Goal: Task Accomplishment & Management: Manage account settings

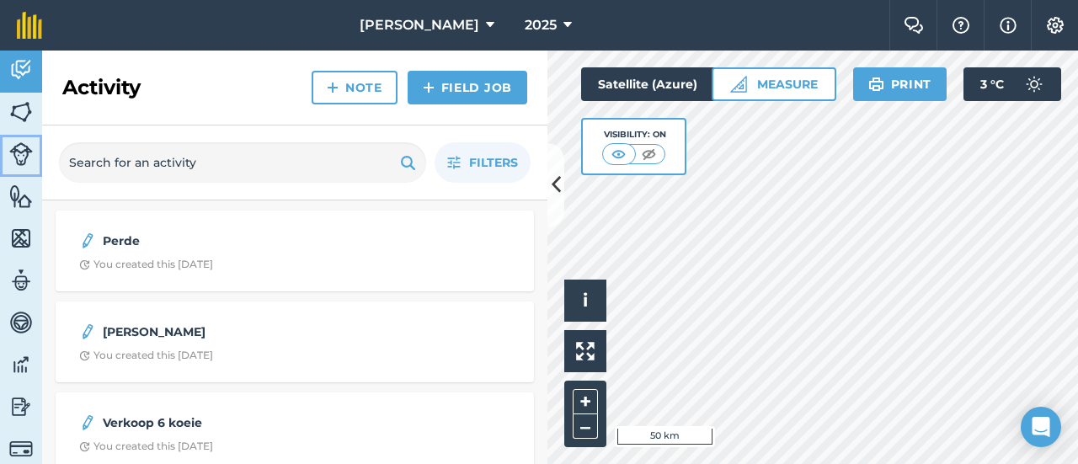
click at [18, 158] on img at bounding box center [21, 154] width 24 height 24
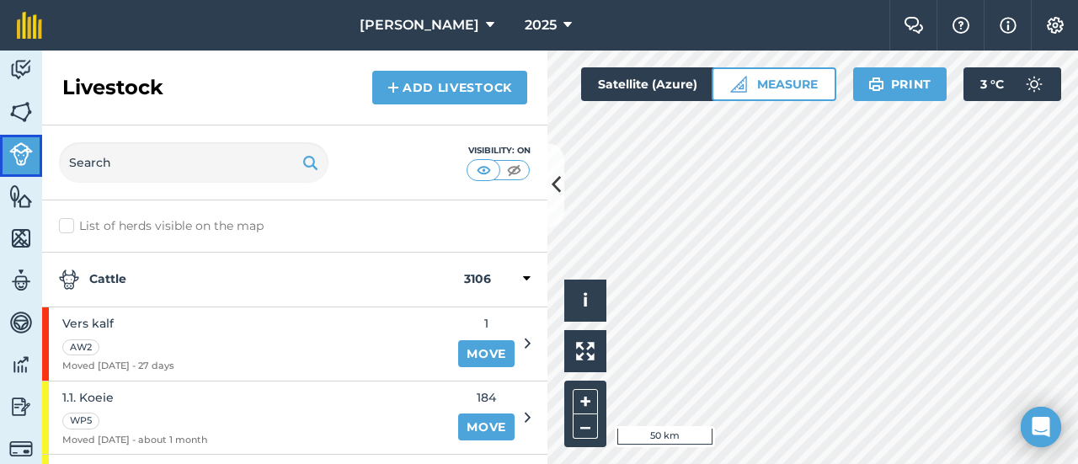
scroll to position [34, 0]
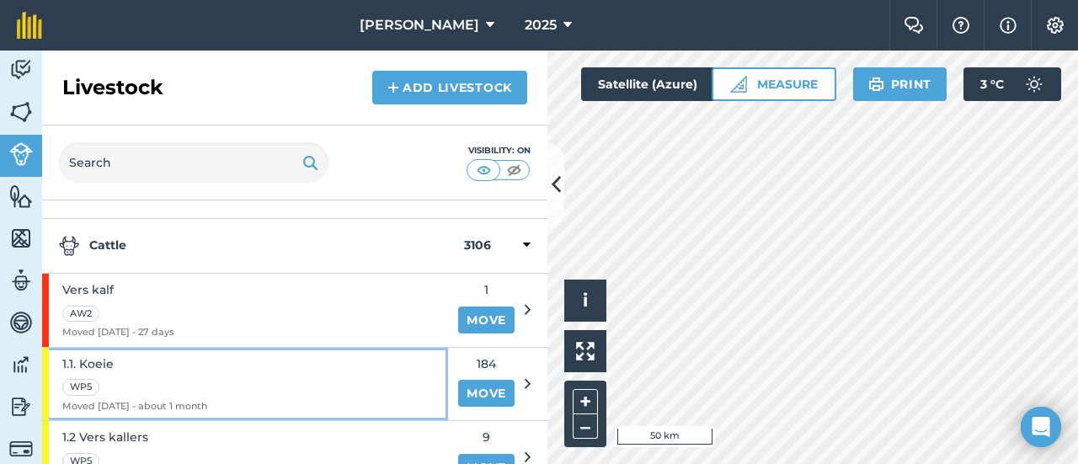
click at [106, 358] on span "1.1. Koeie" at bounding box center [134, 364] width 145 height 19
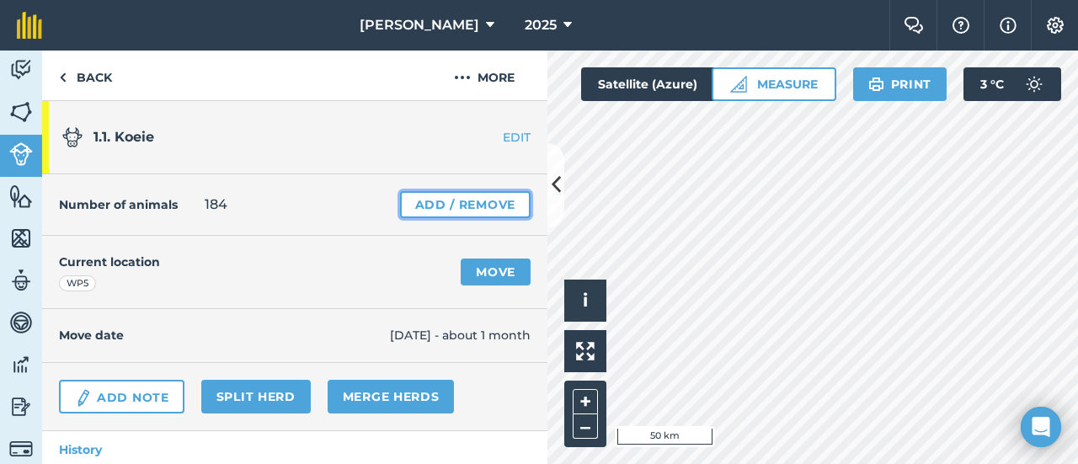
click at [482, 200] on link "Add / Remove" at bounding box center [465, 204] width 131 height 27
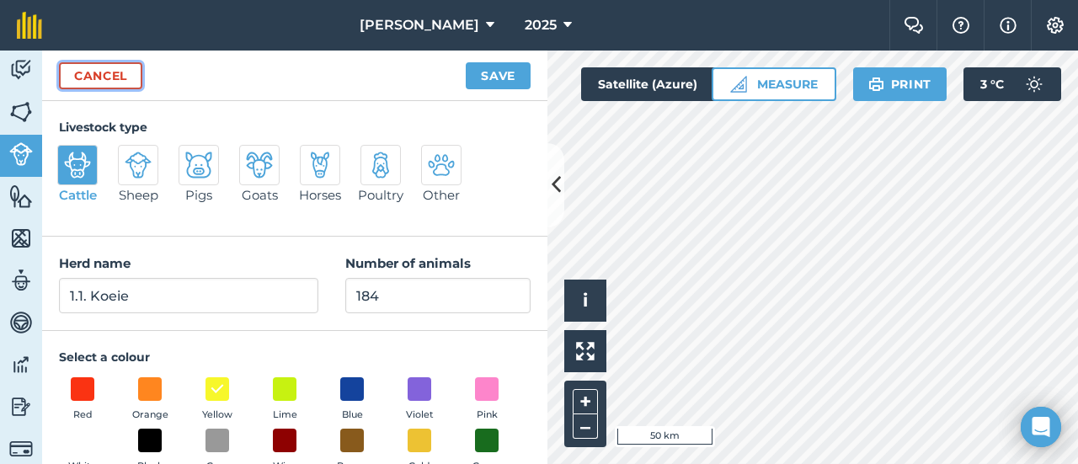
click at [122, 70] on link "Cancel" at bounding box center [100, 75] width 83 height 27
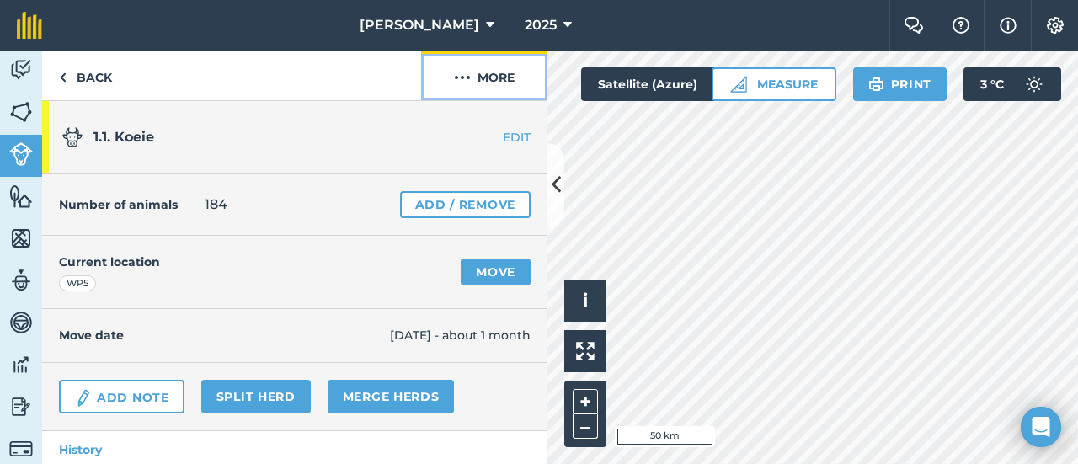
click at [505, 75] on button "More" at bounding box center [484, 76] width 126 height 50
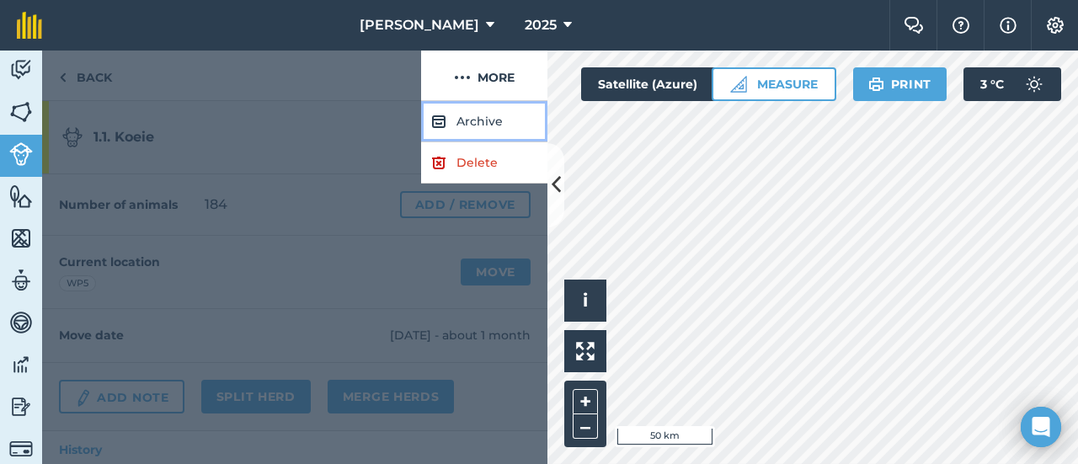
click at [473, 119] on button "Archive" at bounding box center [484, 121] width 126 height 41
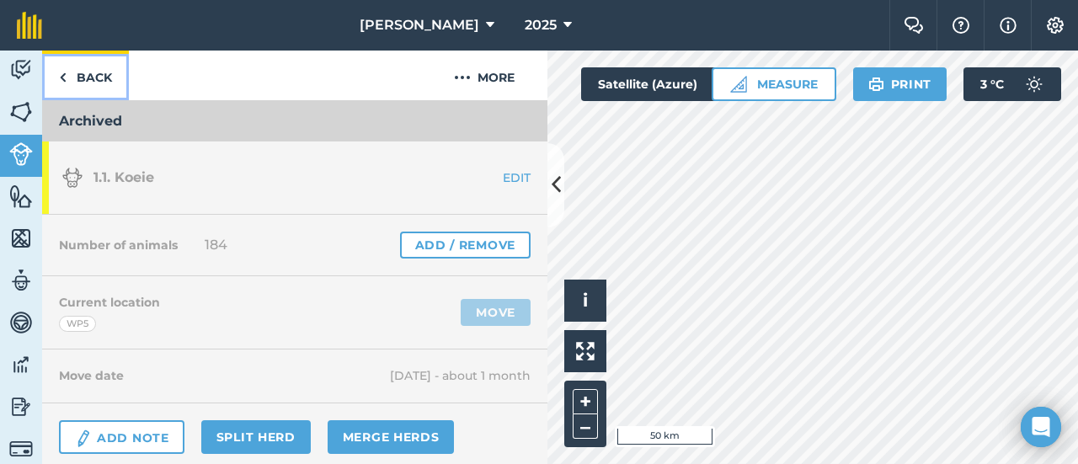
click at [59, 72] on img at bounding box center [63, 77] width 8 height 20
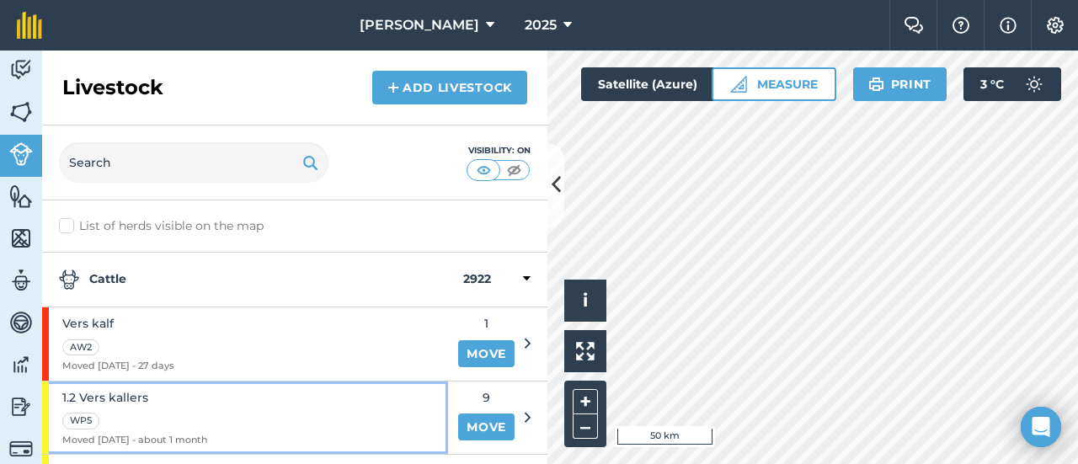
click at [126, 392] on span "1.2 Vers kallers" at bounding box center [134, 397] width 145 height 19
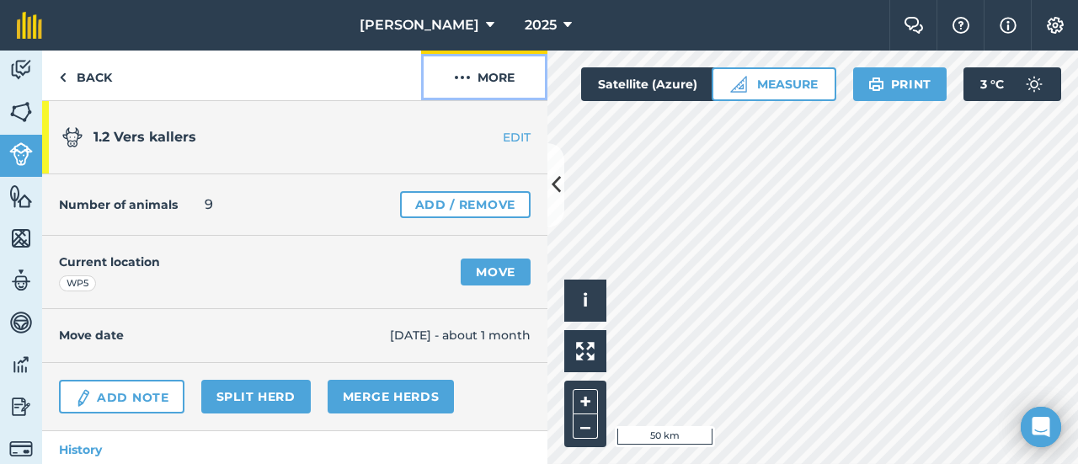
click at [479, 75] on button "More" at bounding box center [484, 76] width 126 height 50
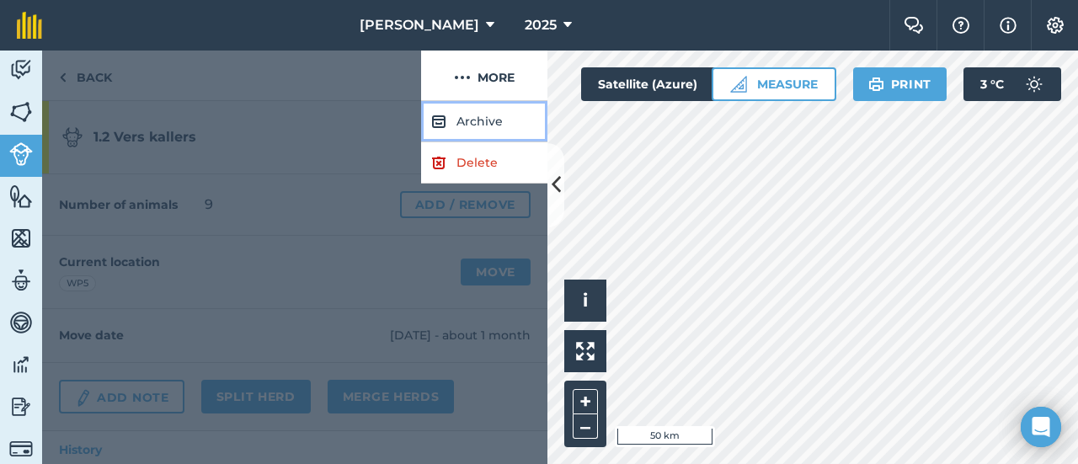
click at [460, 117] on button "Archive" at bounding box center [484, 121] width 126 height 41
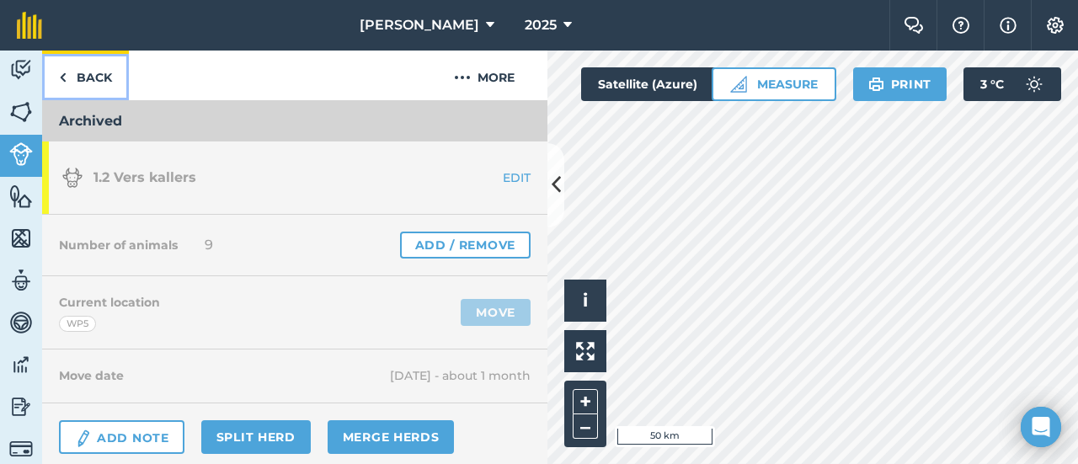
click at [75, 81] on link "Back" at bounding box center [85, 76] width 87 height 50
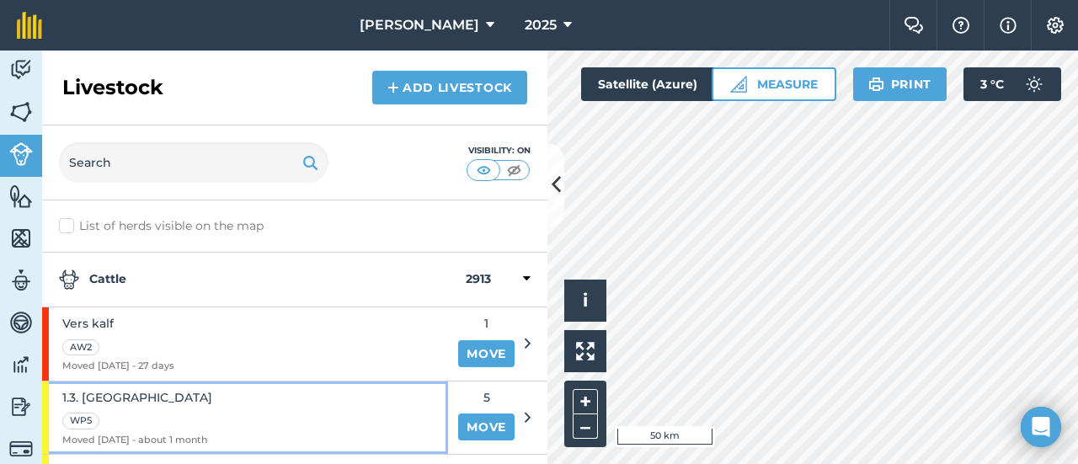
click at [106, 390] on span "1.3. [GEOGRAPHIC_DATA]" at bounding box center [137, 397] width 150 height 19
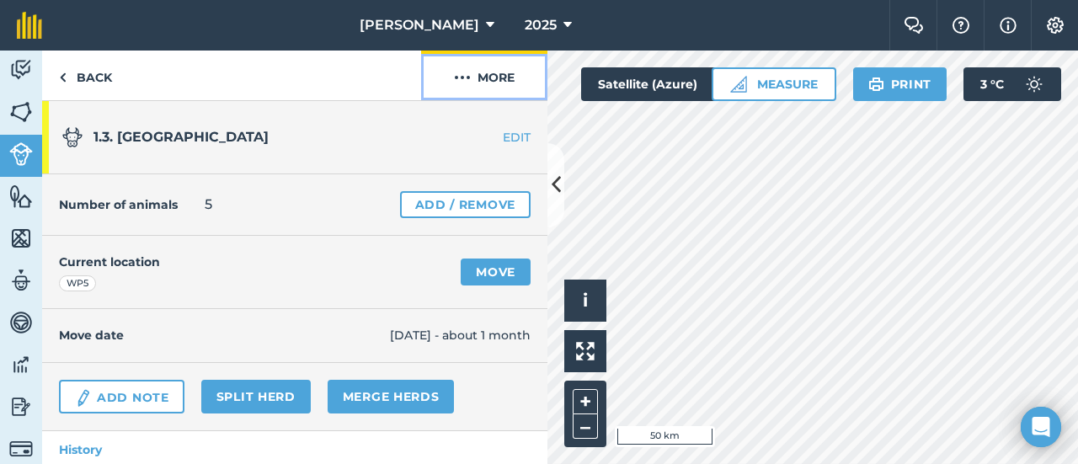
click at [479, 72] on button "More" at bounding box center [484, 76] width 126 height 50
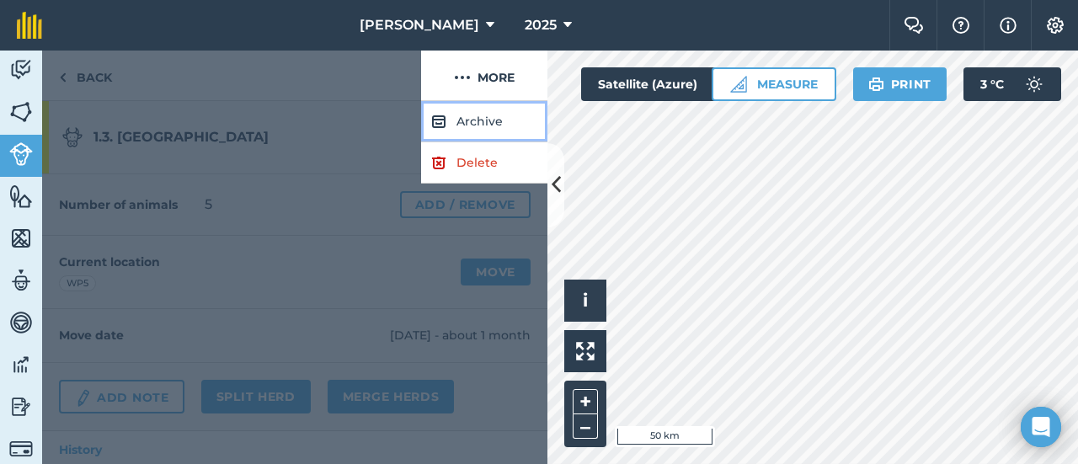
click at [465, 110] on button "Archive" at bounding box center [484, 121] width 126 height 41
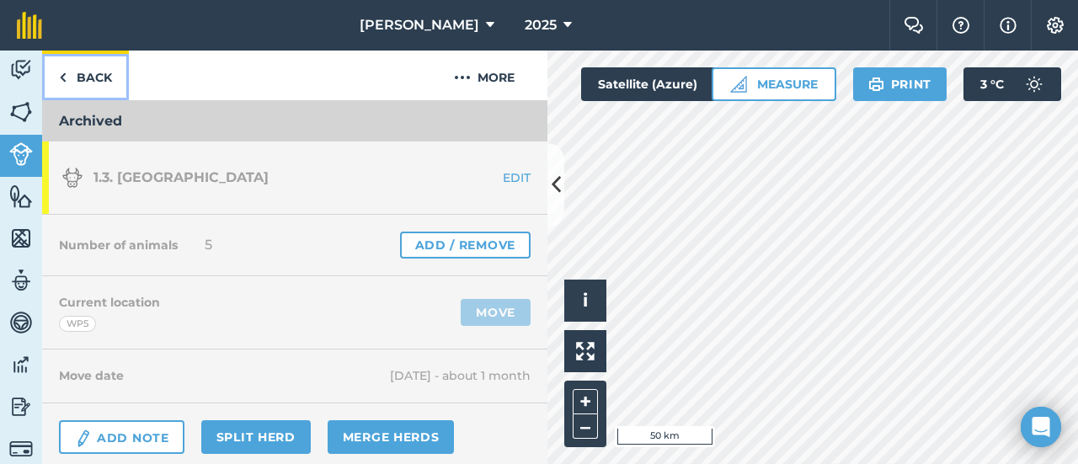
click at [64, 73] on img at bounding box center [63, 77] width 8 height 20
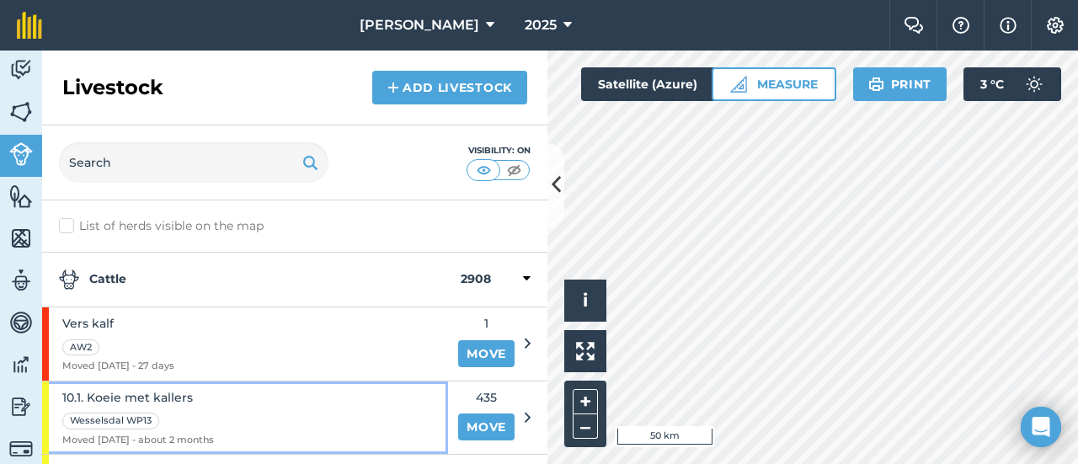
click at [141, 390] on span "10.1. Koeie met kallers" at bounding box center [138, 397] width 152 height 19
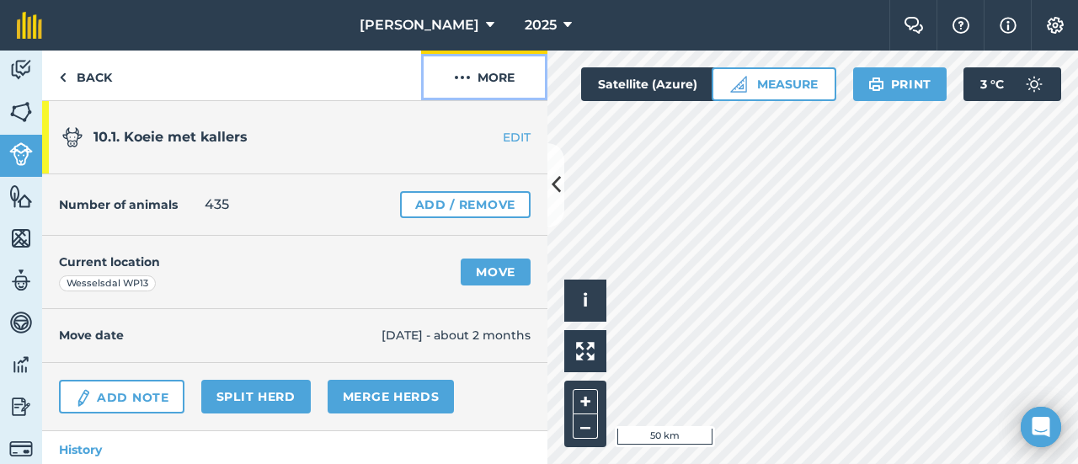
click at [497, 72] on button "More" at bounding box center [484, 76] width 126 height 50
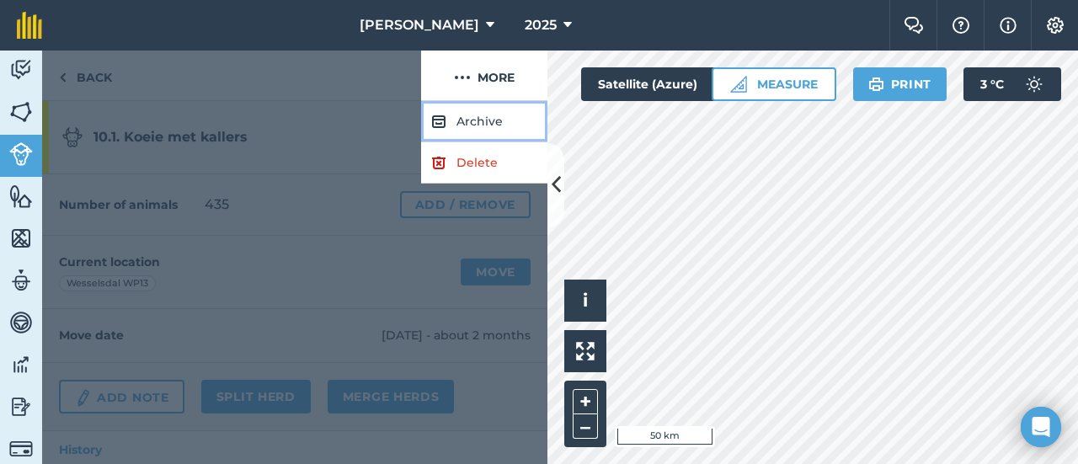
click at [452, 123] on button "Archive" at bounding box center [484, 121] width 126 height 41
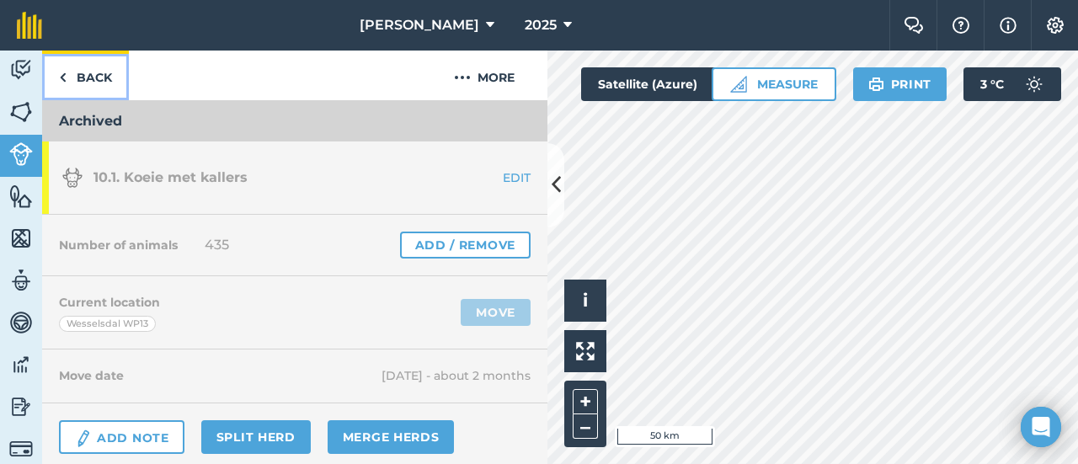
click at [64, 75] on img at bounding box center [63, 77] width 8 height 20
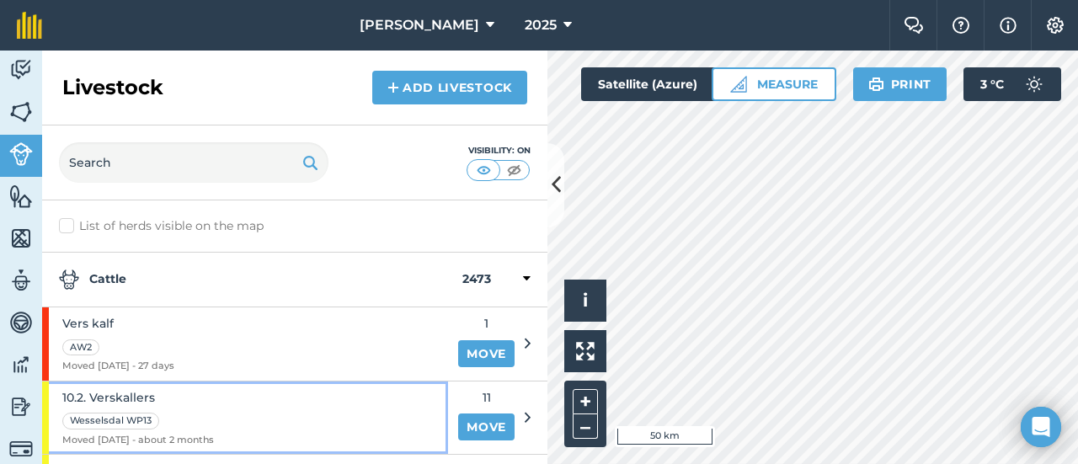
click at [96, 388] on span "10.2. Verskallers" at bounding box center [138, 397] width 152 height 19
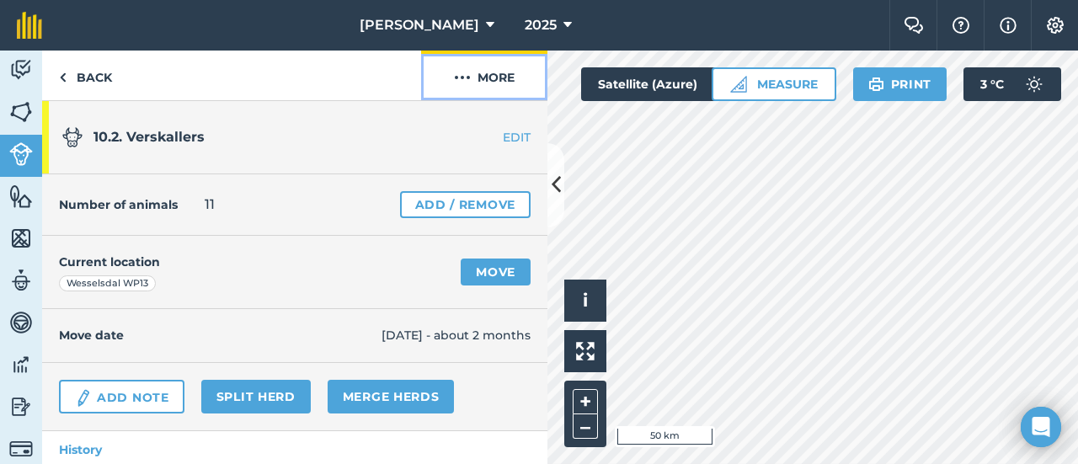
click at [489, 75] on button "More" at bounding box center [484, 76] width 126 height 50
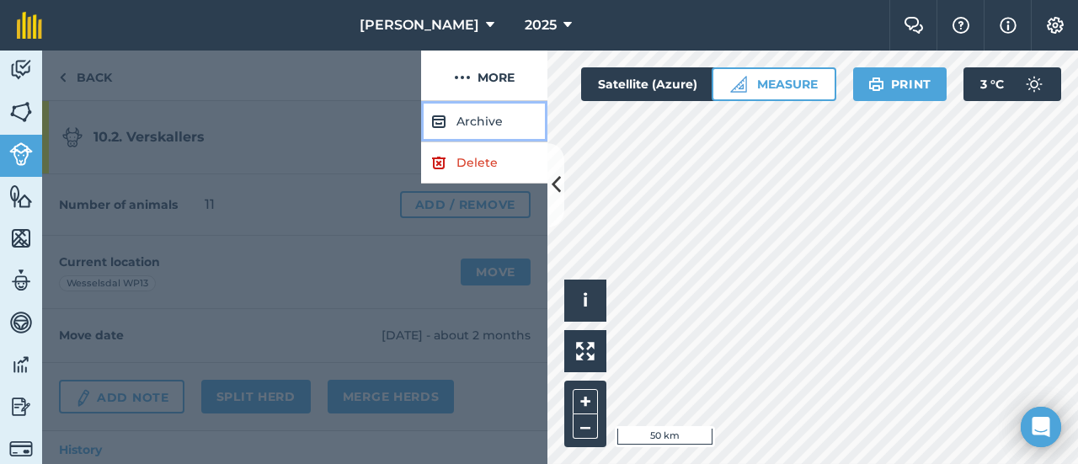
click at [449, 119] on button "Archive" at bounding box center [484, 121] width 126 height 41
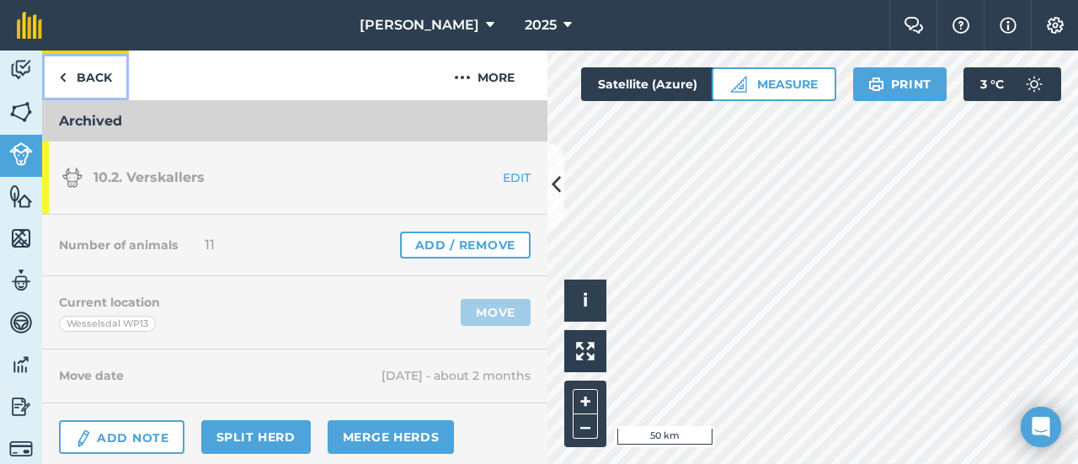
click at [67, 72] on link "Back" at bounding box center [85, 76] width 87 height 50
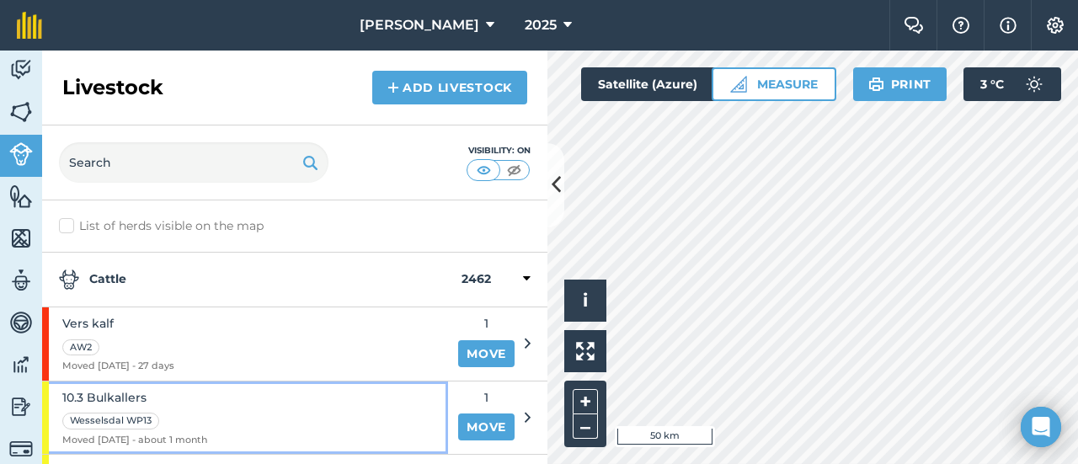
click at [116, 395] on span "10.3 Bulkallers" at bounding box center [134, 397] width 145 height 19
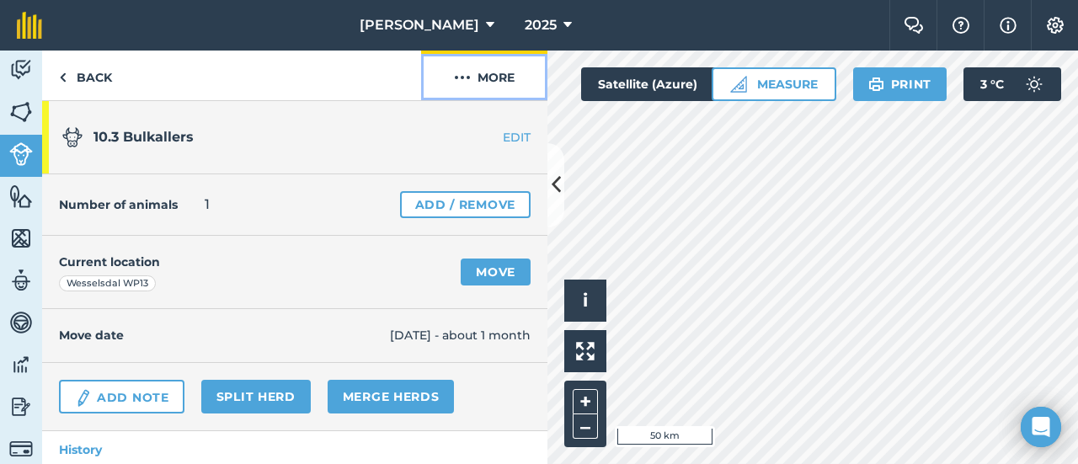
click at [495, 82] on button "More" at bounding box center [484, 76] width 126 height 50
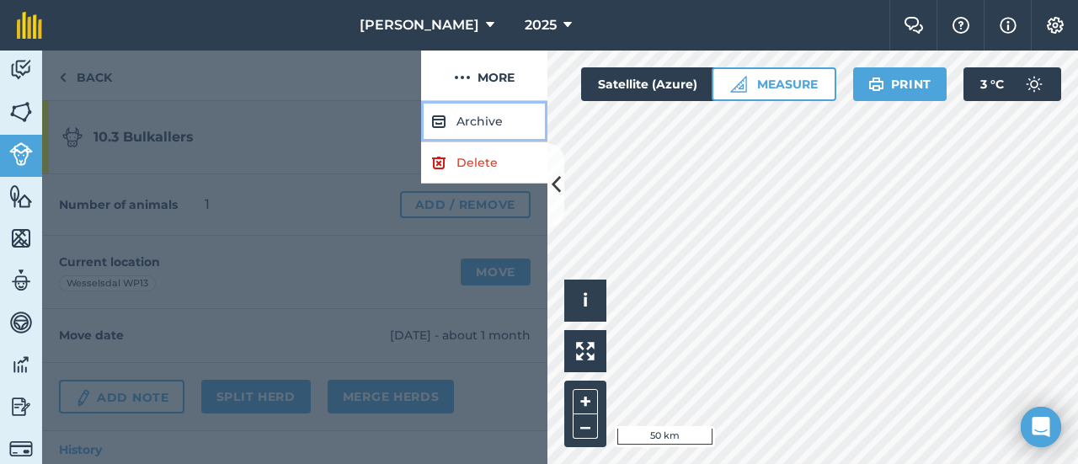
click at [480, 122] on button "Archive" at bounding box center [484, 121] width 126 height 41
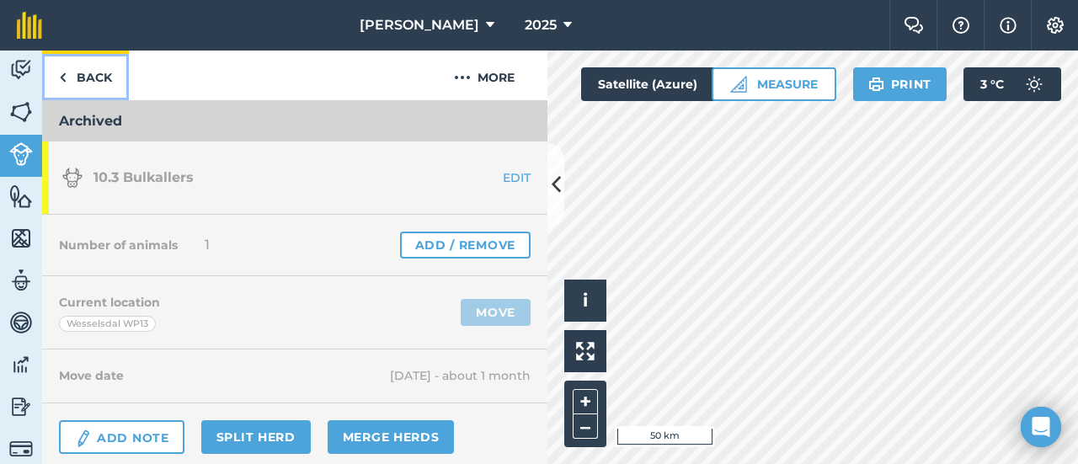
click at [86, 81] on link "Back" at bounding box center [85, 76] width 87 height 50
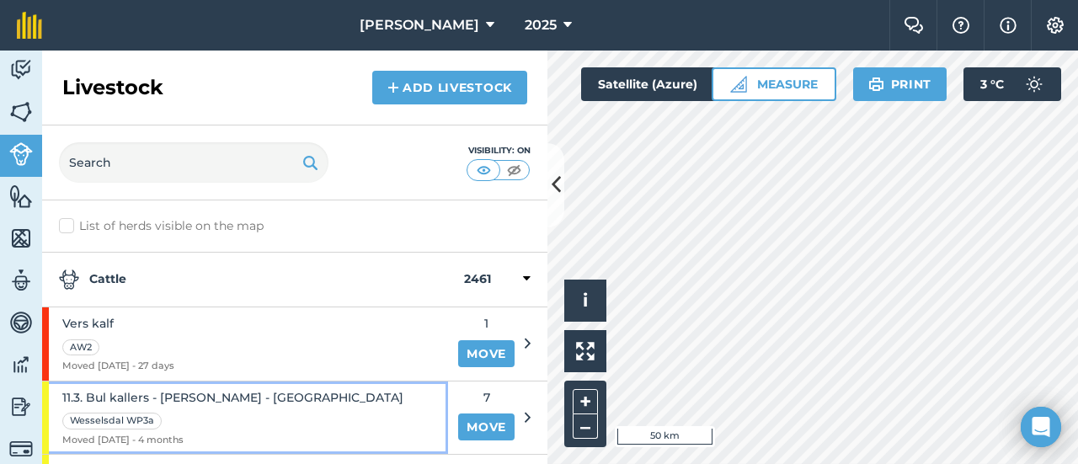
click at [104, 388] on span "11.3. Bul kallers - [PERSON_NAME] - [GEOGRAPHIC_DATA]" at bounding box center [232, 397] width 341 height 19
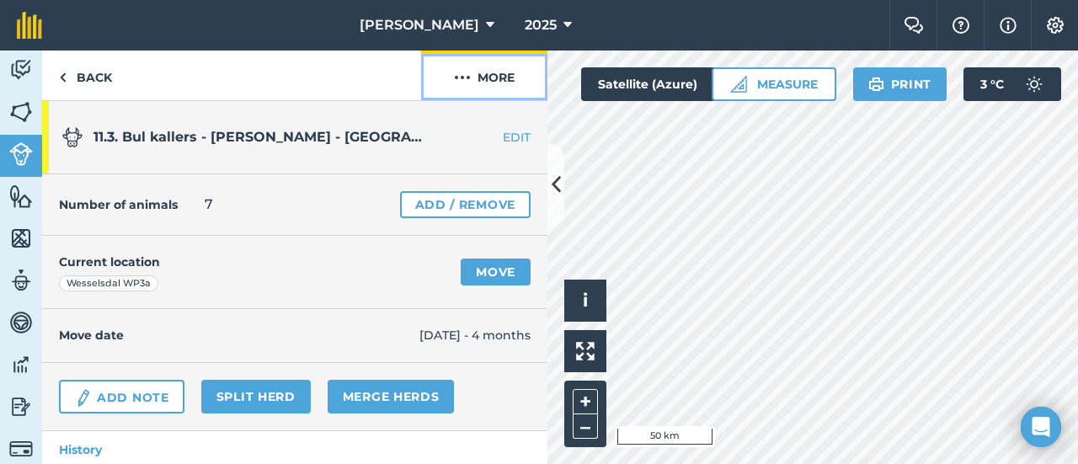
click at [493, 67] on button "More" at bounding box center [484, 76] width 126 height 50
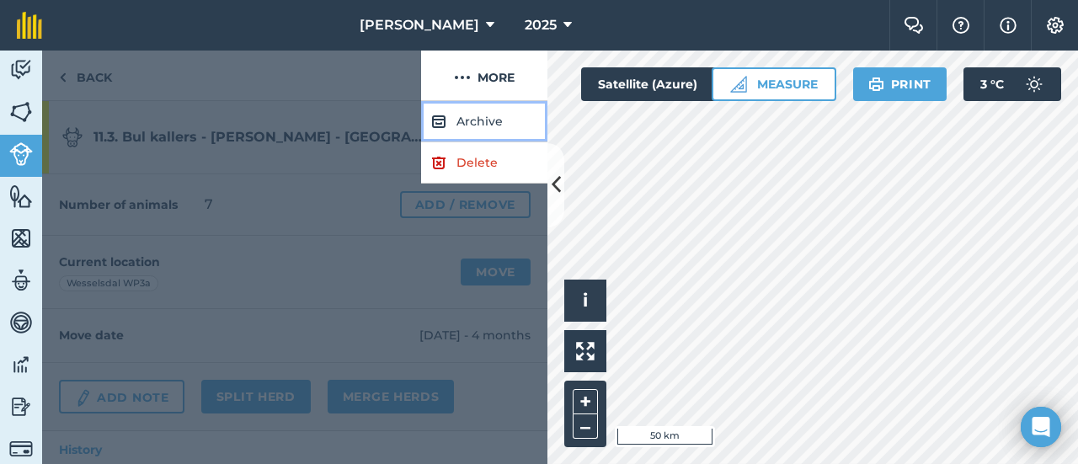
click at [468, 113] on button "Archive" at bounding box center [484, 121] width 126 height 41
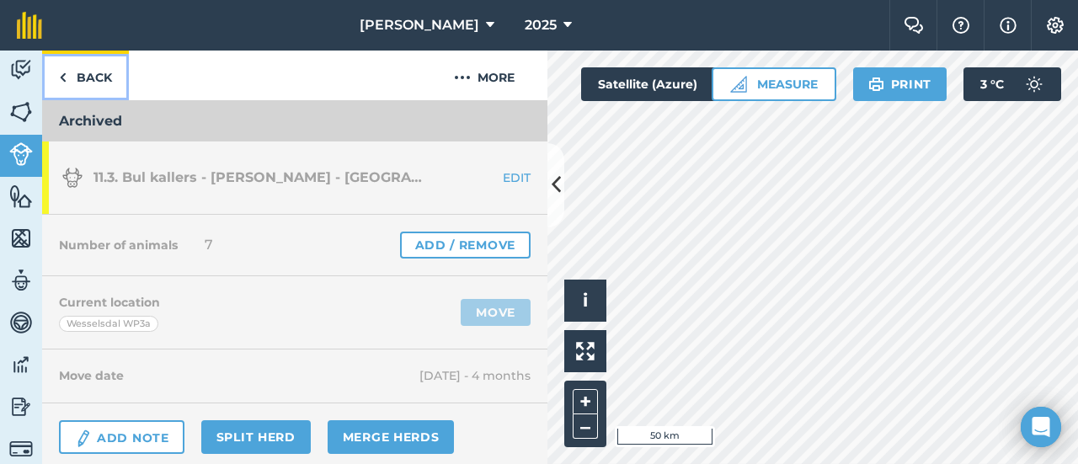
click at [67, 72] on link "Back" at bounding box center [85, 76] width 87 height 50
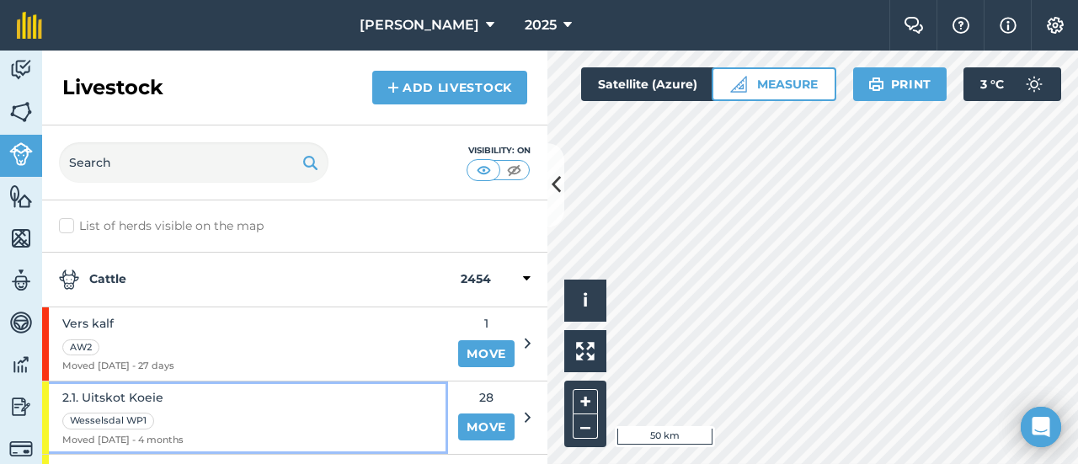
click at [130, 388] on span "2.1. Uitskot Koeie" at bounding box center [122, 397] width 121 height 19
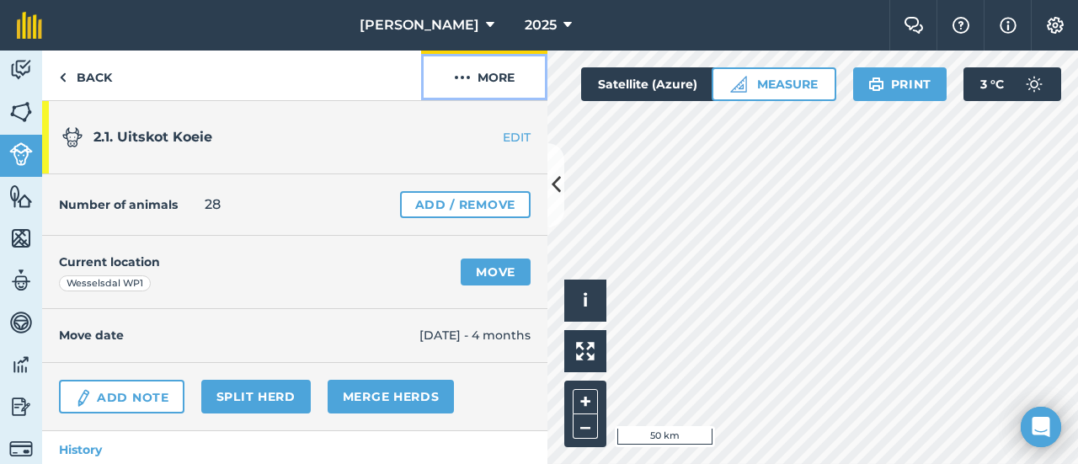
click at [493, 72] on button "More" at bounding box center [484, 76] width 126 height 50
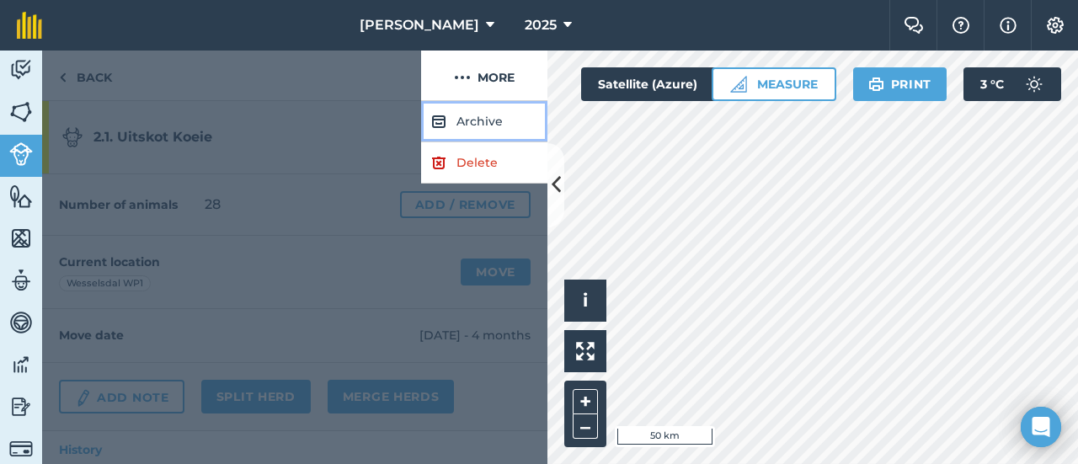
click at [465, 114] on button "Archive" at bounding box center [484, 121] width 126 height 41
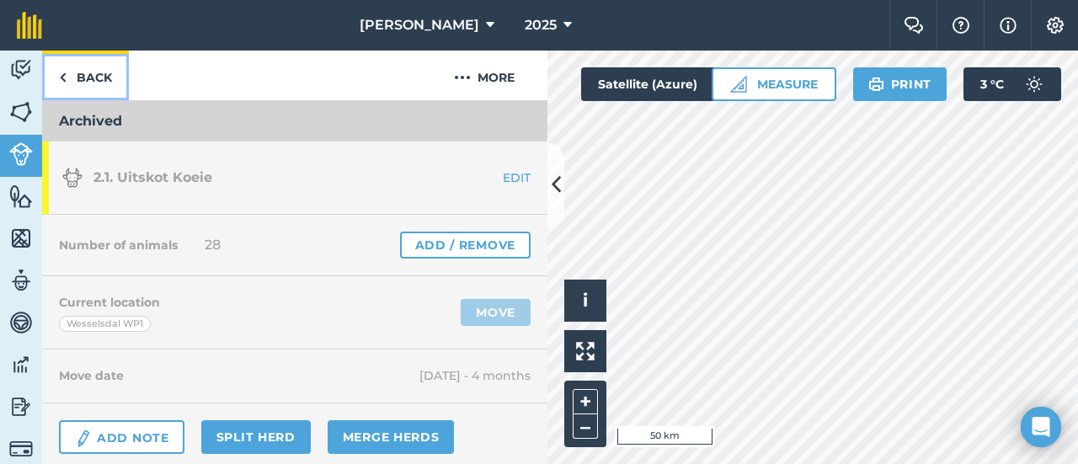
click at [65, 78] on img at bounding box center [63, 77] width 8 height 20
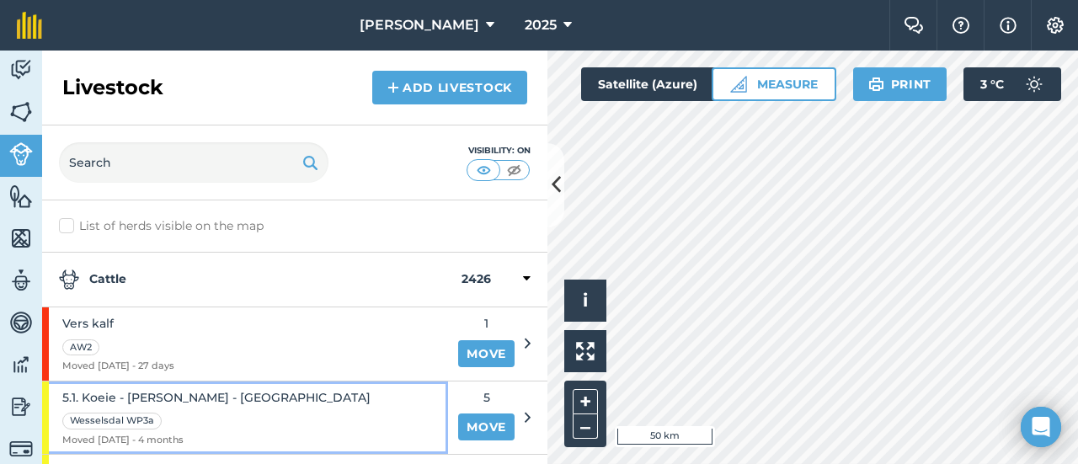
click at [126, 395] on span "5.1. Koeie - [PERSON_NAME] - [GEOGRAPHIC_DATA]" at bounding box center [216, 397] width 308 height 19
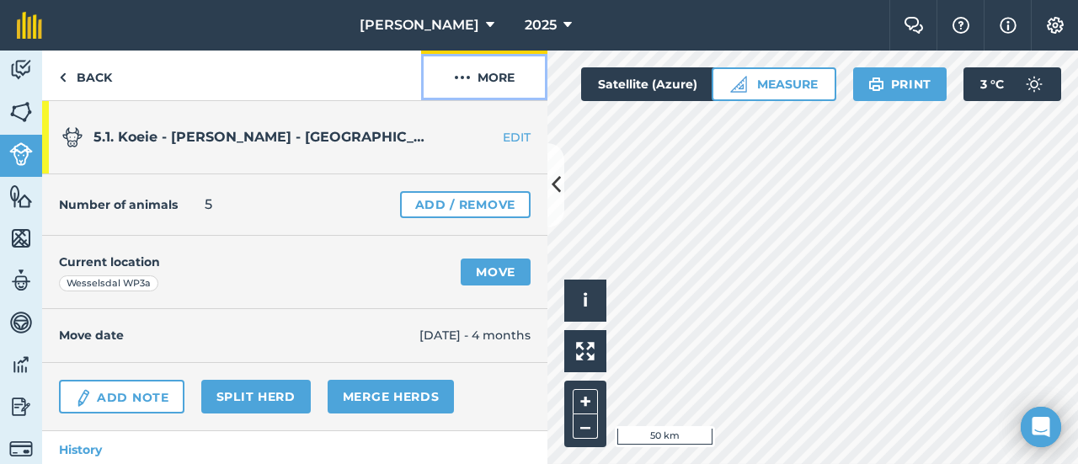
click at [502, 76] on button "More" at bounding box center [484, 76] width 126 height 50
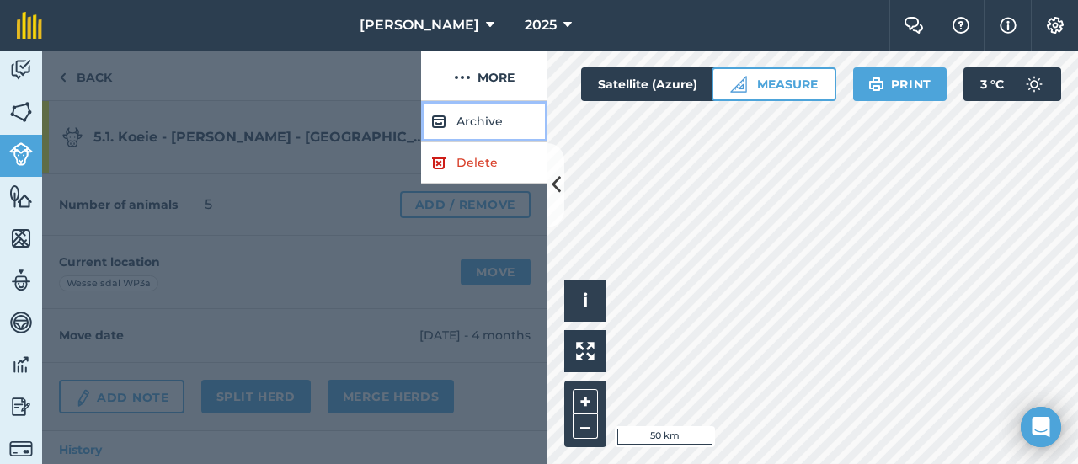
click at [474, 115] on button "Archive" at bounding box center [484, 121] width 126 height 41
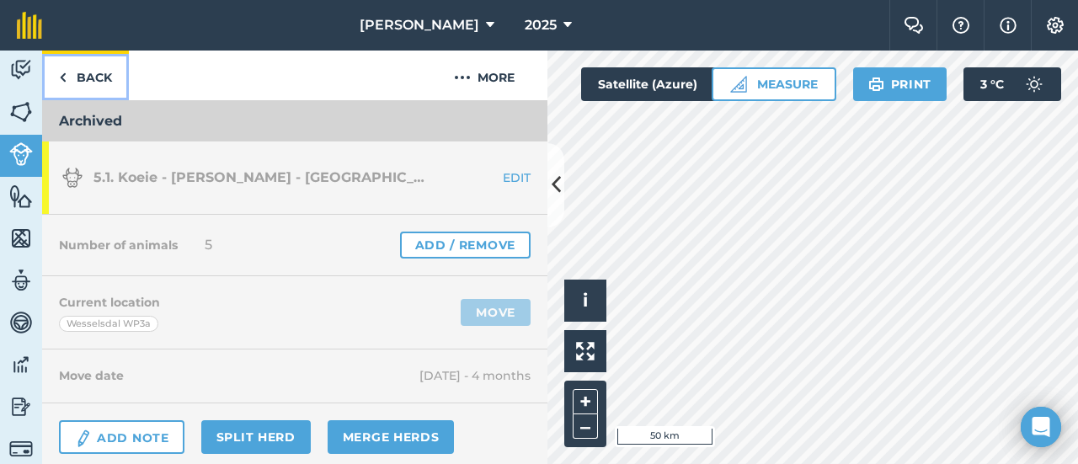
click at [86, 73] on link "Back" at bounding box center [85, 76] width 87 height 50
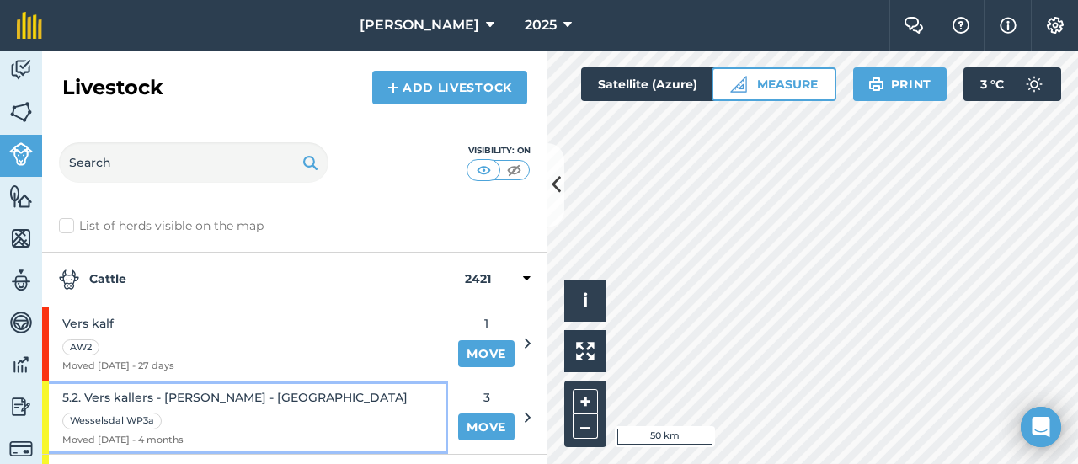
click at [101, 392] on span "5.2. Vers kallers - [PERSON_NAME] - [GEOGRAPHIC_DATA]" at bounding box center [234, 397] width 345 height 19
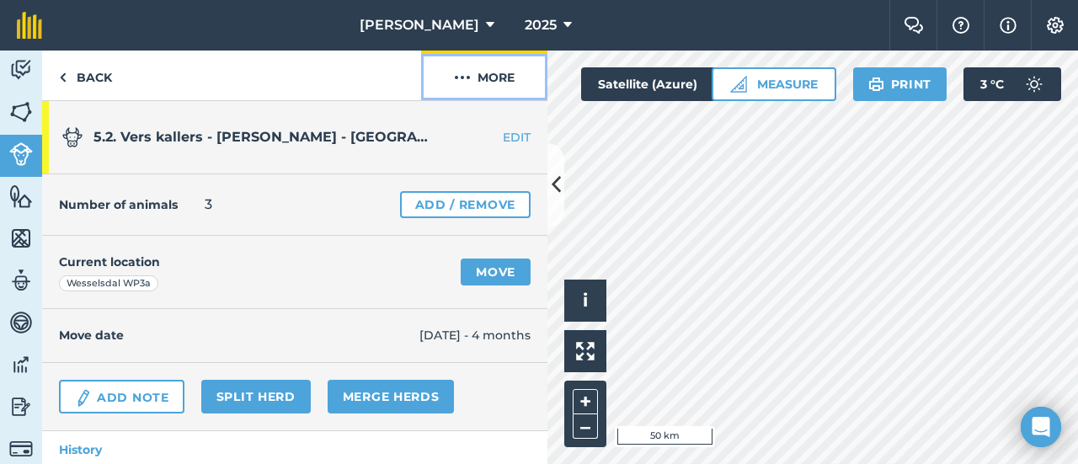
click at [497, 76] on button "More" at bounding box center [484, 76] width 126 height 50
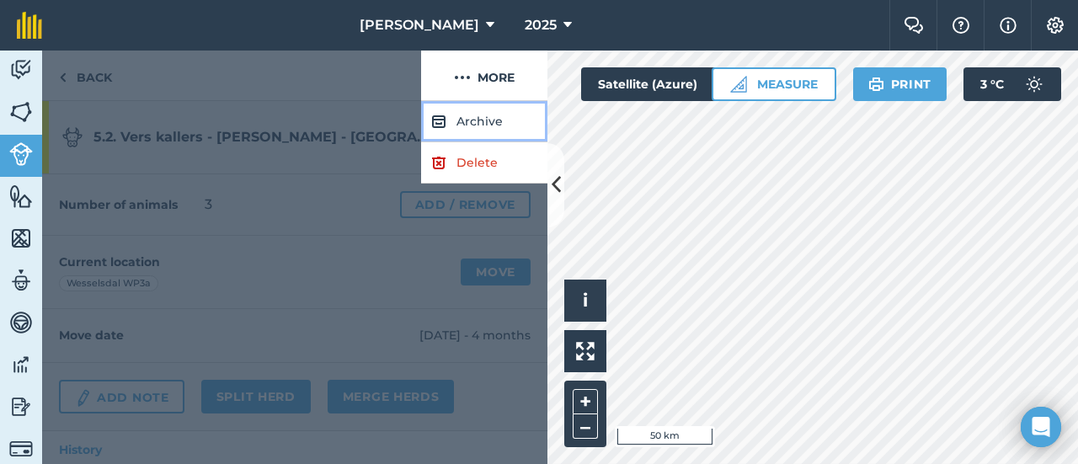
click at [471, 123] on button "Archive" at bounding box center [484, 121] width 126 height 41
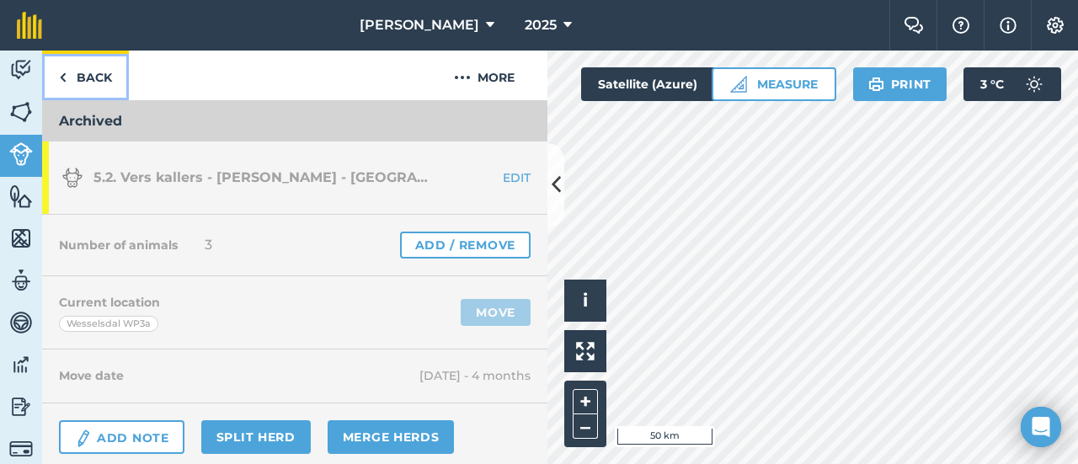
click at [89, 81] on link "Back" at bounding box center [85, 76] width 87 height 50
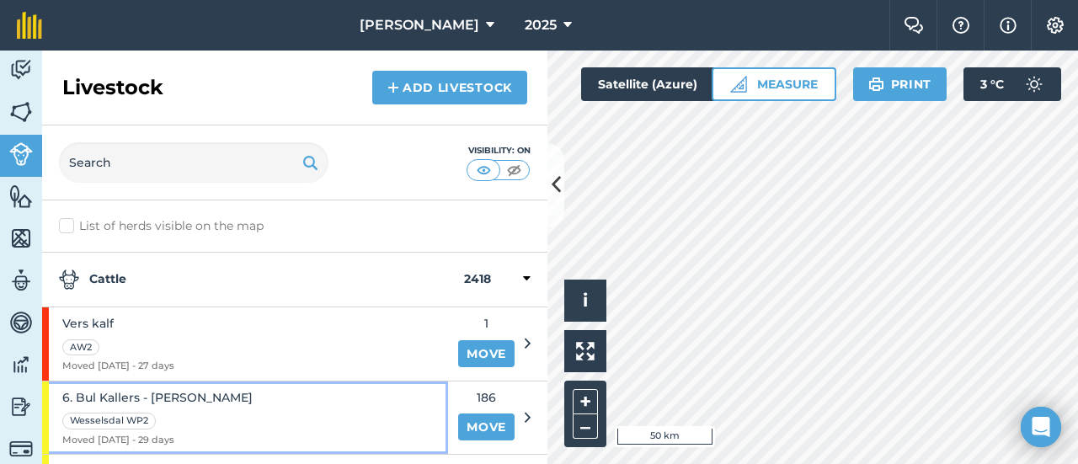
click at [110, 392] on span "6. Bul Kallers - [PERSON_NAME]" at bounding box center [157, 397] width 190 height 19
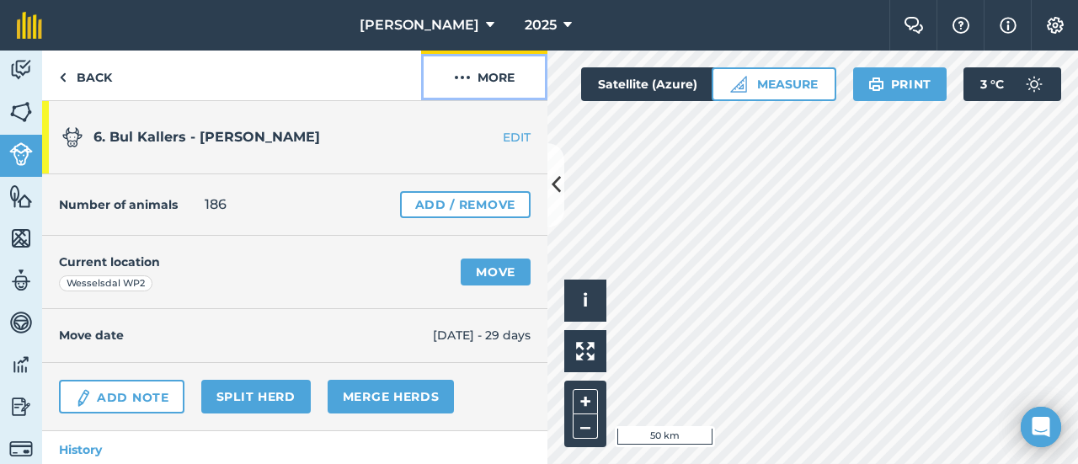
click at [504, 83] on button "More" at bounding box center [484, 76] width 126 height 50
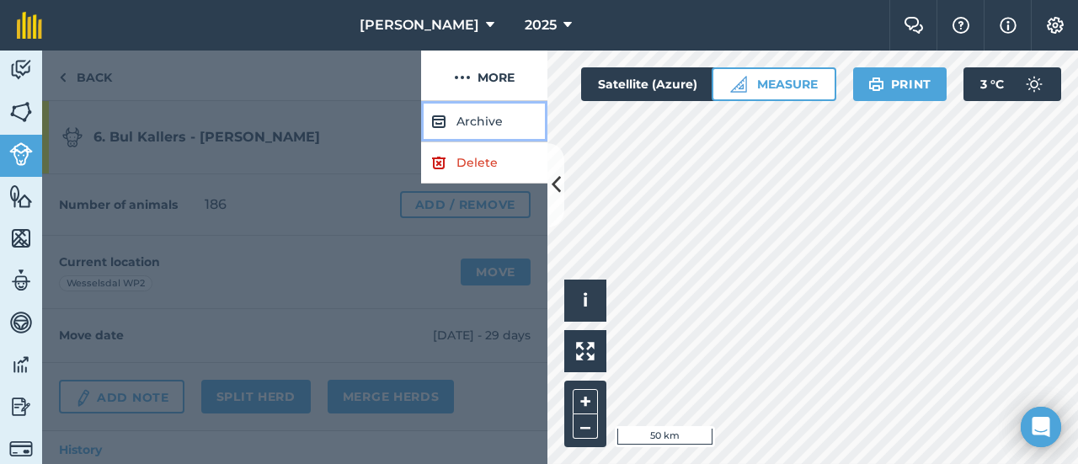
click at [462, 126] on button "Archive" at bounding box center [484, 121] width 126 height 41
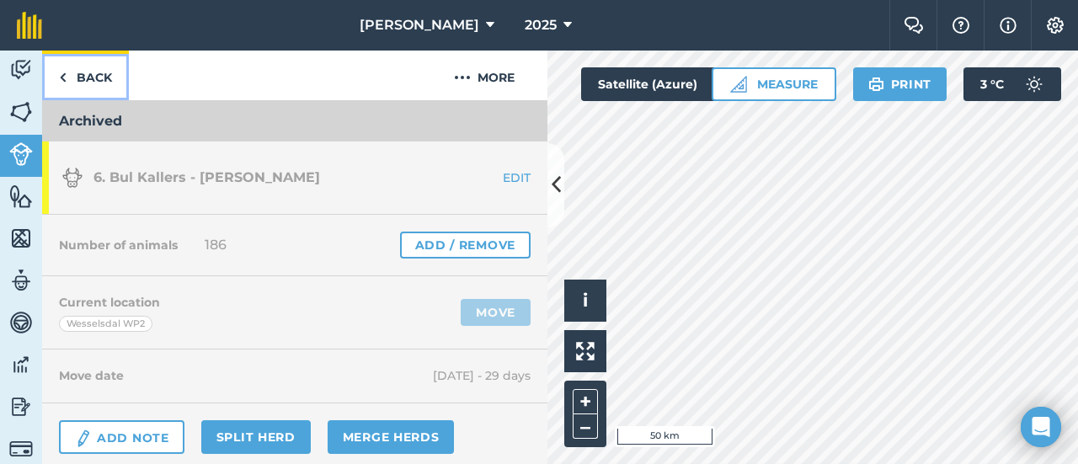
click at [109, 76] on link "Back" at bounding box center [85, 76] width 87 height 50
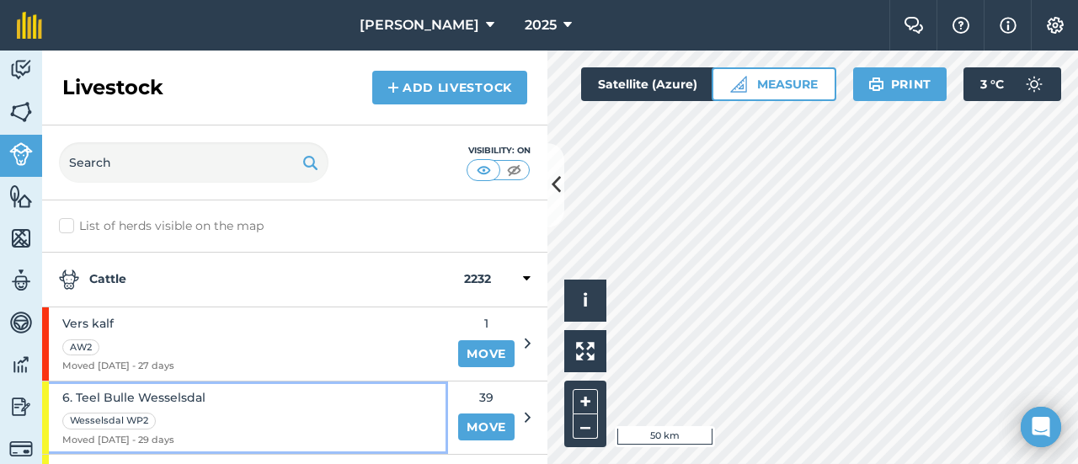
click at [110, 404] on span "6. Teel Bulle Wesselsdal" at bounding box center [133, 397] width 143 height 19
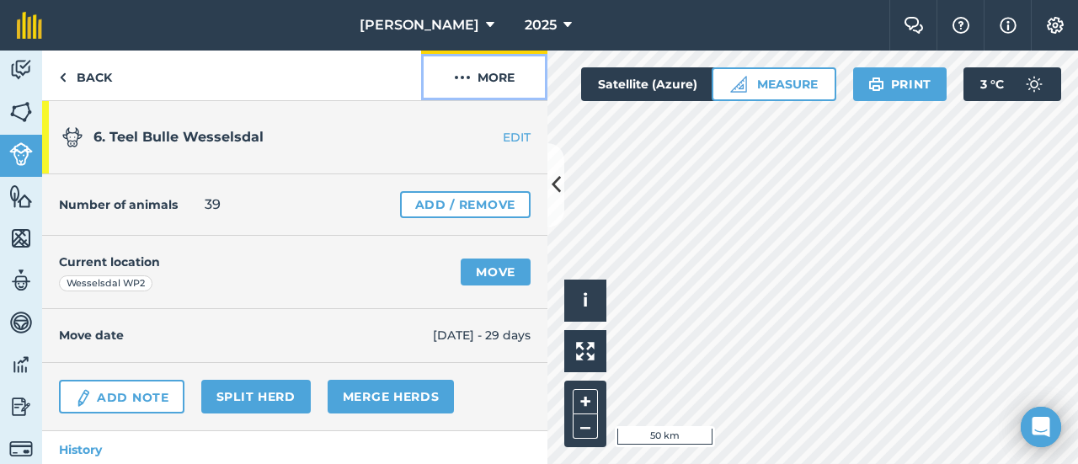
click at [511, 65] on button "More" at bounding box center [484, 76] width 126 height 50
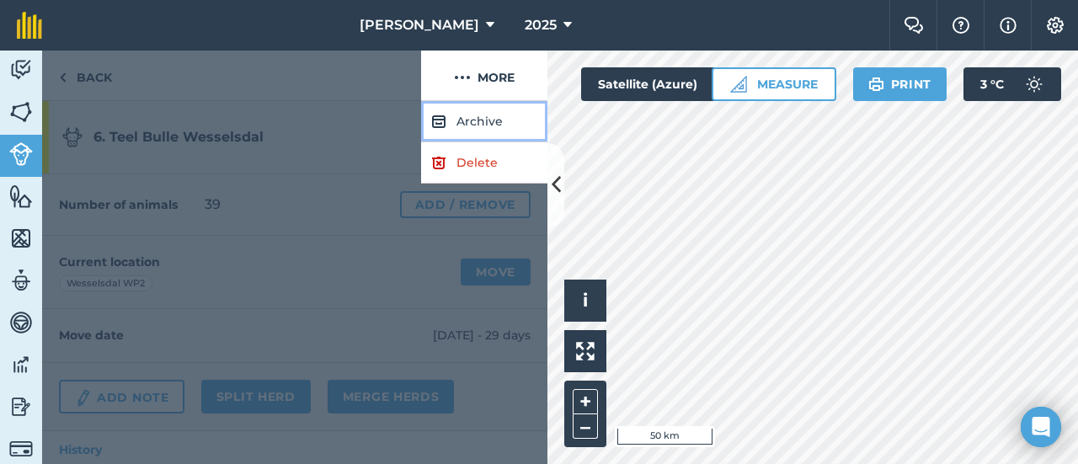
click at [467, 119] on button "Archive" at bounding box center [484, 121] width 126 height 41
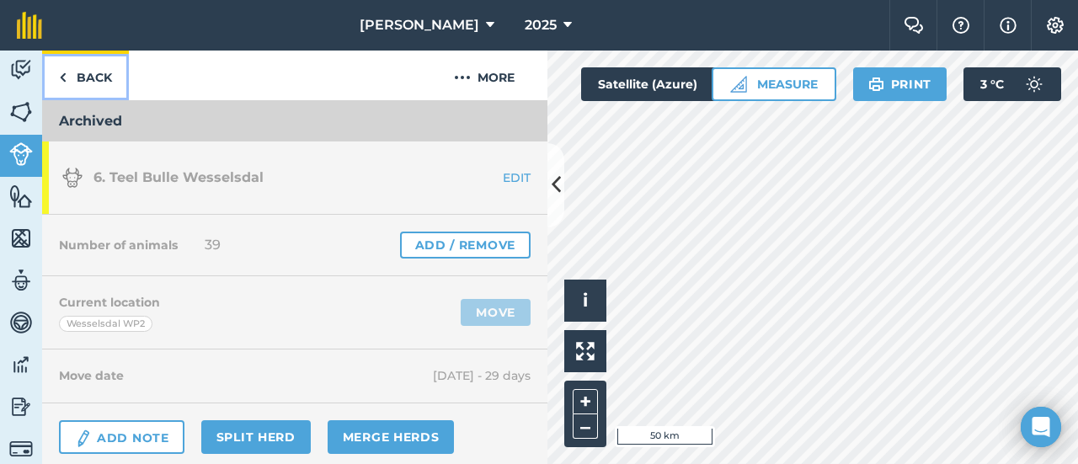
click at [81, 78] on link "Back" at bounding box center [85, 76] width 87 height 50
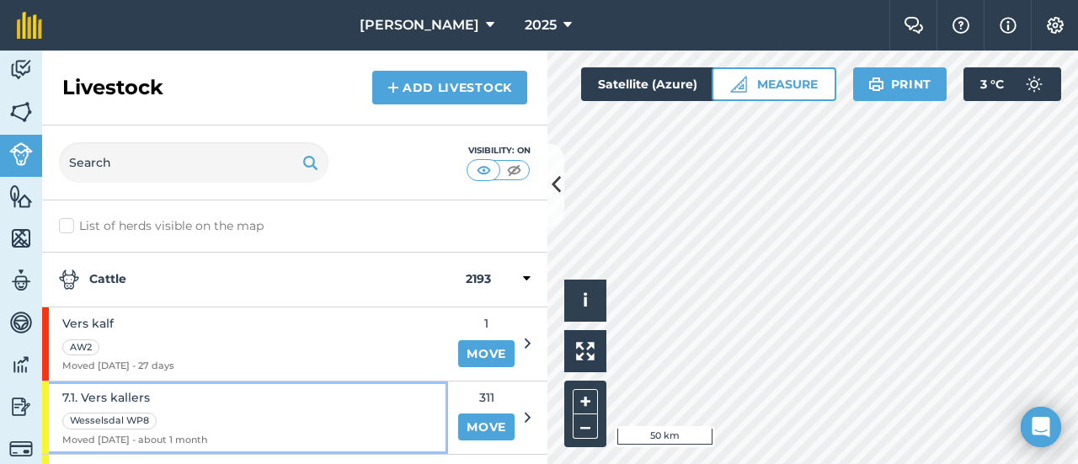
click at [94, 397] on span "7.1. Vers kallers" at bounding box center [134, 397] width 145 height 19
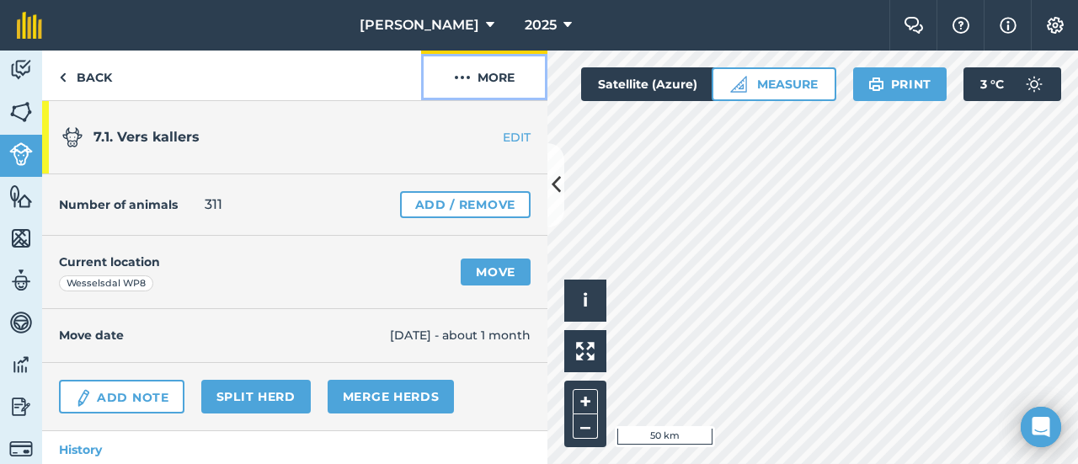
click at [497, 76] on button "More" at bounding box center [484, 76] width 126 height 50
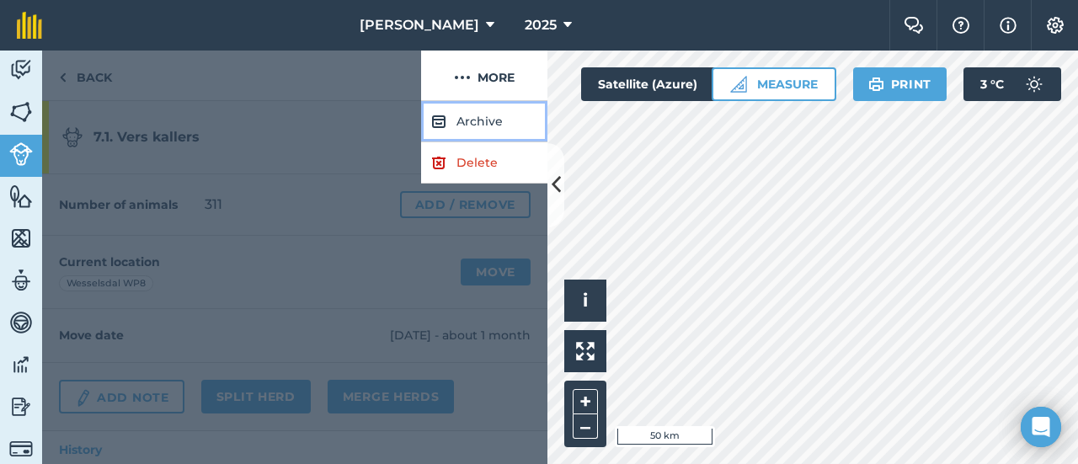
click at [455, 114] on button "Archive" at bounding box center [484, 121] width 126 height 41
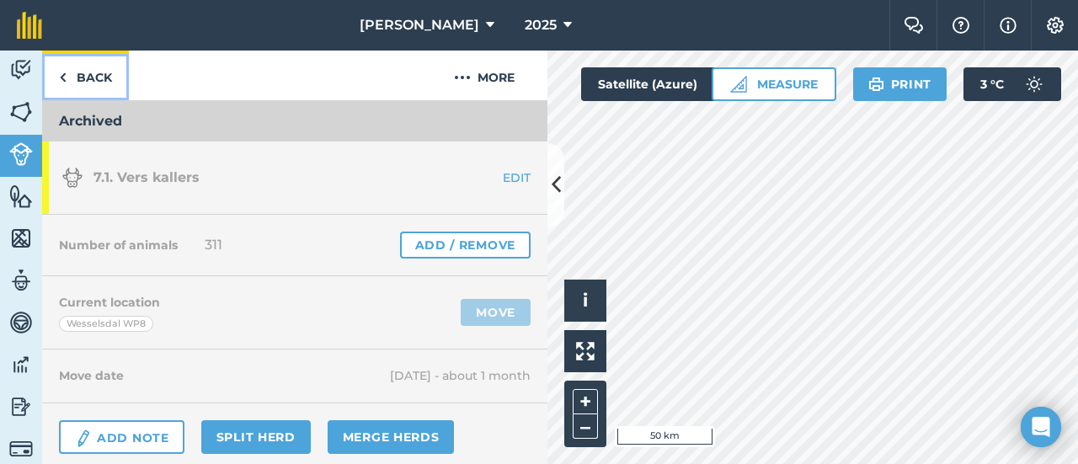
click at [95, 79] on link "Back" at bounding box center [85, 76] width 87 height 50
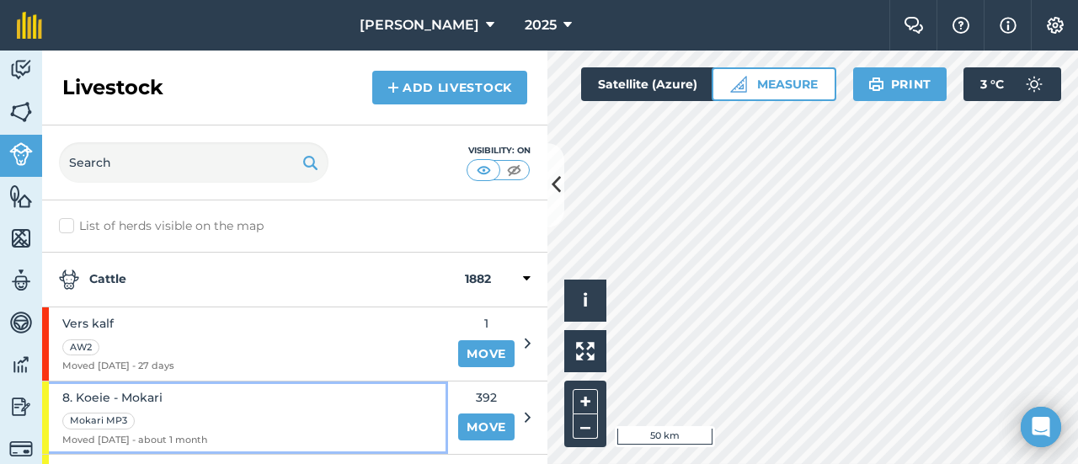
click at [96, 393] on span "8. Koeie - Mokari" at bounding box center [134, 397] width 145 height 19
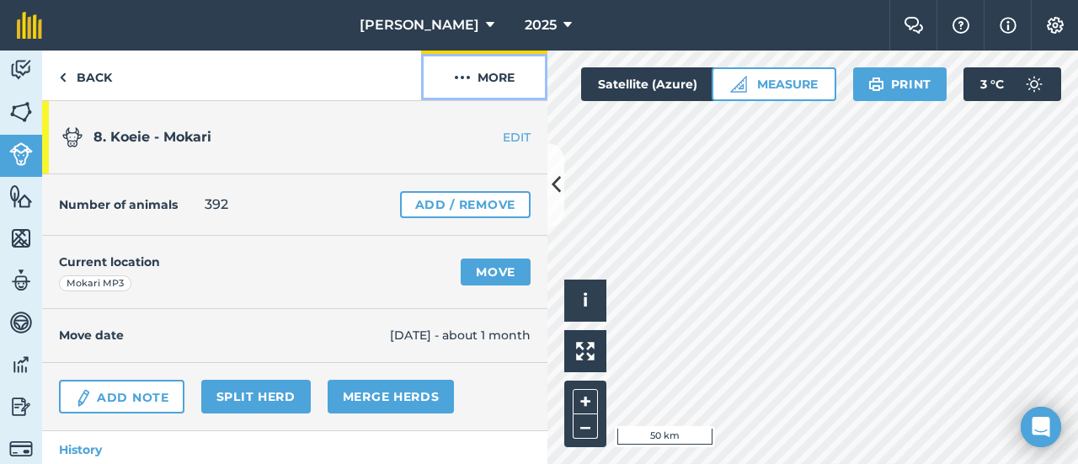
click at [481, 73] on button "More" at bounding box center [484, 76] width 126 height 50
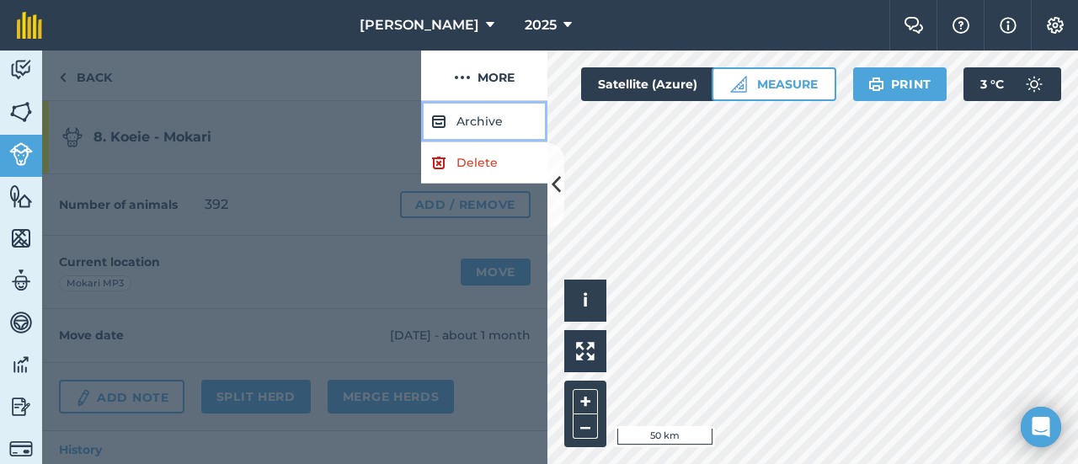
click at [490, 112] on button "Archive" at bounding box center [484, 121] width 126 height 41
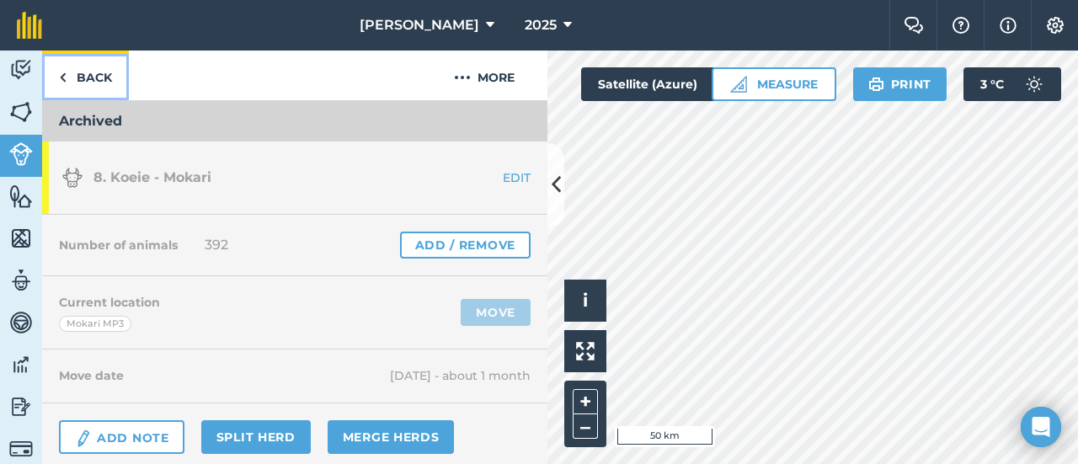
click at [69, 72] on link "Back" at bounding box center [85, 76] width 87 height 50
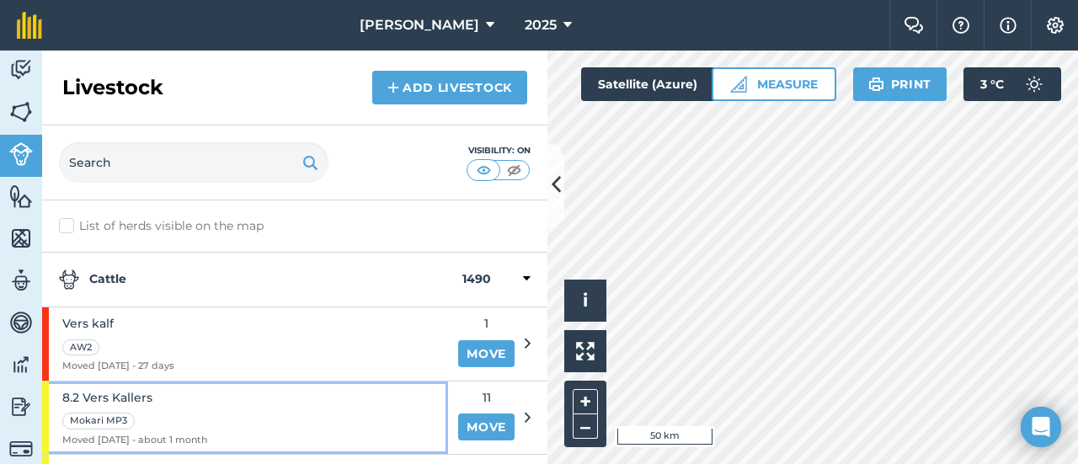
click at [95, 399] on span "8.2 Vers Kallers" at bounding box center [134, 397] width 145 height 19
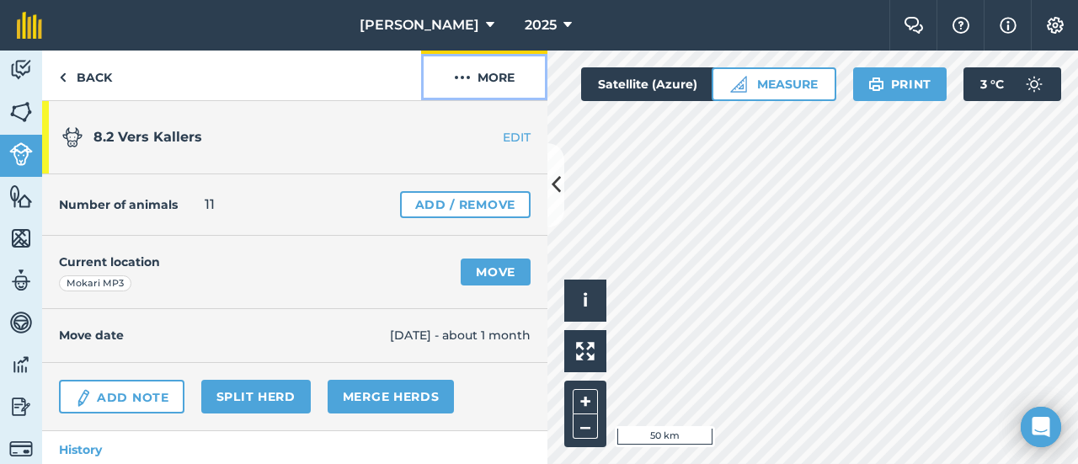
click at [496, 82] on button "More" at bounding box center [484, 76] width 126 height 50
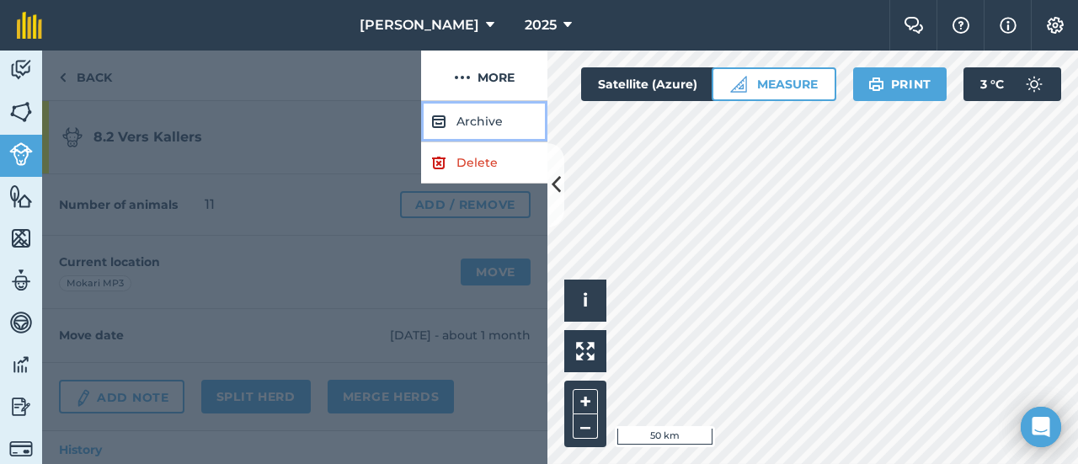
click at [480, 116] on button "Archive" at bounding box center [484, 121] width 126 height 41
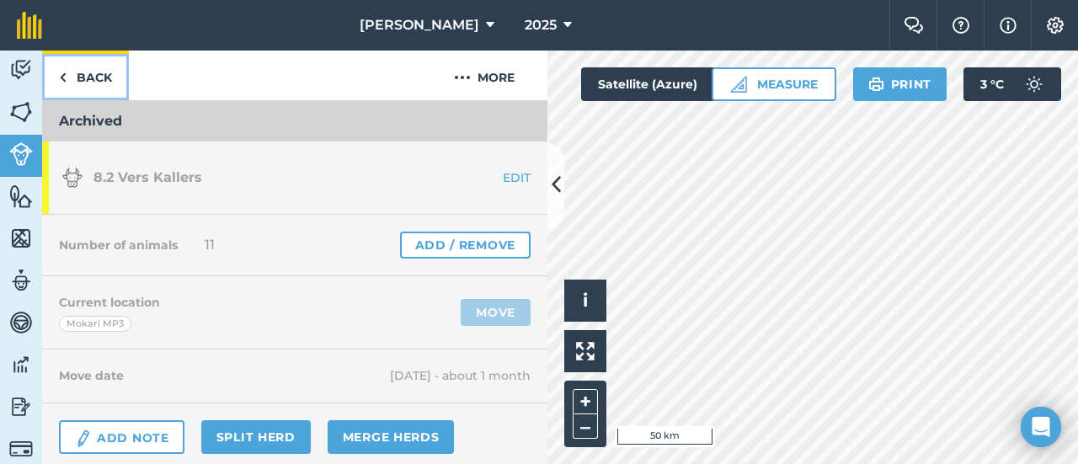
click at [105, 62] on link "Back" at bounding box center [85, 76] width 87 height 50
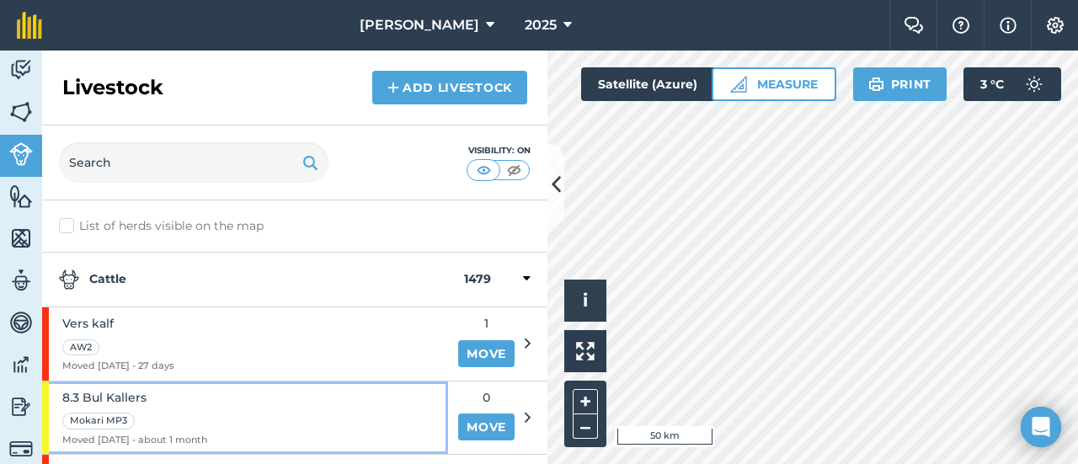
click at [123, 392] on span "8.3 Bul Kallers" at bounding box center [134, 397] width 145 height 19
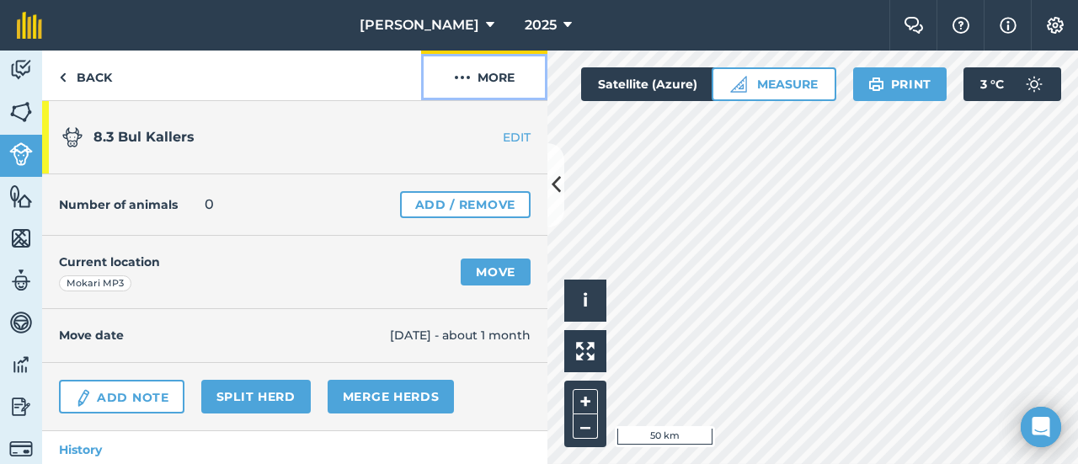
click at [509, 72] on button "More" at bounding box center [484, 76] width 126 height 50
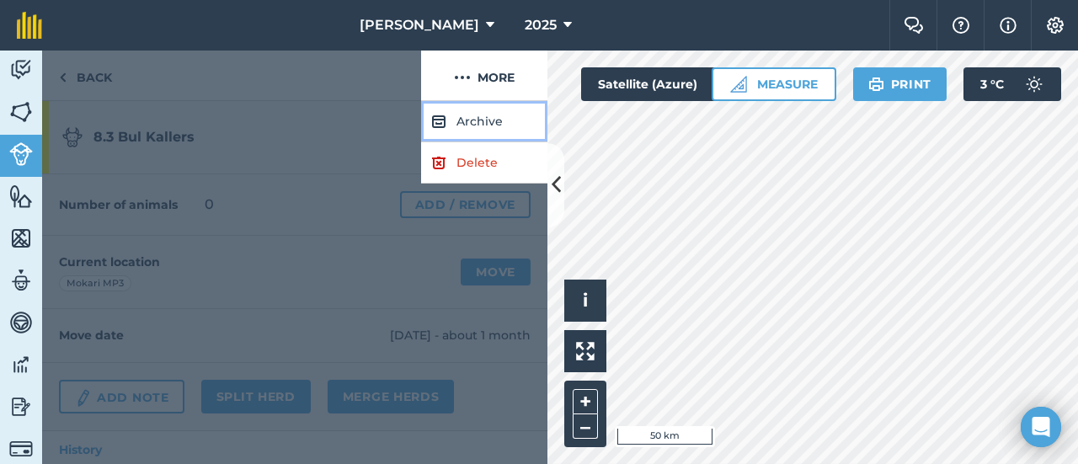
click at [463, 117] on button "Archive" at bounding box center [484, 121] width 126 height 41
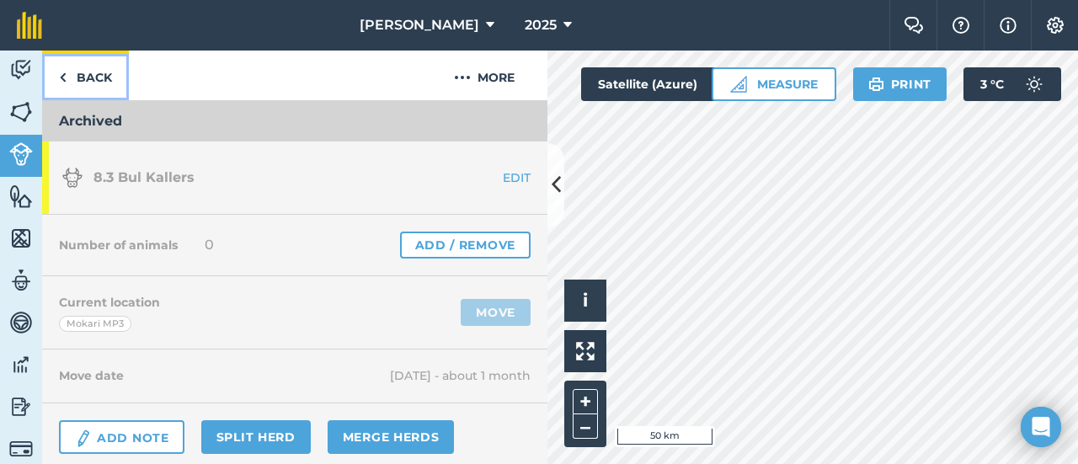
click at [102, 68] on link "Back" at bounding box center [85, 76] width 87 height 50
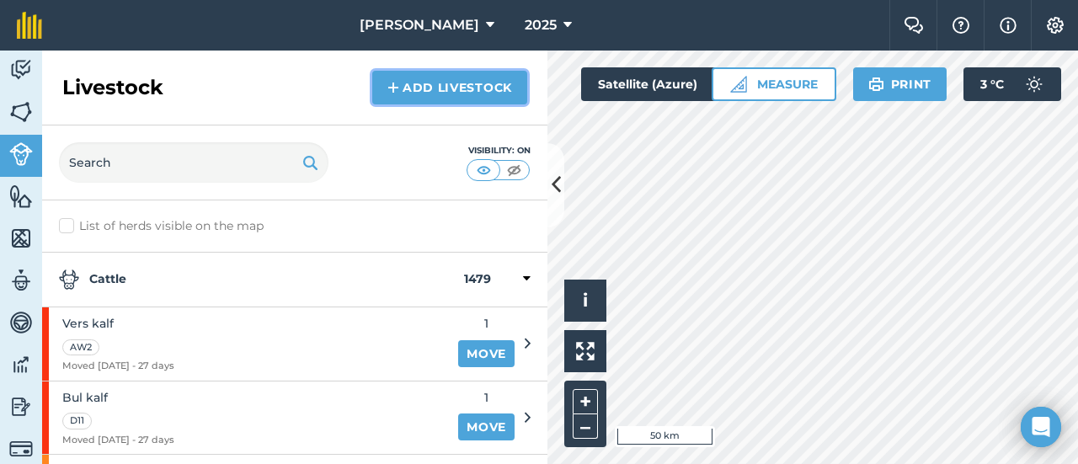
click at [438, 78] on link "Add Livestock" at bounding box center [449, 88] width 155 height 34
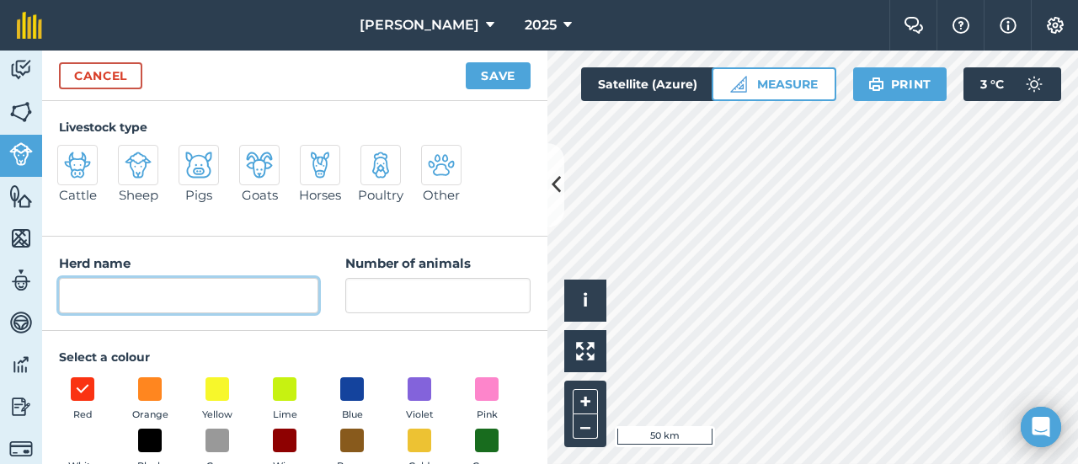
click at [106, 286] on input "Herd name" at bounding box center [188, 295] width 259 height 35
type input "1."
click at [77, 154] on img at bounding box center [77, 165] width 27 height 27
click at [70, 154] on input "Cattle" at bounding box center [64, 150] width 11 height 11
radio input "true"
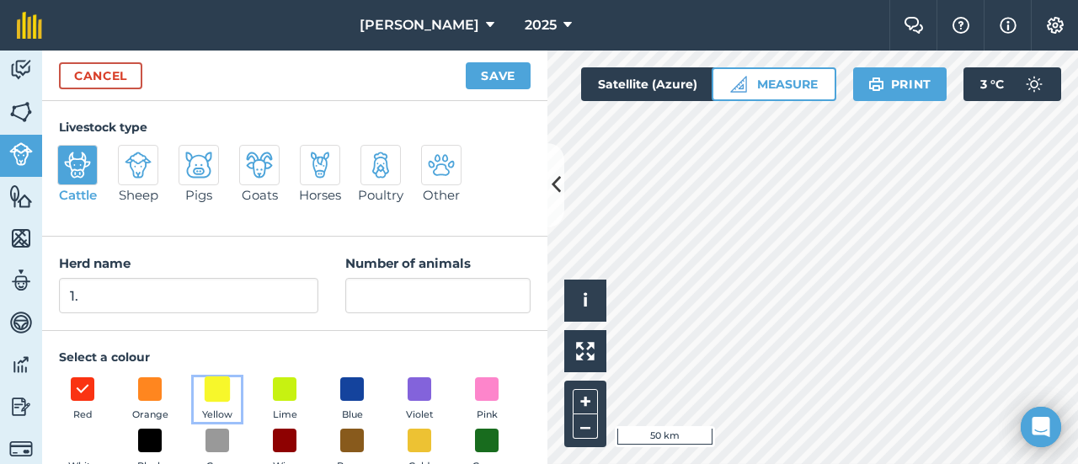
click at [220, 380] on span at bounding box center [218, 389] width 26 height 26
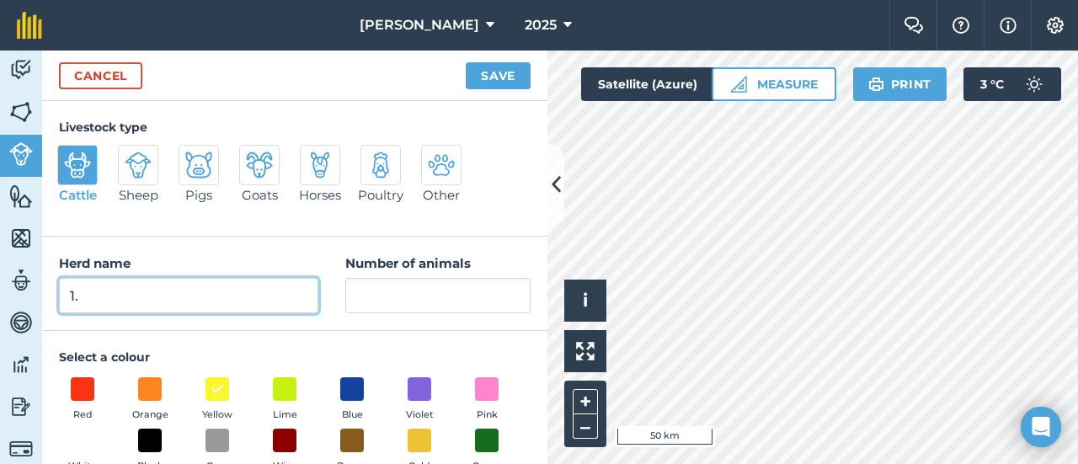
click at [89, 291] on input "1." at bounding box center [188, 295] width 259 height 35
type input "1. Vers Speenkallers - Fairiedale"
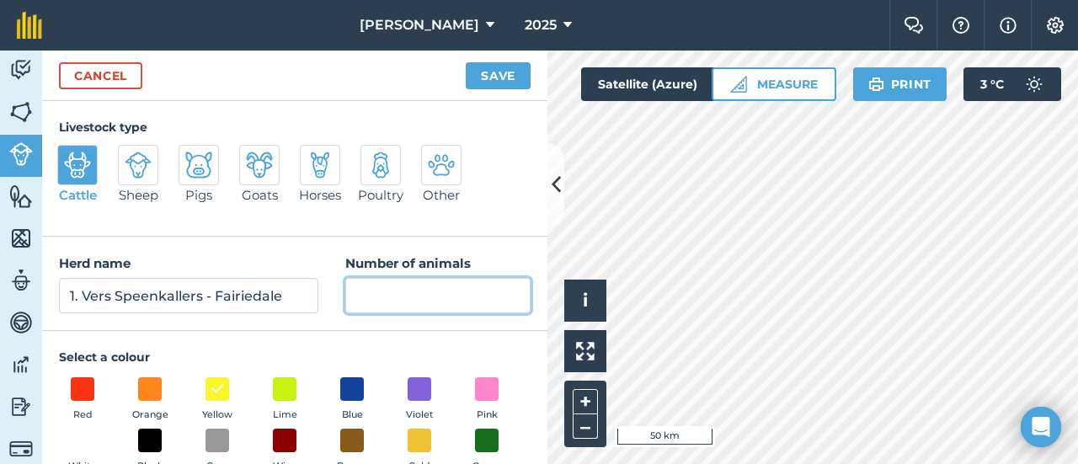
click at [361, 299] on input "Number of animals" at bounding box center [437, 295] width 185 height 35
type input "311"
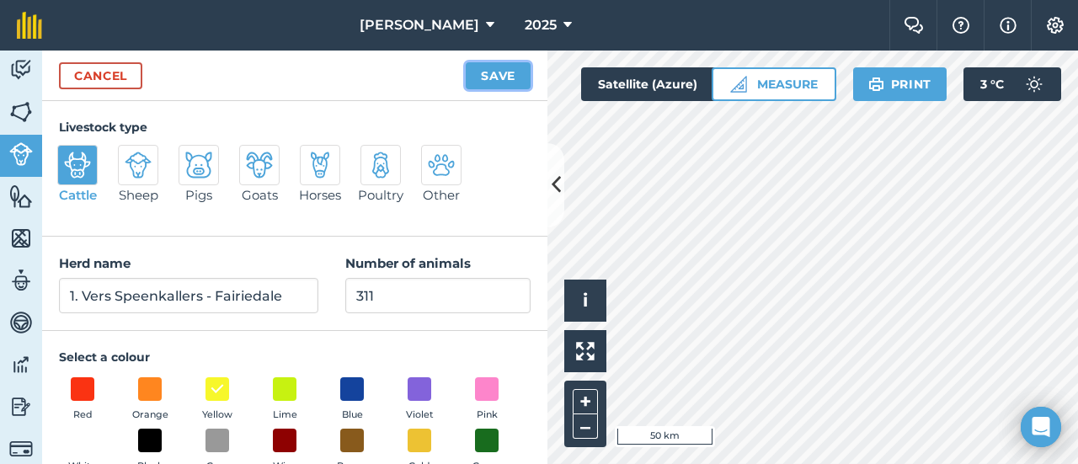
click at [499, 72] on button "Save" at bounding box center [498, 75] width 65 height 27
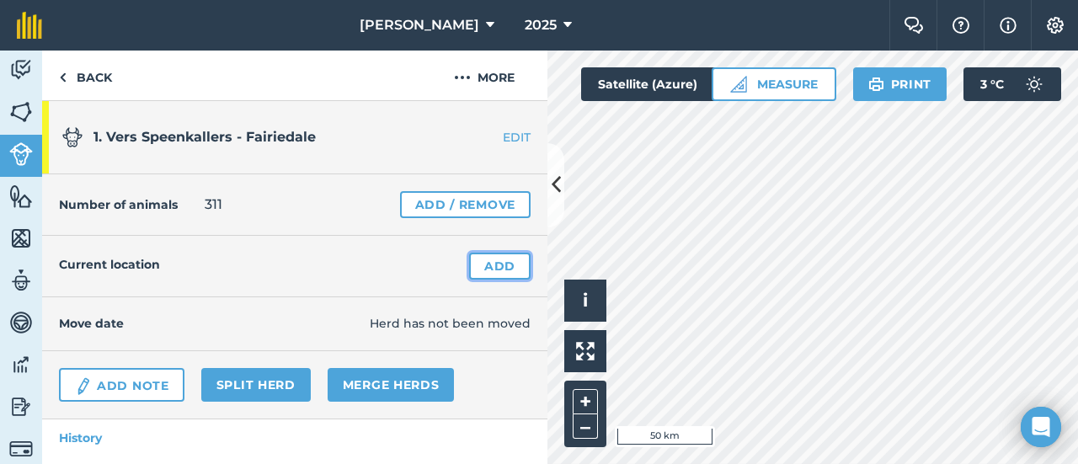
click at [487, 260] on link "Add" at bounding box center [499, 266] width 61 height 27
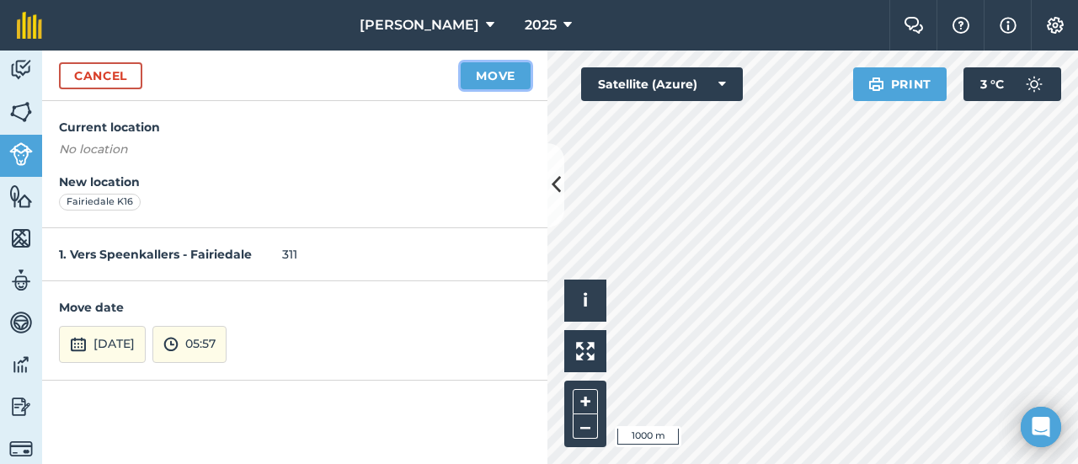
click at [487, 71] on button "Move" at bounding box center [496, 75] width 70 height 27
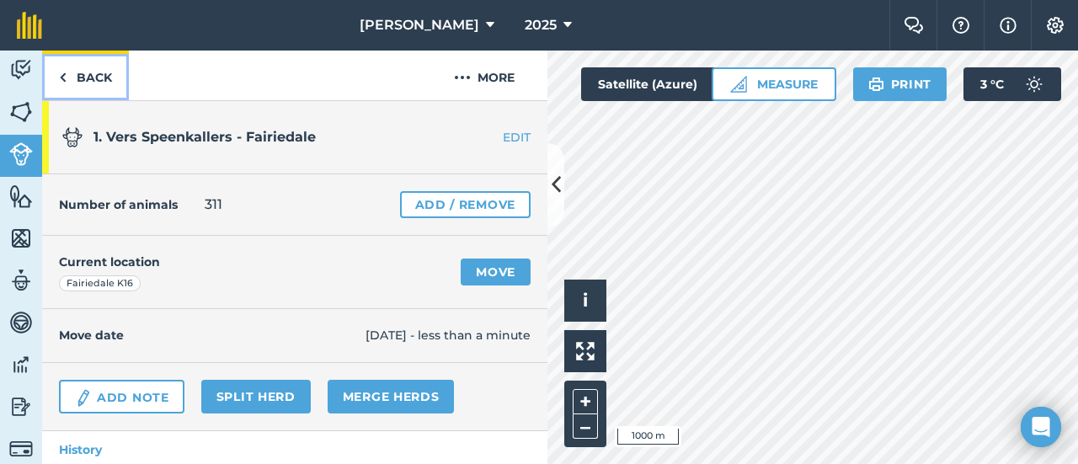
click at [83, 75] on link "Back" at bounding box center [85, 76] width 87 height 50
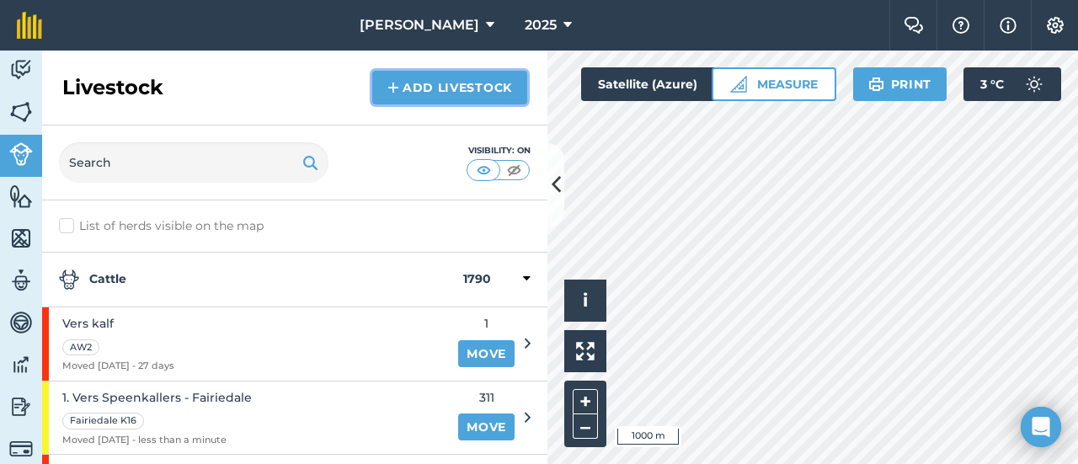
click at [462, 83] on link "Add Livestock" at bounding box center [449, 88] width 155 height 34
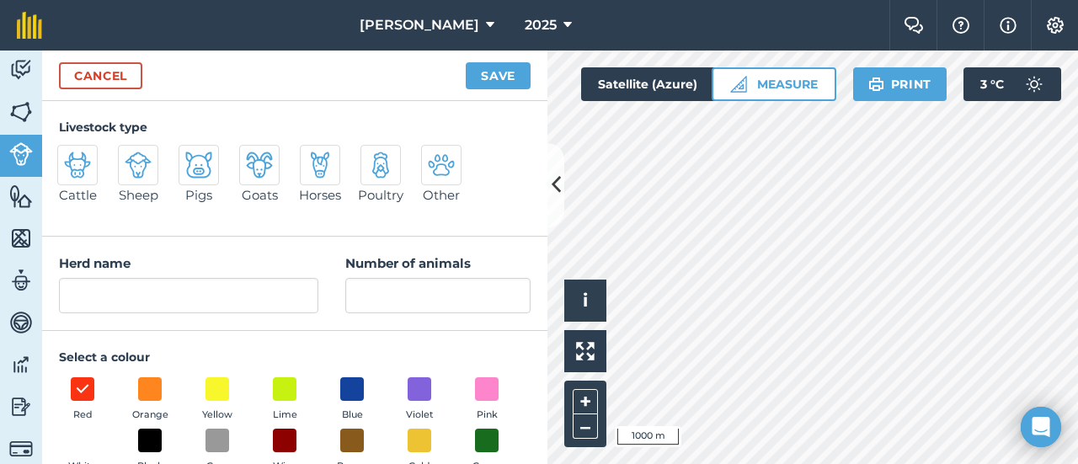
click at [89, 164] on img at bounding box center [77, 165] width 27 height 27
click at [70, 156] on input "Cattle" at bounding box center [64, 150] width 11 height 11
radio input "true"
click at [215, 390] on span at bounding box center [218, 389] width 26 height 26
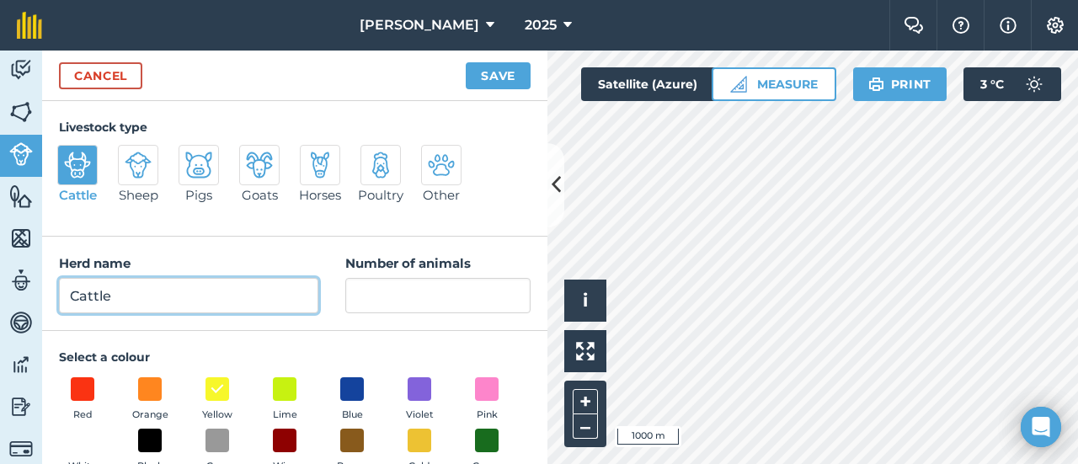
click at [66, 291] on input "Cattle" at bounding box center [188, 295] width 259 height 35
click at [128, 287] on input "Cattle" at bounding box center [188, 295] width 259 height 35
type input "C"
click at [125, 294] on input "2. Koeie - Fairiedale" at bounding box center [188, 295] width 259 height 35
type input "2. Koeie dragtig - Fairiedale"
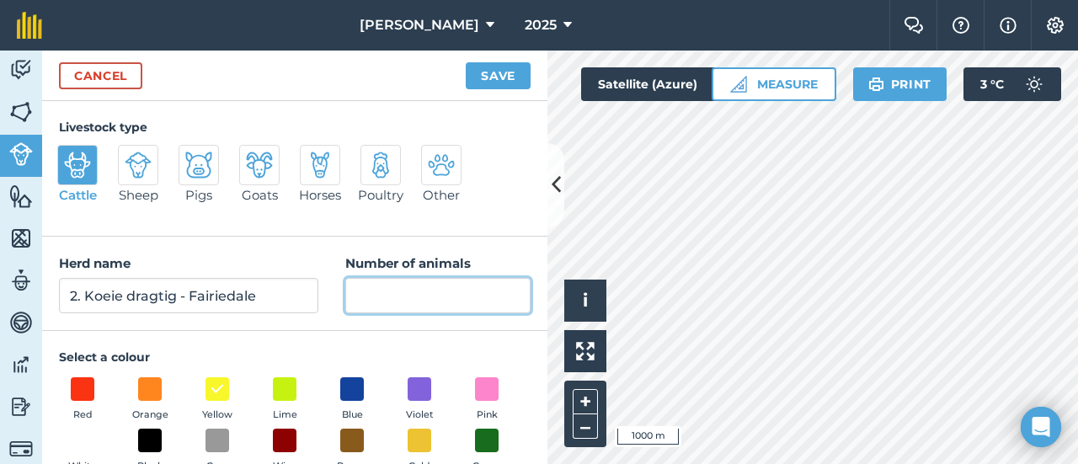
click at [374, 305] on input "Number of animals" at bounding box center [437, 295] width 185 height 35
type input "77"
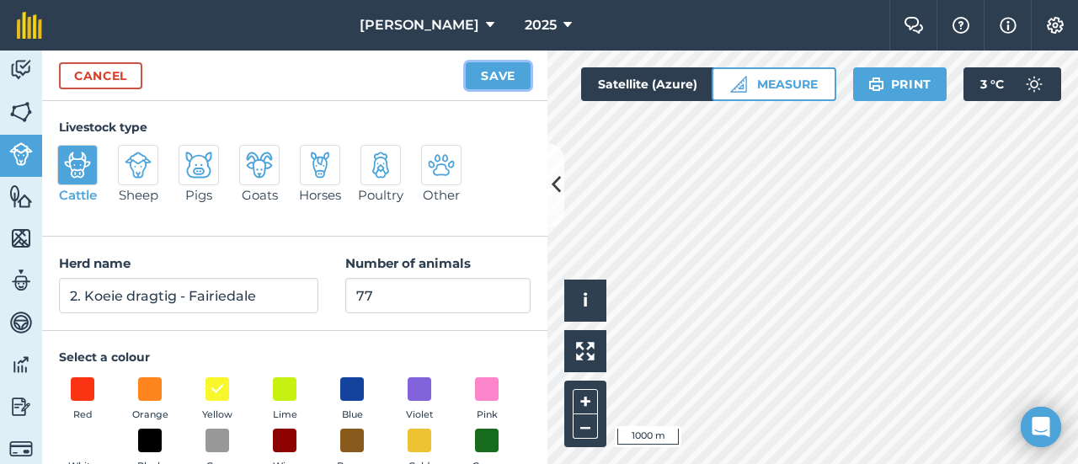
click at [493, 78] on button "Save" at bounding box center [498, 75] width 65 height 27
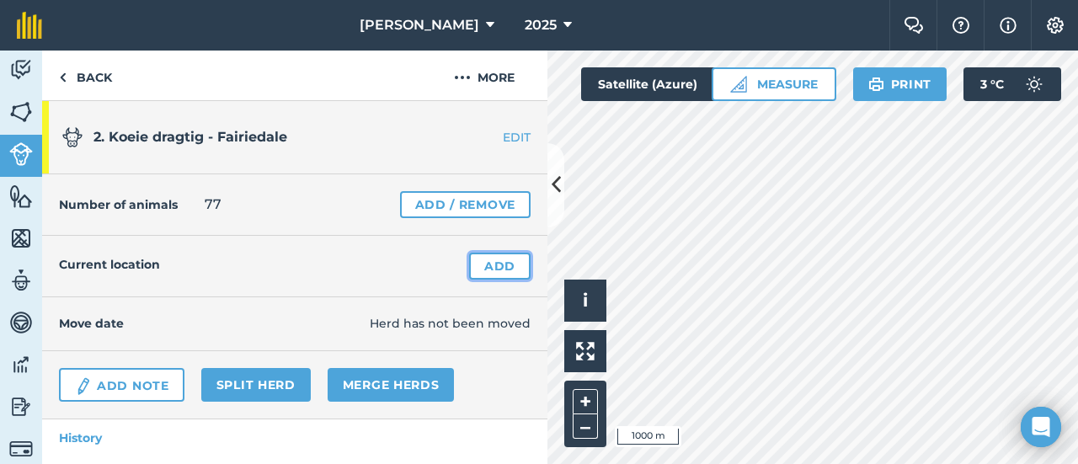
click at [489, 260] on link "Add" at bounding box center [499, 266] width 61 height 27
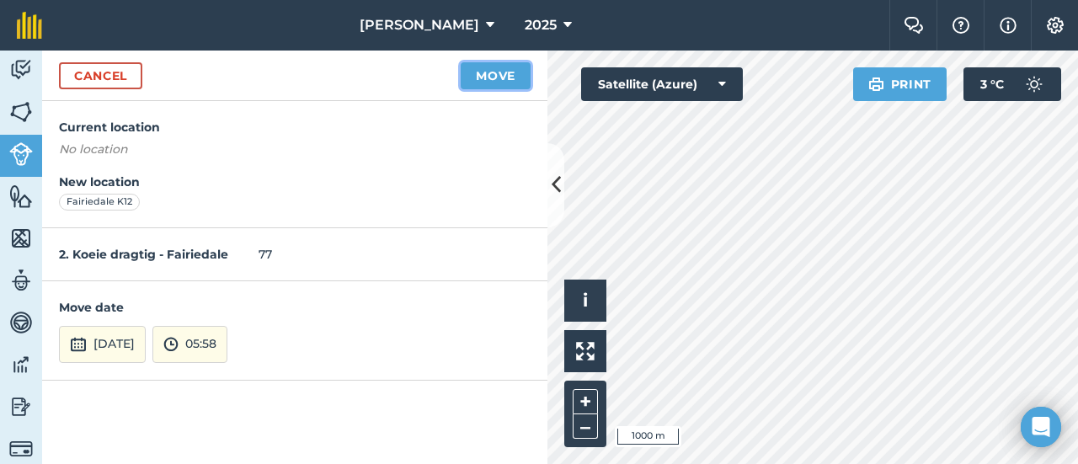
click at [505, 75] on button "Move" at bounding box center [496, 75] width 70 height 27
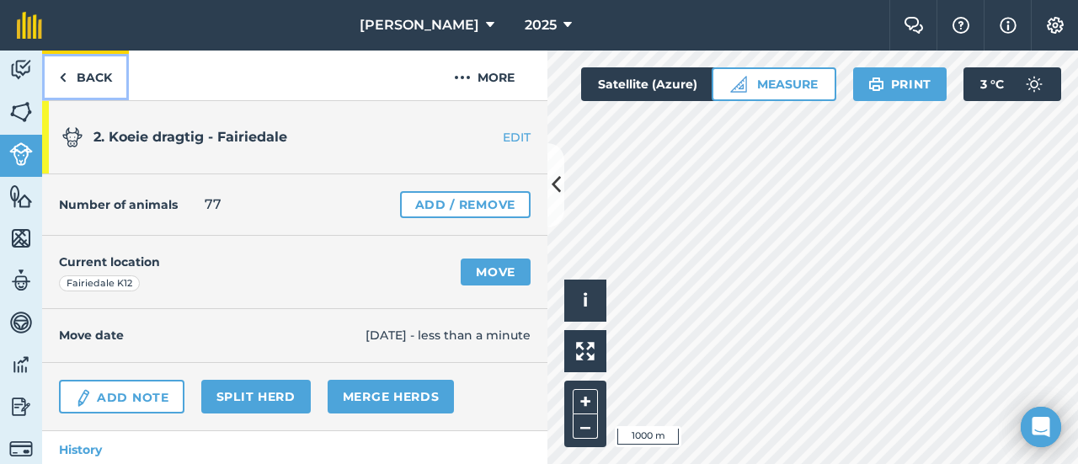
click at [89, 77] on link "Back" at bounding box center [85, 76] width 87 height 50
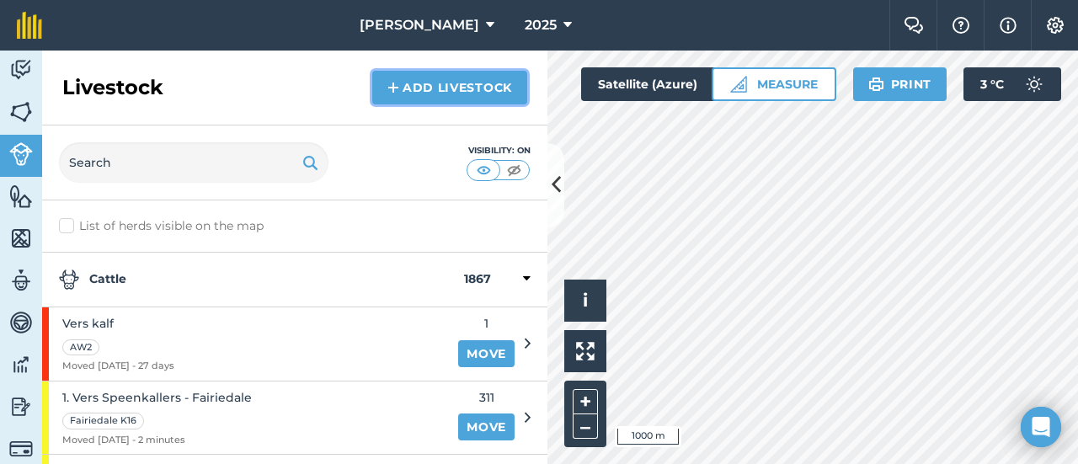
click at [416, 84] on link "Add Livestock" at bounding box center [449, 88] width 155 height 34
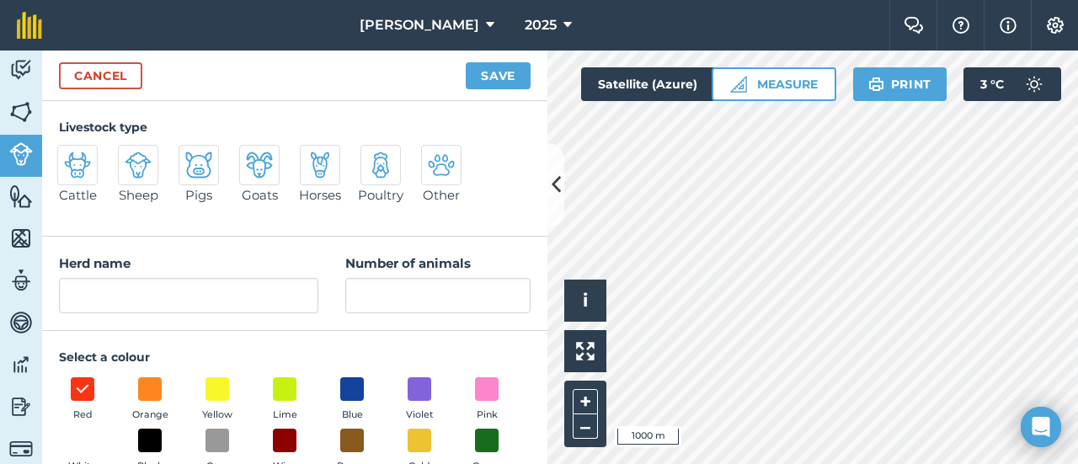
click at [83, 161] on img at bounding box center [77, 165] width 27 height 27
click at [70, 156] on input "Cattle" at bounding box center [64, 150] width 11 height 11
radio input "true"
click at [217, 381] on span at bounding box center [218, 389] width 26 height 26
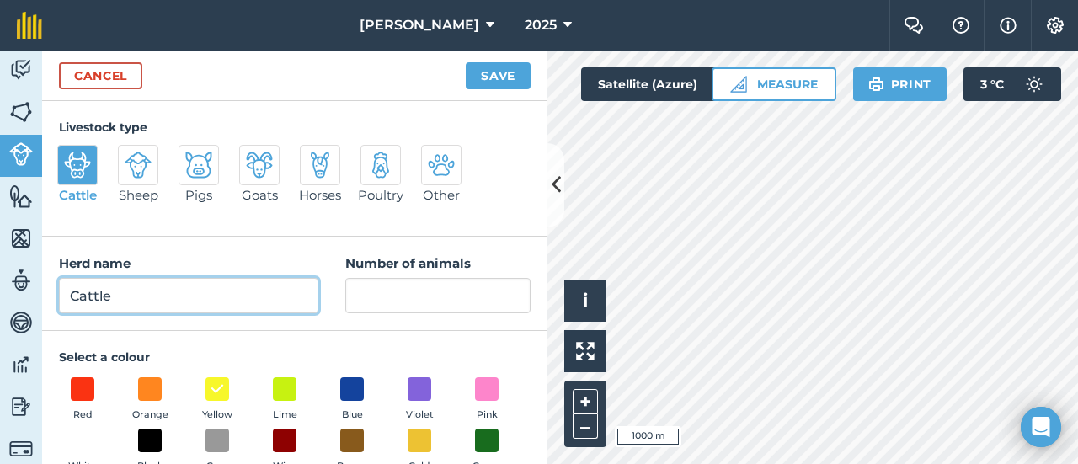
click at [150, 297] on input "Cattle" at bounding box center [188, 295] width 259 height 35
type input "C"
type input "3. Koeie dragtig - Fairiedale"
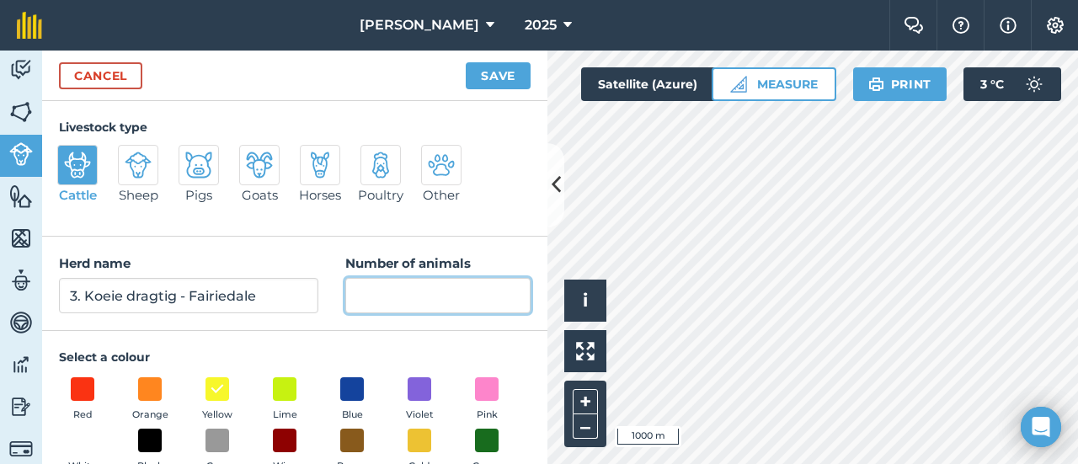
click at [359, 303] on input "Number of animals" at bounding box center [437, 295] width 185 height 35
type input "77"
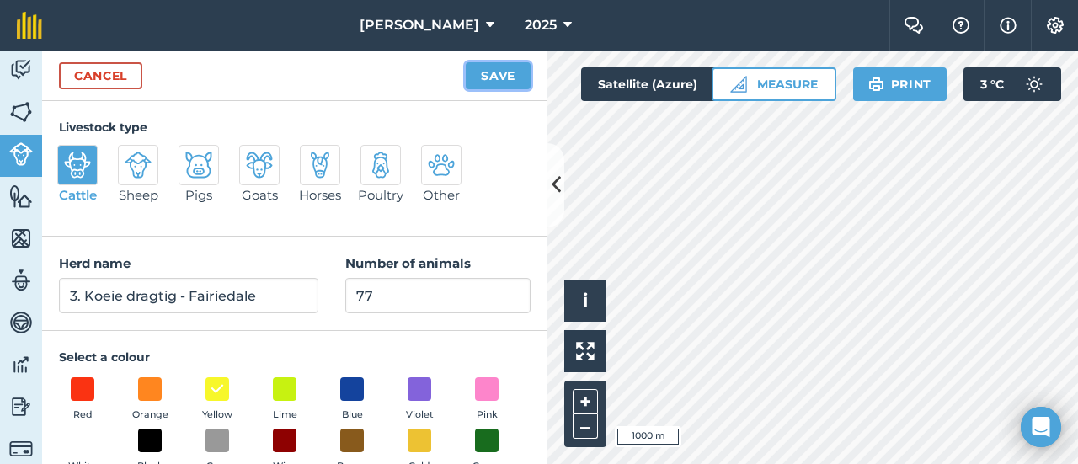
click at [510, 75] on button "Save" at bounding box center [498, 75] width 65 height 27
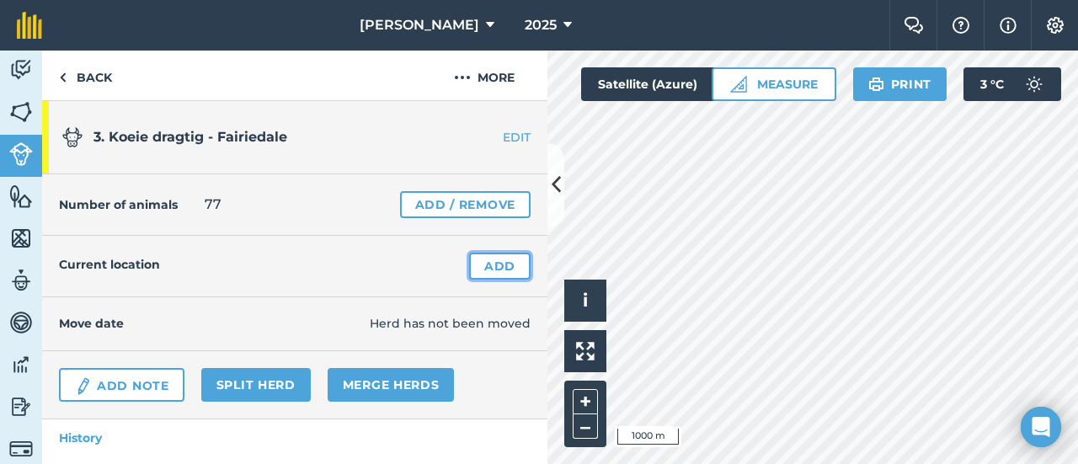
click at [473, 265] on link "Add" at bounding box center [499, 266] width 61 height 27
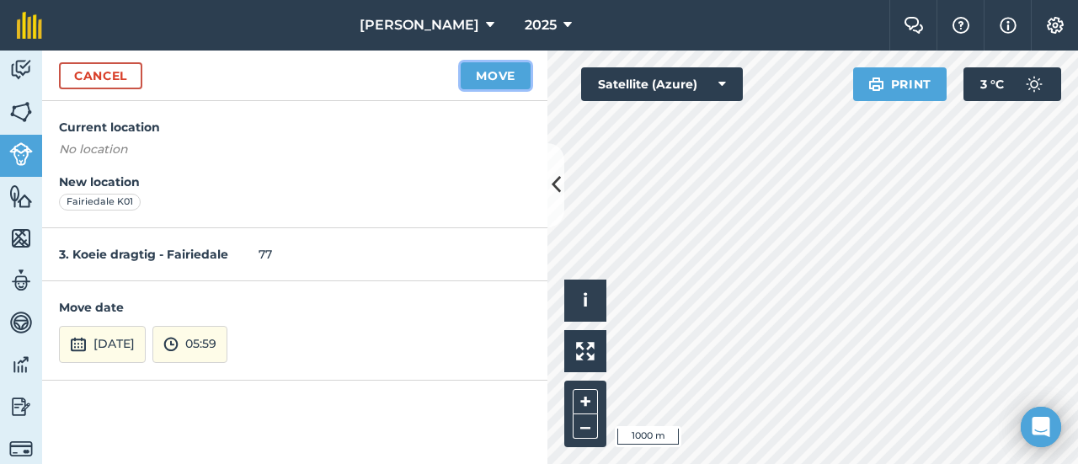
click at [501, 73] on button "Move" at bounding box center [496, 75] width 70 height 27
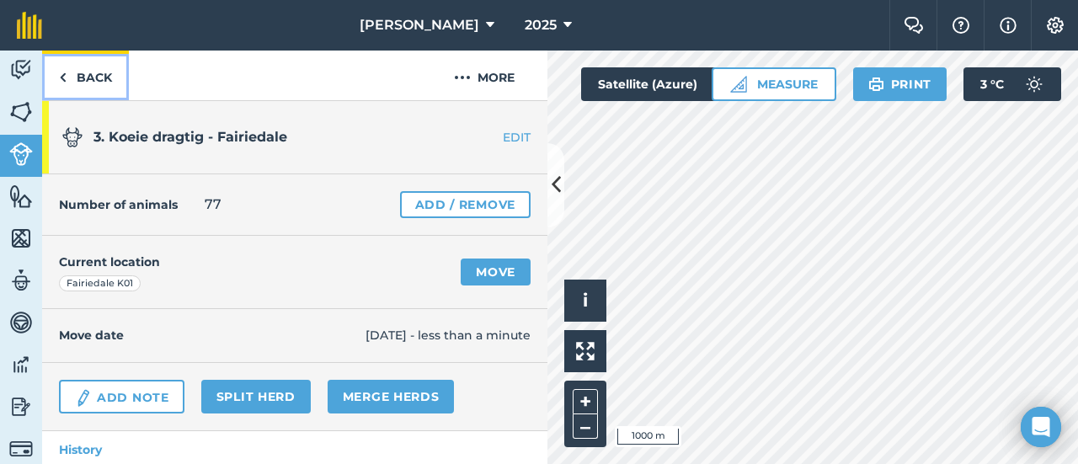
click at [66, 72] on img at bounding box center [63, 77] width 8 height 20
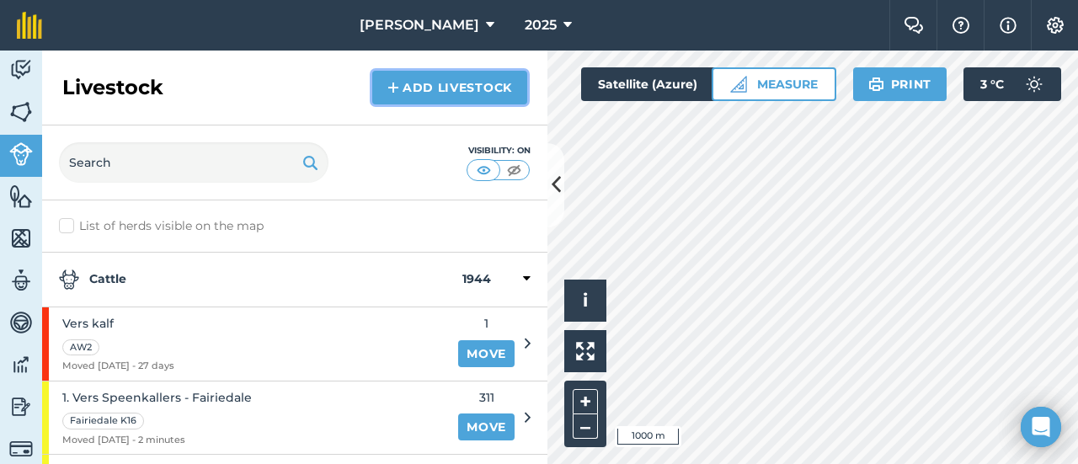
click at [406, 83] on link "Add Livestock" at bounding box center [449, 88] width 155 height 34
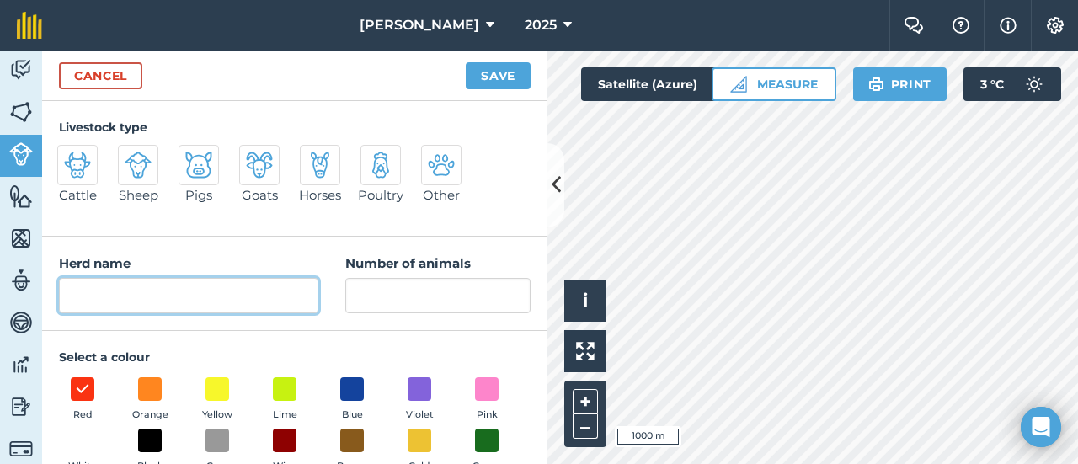
click at [96, 305] on input "Herd name" at bounding box center [188, 295] width 259 height 35
type input "4. Koeie dragtig - Fairiedale"
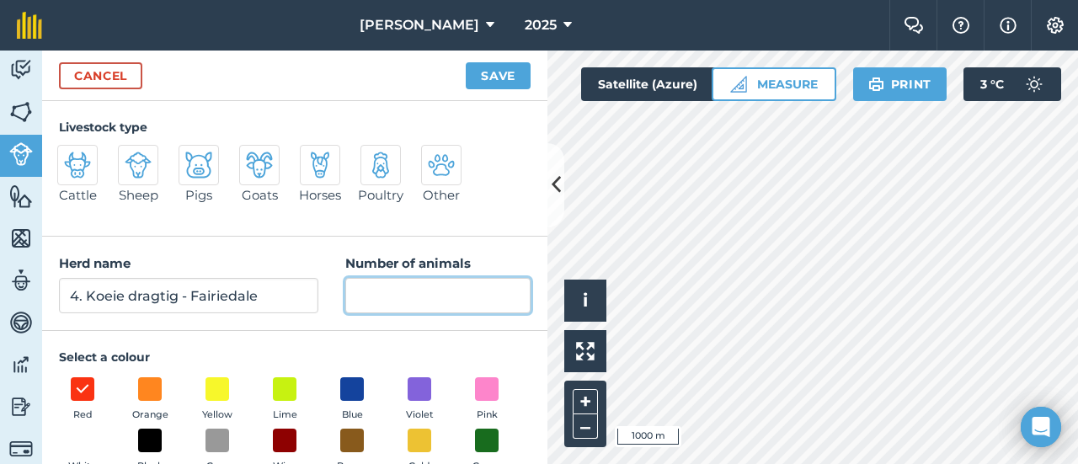
click at [359, 301] on input "Number of animals" at bounding box center [437, 295] width 185 height 35
type input "78"
click at [83, 154] on img at bounding box center [77, 165] width 27 height 27
click at [70, 154] on input "Cattle" at bounding box center [64, 150] width 11 height 11
radio input "true"
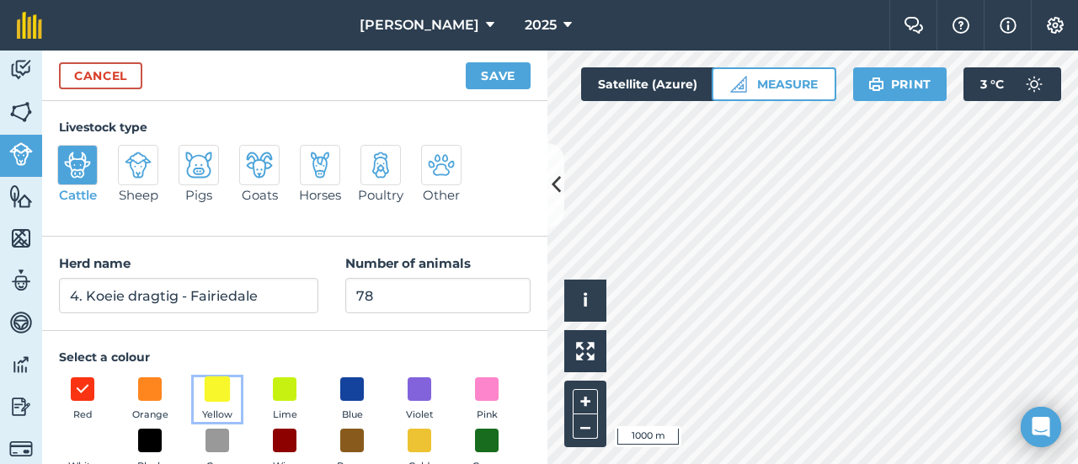
click at [219, 393] on span at bounding box center [218, 389] width 26 height 26
click at [495, 72] on button "Save" at bounding box center [498, 75] width 65 height 27
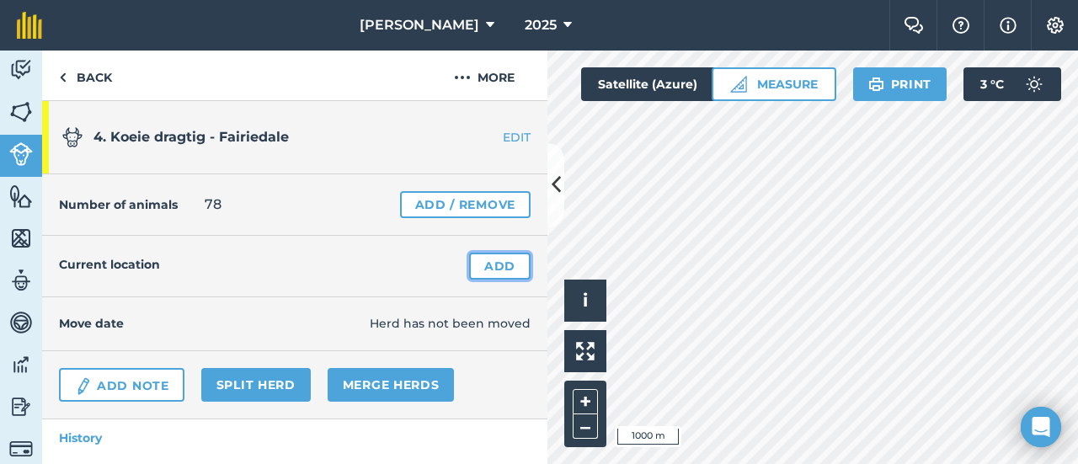
click at [483, 264] on link "Add" at bounding box center [499, 266] width 61 height 27
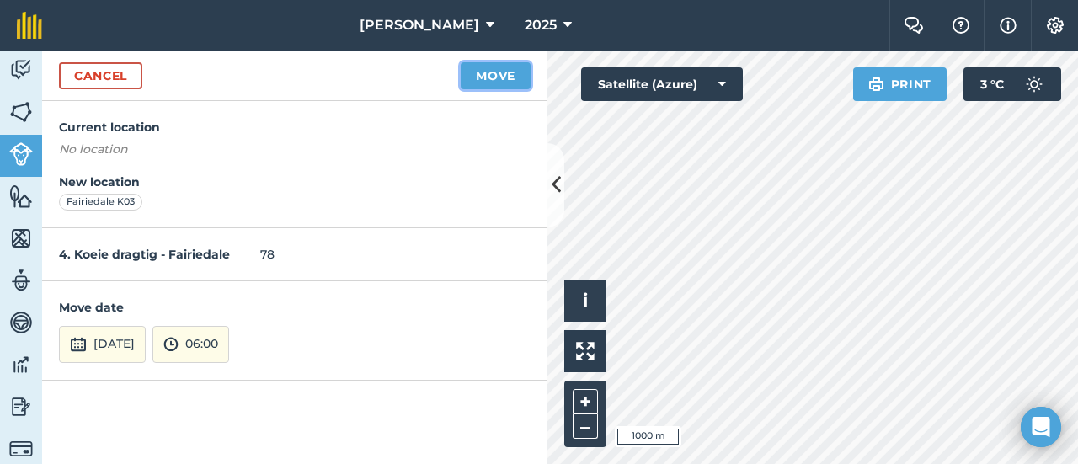
click at [501, 72] on button "Move" at bounding box center [496, 75] width 70 height 27
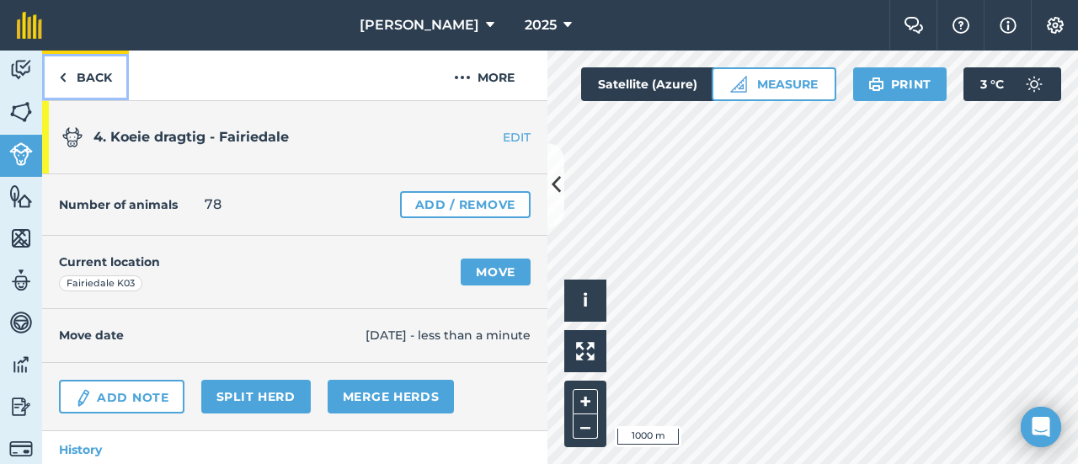
click at [74, 73] on link "Back" at bounding box center [85, 76] width 87 height 50
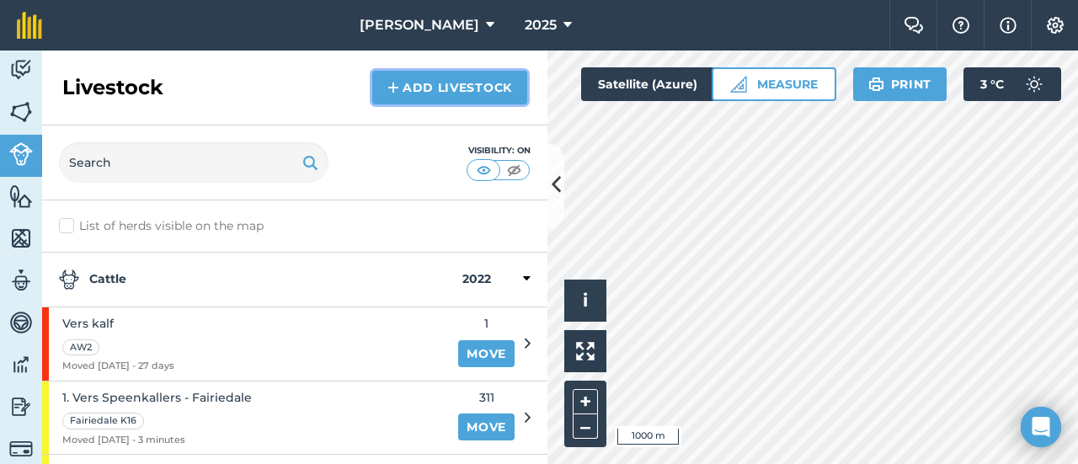
click at [401, 81] on link "Add Livestock" at bounding box center [449, 88] width 155 height 34
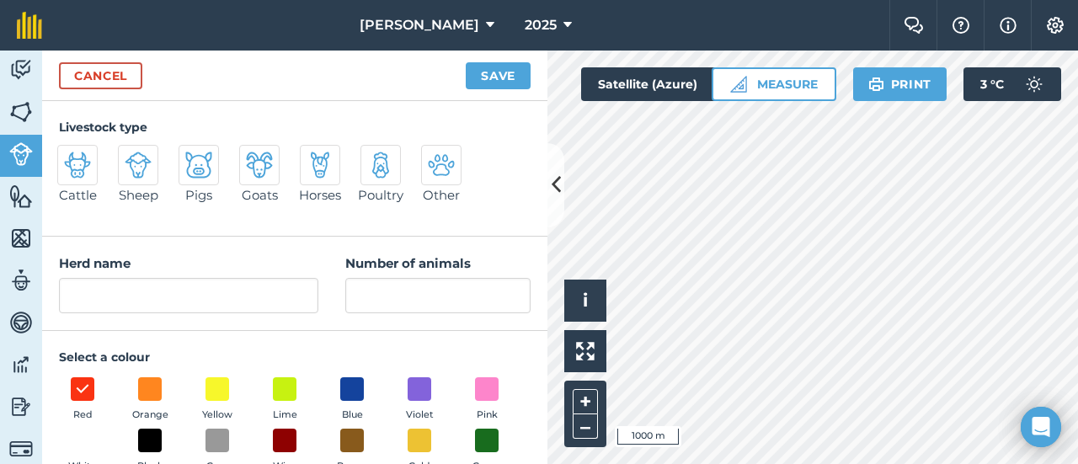
click at [78, 163] on img at bounding box center [77, 165] width 27 height 27
click at [70, 156] on input "Cattle" at bounding box center [64, 150] width 11 height 11
radio input "true"
click at [212, 396] on span at bounding box center [218, 389] width 26 height 26
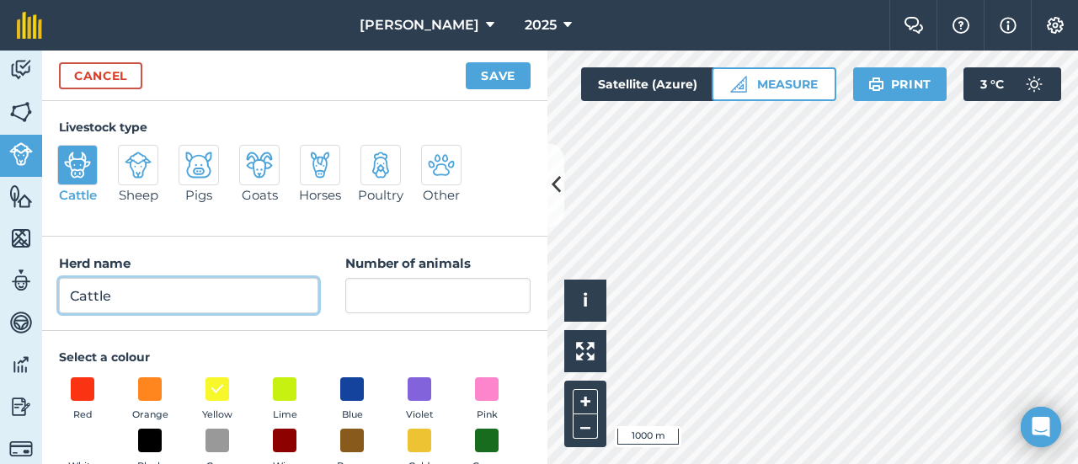
click at [132, 296] on input "Cattle" at bounding box center [188, 295] width 259 height 35
type input "C"
type input "05. Koeie Droog - [GEOGRAPHIC_DATA]"
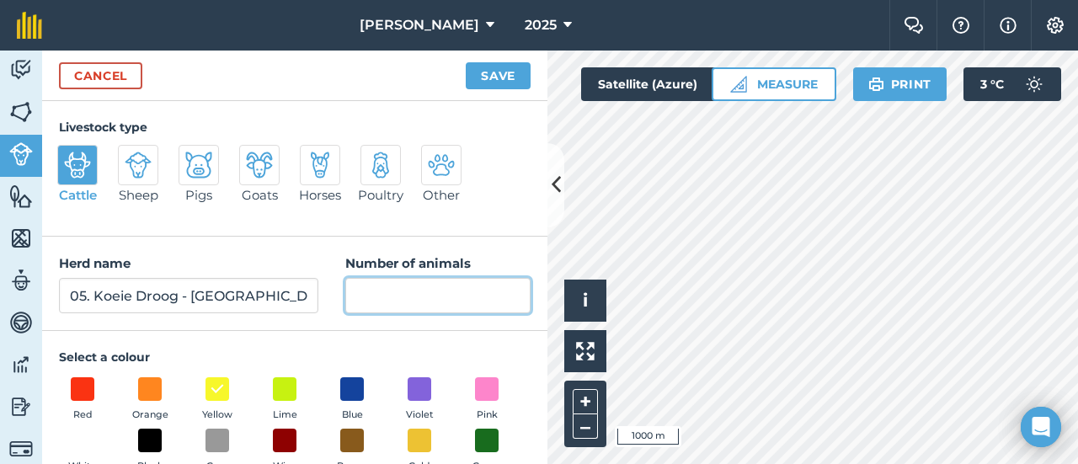
click at [345, 296] on input "Number of animals" at bounding box center [437, 295] width 185 height 35
type input "170"
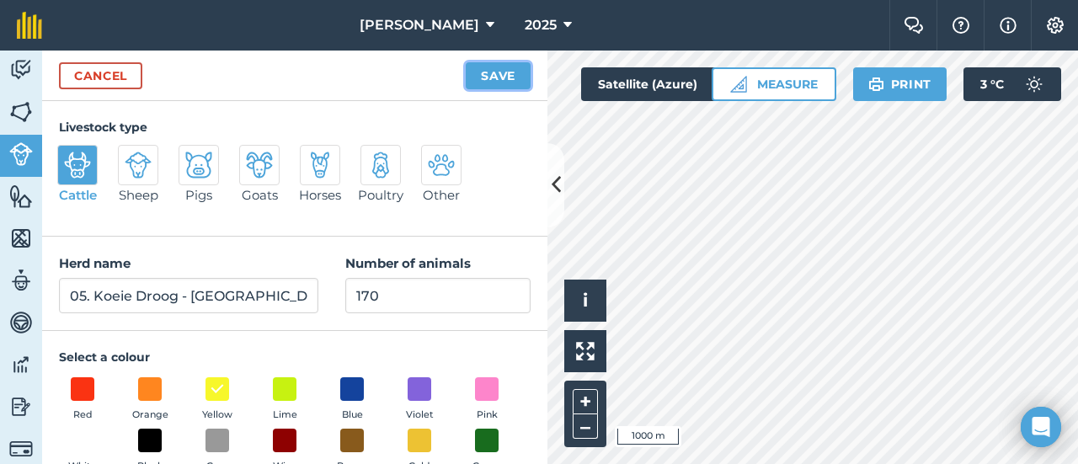
click at [501, 71] on button "Save" at bounding box center [498, 75] width 65 height 27
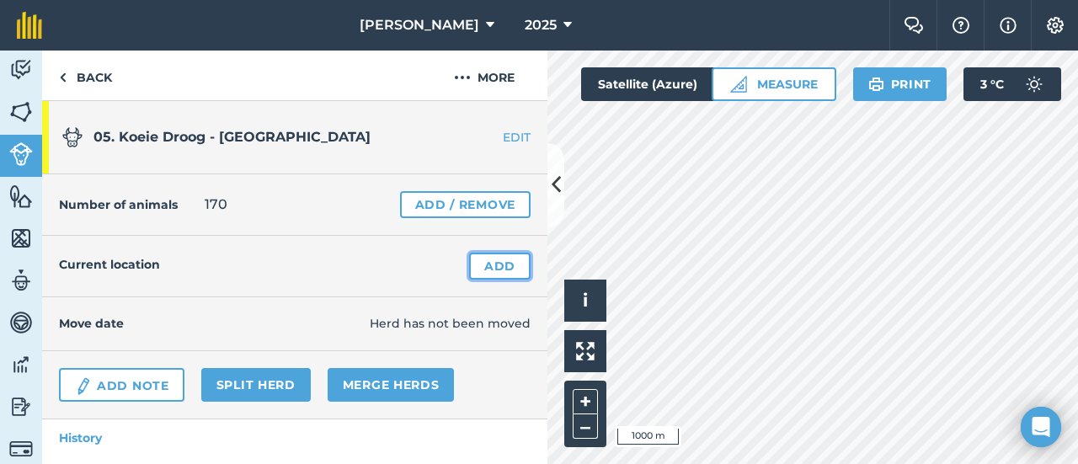
click at [489, 265] on link "Add" at bounding box center [499, 266] width 61 height 27
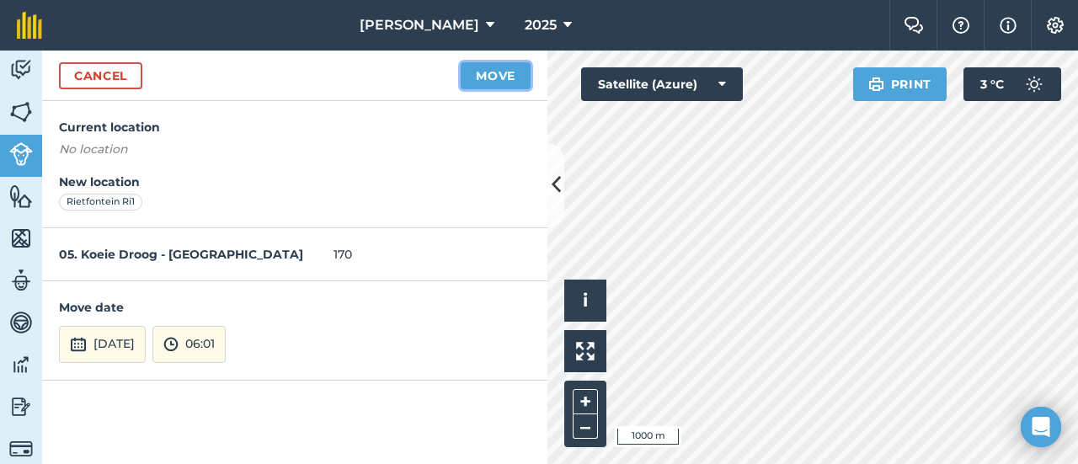
click at [504, 74] on button "Move" at bounding box center [496, 75] width 70 height 27
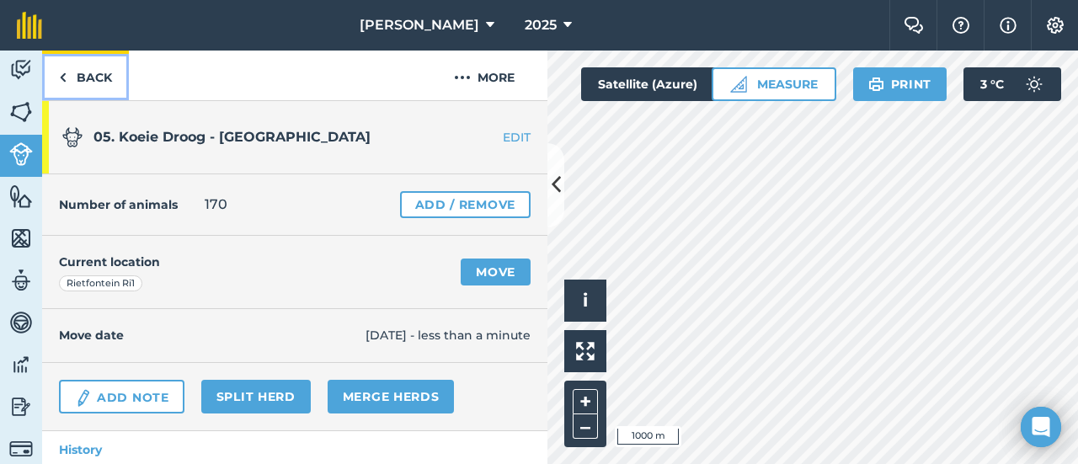
click at [94, 75] on link "Back" at bounding box center [85, 76] width 87 height 50
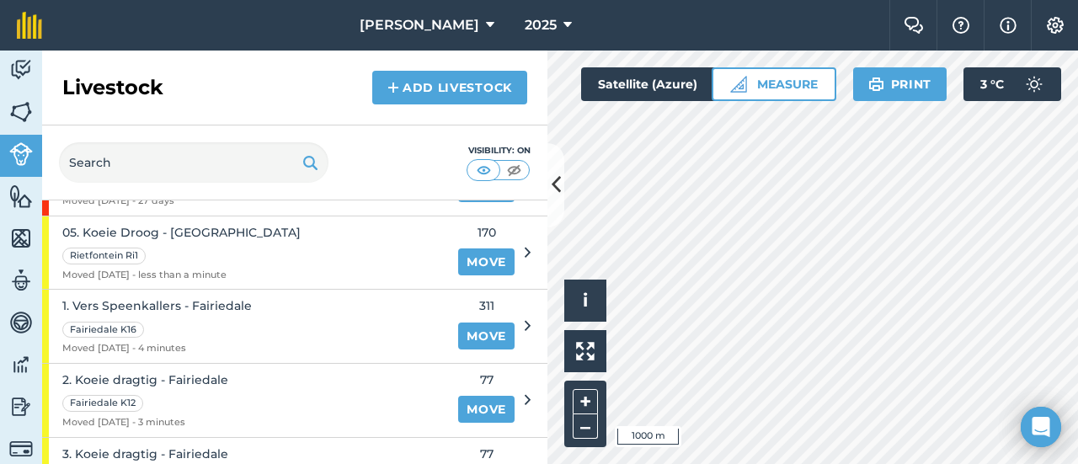
scroll to position [143, 0]
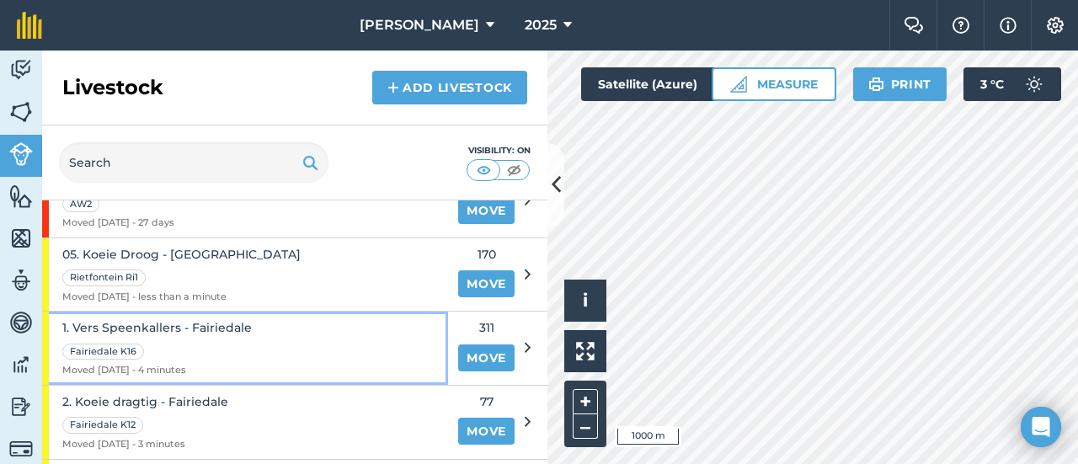
click at [143, 319] on span "1. Vers Speenkallers - Fairiedale" at bounding box center [157, 327] width 190 height 19
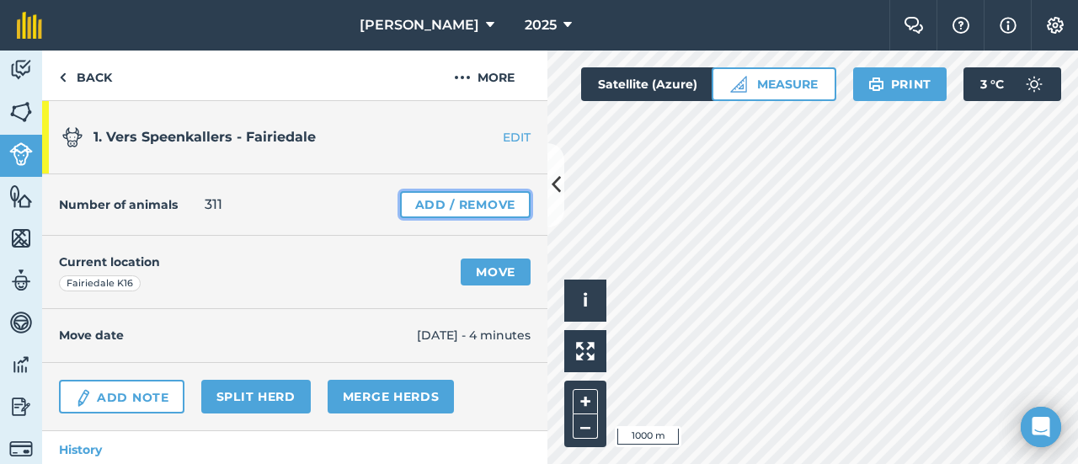
click at [416, 204] on link "Add / Remove" at bounding box center [465, 204] width 131 height 27
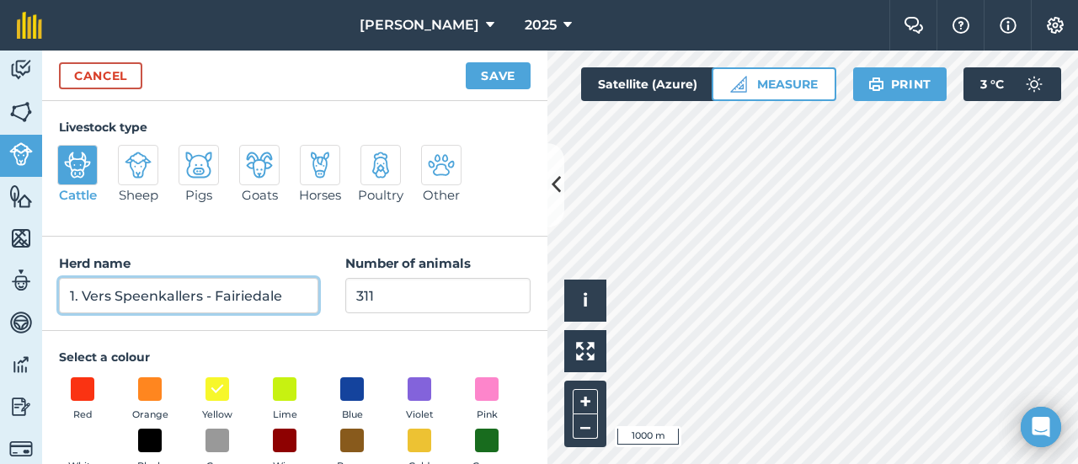
click at [71, 296] on input "1. Vers Speenkallers - Fairiedale" at bounding box center [188, 295] width 259 height 35
type input "01. Vers Speenkallers - Fairiedale"
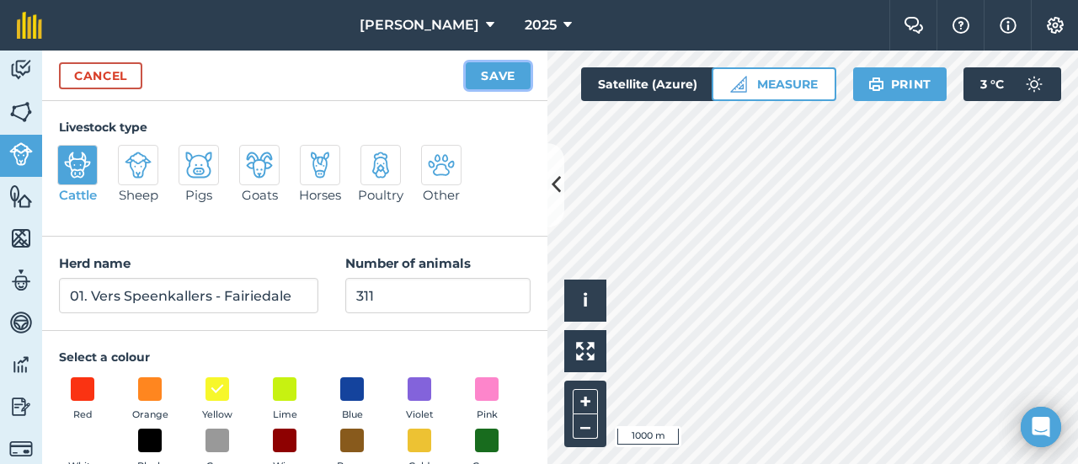
click at [489, 67] on button "Save" at bounding box center [498, 75] width 65 height 27
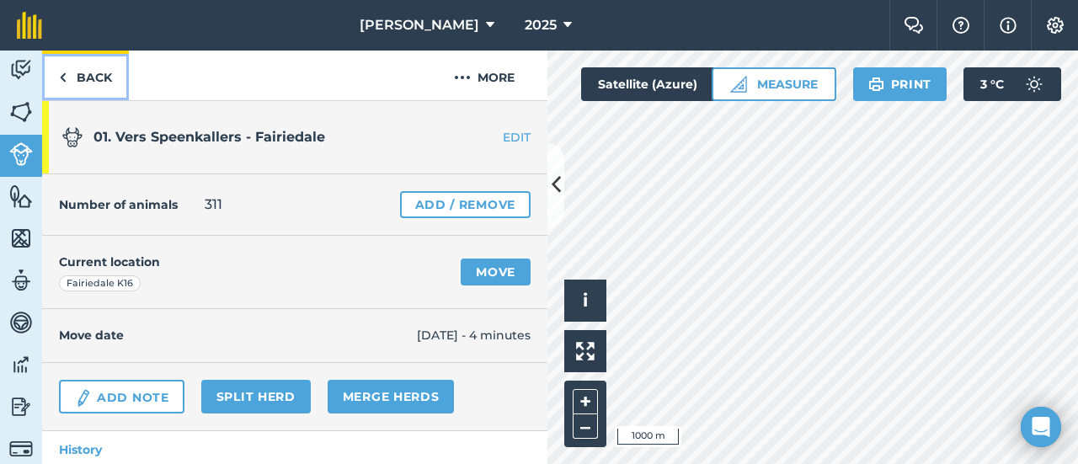
click at [77, 68] on link "Back" at bounding box center [85, 76] width 87 height 50
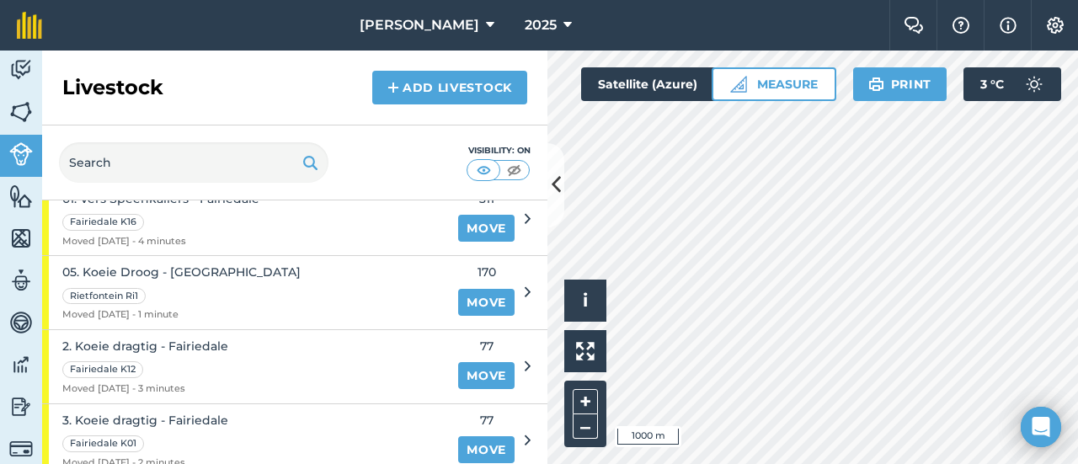
scroll to position [221, 0]
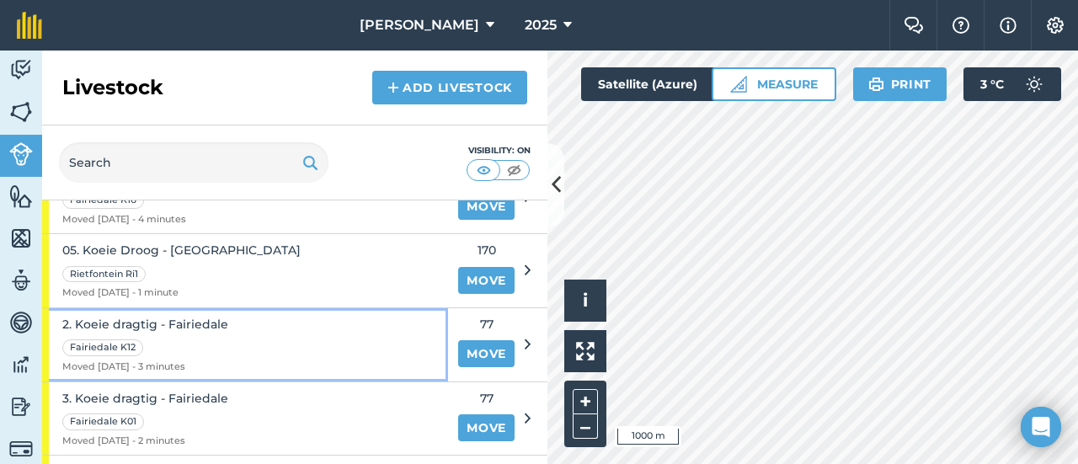
click at [69, 318] on span "2. Koeie dragtig - Fairiedale" at bounding box center [145, 324] width 166 height 19
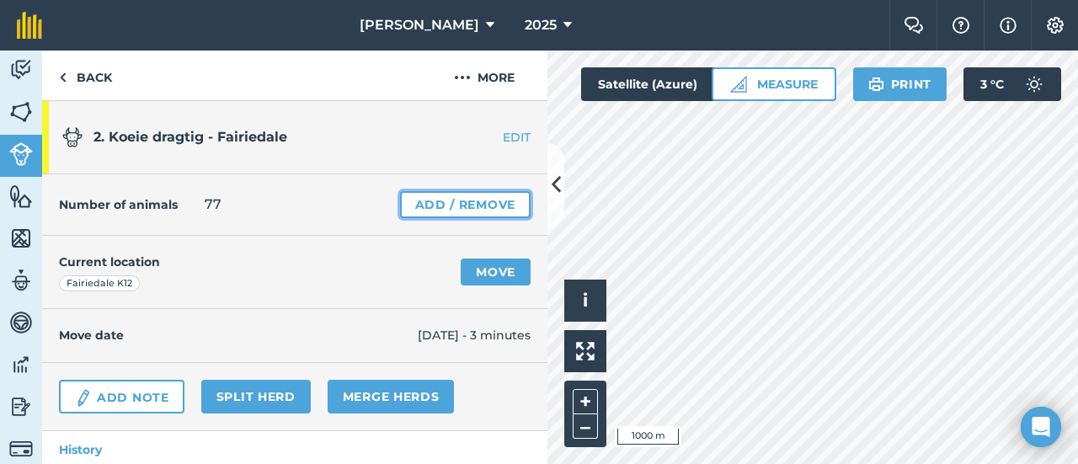
click at [420, 200] on link "Add / Remove" at bounding box center [465, 204] width 131 height 27
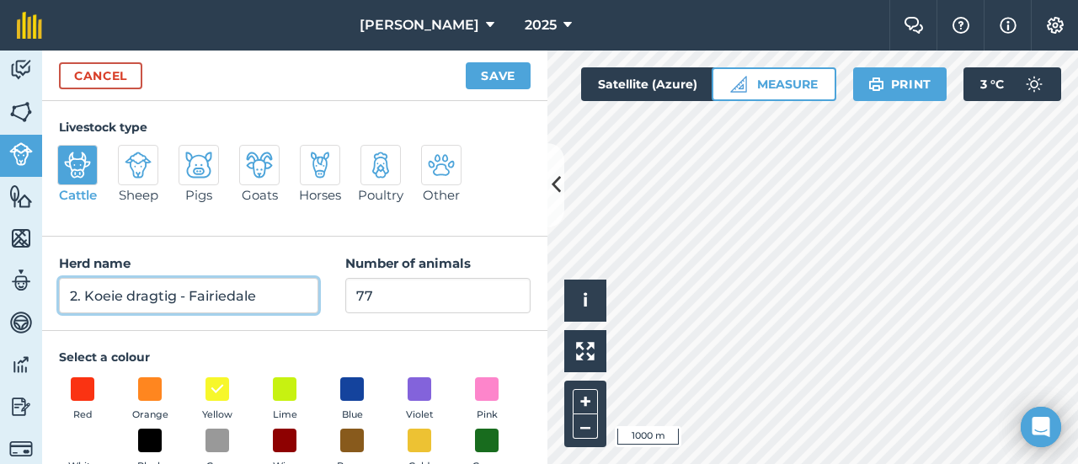
click at [67, 296] on input "2. Koeie dragtig - Fairiedale" at bounding box center [188, 295] width 259 height 35
type input "02. Koeie dragtig - Fairiedale"
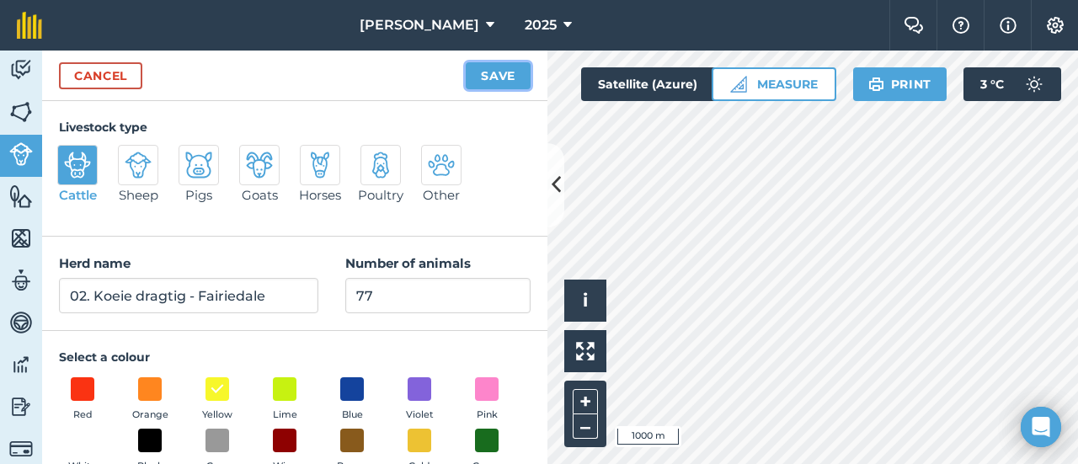
click at [478, 85] on button "Save" at bounding box center [498, 75] width 65 height 27
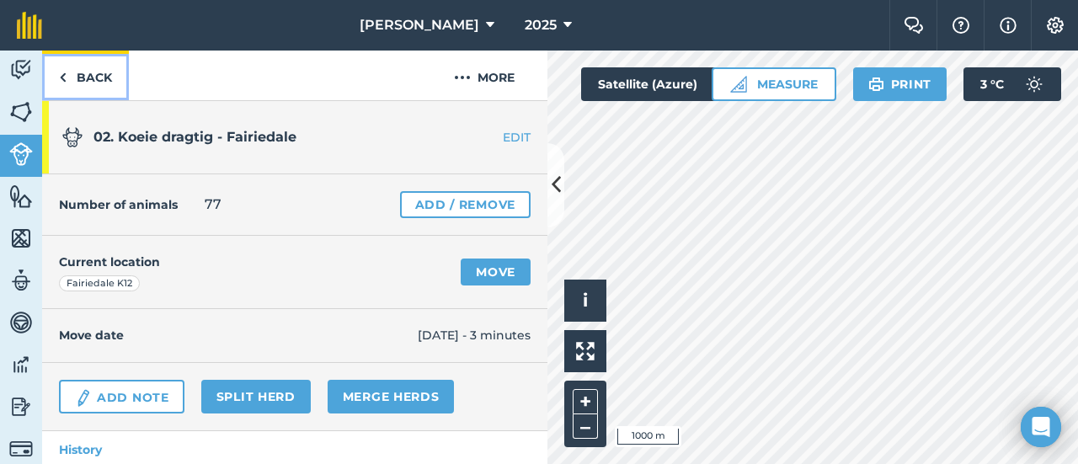
click at [92, 78] on link "Back" at bounding box center [85, 76] width 87 height 50
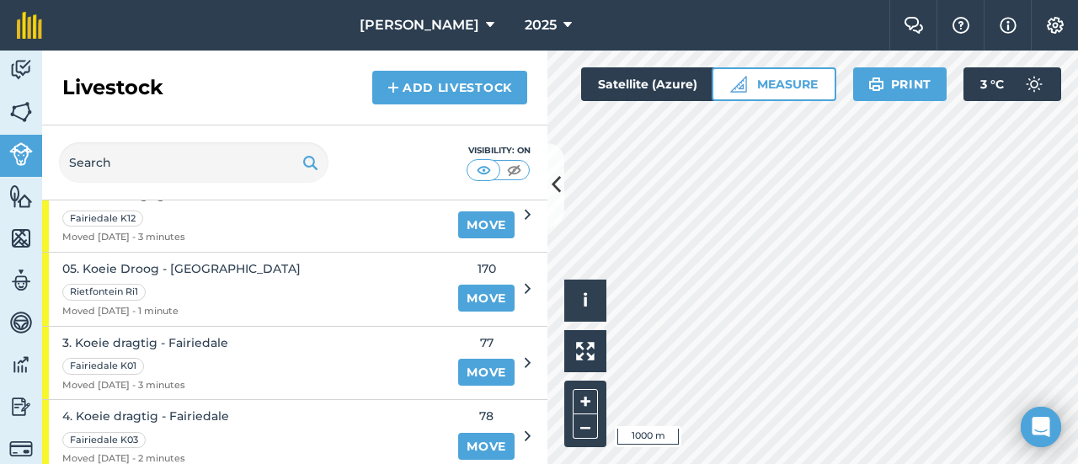
scroll to position [320, 0]
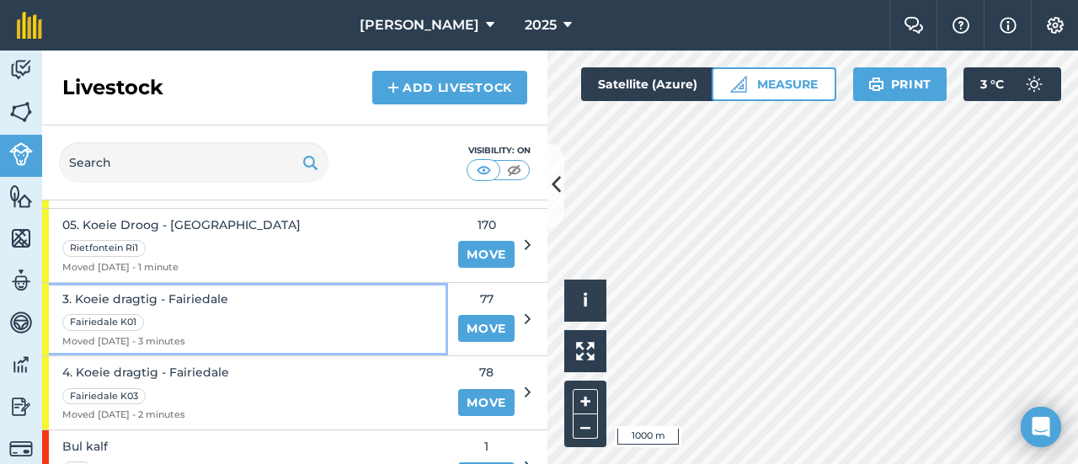
click at [92, 290] on span "3. Koeie dragtig - Fairiedale" at bounding box center [145, 299] width 166 height 19
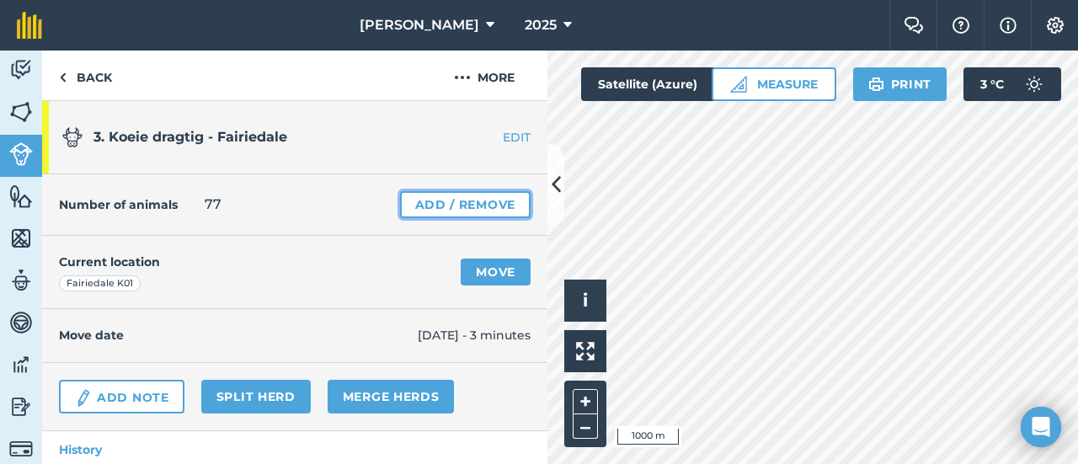
click at [413, 199] on link "Add / Remove" at bounding box center [465, 204] width 131 height 27
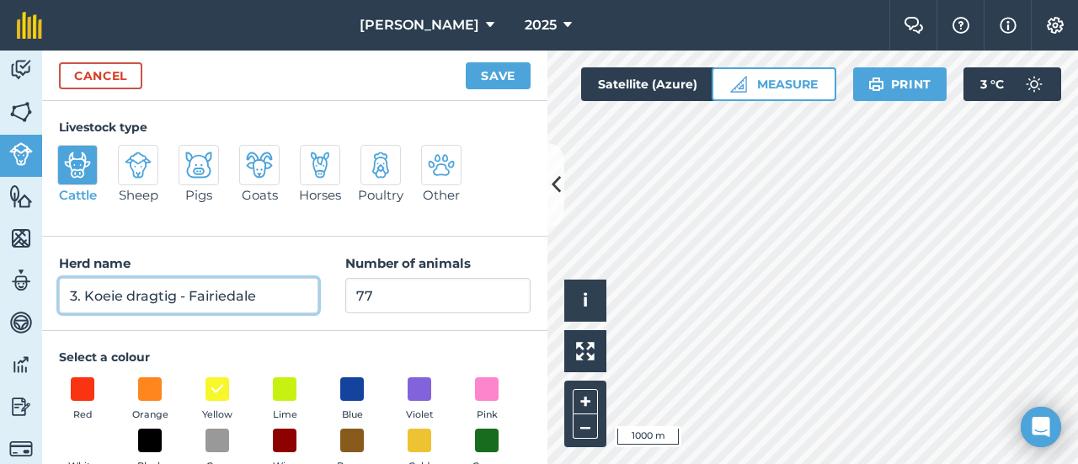
click at [69, 291] on input "3. Koeie dragtig - Fairiedale" at bounding box center [188, 295] width 259 height 35
type input "03. Koeie dragtig - Fairiedale"
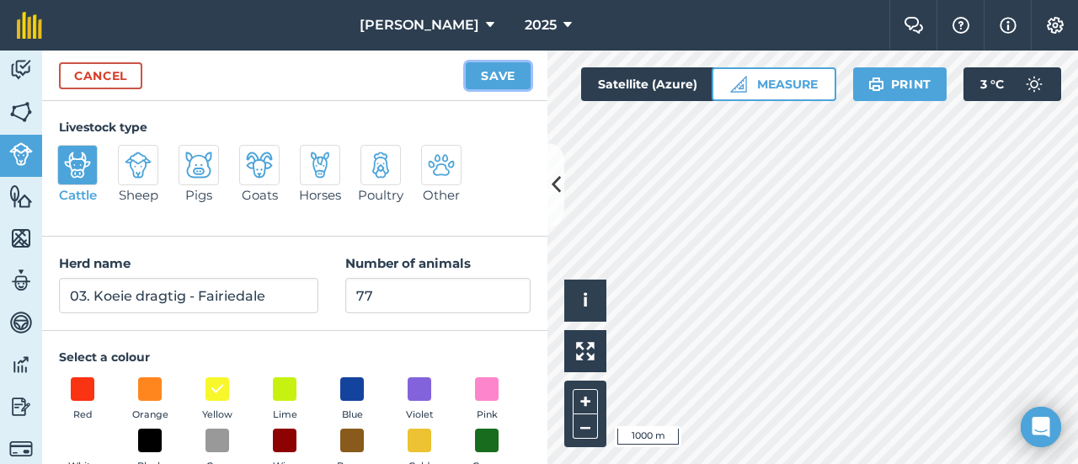
click at [487, 67] on button "Save" at bounding box center [498, 75] width 65 height 27
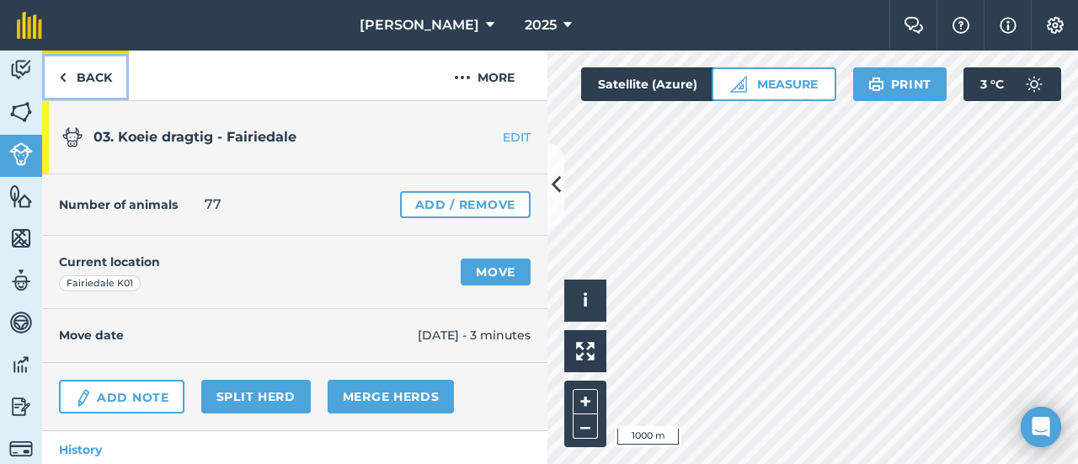
click at [76, 80] on link "Back" at bounding box center [85, 76] width 87 height 50
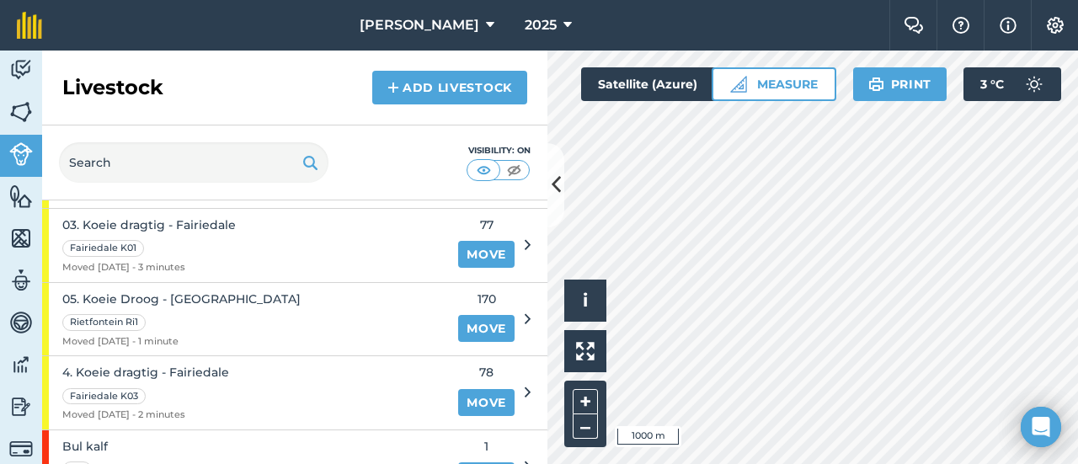
scroll to position [453, 0]
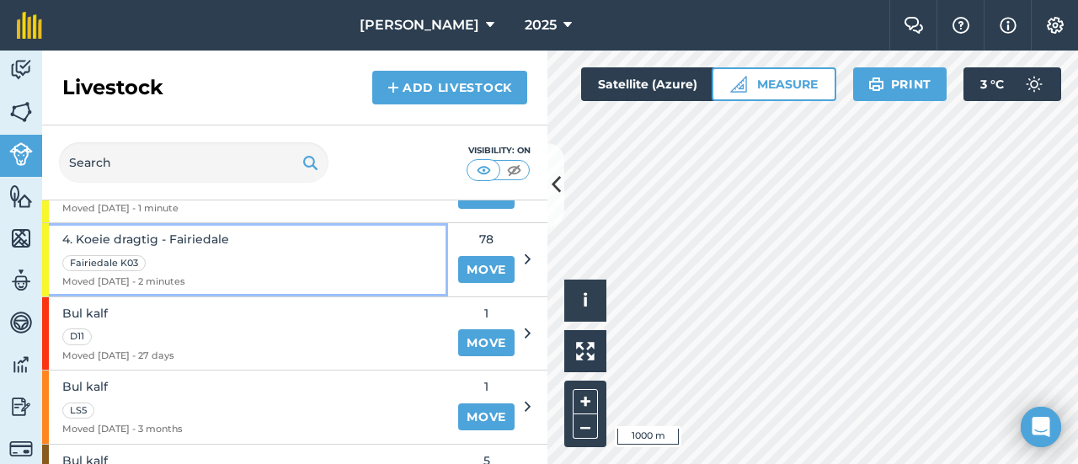
click at [101, 230] on span "4. Koeie dragtig - Fairiedale" at bounding box center [145, 239] width 167 height 19
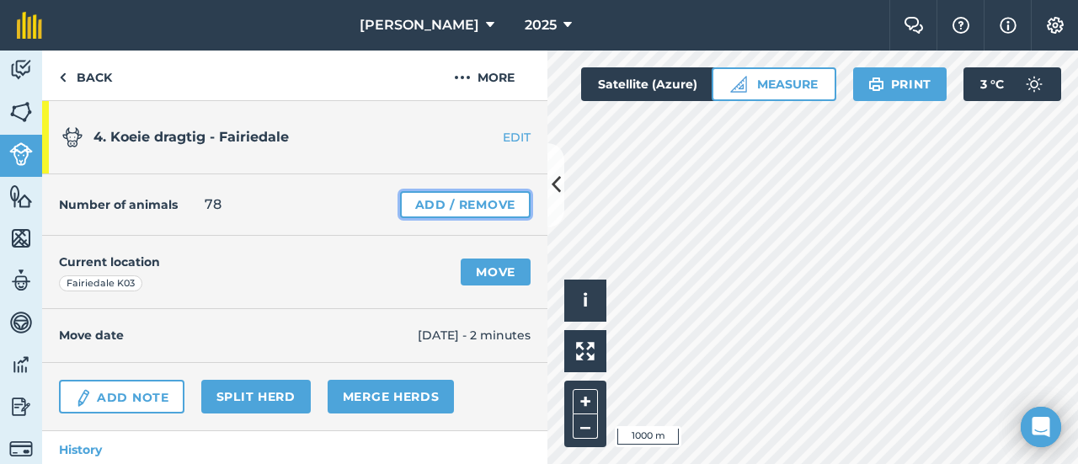
click at [421, 203] on link "Add / Remove" at bounding box center [465, 204] width 131 height 27
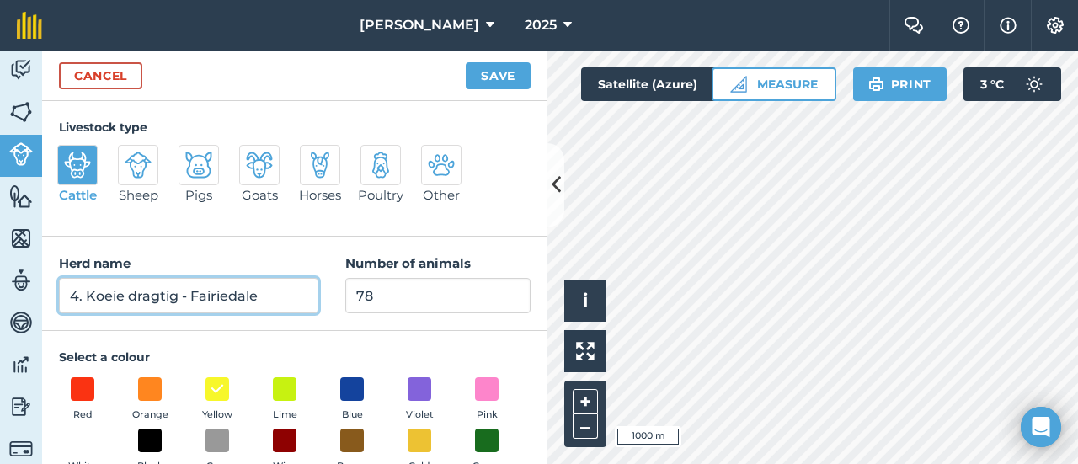
click at [67, 292] on input "4. Koeie dragtig - Fairiedale" at bounding box center [188, 295] width 259 height 35
type input "04. Koeie dragtig - Fairiedale"
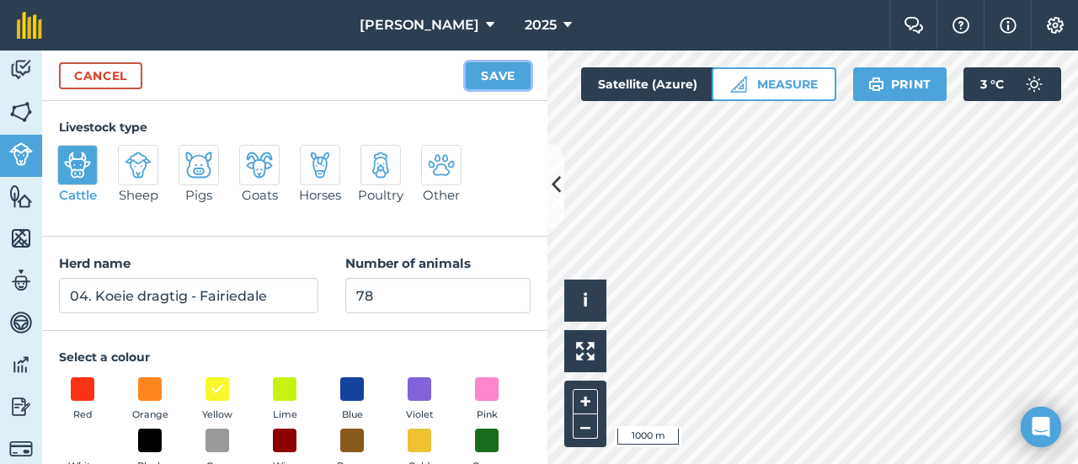
click at [484, 72] on button "Save" at bounding box center [498, 75] width 65 height 27
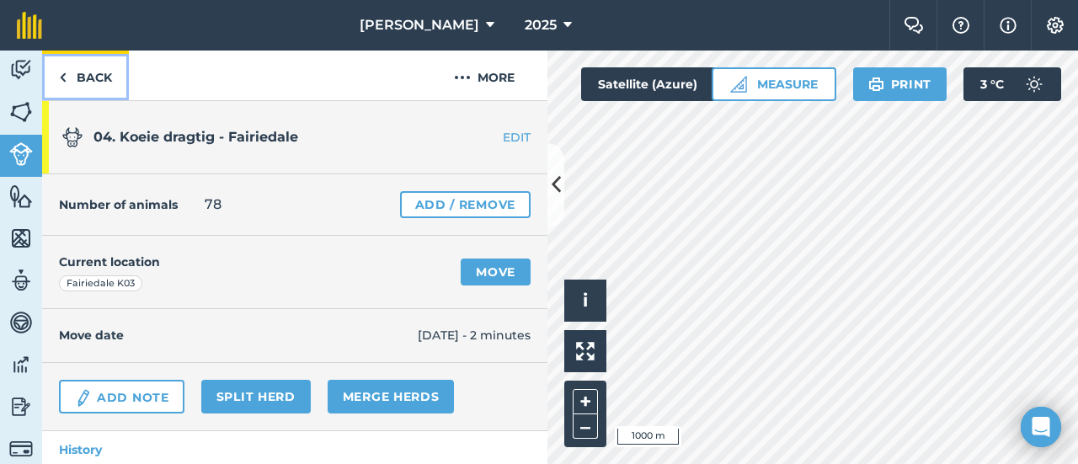
click at [88, 75] on link "Back" at bounding box center [85, 76] width 87 height 50
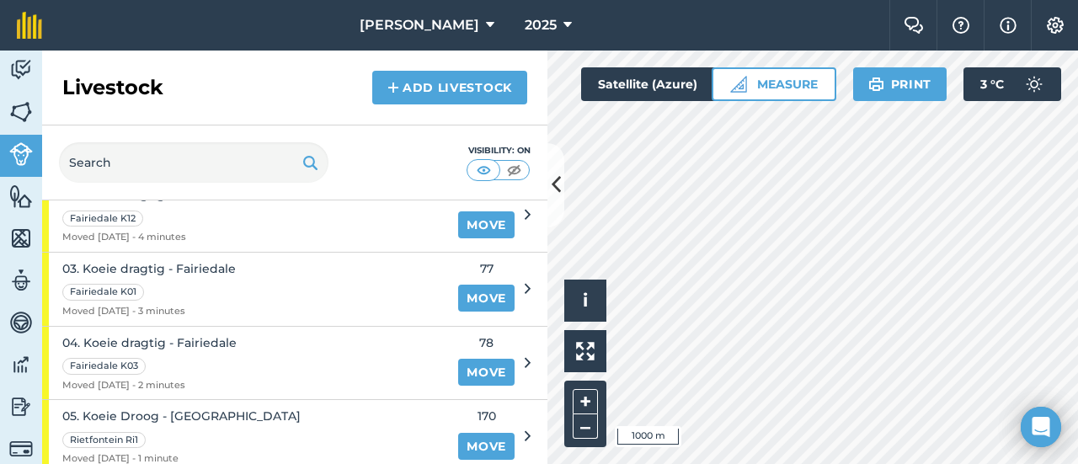
scroll to position [343, 0]
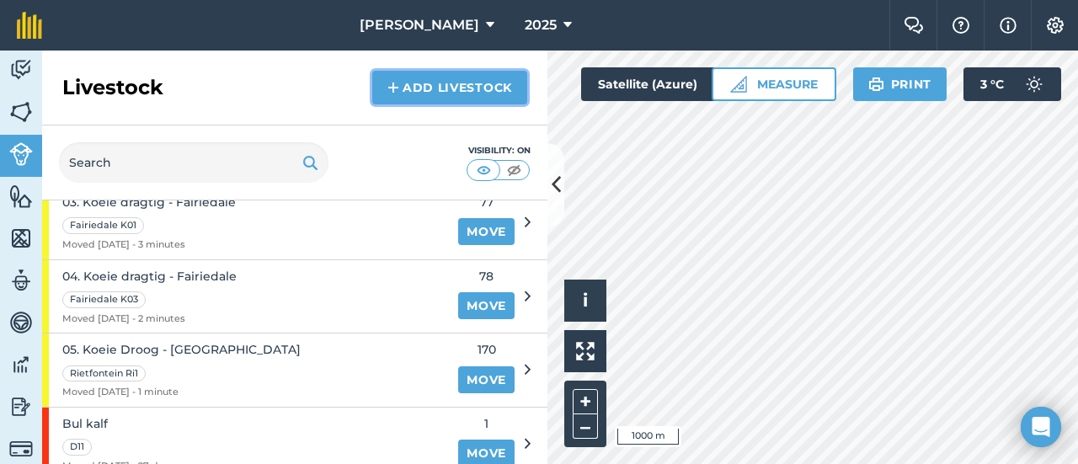
click at [406, 80] on link "Add Livestock" at bounding box center [449, 88] width 155 height 34
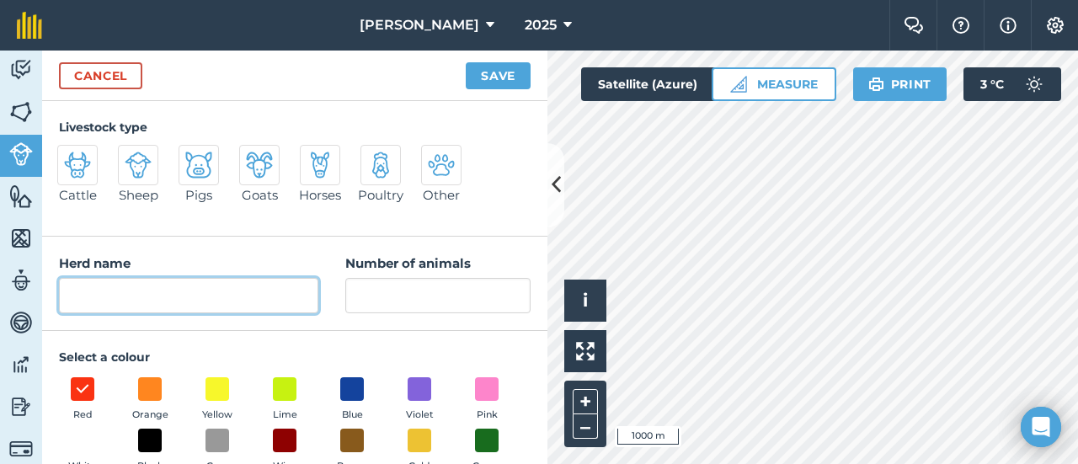
click at [144, 286] on input "Herd name" at bounding box center [188, 295] width 259 height 35
click at [131, 296] on input "06. Koeie - [GEOGRAPHIC_DATA]" at bounding box center [188, 295] width 259 height 35
type input "06. Koeie met kallers - [GEOGRAPHIC_DATA]"
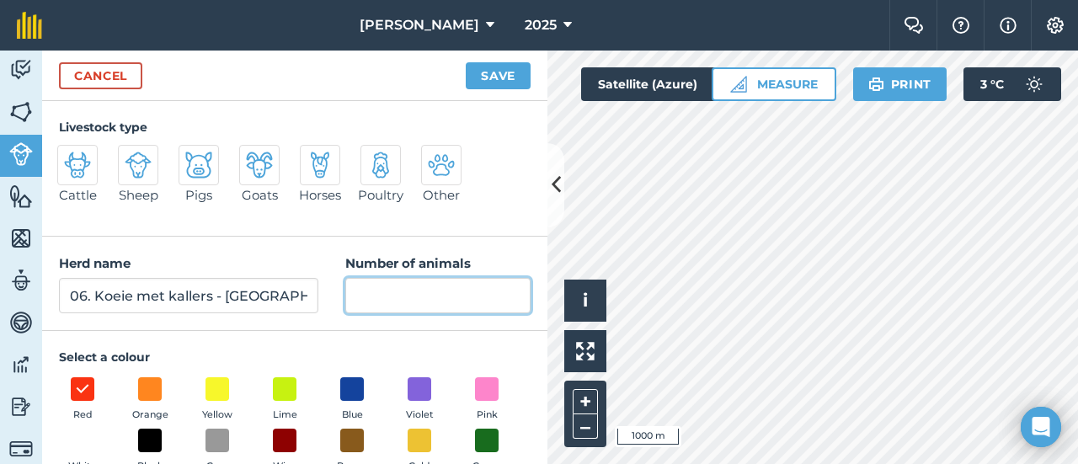
click at [356, 299] on input "Number of animals" at bounding box center [437, 295] width 185 height 35
type input "26"
click at [71, 168] on img at bounding box center [77, 165] width 27 height 27
click at [70, 156] on input "Cattle" at bounding box center [64, 150] width 11 height 11
radio input "true"
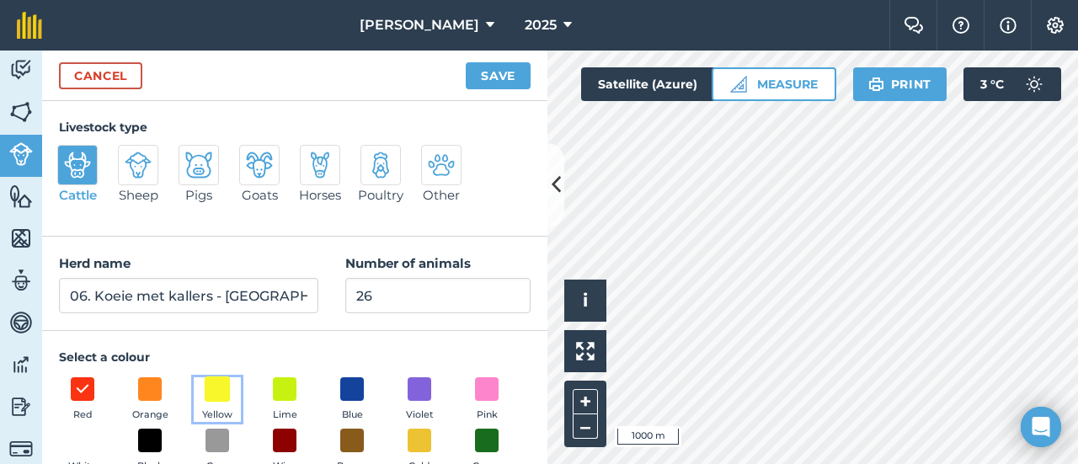
click at [219, 382] on span at bounding box center [218, 389] width 26 height 26
click at [497, 73] on button "Save" at bounding box center [498, 75] width 65 height 27
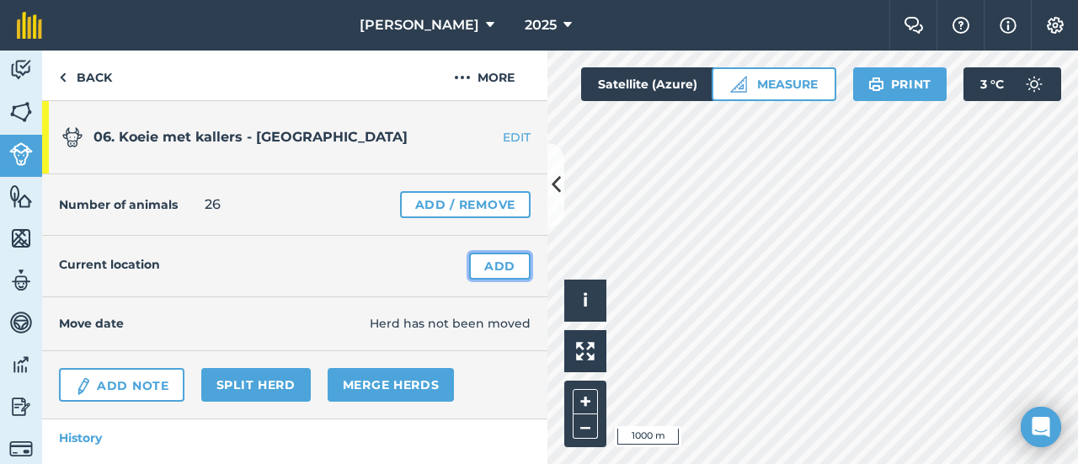
click at [495, 260] on link "Add" at bounding box center [499, 266] width 61 height 27
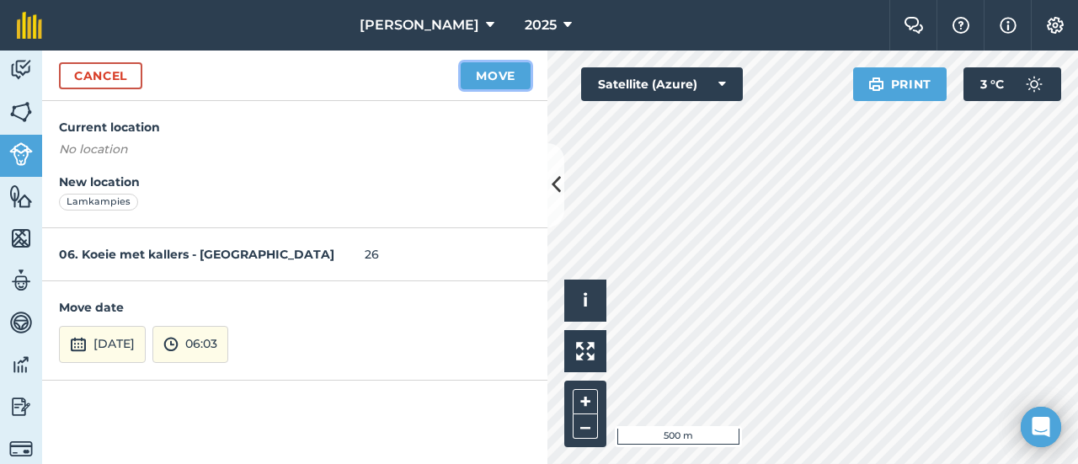
click at [496, 77] on button "Move" at bounding box center [496, 75] width 70 height 27
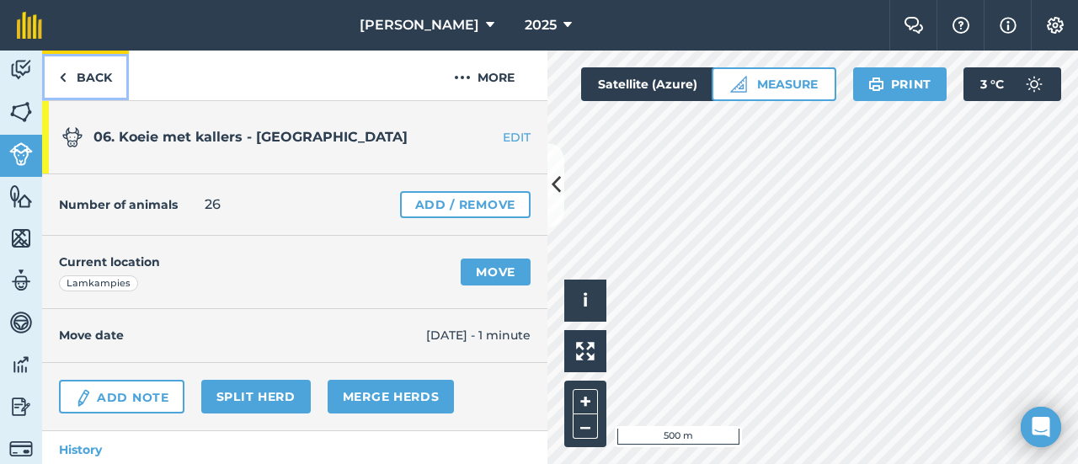
click at [79, 76] on link "Back" at bounding box center [85, 76] width 87 height 50
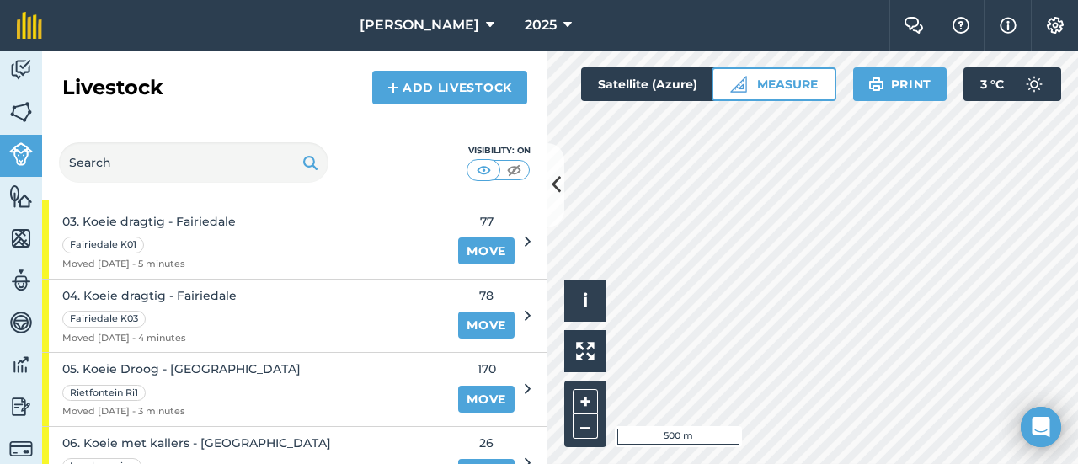
scroll to position [457, 0]
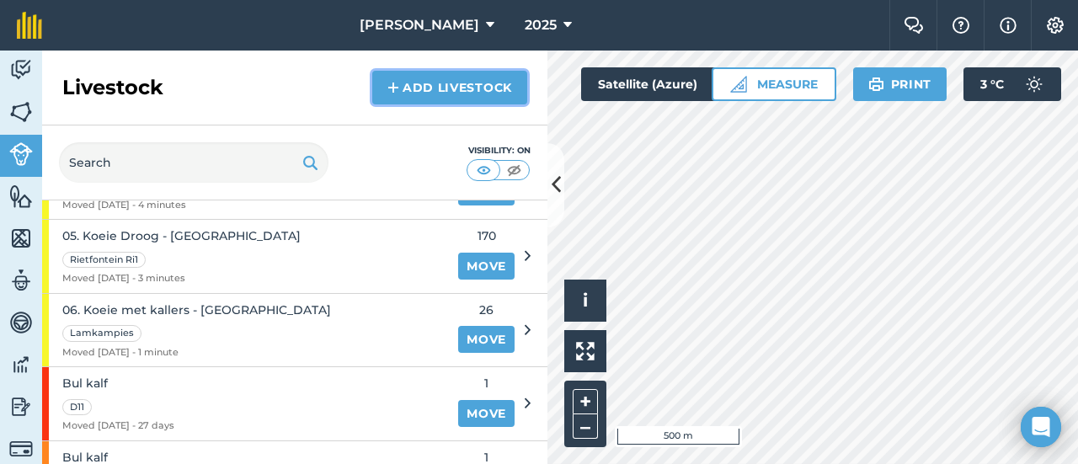
click at [423, 80] on link "Add Livestock" at bounding box center [449, 88] width 155 height 34
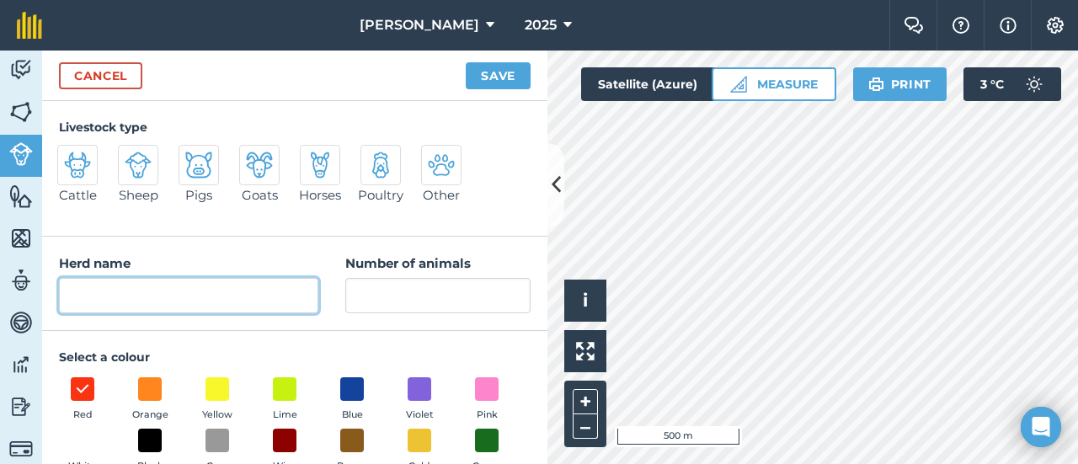
click at [145, 292] on input "Herd name" at bounding box center [188, 295] width 259 height 35
type input "06.1. Verskallers [PERSON_NAME][GEOGRAPHIC_DATA]"
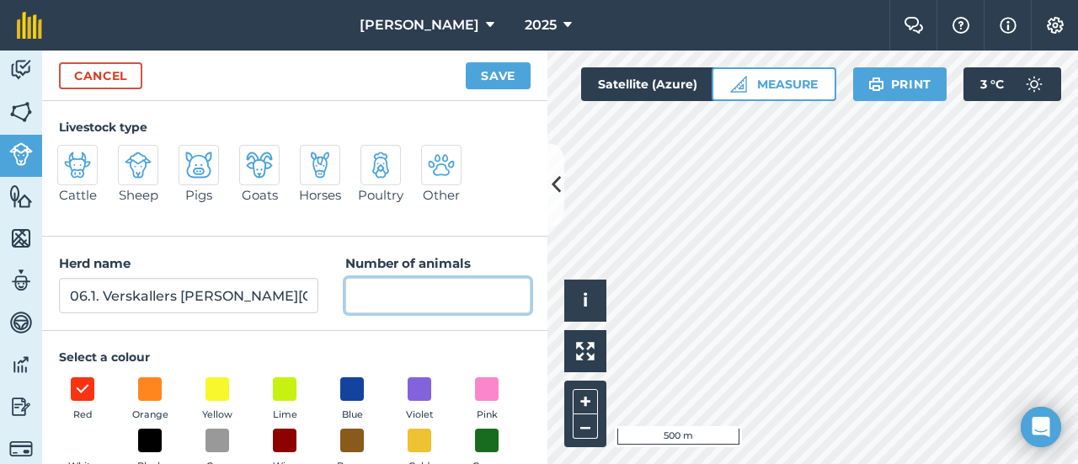
click at [367, 299] on input "Number of animals" at bounding box center [437, 295] width 185 height 35
type input "21"
click at [212, 410] on span "Yellow" at bounding box center [217, 415] width 30 height 15
click at [79, 169] on img at bounding box center [77, 165] width 27 height 27
click at [70, 156] on input "Cattle" at bounding box center [64, 150] width 11 height 11
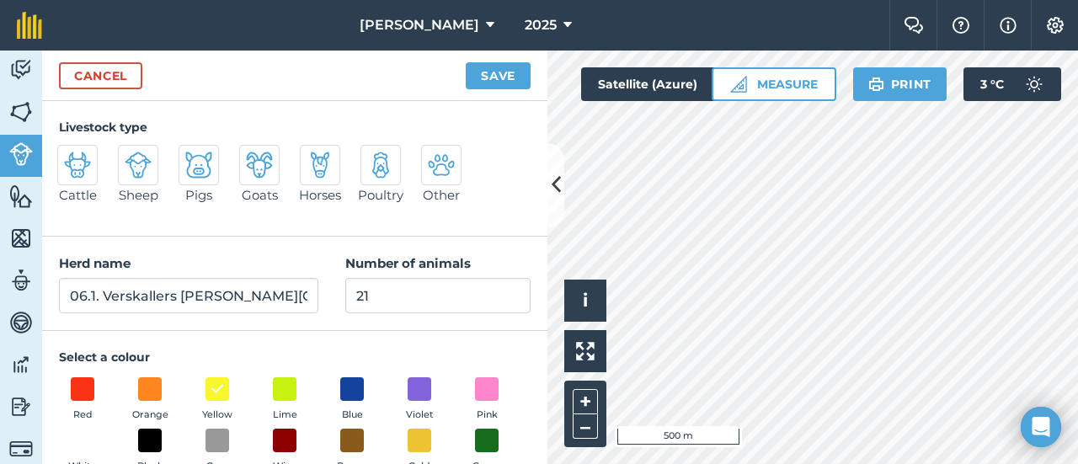
radio input "true"
click at [499, 73] on button "Save" at bounding box center [498, 75] width 65 height 27
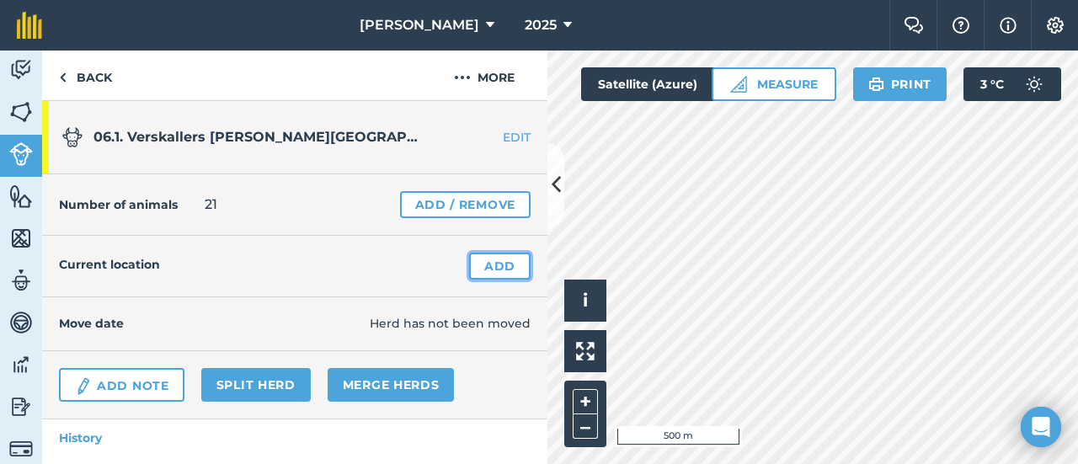
click at [490, 254] on link "Add" at bounding box center [499, 266] width 61 height 27
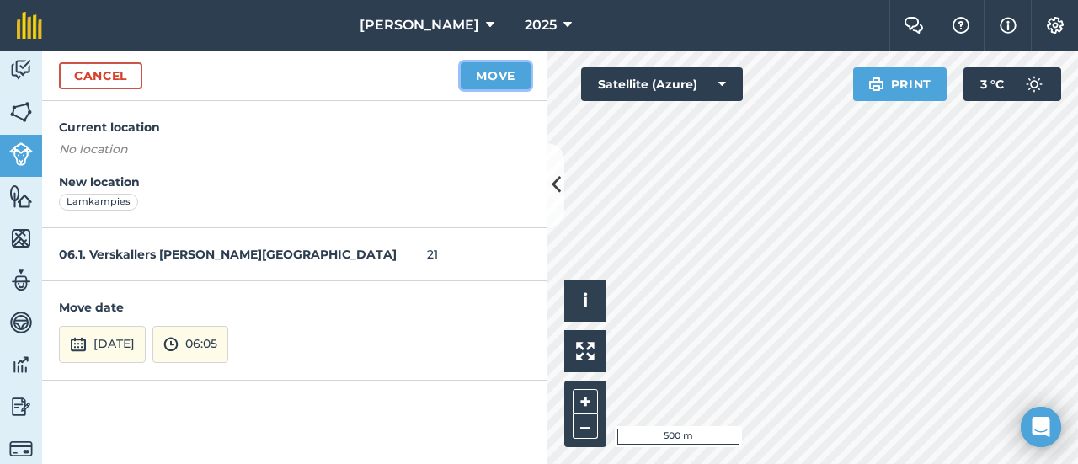
click at [496, 75] on button "Move" at bounding box center [496, 75] width 70 height 27
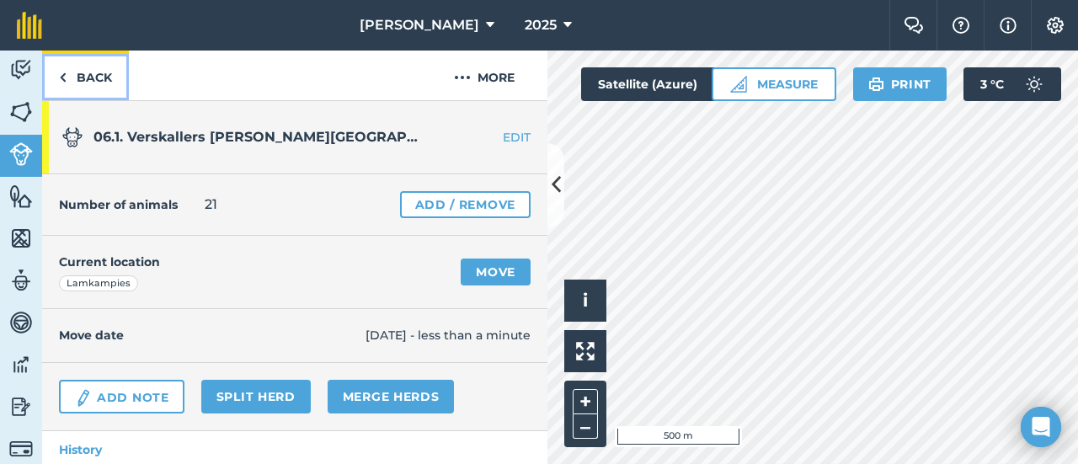
click at [86, 66] on link "Back" at bounding box center [85, 76] width 87 height 50
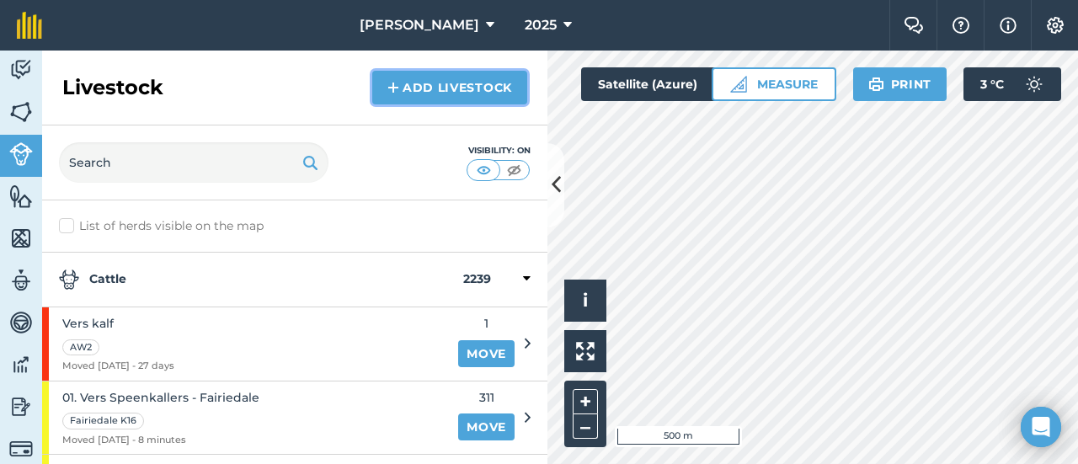
click at [447, 83] on link "Add Livestock" at bounding box center [449, 88] width 155 height 34
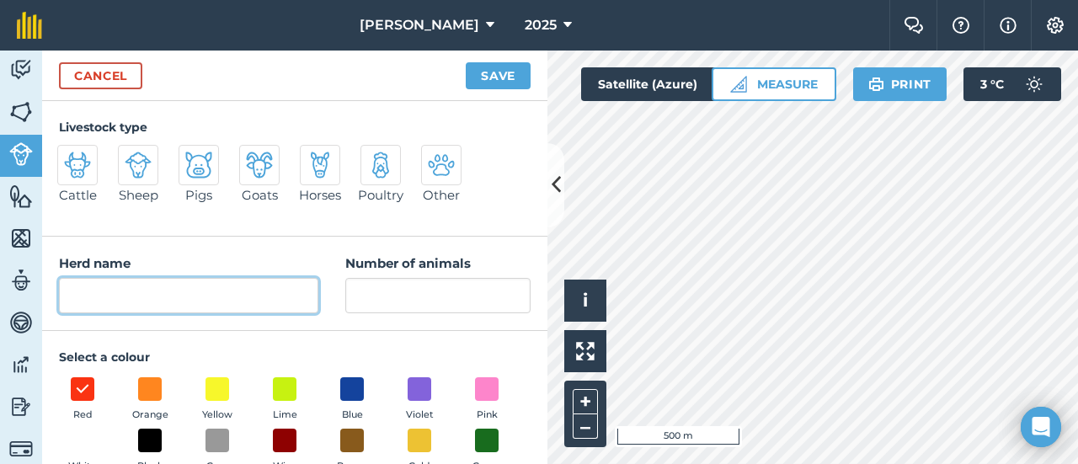
click at [106, 297] on input "Herd name" at bounding box center [188, 295] width 259 height 35
type input "06.2. Bulkallers [PERSON_NAME][GEOGRAPHIC_DATA]"
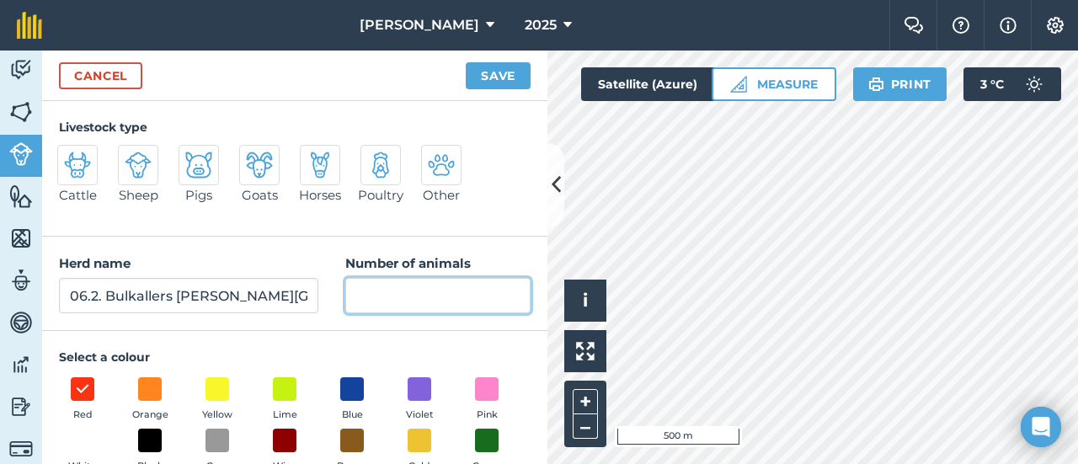
click at [373, 291] on input "Number of animals" at bounding box center [437, 295] width 185 height 35
type input "7"
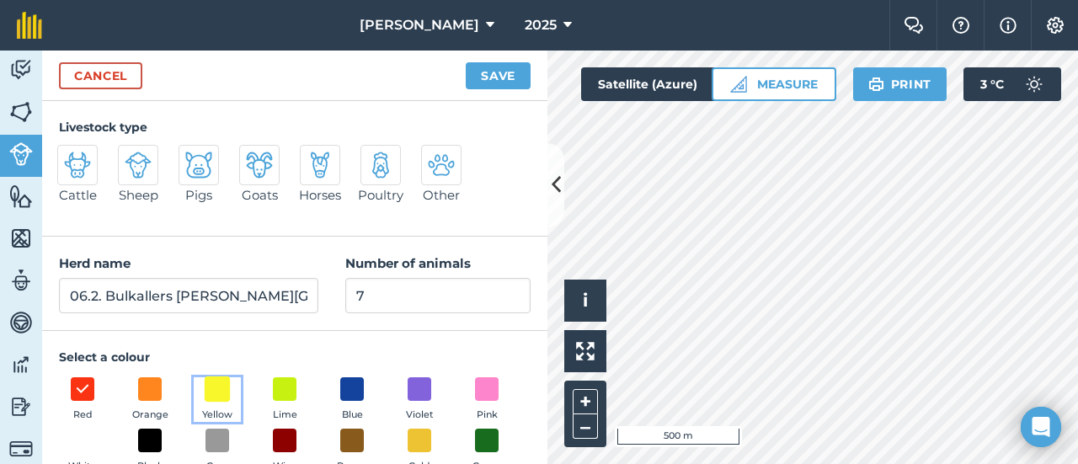
click at [217, 382] on span at bounding box center [218, 389] width 26 height 26
click at [88, 168] on img at bounding box center [77, 165] width 27 height 27
click at [70, 156] on input "Cattle" at bounding box center [64, 150] width 11 height 11
radio input "true"
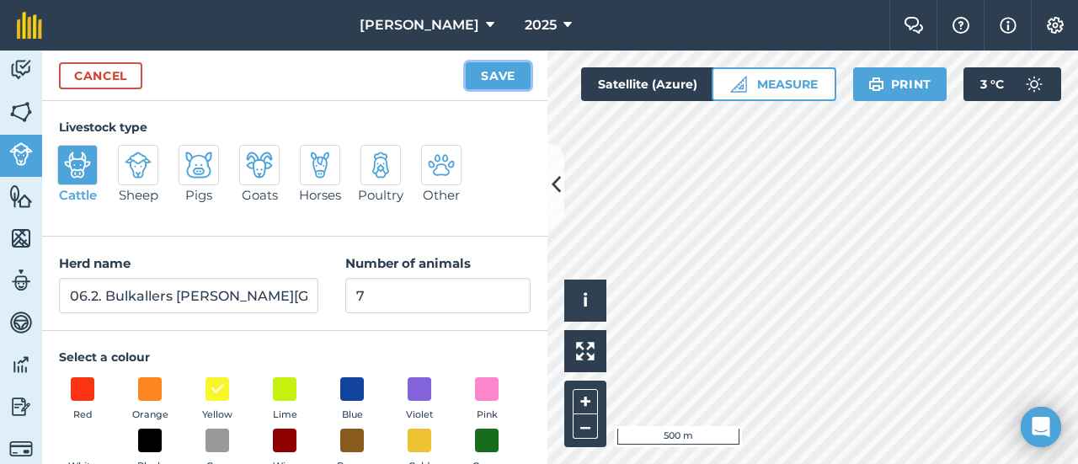
click at [509, 73] on button "Save" at bounding box center [498, 75] width 65 height 27
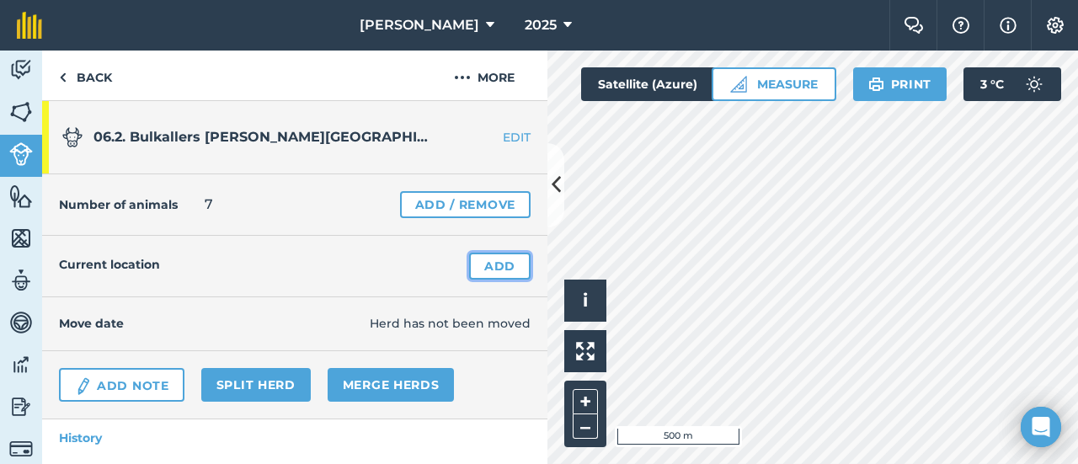
click at [486, 264] on link "Add" at bounding box center [499, 266] width 61 height 27
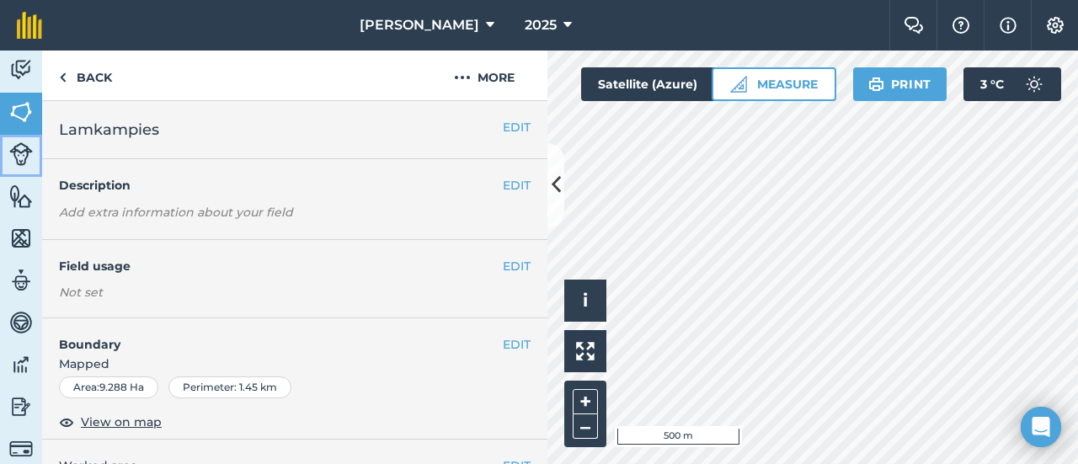
click at [21, 157] on img at bounding box center [21, 154] width 24 height 24
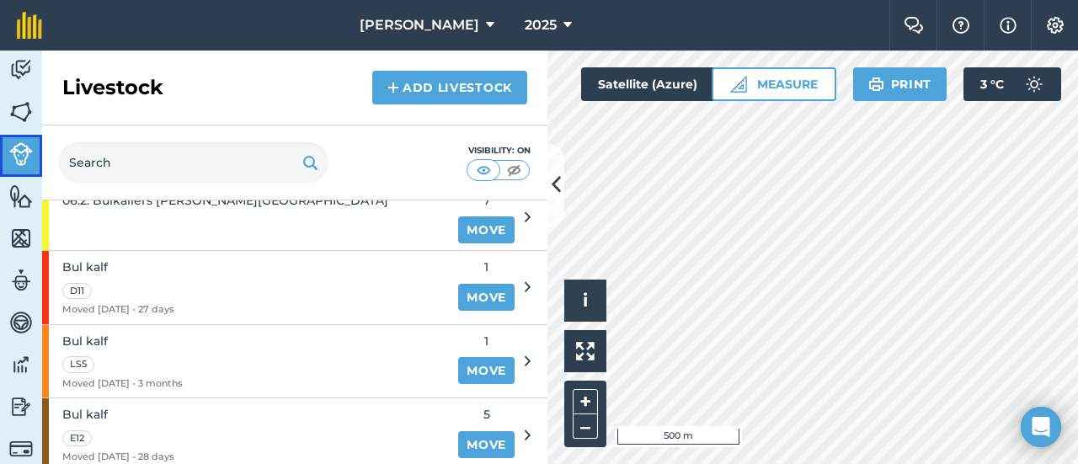
scroll to position [691, 0]
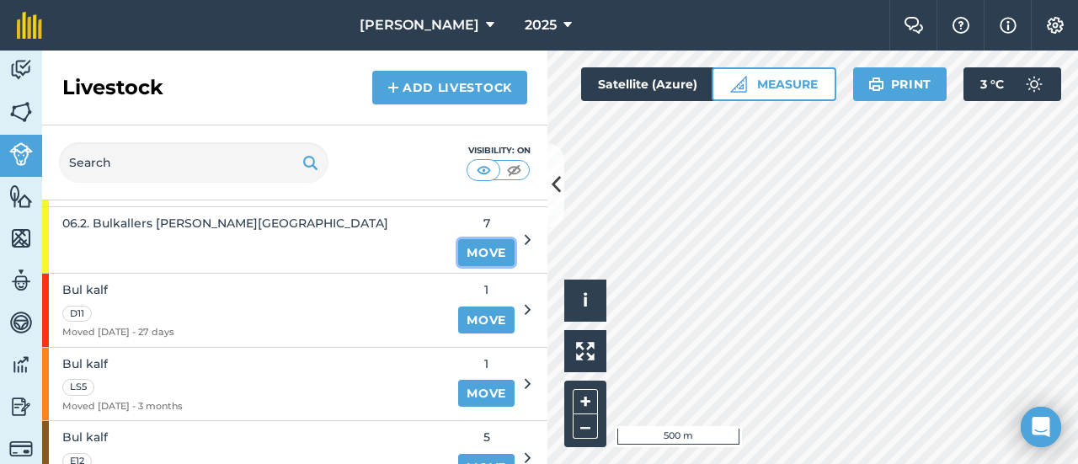
click at [468, 243] on link "Move" at bounding box center [486, 252] width 56 height 27
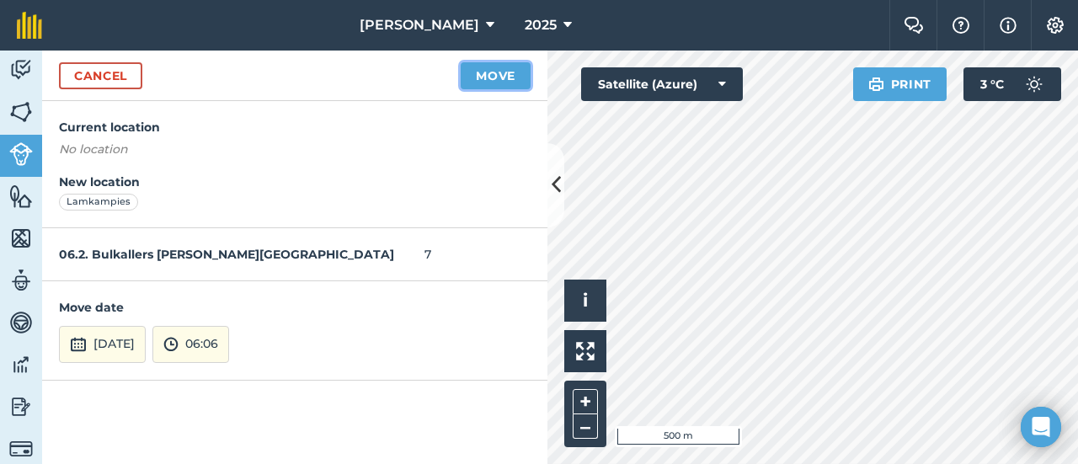
click at [503, 69] on button "Move" at bounding box center [496, 75] width 70 height 27
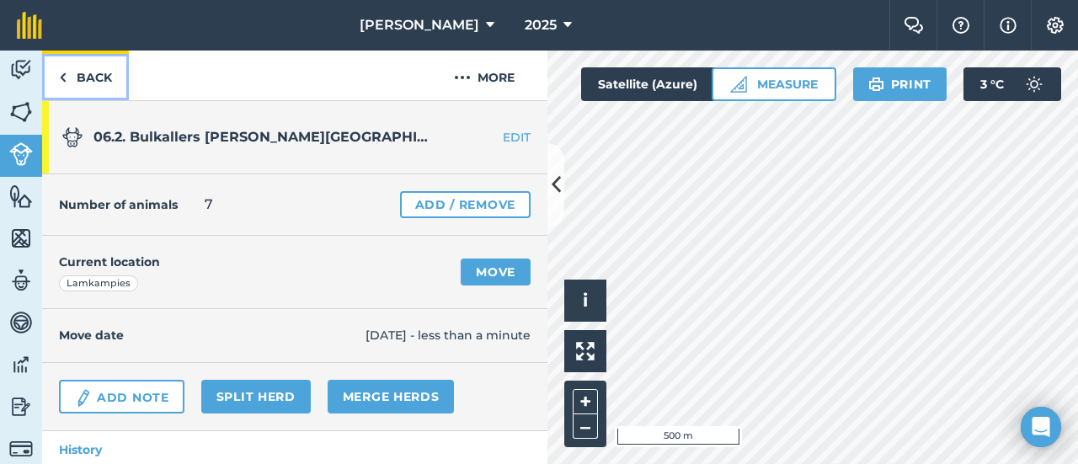
click at [86, 75] on link "Back" at bounding box center [85, 76] width 87 height 50
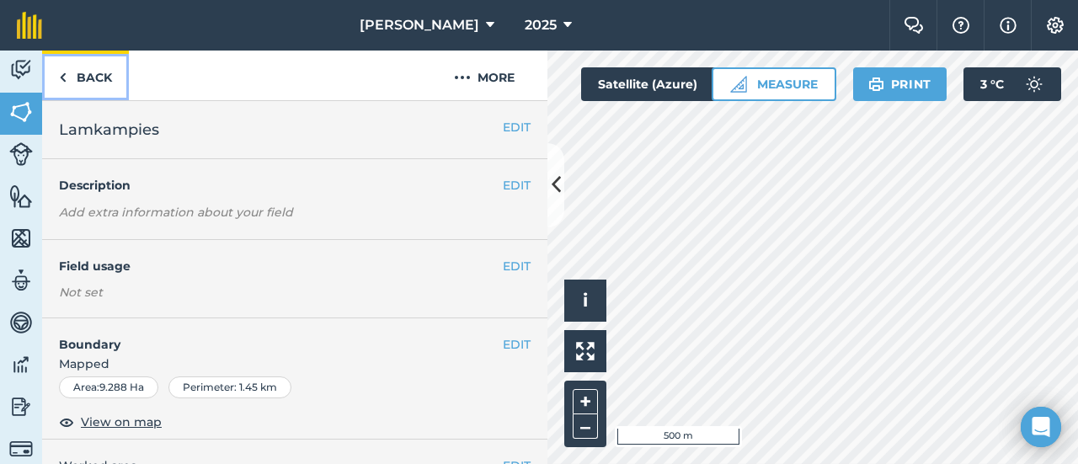
click at [87, 77] on link "Back" at bounding box center [85, 76] width 87 height 50
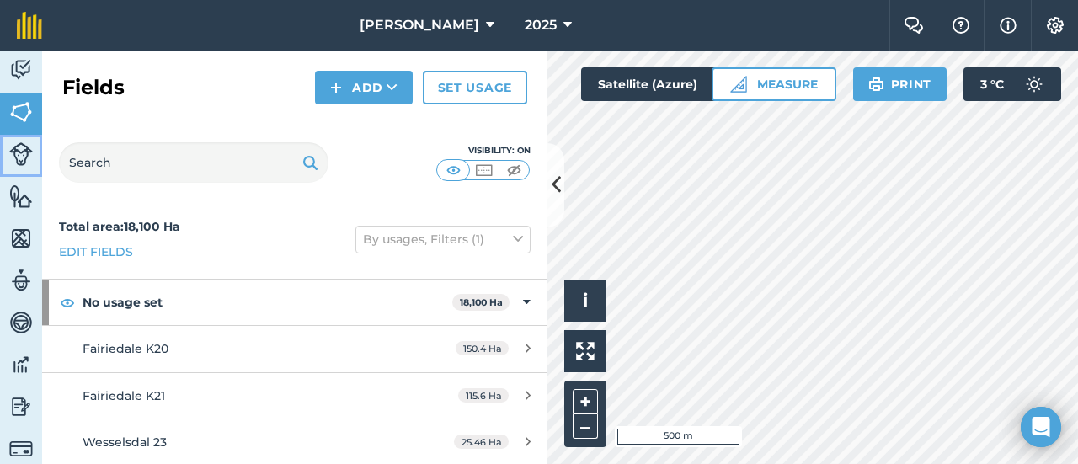
click at [22, 147] on img at bounding box center [21, 154] width 24 height 24
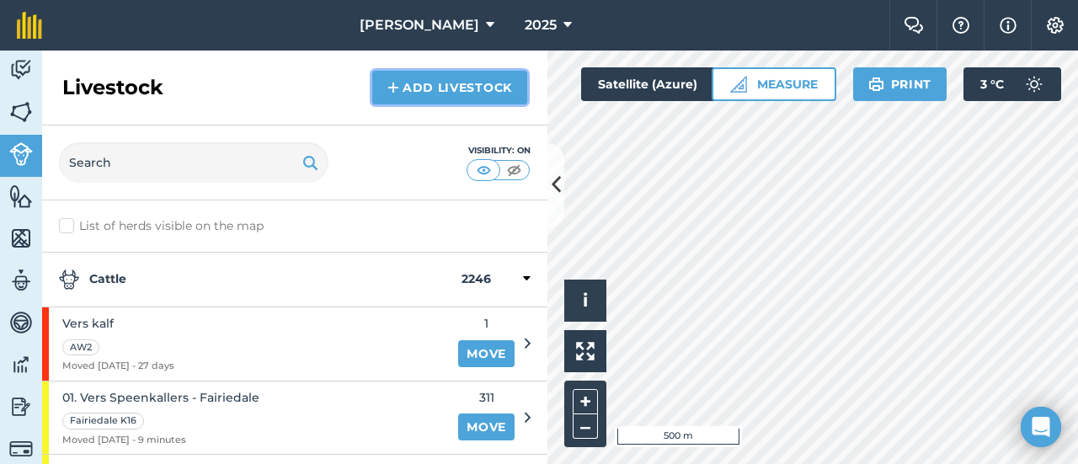
click at [393, 82] on img at bounding box center [394, 88] width 12 height 20
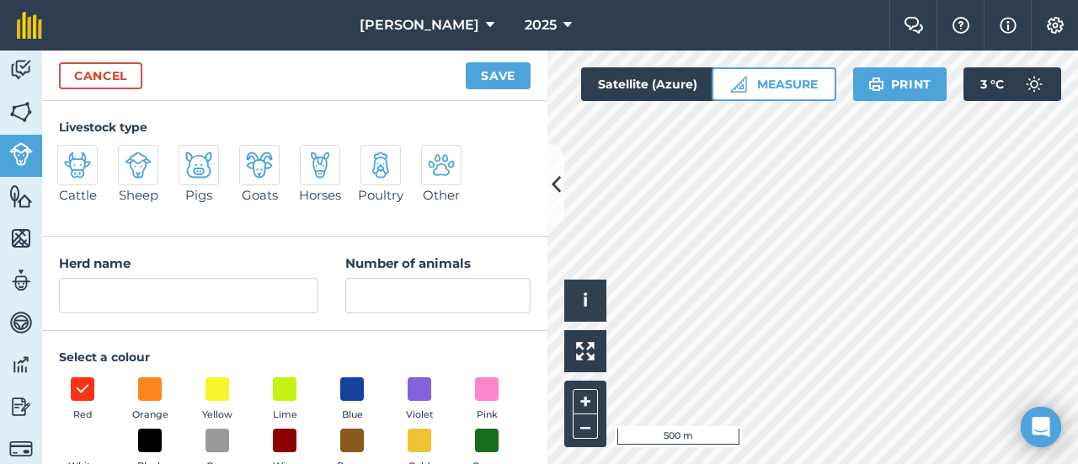
click at [82, 172] on img at bounding box center [77, 165] width 27 height 27
click at [70, 156] on input "Cattle" at bounding box center [64, 150] width 11 height 11
radio input "true"
click at [225, 386] on span at bounding box center [218, 389] width 26 height 26
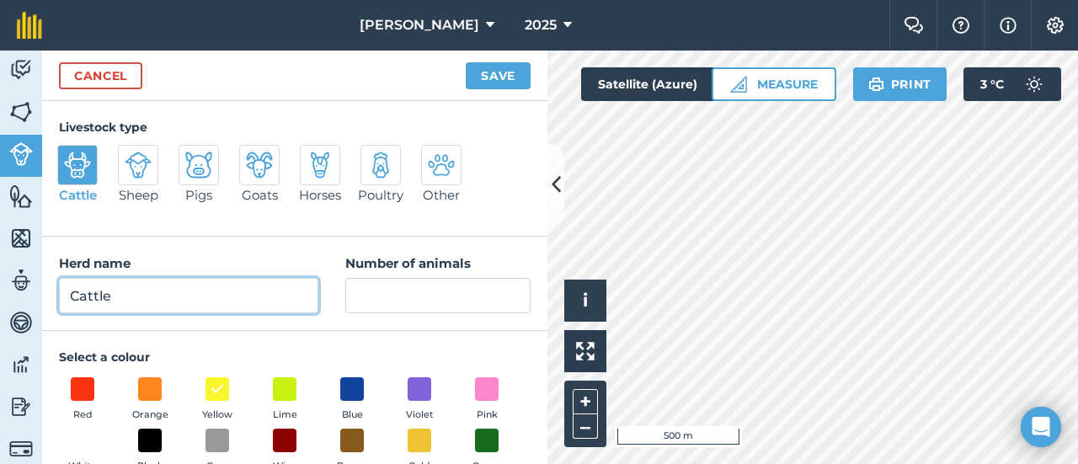
click at [142, 292] on input "Cattle" at bounding box center [188, 295] width 259 height 35
type input "C"
type input "07. Koeie dragtig - [GEOGRAPHIC_DATA]"
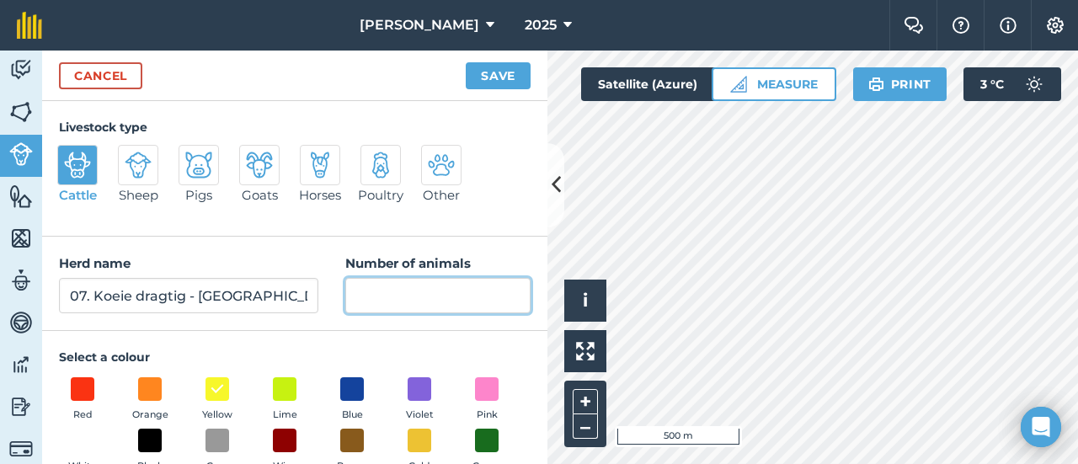
click at [377, 296] on input "Number of animals" at bounding box center [437, 295] width 185 height 35
type input "88"
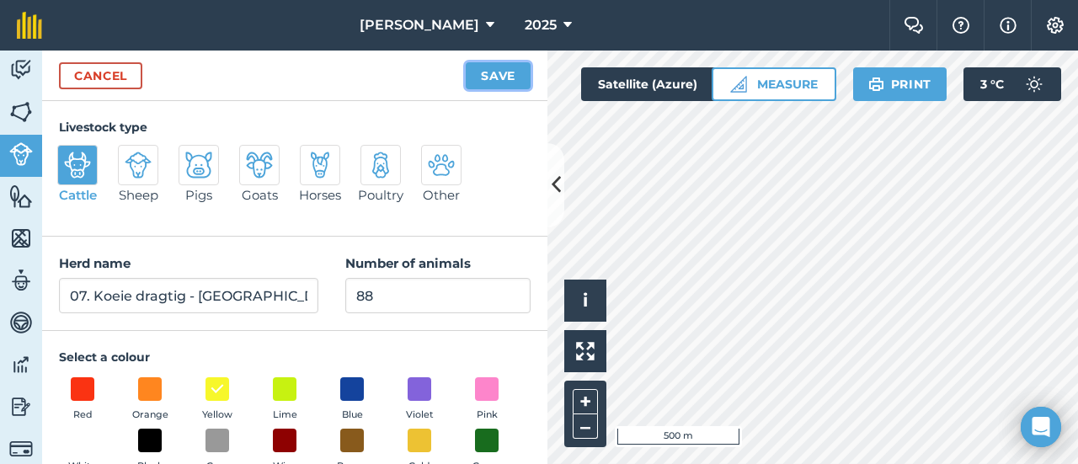
click at [500, 69] on button "Save" at bounding box center [498, 75] width 65 height 27
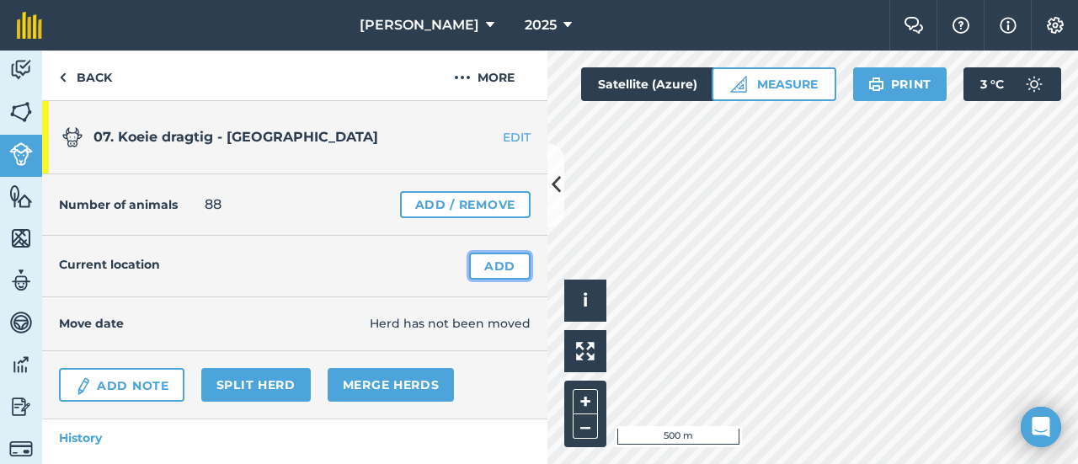
click at [497, 260] on link "Add" at bounding box center [499, 266] width 61 height 27
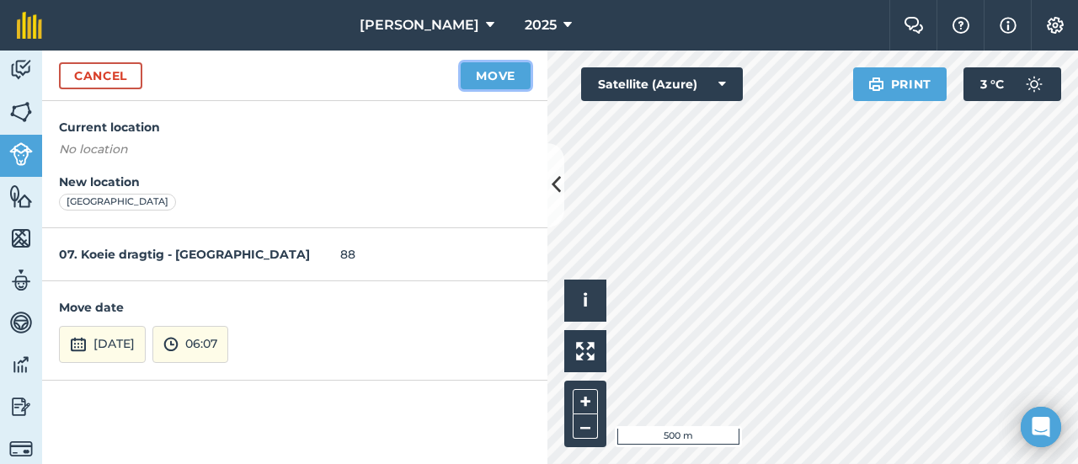
click at [486, 78] on button "Move" at bounding box center [496, 75] width 70 height 27
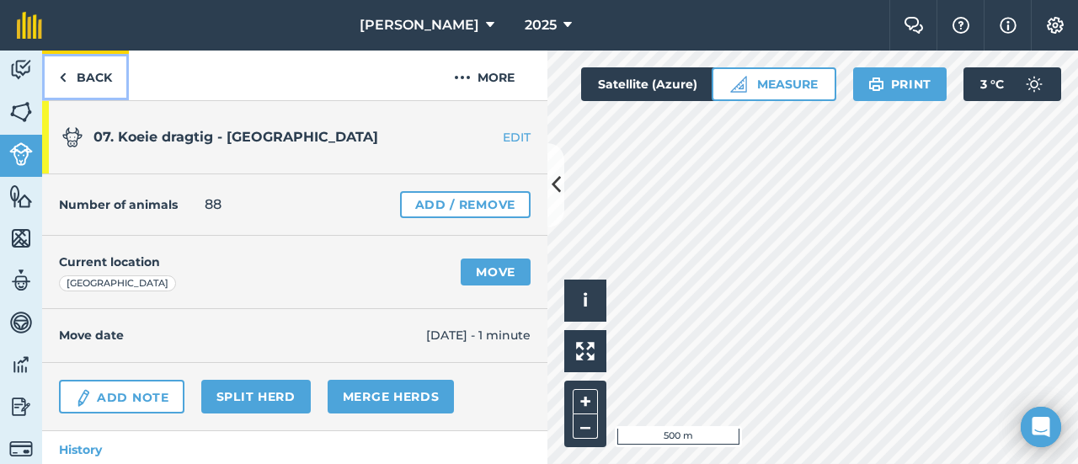
click at [89, 77] on link "Back" at bounding box center [85, 76] width 87 height 50
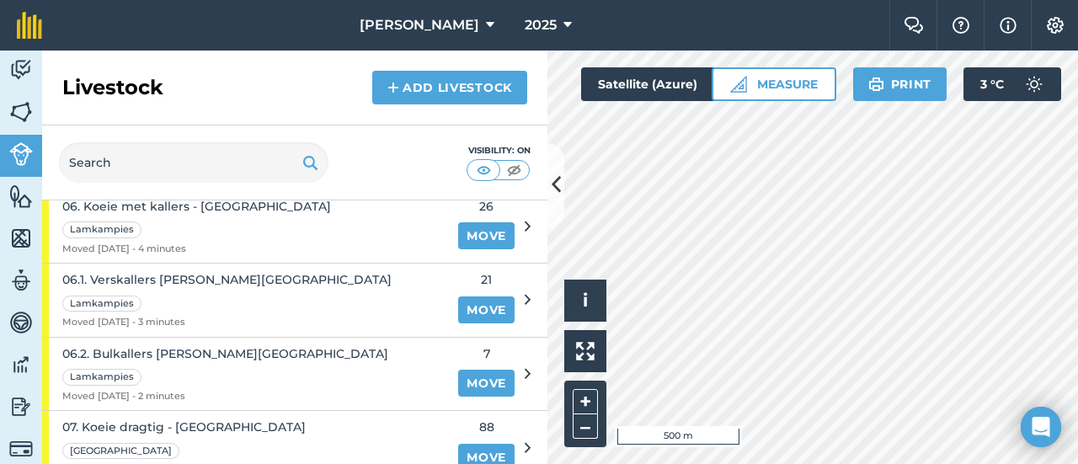
scroll to position [606, 0]
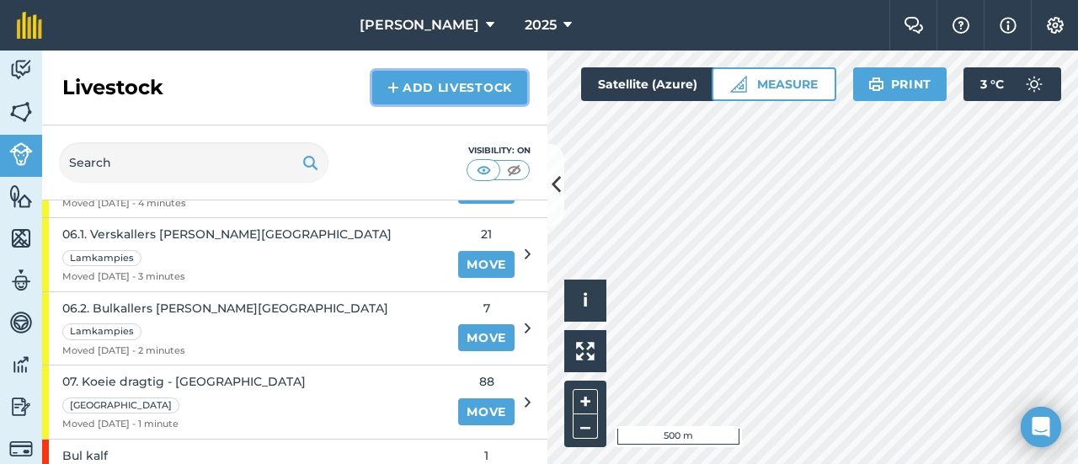
click at [435, 83] on link "Add Livestock" at bounding box center [449, 88] width 155 height 34
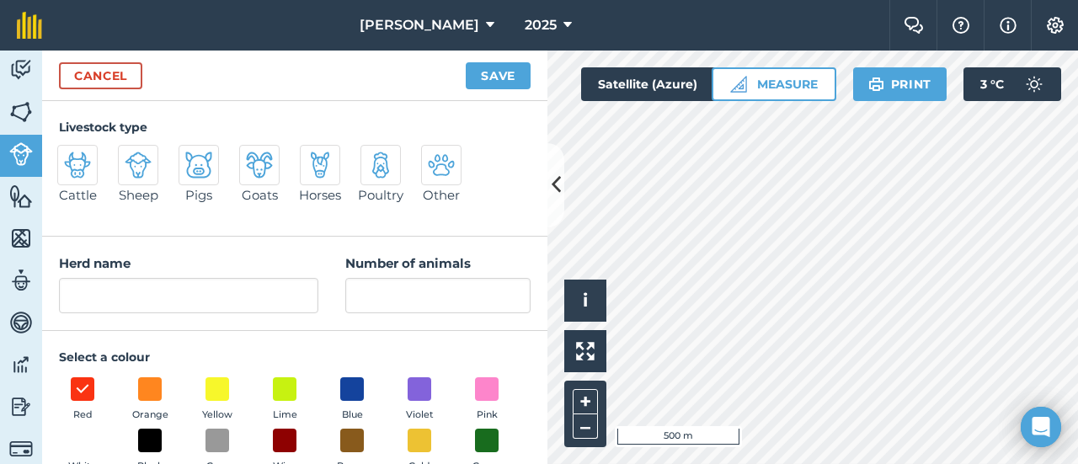
click at [76, 164] on img at bounding box center [77, 165] width 27 height 27
click at [70, 156] on input "Cattle" at bounding box center [64, 150] width 11 height 11
radio input "true"
click at [217, 373] on div "Select a colour Red Orange Yellow Lime Blue Violet Pink White Black Grey Wine B…" at bounding box center [295, 440] width 472 height 184
click at [218, 382] on span at bounding box center [218, 389] width 26 height 26
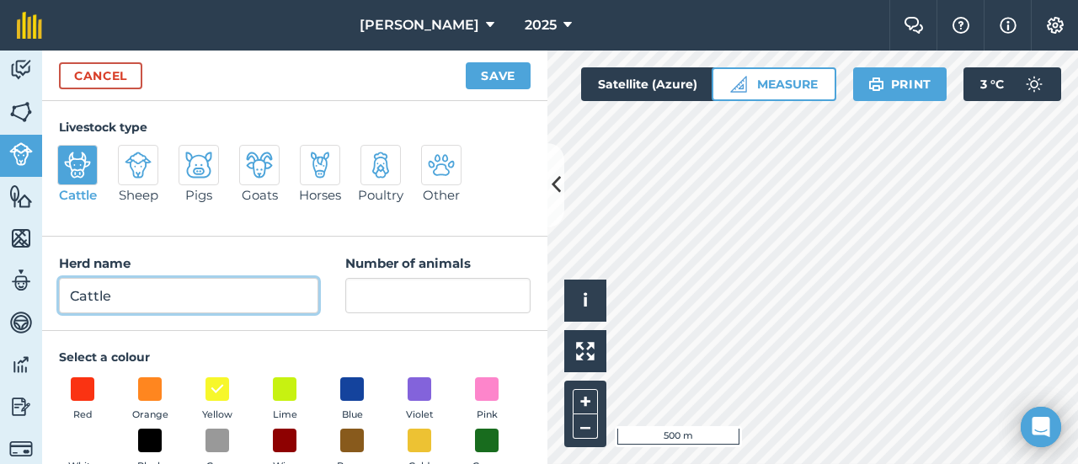
click at [128, 301] on input "Cattle" at bounding box center [188, 295] width 259 height 35
type input "C"
type input "08. Koeie droog"
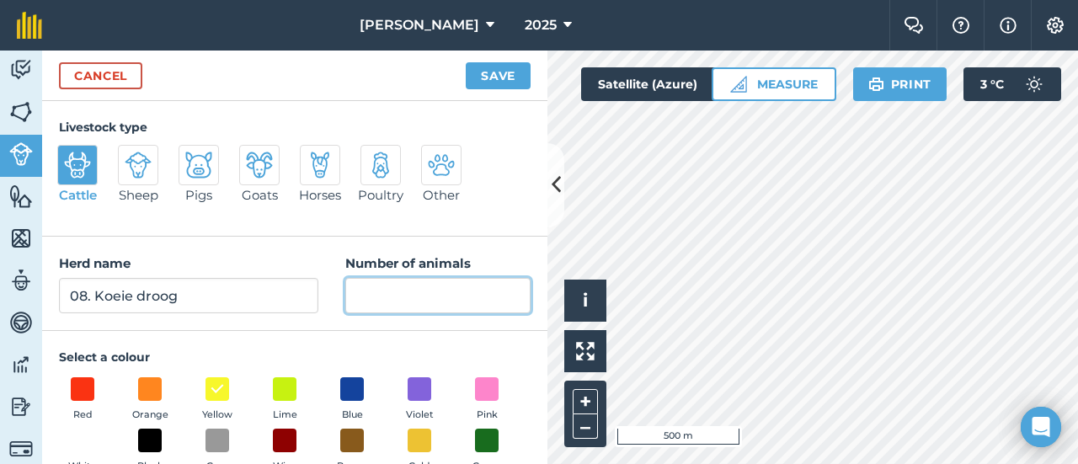
click at [399, 289] on input "Number of animals" at bounding box center [437, 295] width 185 height 35
type input "4"
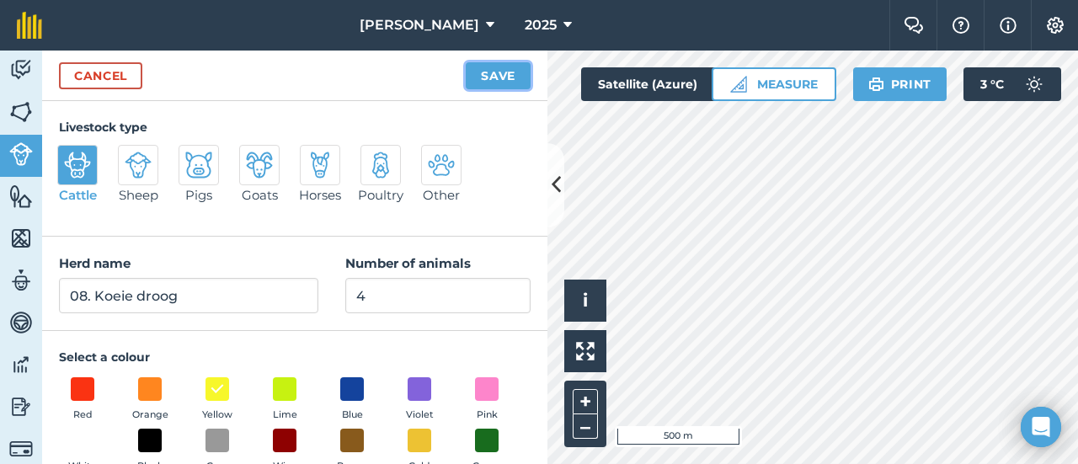
click at [499, 80] on button "Save" at bounding box center [498, 75] width 65 height 27
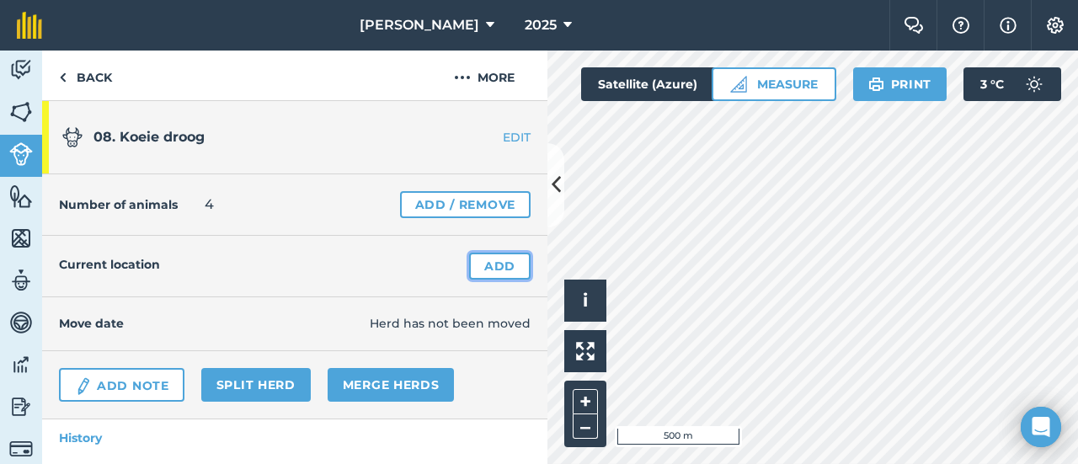
click at [482, 265] on link "Add" at bounding box center [499, 266] width 61 height 27
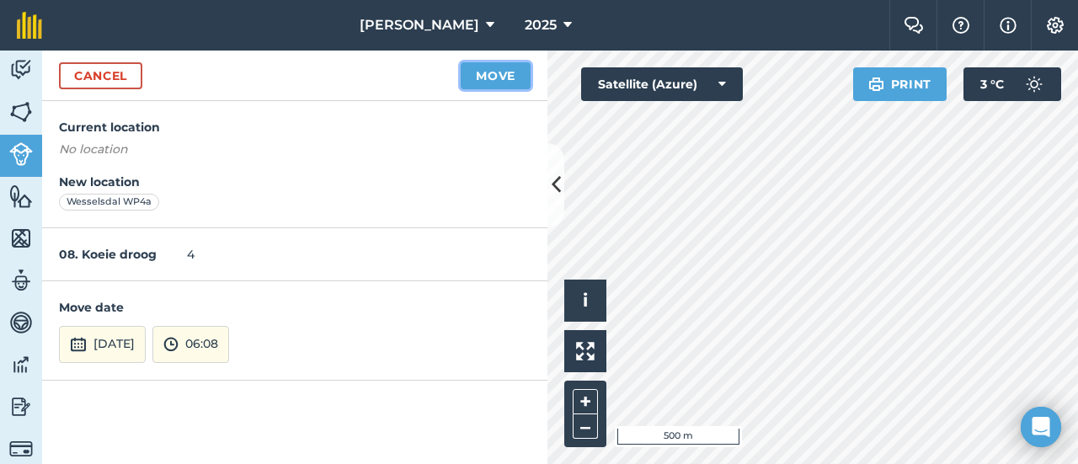
click at [495, 73] on button "Move" at bounding box center [496, 75] width 70 height 27
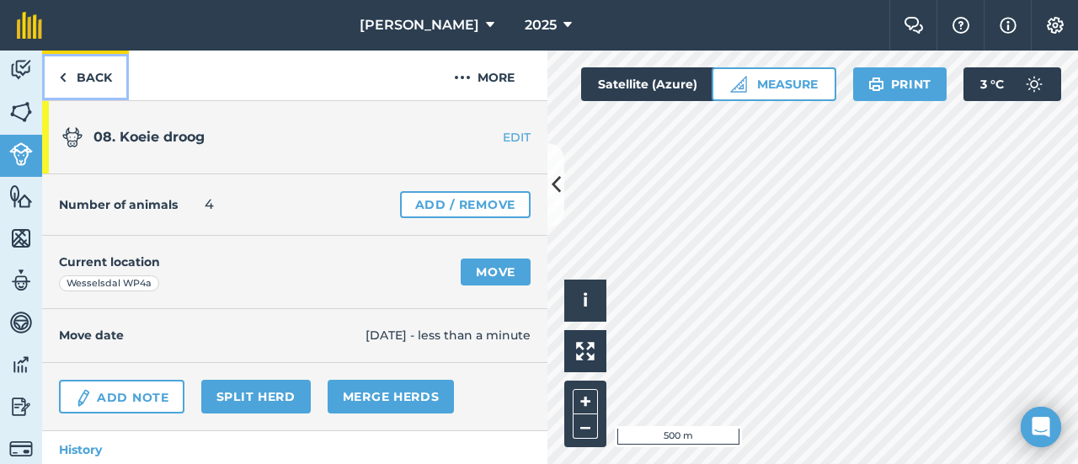
click at [93, 69] on link "Back" at bounding box center [85, 76] width 87 height 50
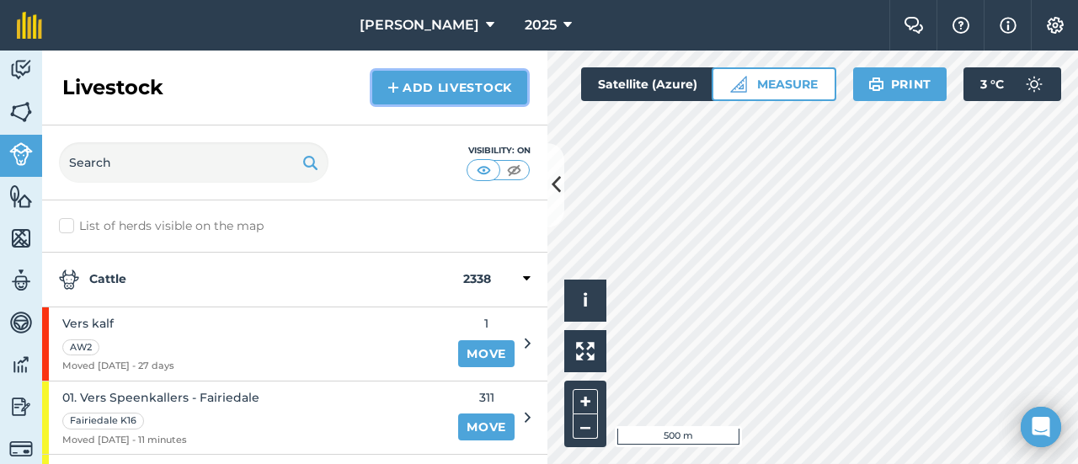
click at [396, 83] on img at bounding box center [394, 88] width 12 height 20
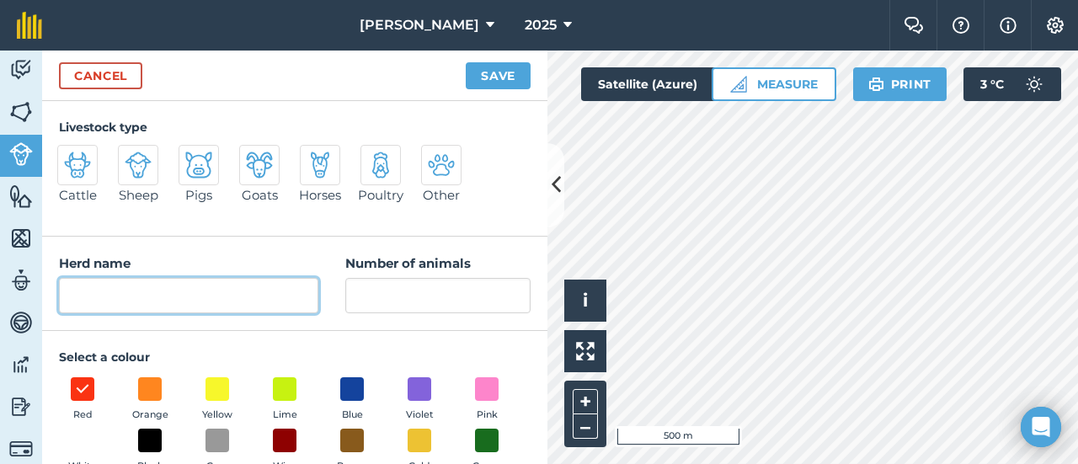
click at [208, 285] on input "Herd name" at bounding box center [188, 295] width 259 height 35
type input "08.1 Verskallers"
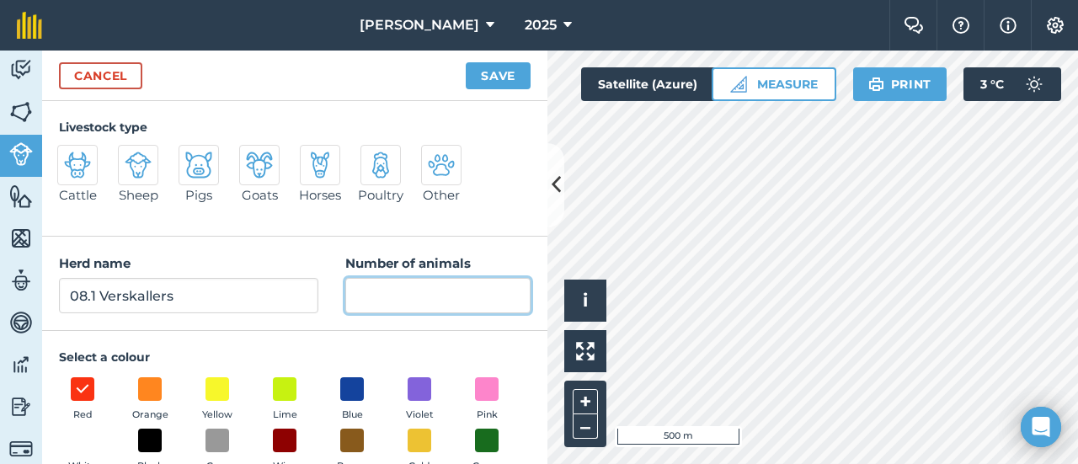
click at [395, 300] on input "Number of animals" at bounding box center [437, 295] width 185 height 35
type input "2"
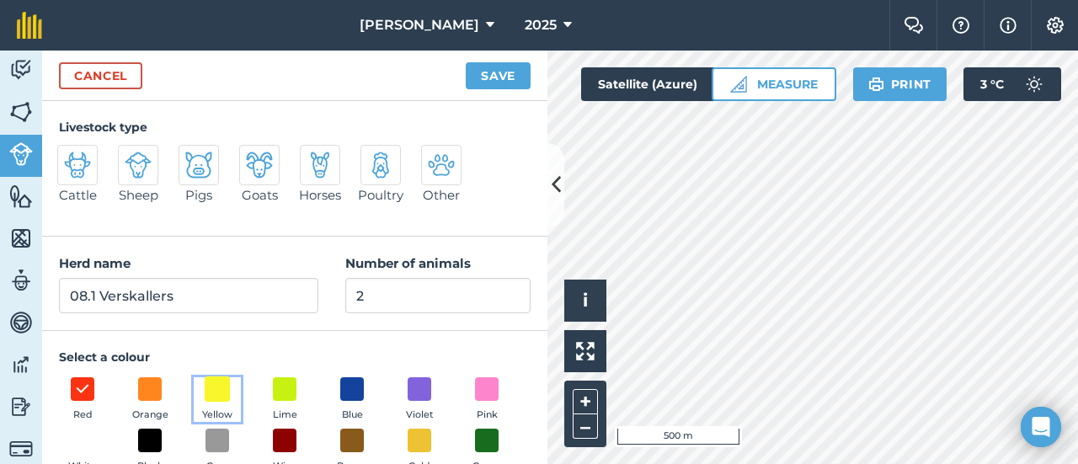
click at [220, 393] on span at bounding box center [218, 389] width 26 height 26
click at [83, 168] on img at bounding box center [77, 165] width 27 height 27
click at [70, 156] on input "Cattle" at bounding box center [64, 150] width 11 height 11
radio input "true"
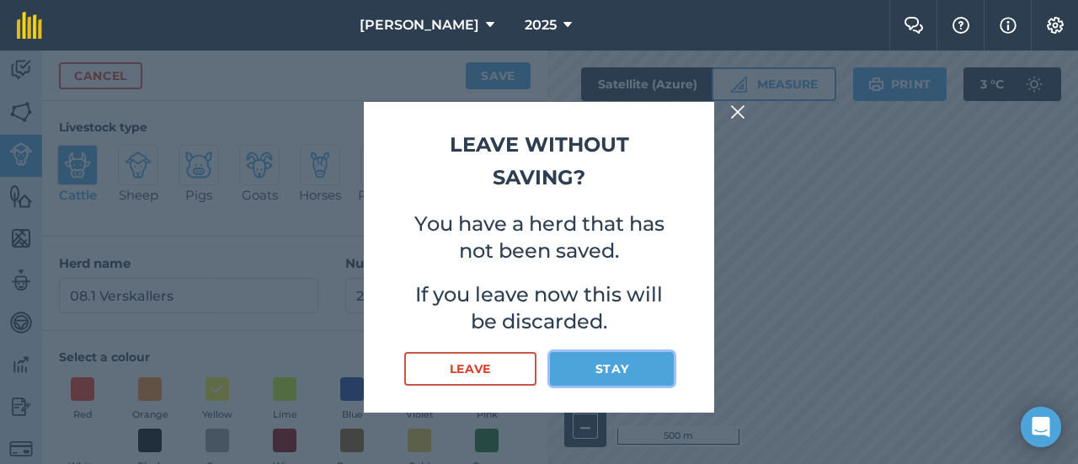
click at [580, 365] on button "Stay" at bounding box center [612, 369] width 124 height 34
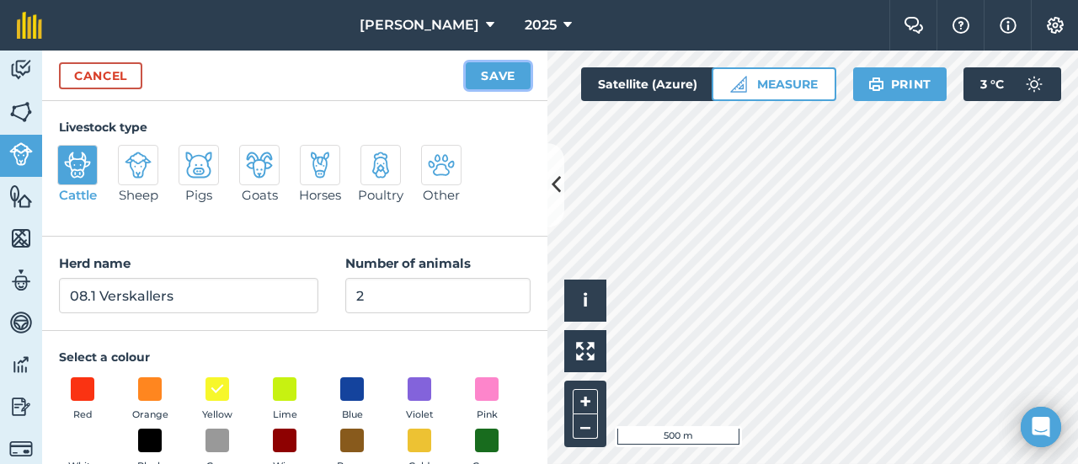
click at [494, 70] on button "Save" at bounding box center [498, 75] width 65 height 27
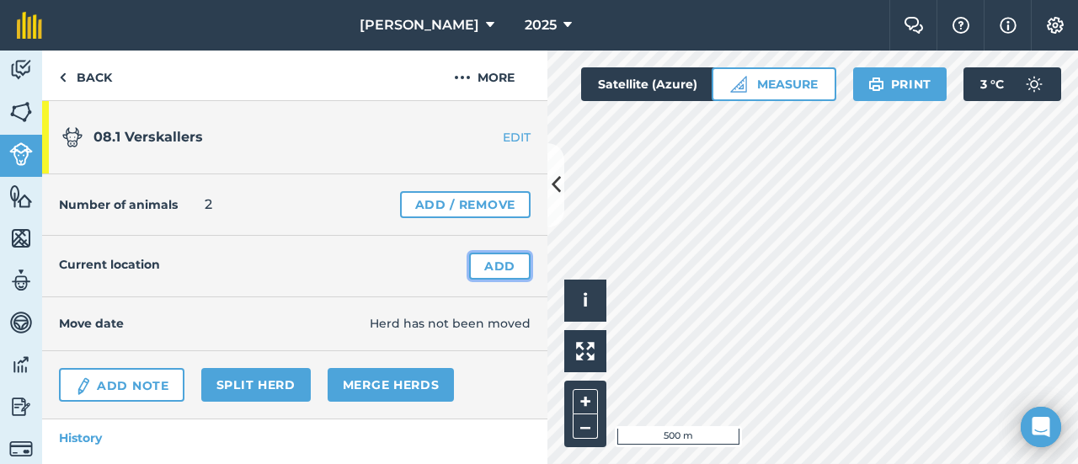
click at [487, 264] on link "Add" at bounding box center [499, 266] width 61 height 27
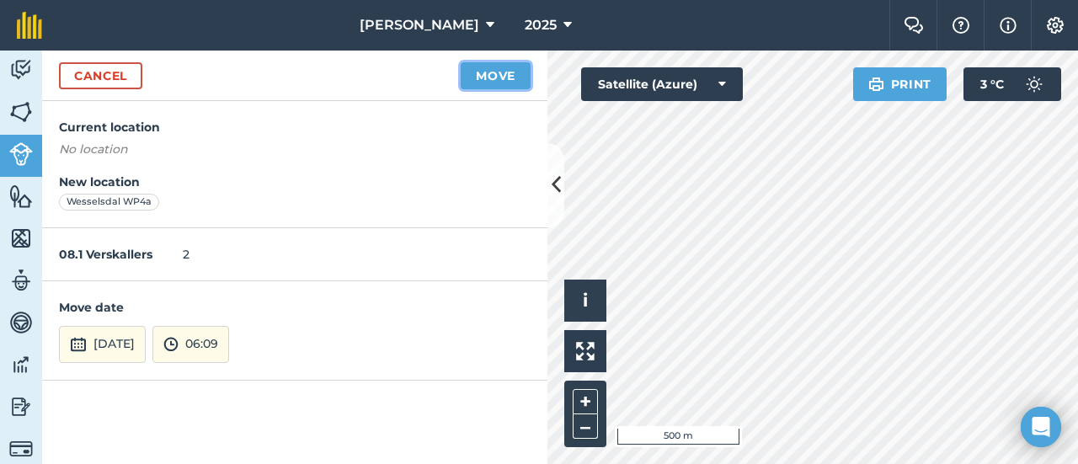
click at [486, 76] on button "Move" at bounding box center [496, 75] width 70 height 27
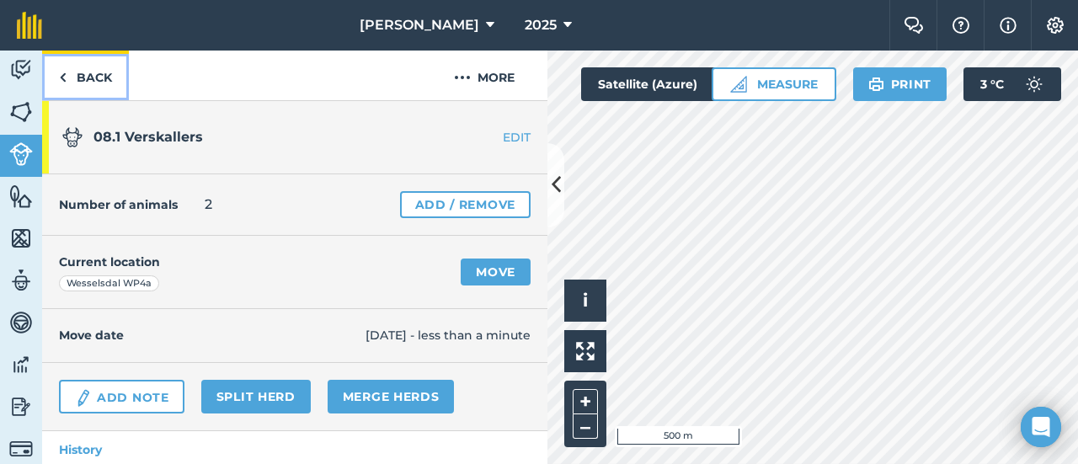
click at [88, 72] on link "Back" at bounding box center [85, 76] width 87 height 50
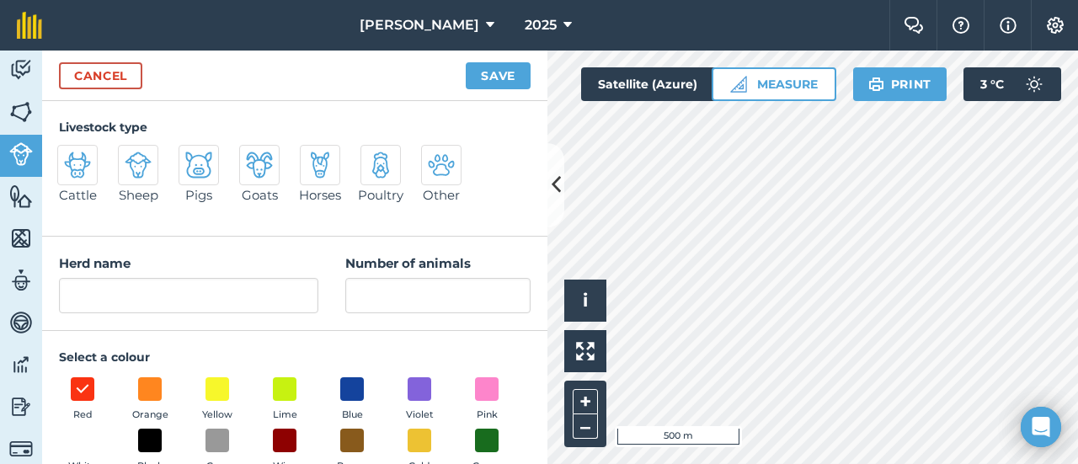
click at [74, 160] on img at bounding box center [77, 165] width 27 height 27
click at [70, 156] on input "Cattle" at bounding box center [64, 150] width 11 height 11
radio input "true"
click at [222, 393] on span at bounding box center [218, 389] width 26 height 26
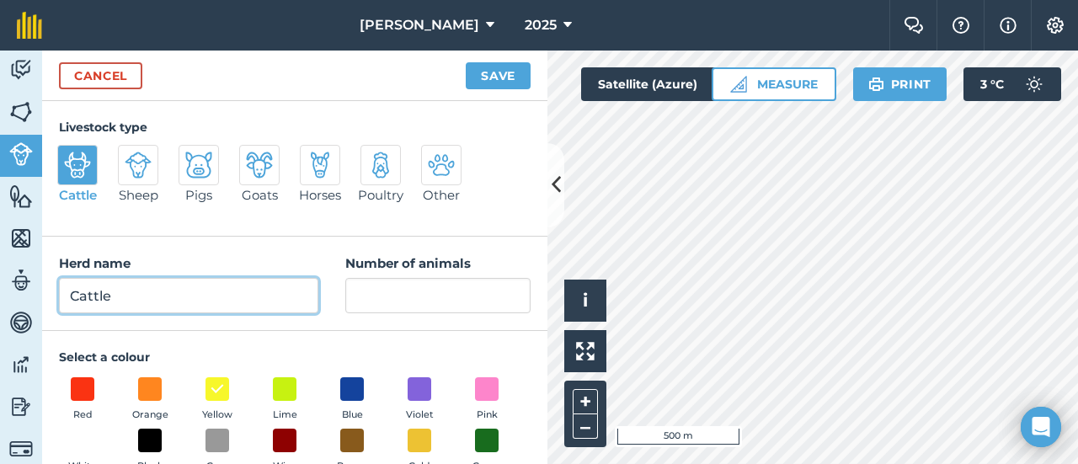
click at [136, 297] on input "Cattle" at bounding box center [188, 295] width 259 height 35
type input "C"
type input "08.2 Bulkallers - [GEOGRAPHIC_DATA]"
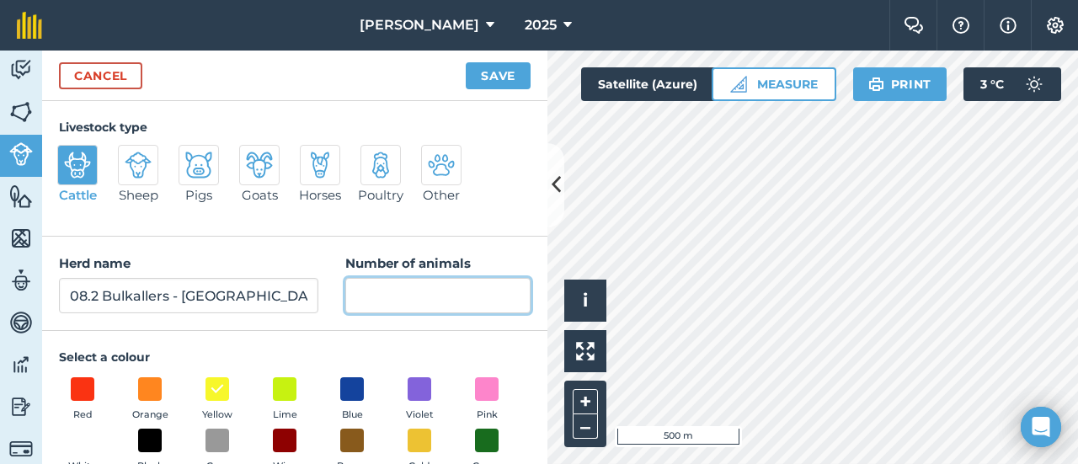
click at [358, 291] on input "Number of animals" at bounding box center [437, 295] width 185 height 35
type input "7"
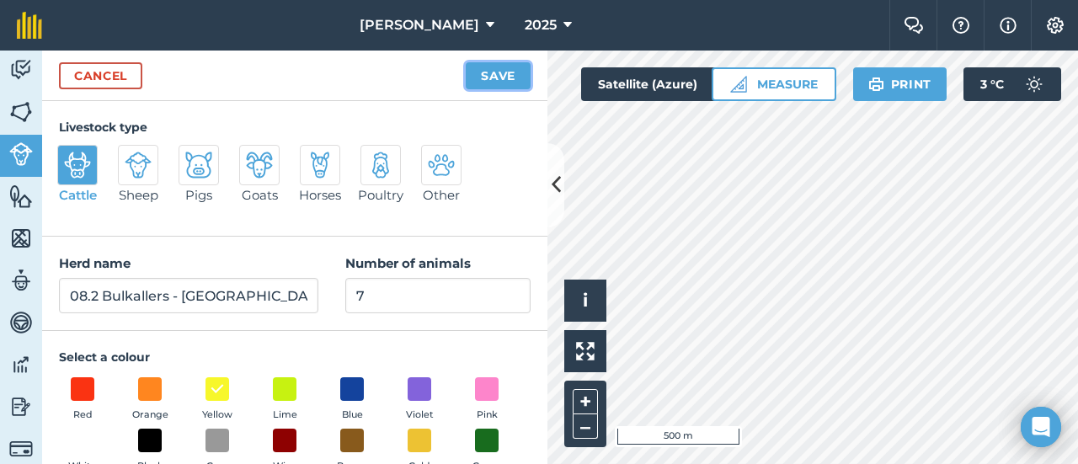
click at [511, 76] on button "Save" at bounding box center [498, 75] width 65 height 27
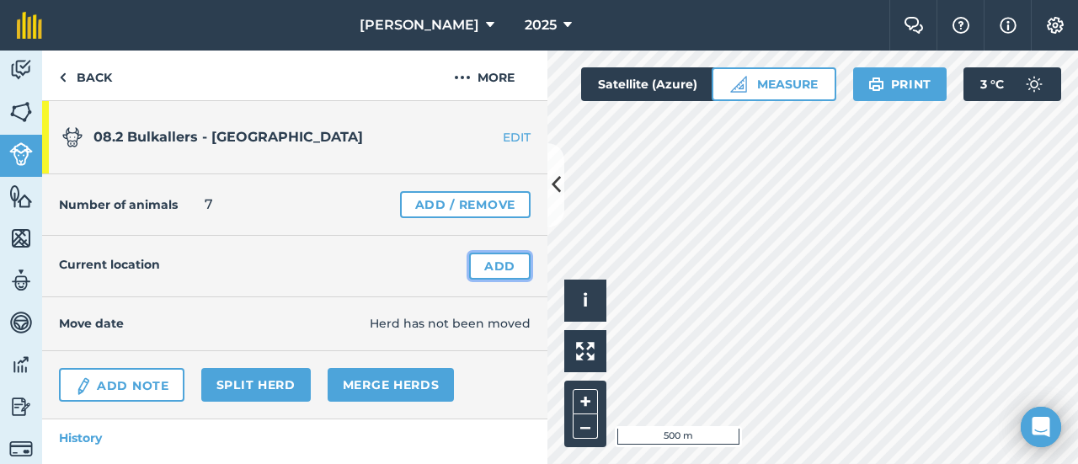
click at [484, 267] on link "Add" at bounding box center [499, 266] width 61 height 27
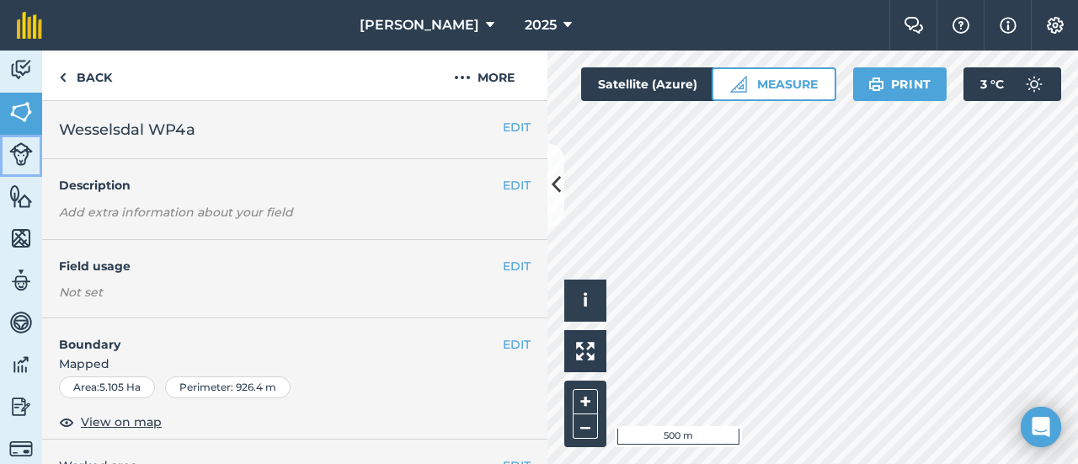
click at [29, 158] on img at bounding box center [21, 154] width 24 height 24
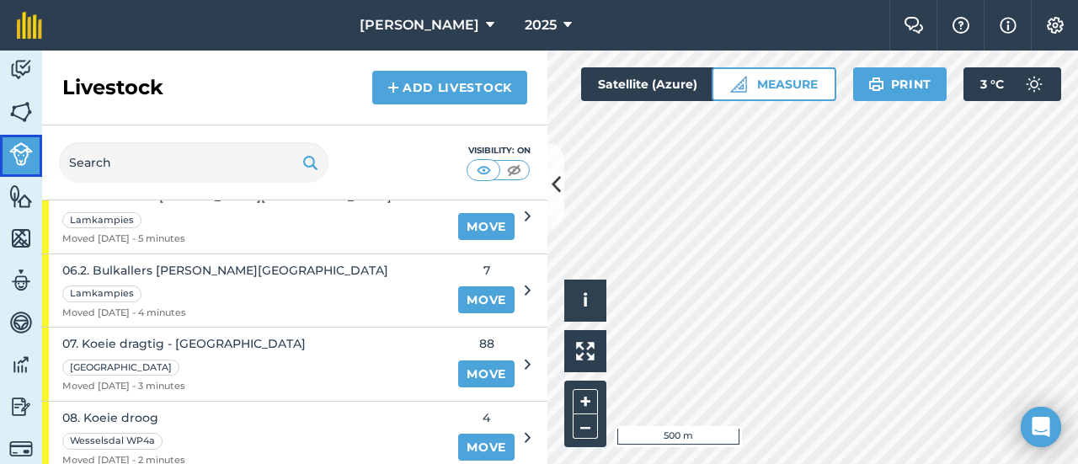
scroll to position [714, 0]
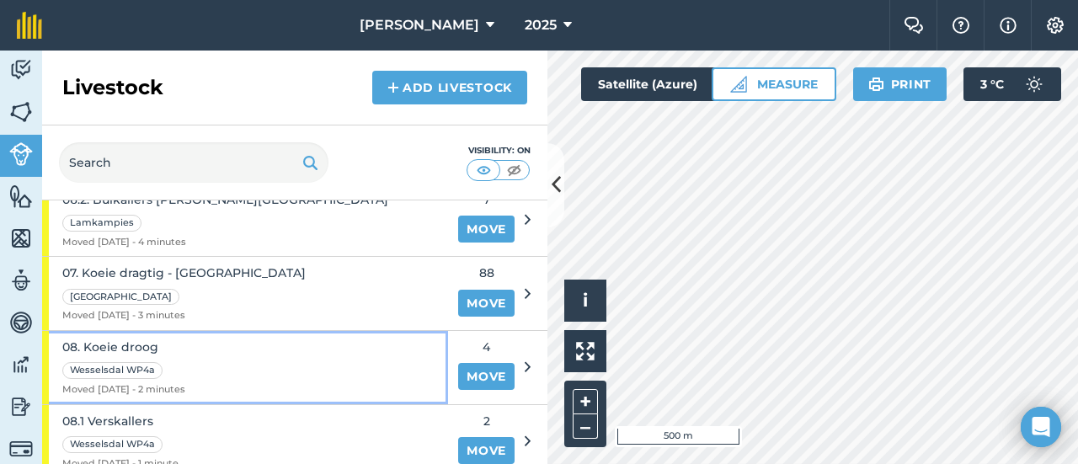
click at [138, 338] on span "08. Koeie droog" at bounding box center [123, 347] width 123 height 19
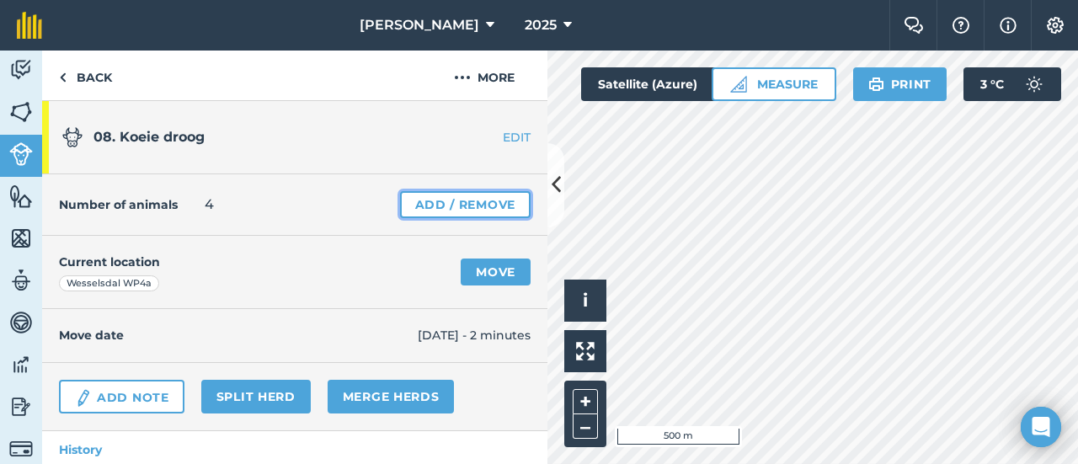
click at [413, 210] on link "Add / Remove" at bounding box center [465, 204] width 131 height 27
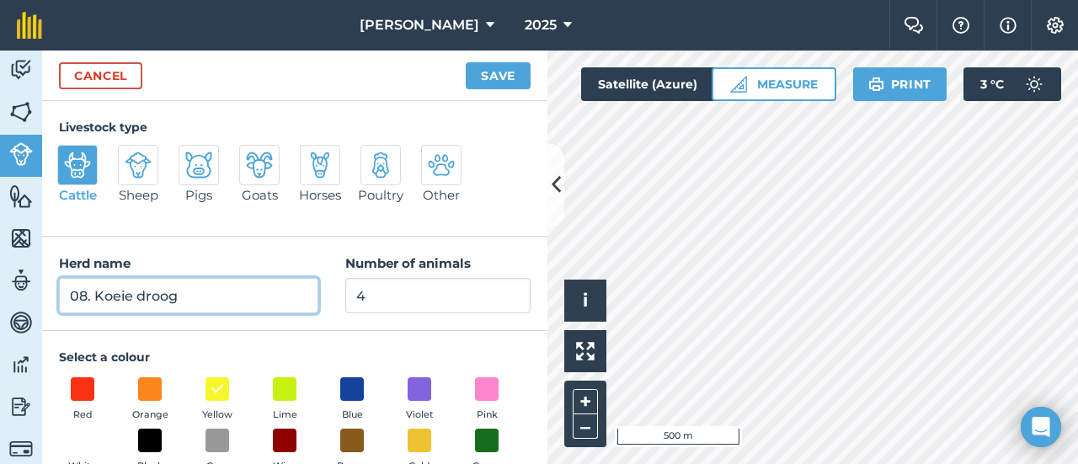
click at [209, 304] on input "08. Koeie droog" at bounding box center [188, 295] width 259 height 35
type input "08. Koeie droog - [GEOGRAPHIC_DATA]"
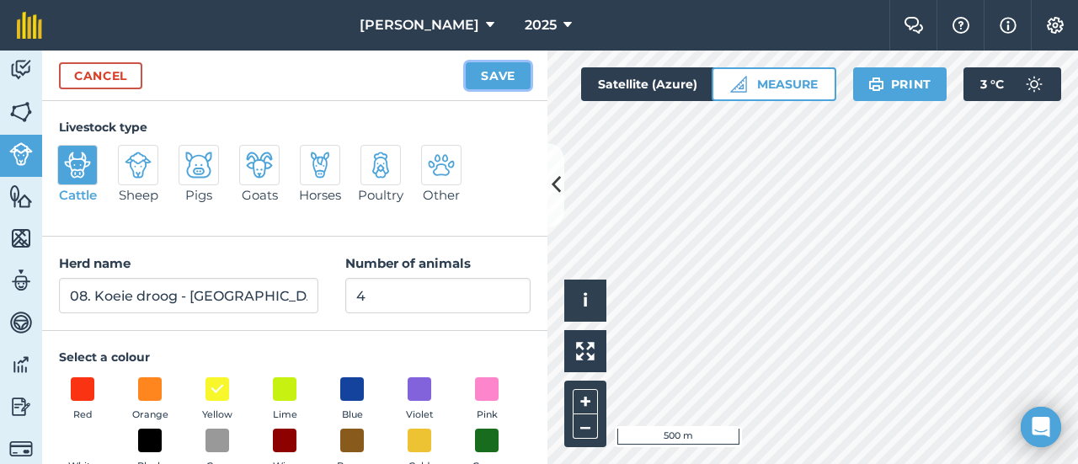
click at [507, 78] on button "Save" at bounding box center [498, 75] width 65 height 27
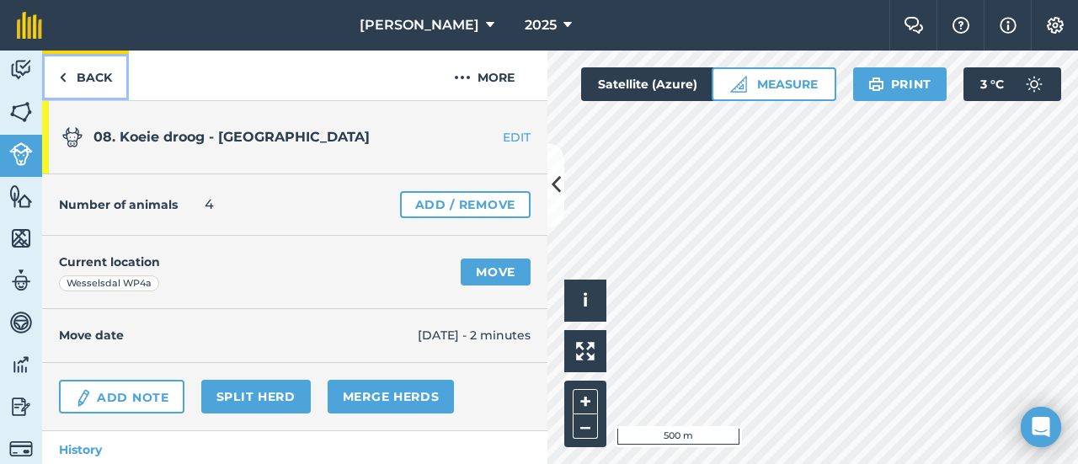
click at [107, 73] on link "Back" at bounding box center [85, 76] width 87 height 50
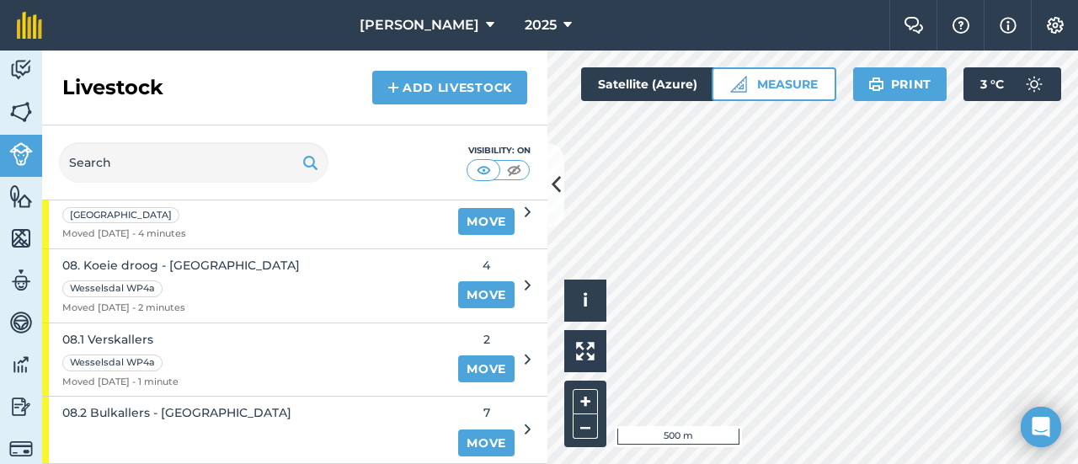
scroll to position [842, 0]
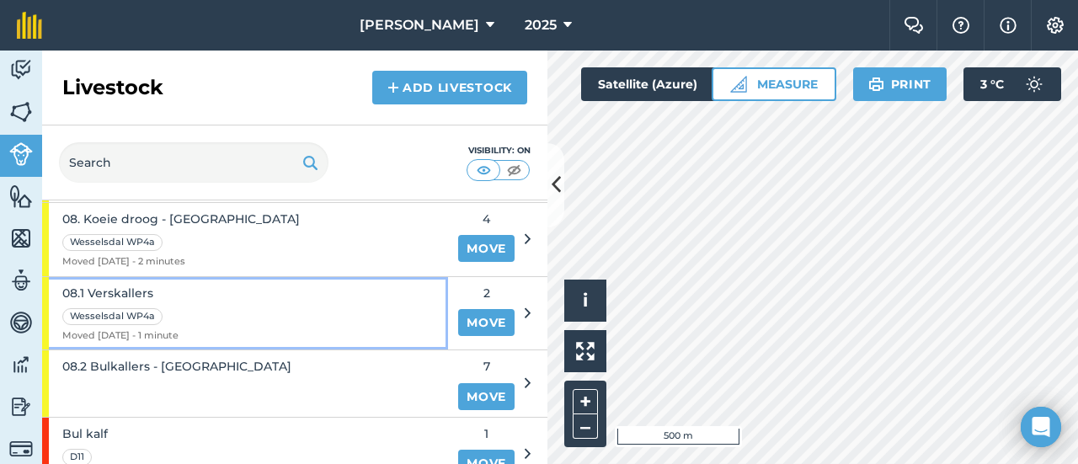
click at [110, 284] on span "08.1 Verskallers" at bounding box center [120, 293] width 116 height 19
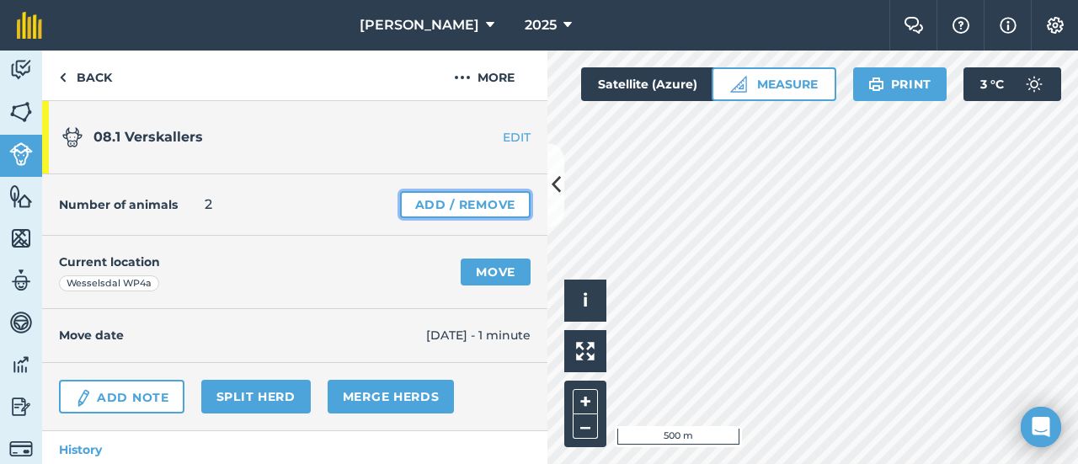
click at [406, 197] on link "Add / Remove" at bounding box center [465, 204] width 131 height 27
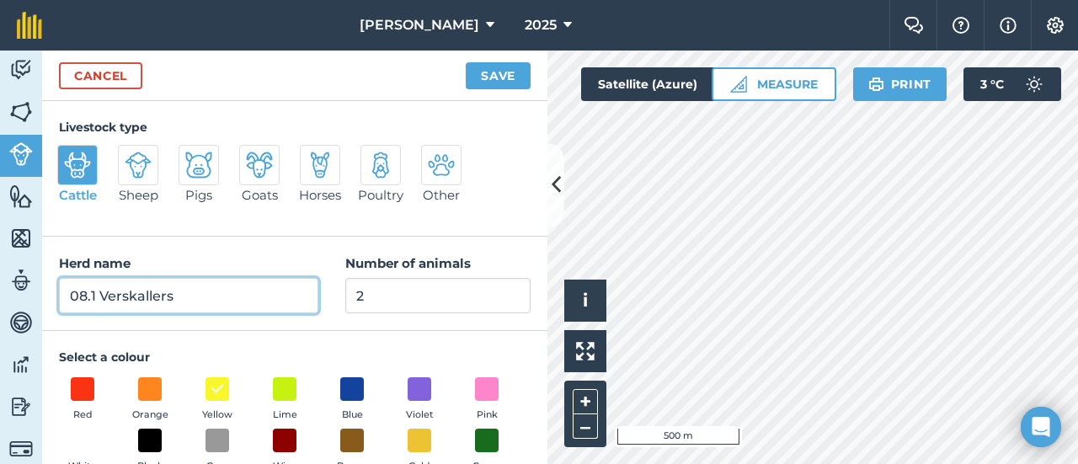
click at [180, 294] on input "08.1 Verskallers" at bounding box center [188, 295] width 259 height 35
type input "08.1 Verskallers - [GEOGRAPHIC_DATA]"
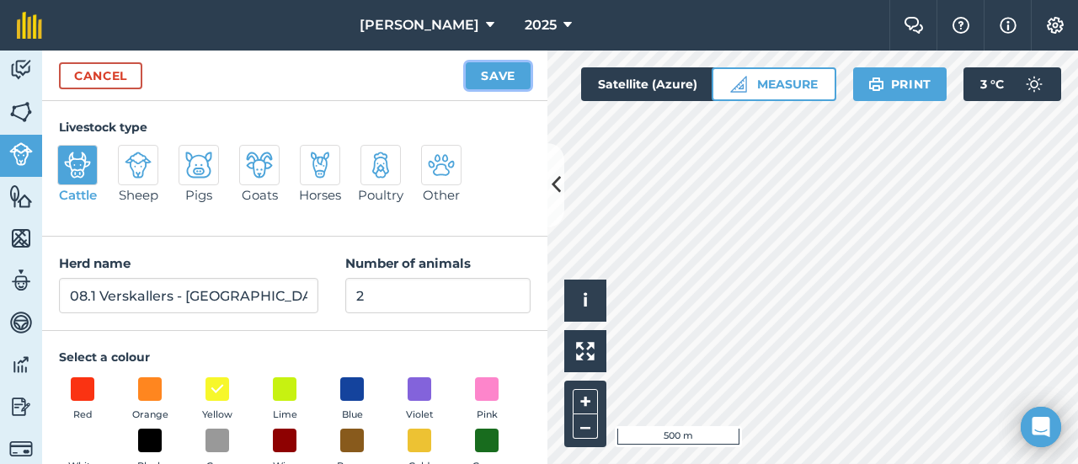
click at [502, 77] on button "Save" at bounding box center [498, 75] width 65 height 27
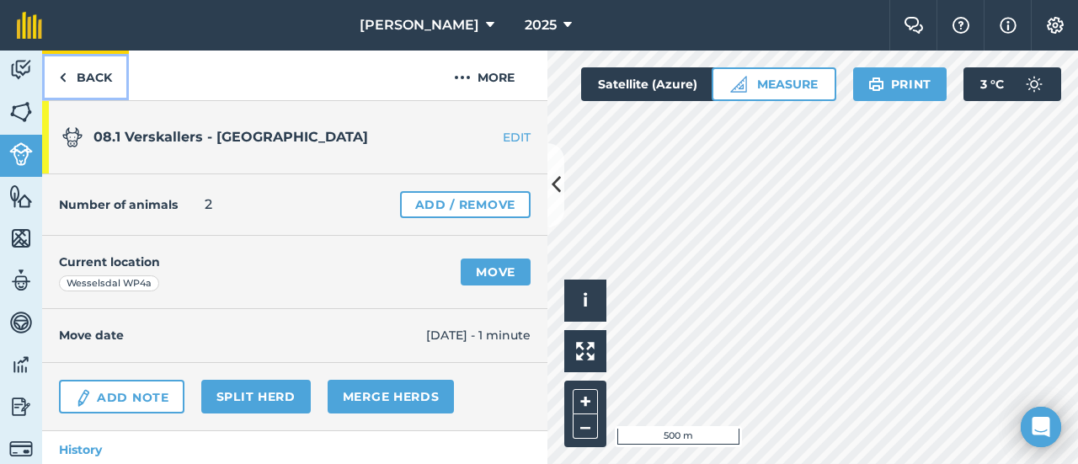
click at [83, 73] on link "Back" at bounding box center [85, 76] width 87 height 50
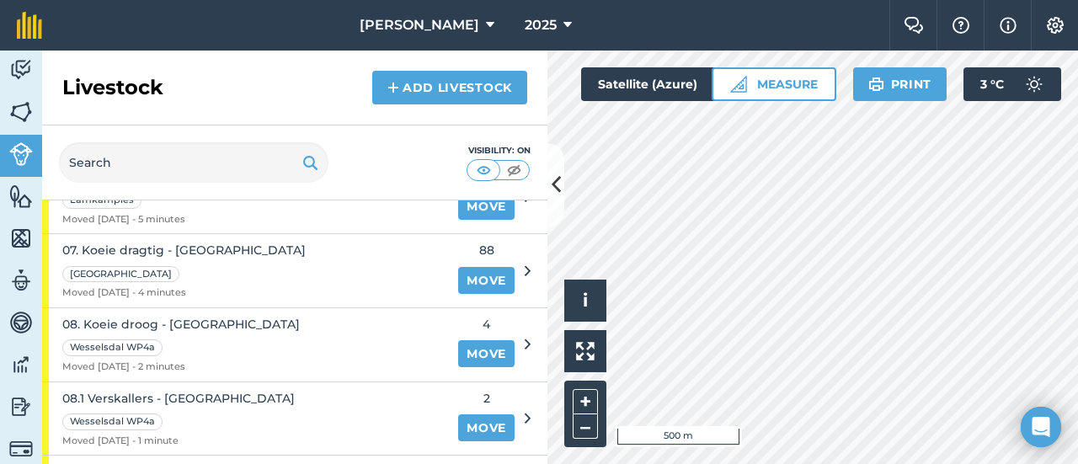
scroll to position [831, 0]
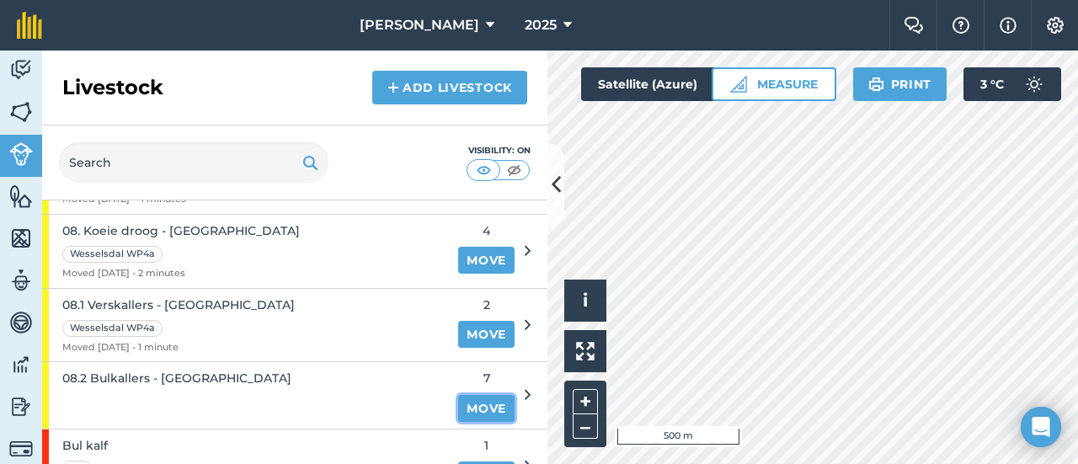
click at [477, 395] on link "Move" at bounding box center [486, 408] width 56 height 27
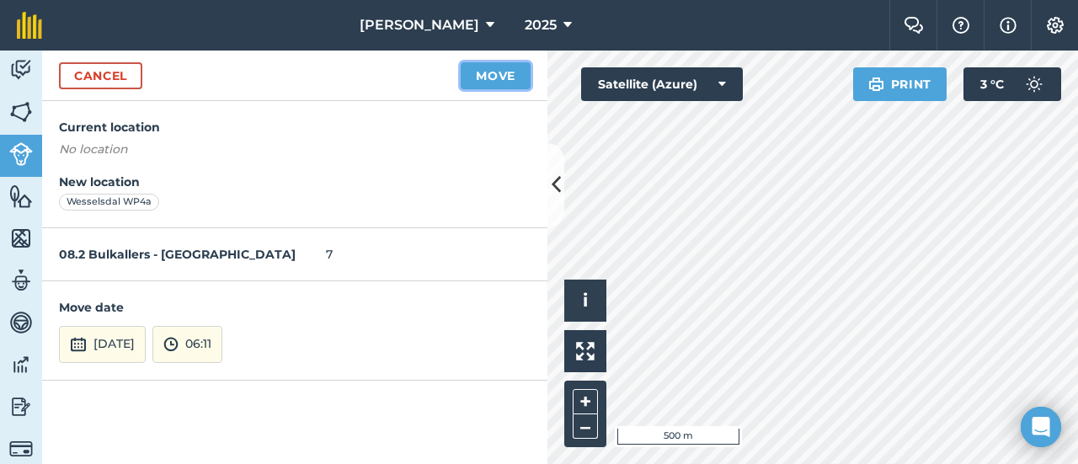
click at [498, 78] on button "Move" at bounding box center [496, 75] width 70 height 27
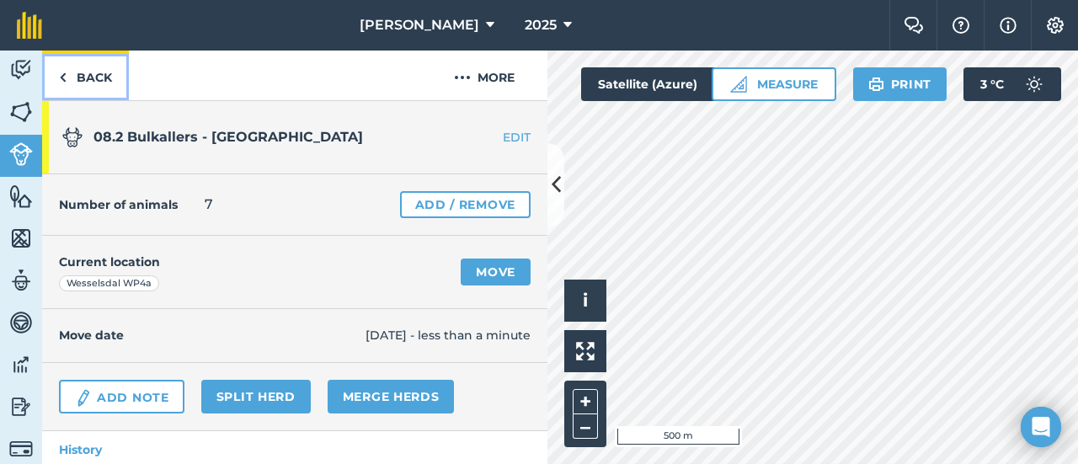
click at [101, 68] on link "Back" at bounding box center [85, 76] width 87 height 50
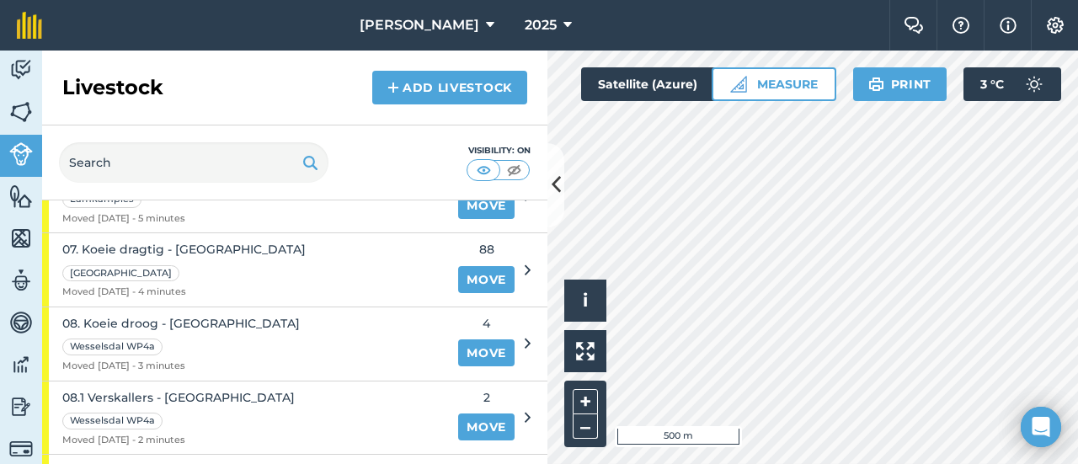
scroll to position [879, 0]
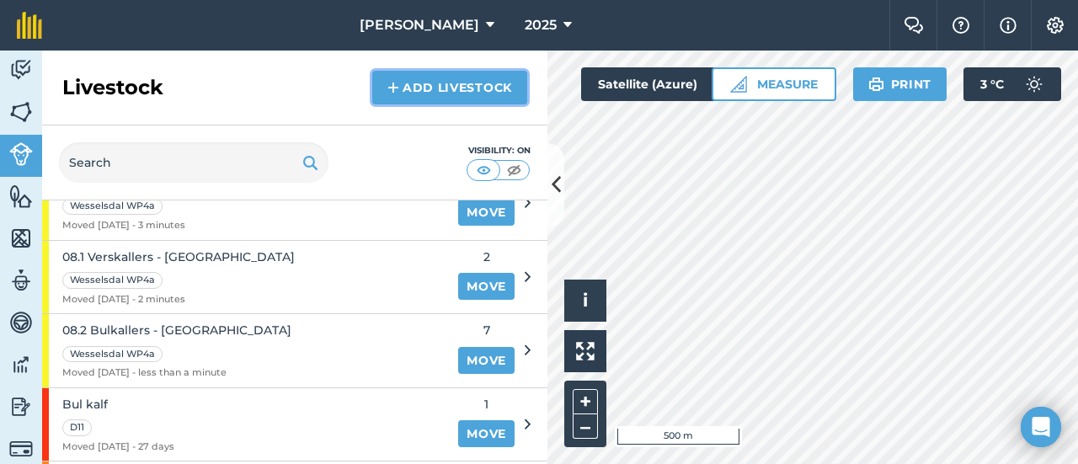
click at [394, 82] on img at bounding box center [394, 88] width 12 height 20
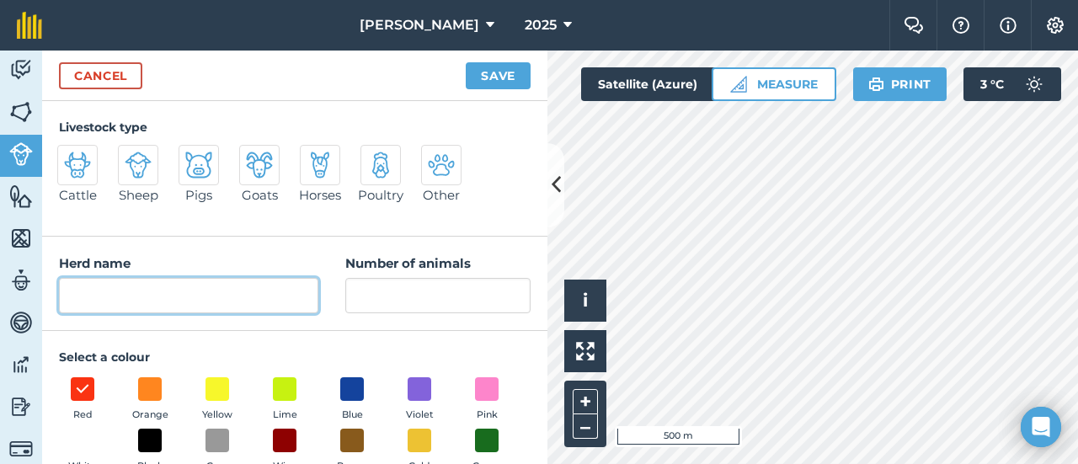
click at [82, 284] on input "Herd name" at bounding box center [188, 295] width 259 height 35
type input "09. Koeie Uitskot - Diamant"
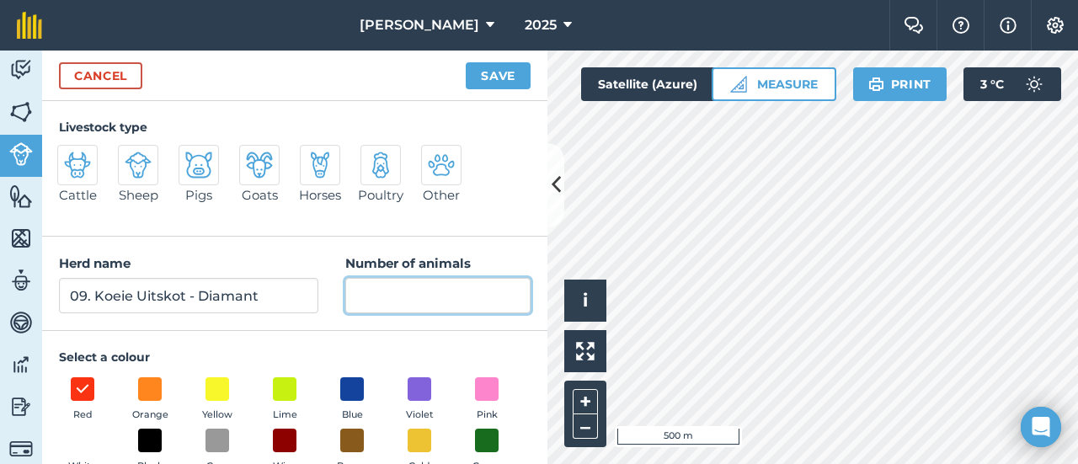
click at [366, 291] on input "Number of animals" at bounding box center [437, 295] width 185 height 35
type input "76"
click at [82, 158] on img at bounding box center [77, 165] width 27 height 27
click at [70, 156] on input "Cattle" at bounding box center [64, 150] width 11 height 11
radio input "true"
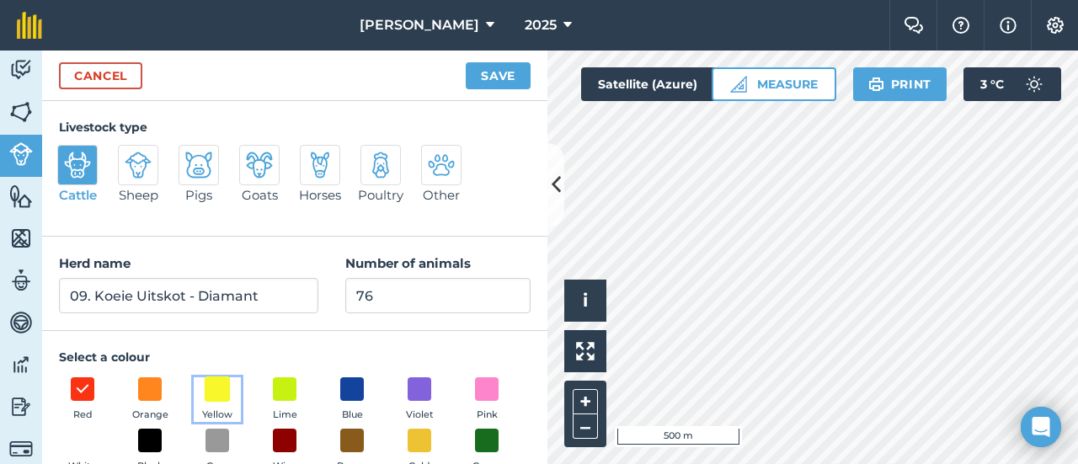
click at [222, 376] on span at bounding box center [218, 389] width 26 height 26
click at [502, 72] on button "Save" at bounding box center [498, 75] width 65 height 27
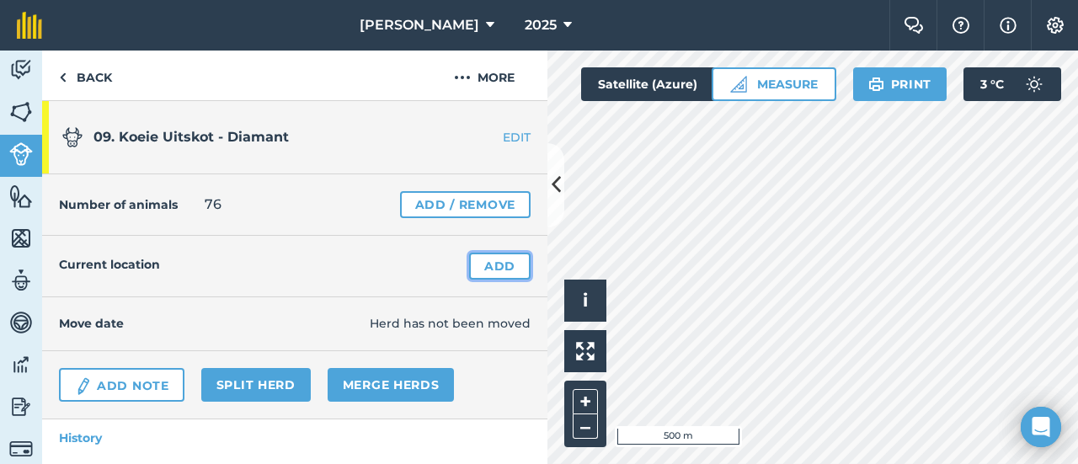
click at [487, 257] on link "Add" at bounding box center [499, 266] width 61 height 27
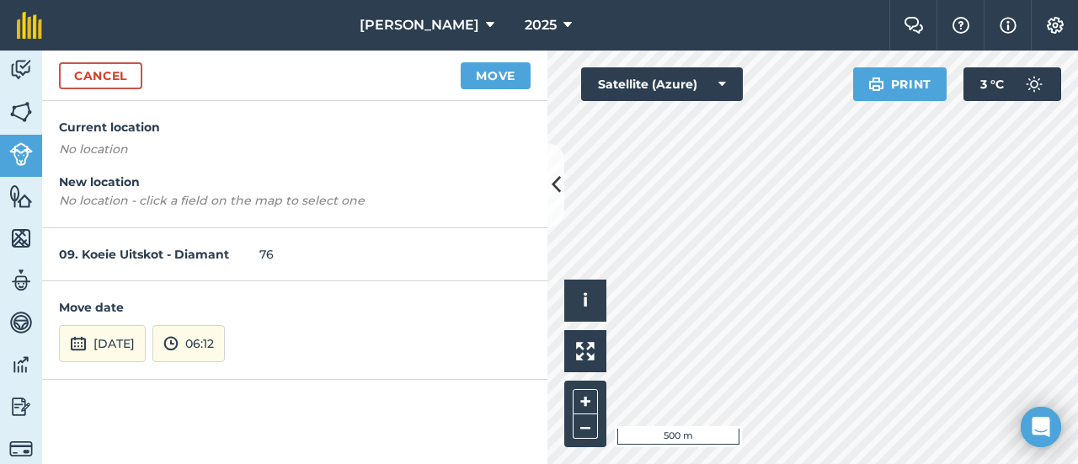
click at [731, 463] on html "TSL Boerdery 2025 Farm Chat Help Info Settings TSL Boerdery - 2025 Reproduced w…" at bounding box center [539, 232] width 1078 height 464
click at [485, 73] on button "Move" at bounding box center [496, 75] width 70 height 27
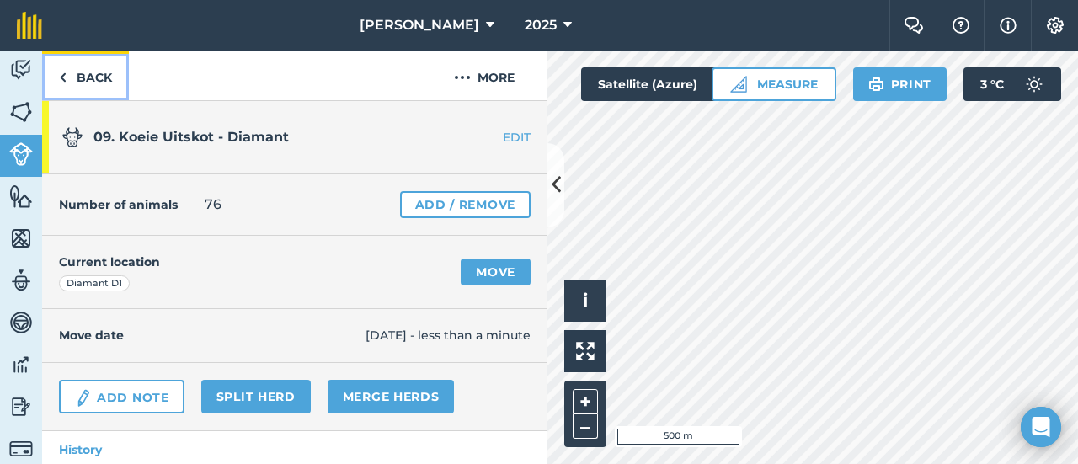
click at [98, 72] on link "Back" at bounding box center [85, 76] width 87 height 50
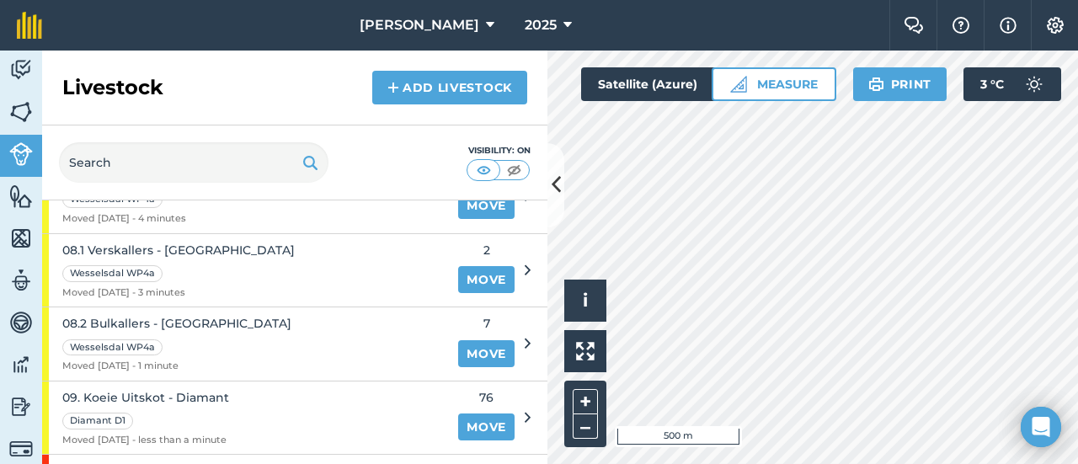
scroll to position [909, 0]
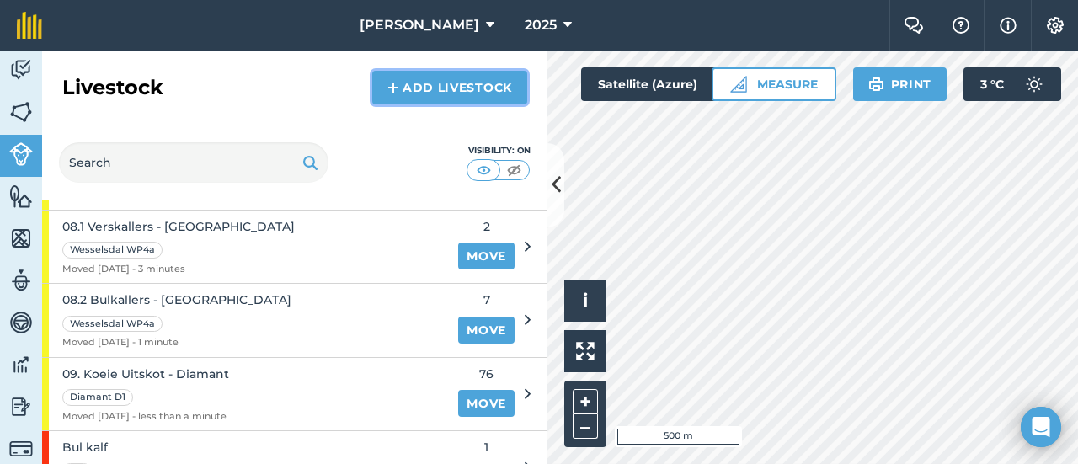
click at [412, 80] on link "Add Livestock" at bounding box center [449, 88] width 155 height 34
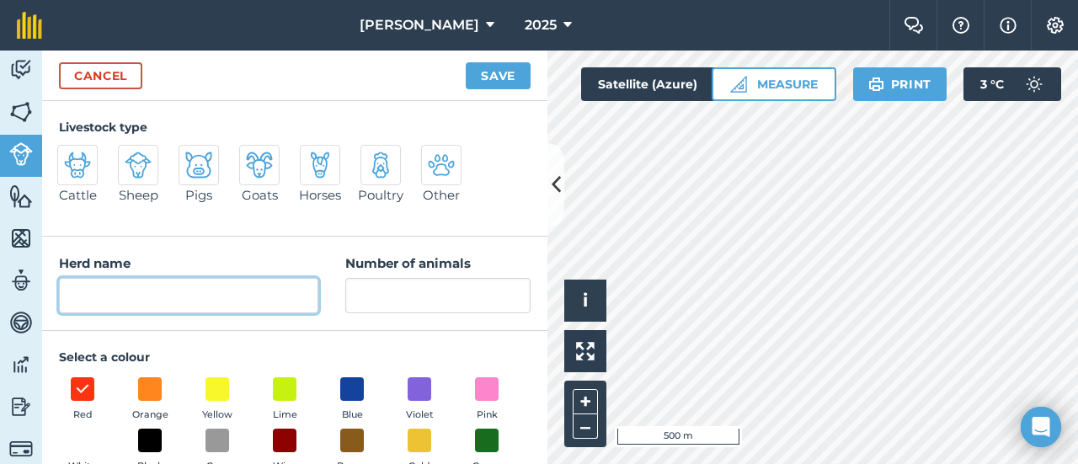
click at [84, 283] on input "Herd name" at bounding box center [188, 295] width 259 height 35
type input "10. Koeie droog uitskot - WP1"
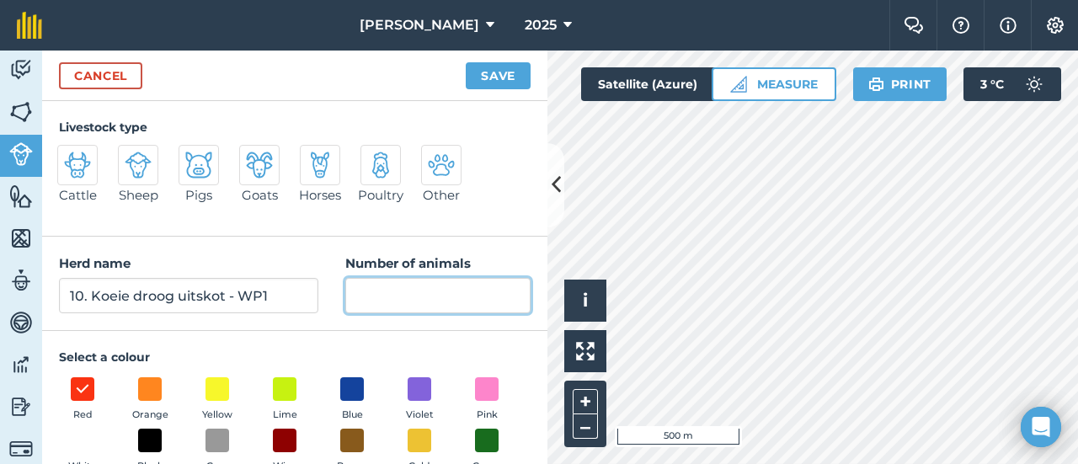
click at [367, 302] on input "Number of animals" at bounding box center [437, 295] width 185 height 35
type input "28"
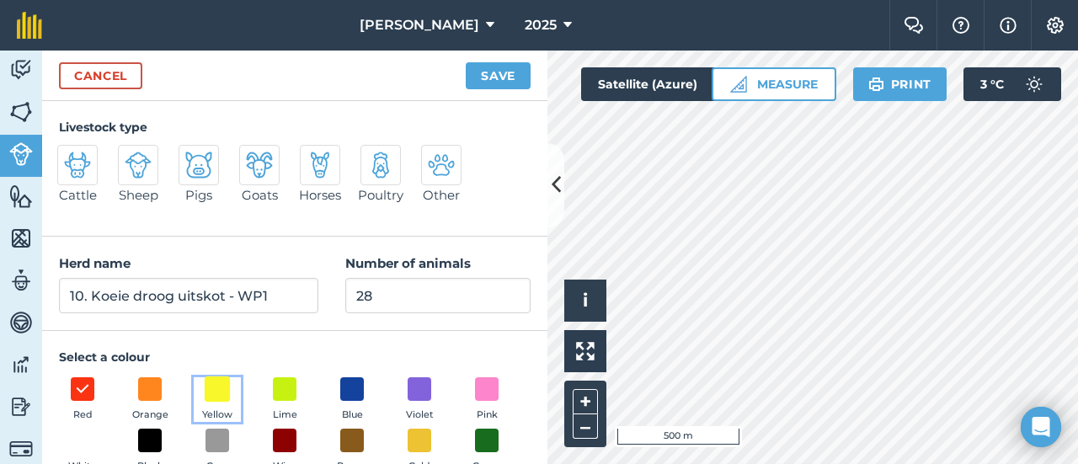
click at [217, 396] on span at bounding box center [218, 389] width 26 height 26
click at [91, 168] on div at bounding box center [77, 165] width 40 height 40
click at [70, 156] on input "Cattle" at bounding box center [64, 150] width 11 height 11
radio input "true"
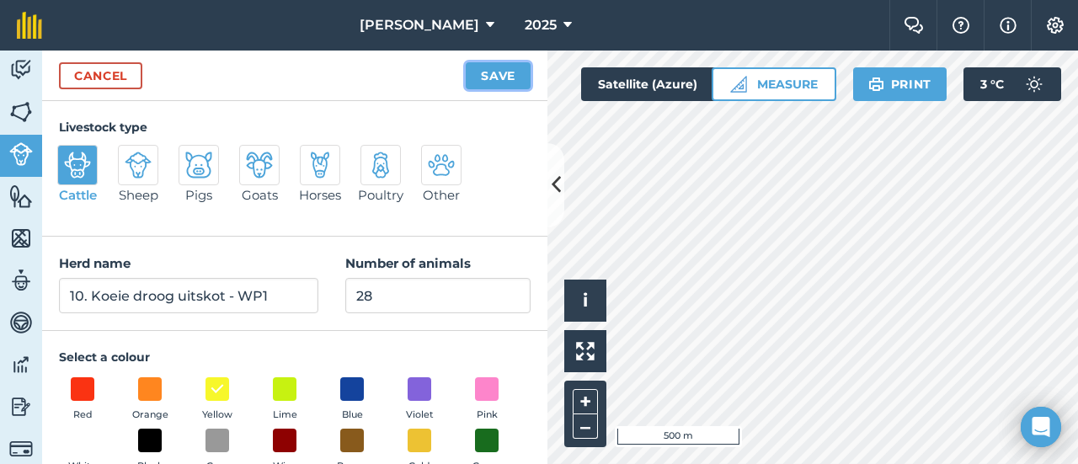
click at [504, 75] on button "Save" at bounding box center [498, 75] width 65 height 27
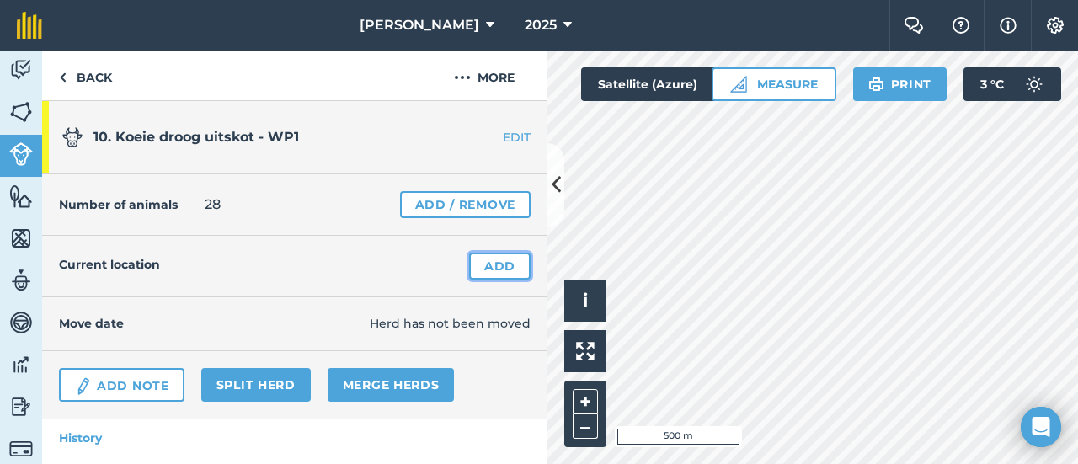
click at [504, 262] on link "Add" at bounding box center [499, 266] width 61 height 27
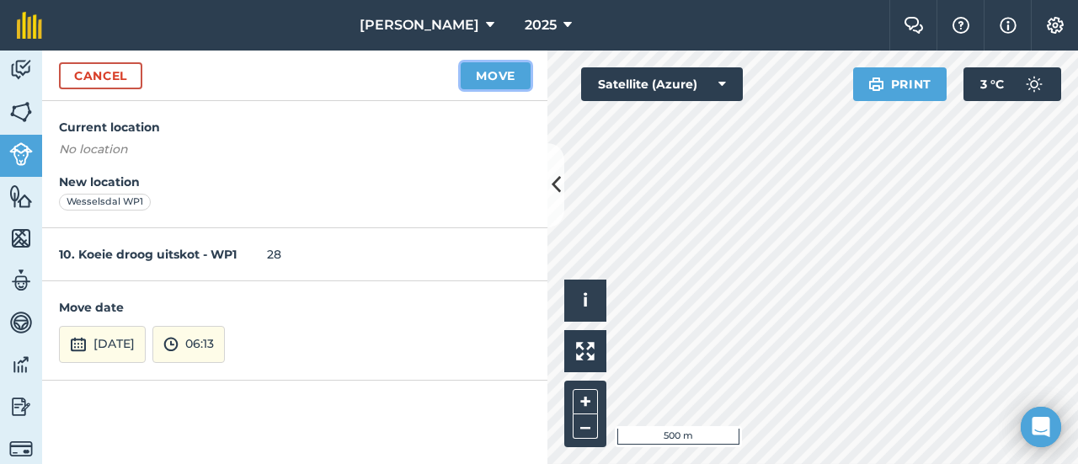
click at [502, 68] on button "Move" at bounding box center [496, 75] width 70 height 27
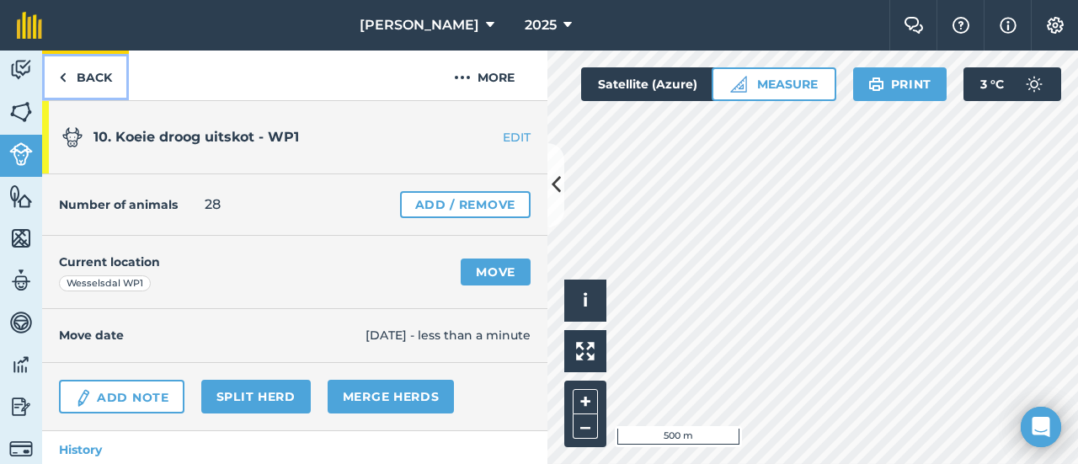
click at [99, 72] on link "Back" at bounding box center [85, 76] width 87 height 50
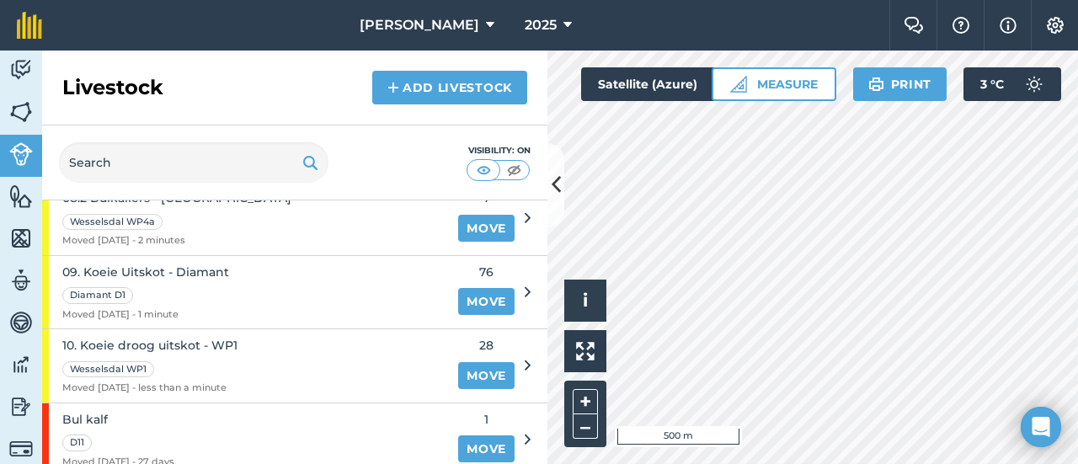
scroll to position [1035, 0]
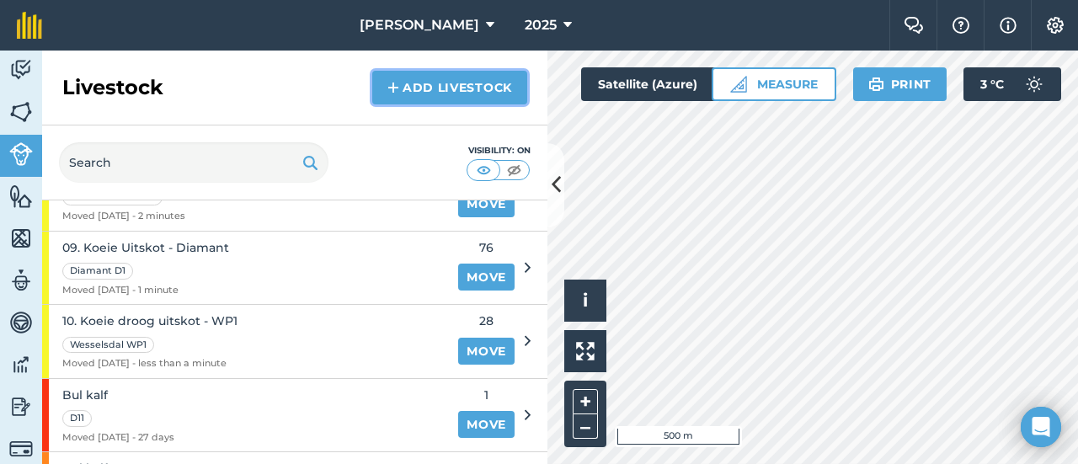
click at [401, 78] on link "Add Livestock" at bounding box center [449, 88] width 155 height 34
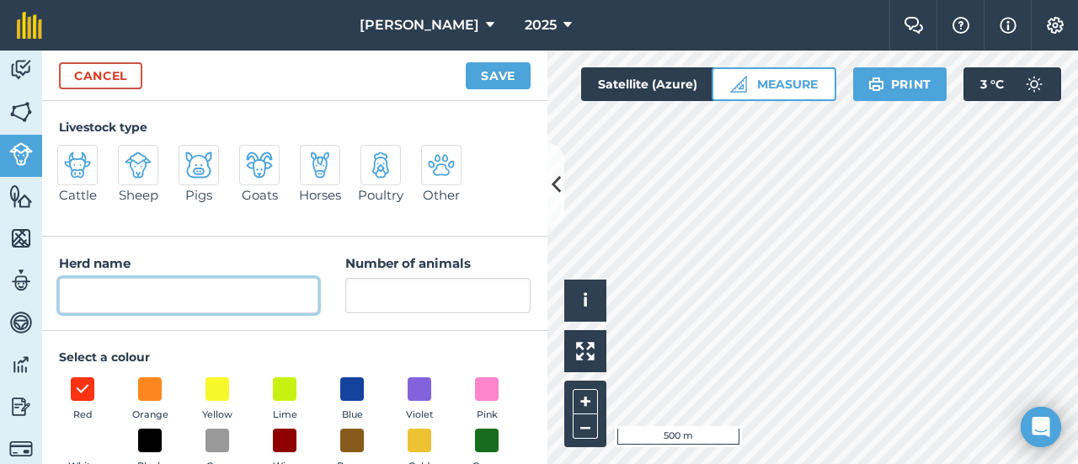
click at [81, 286] on input "Herd name" at bounding box center [188, 295] width 259 height 35
type input "11. Koeie dragtig - Mokari"
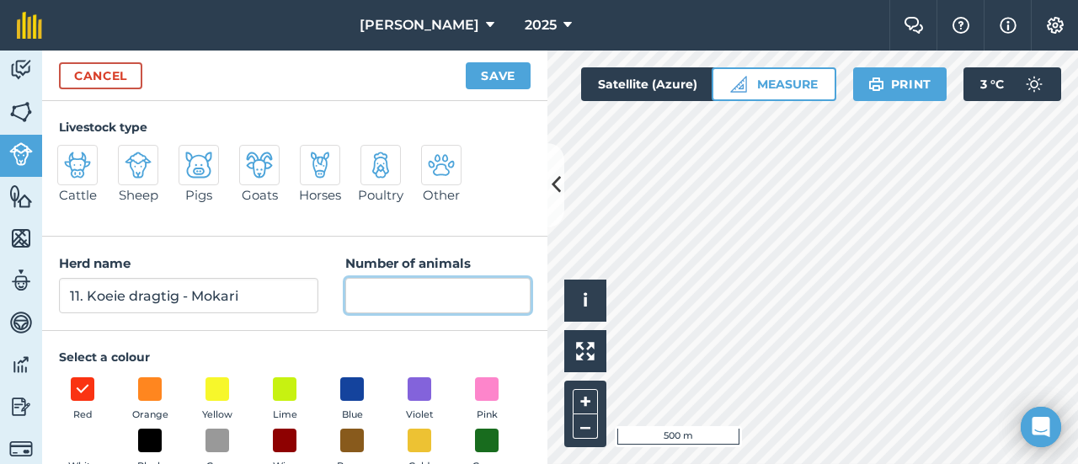
click at [378, 299] on input "Number of animals" at bounding box center [437, 295] width 185 height 35
type input "118"
click at [81, 153] on img at bounding box center [77, 165] width 27 height 27
click at [70, 153] on input "Cattle" at bounding box center [64, 150] width 11 height 11
radio input "true"
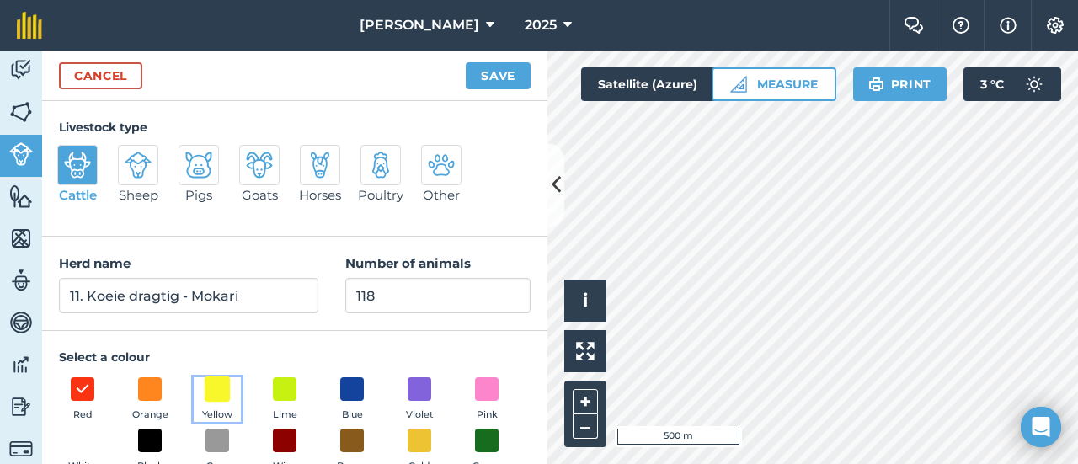
click at [211, 390] on span at bounding box center [218, 389] width 26 height 26
click at [490, 75] on button "Save" at bounding box center [498, 75] width 65 height 27
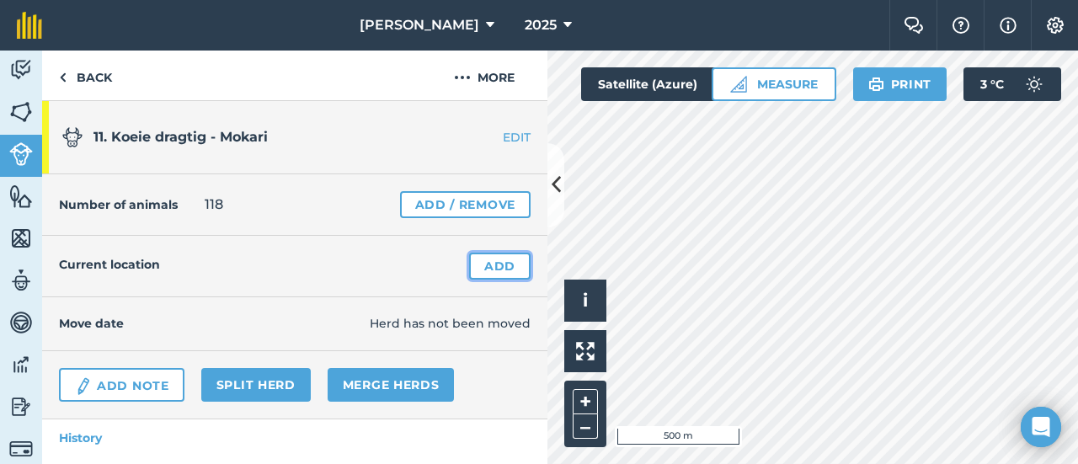
click at [499, 260] on link "Add" at bounding box center [499, 266] width 61 height 27
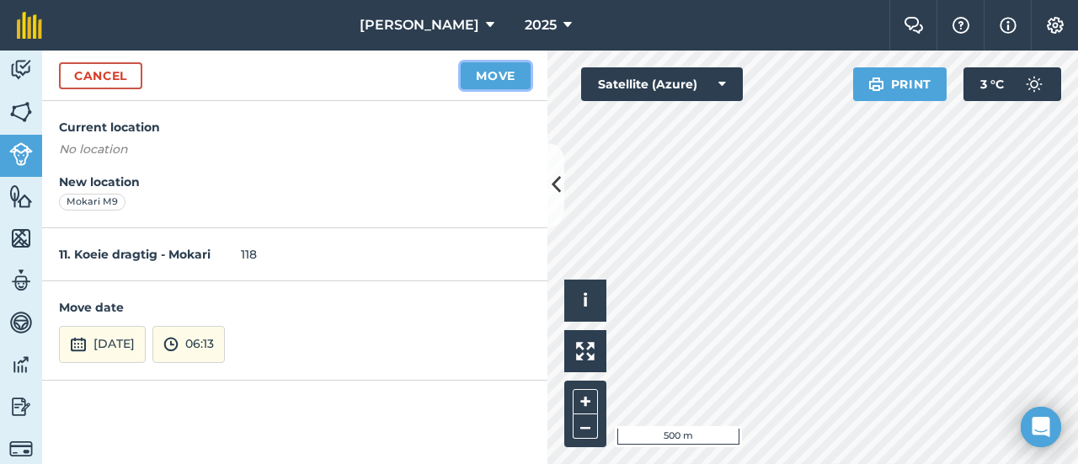
click at [510, 76] on button "Move" at bounding box center [496, 75] width 70 height 27
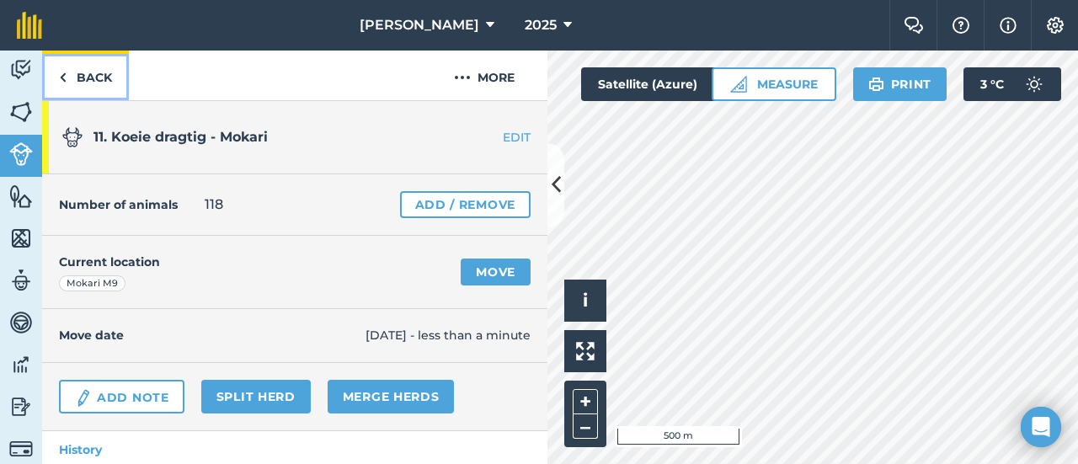
click at [85, 73] on link "Back" at bounding box center [85, 76] width 87 height 50
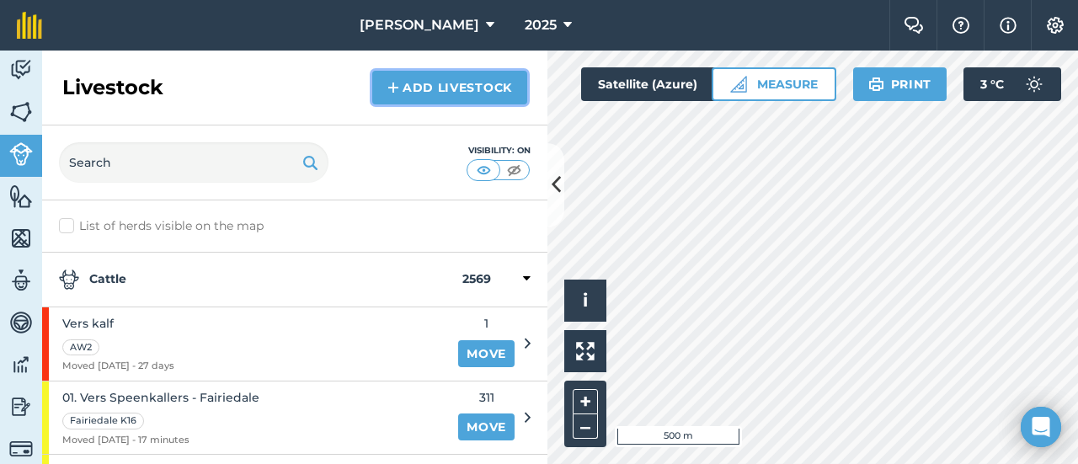
click at [441, 84] on link "Add Livestock" at bounding box center [449, 88] width 155 height 34
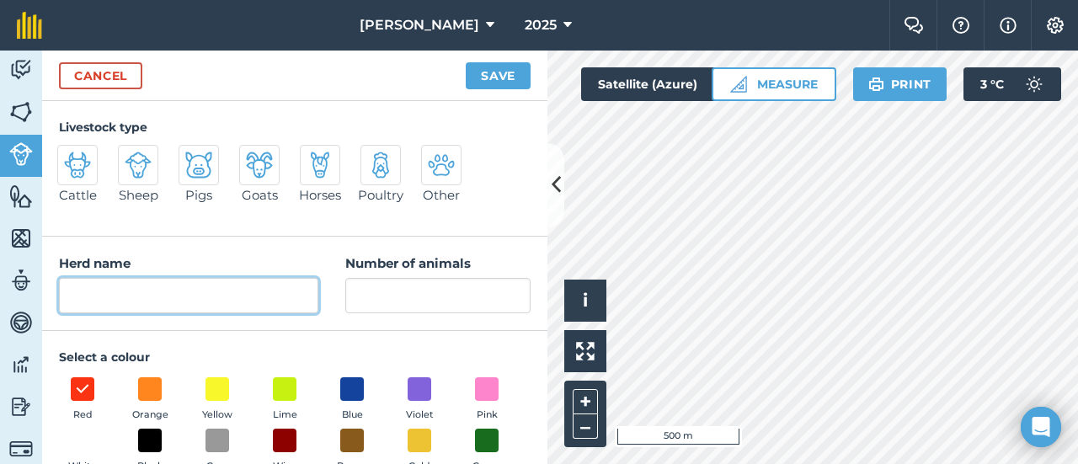
click at [118, 280] on input "Herd name" at bounding box center [188, 295] width 259 height 35
type input "12. Koeie Dragtig - Mokari"
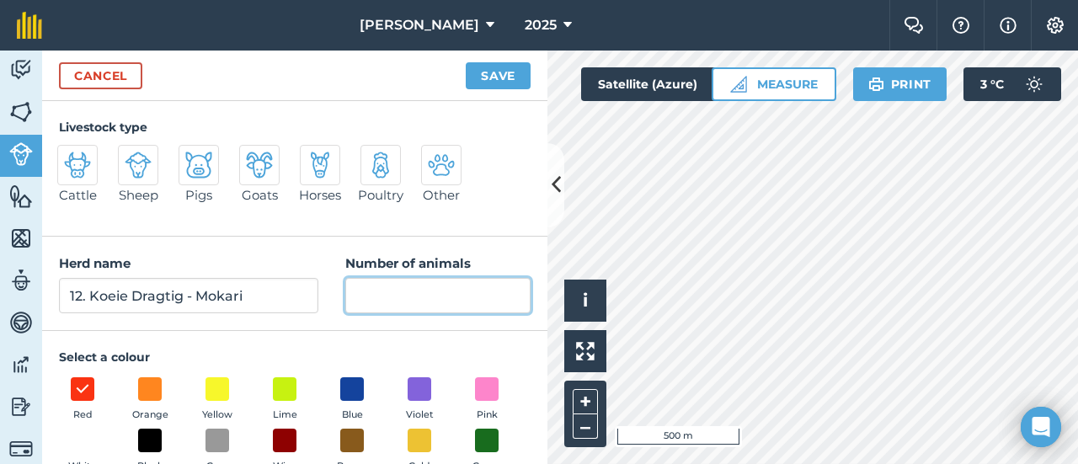
click at [356, 297] on input "Number of animals" at bounding box center [437, 295] width 185 height 35
type input "58"
click at [89, 173] on img at bounding box center [77, 165] width 27 height 27
click at [70, 156] on input "Cattle" at bounding box center [64, 150] width 11 height 11
radio input "true"
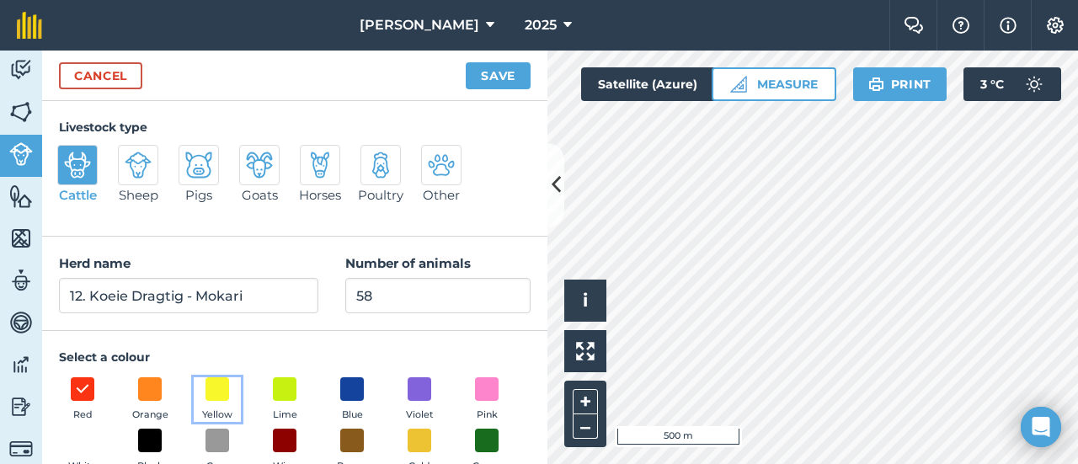
click at [216, 409] on span "Yellow" at bounding box center [217, 415] width 30 height 15
click at [488, 78] on button "Save" at bounding box center [498, 75] width 65 height 27
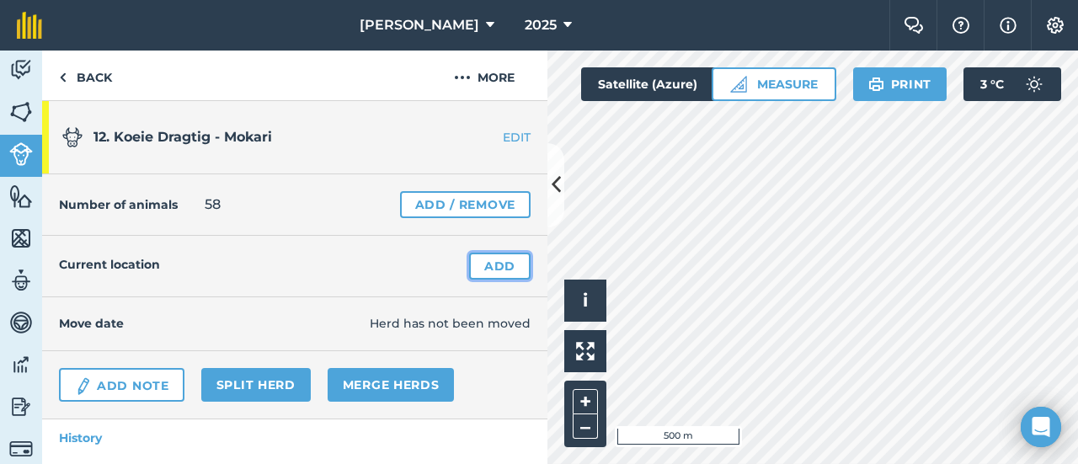
click at [473, 266] on link "Add" at bounding box center [499, 266] width 61 height 27
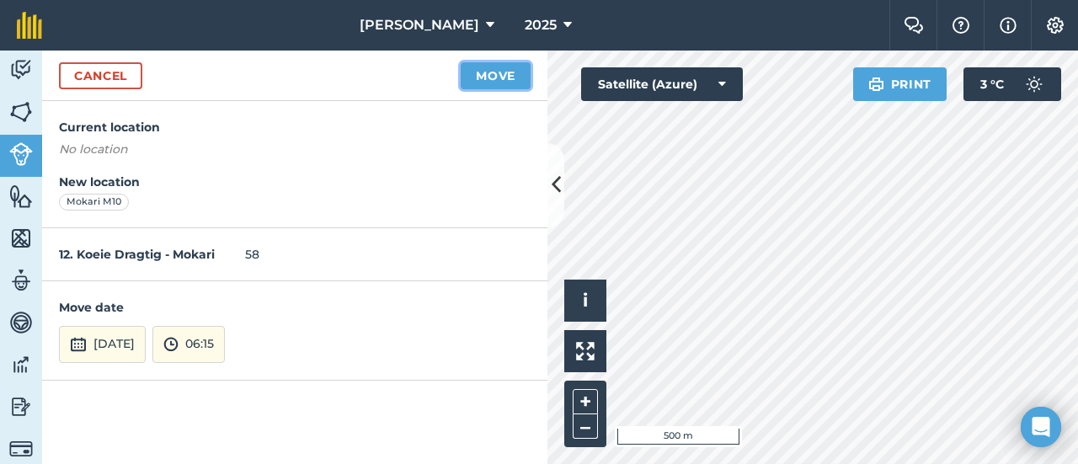
click at [499, 75] on button "Move" at bounding box center [496, 75] width 70 height 27
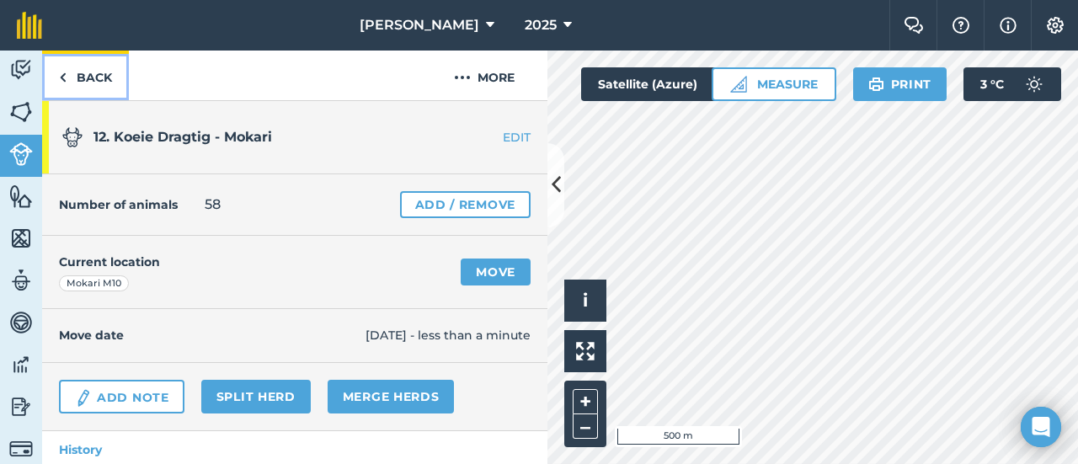
click at [90, 72] on link "Back" at bounding box center [85, 76] width 87 height 50
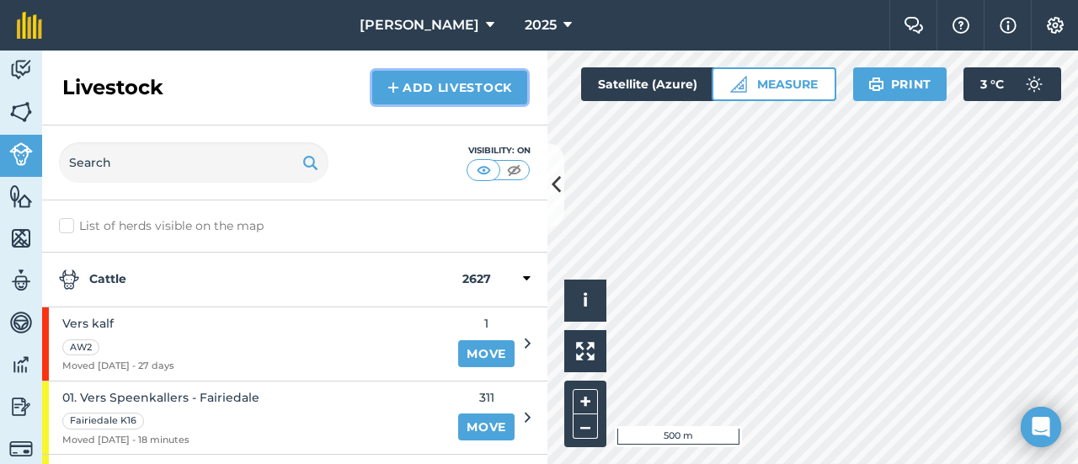
click at [399, 87] on img at bounding box center [394, 88] width 12 height 20
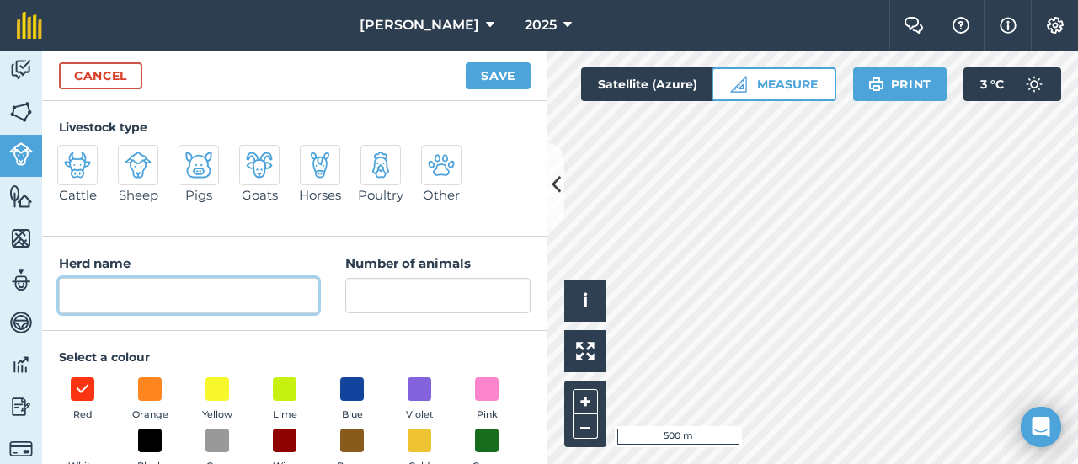
click at [85, 296] on input "Herd name" at bounding box center [188, 295] width 259 height 35
type input "13. Koeie dragtig - Mokari"
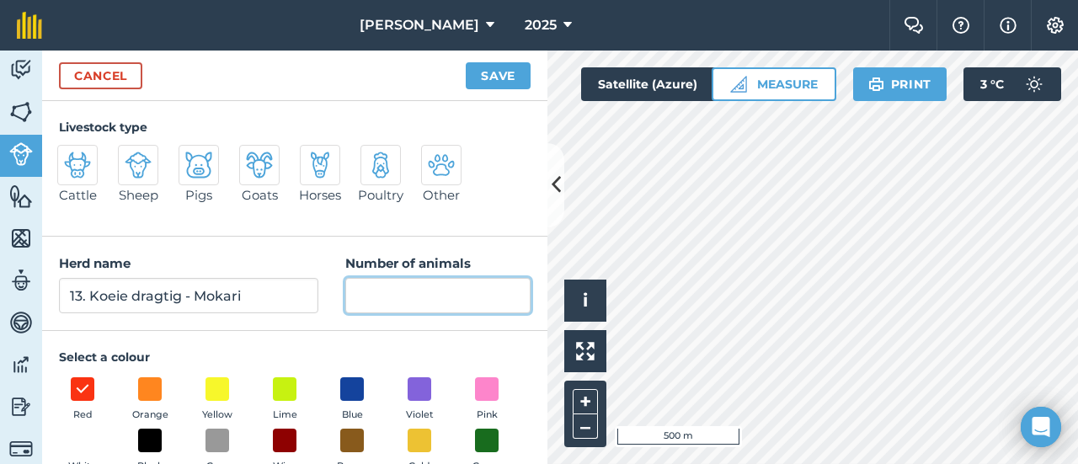
click at [357, 296] on input "Number of animals" at bounding box center [437, 295] width 185 height 35
type input "96"
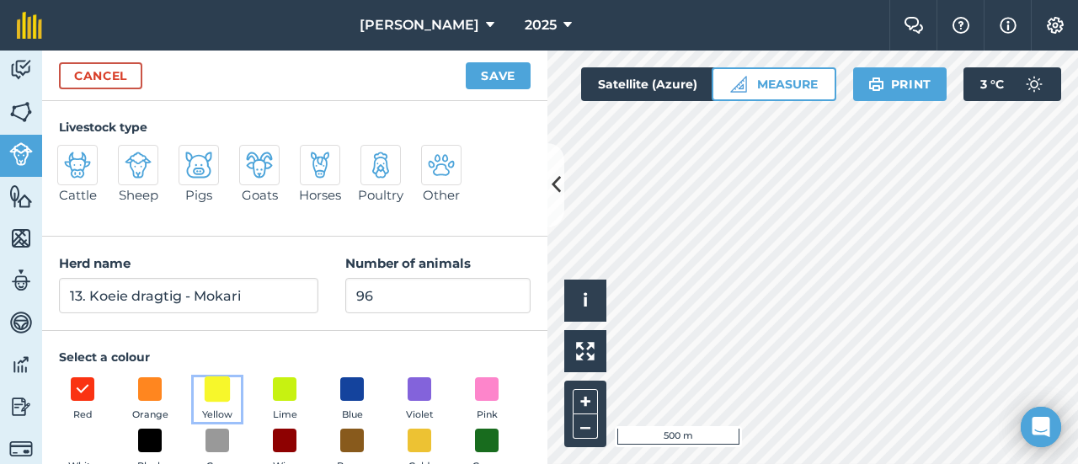
click at [211, 383] on span at bounding box center [218, 389] width 26 height 26
click at [71, 164] on img at bounding box center [77, 165] width 27 height 27
click at [70, 156] on input "Cattle" at bounding box center [64, 150] width 11 height 11
radio input "true"
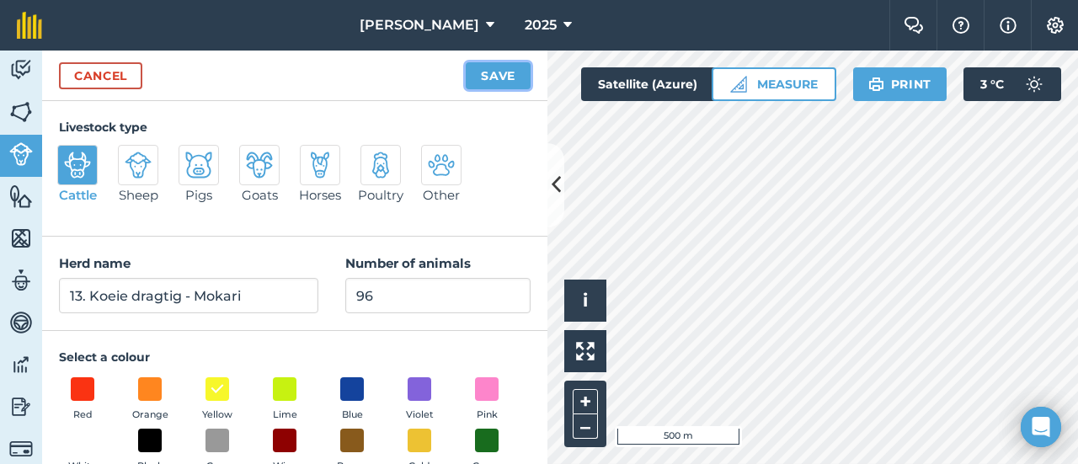
click at [490, 77] on button "Save" at bounding box center [498, 75] width 65 height 27
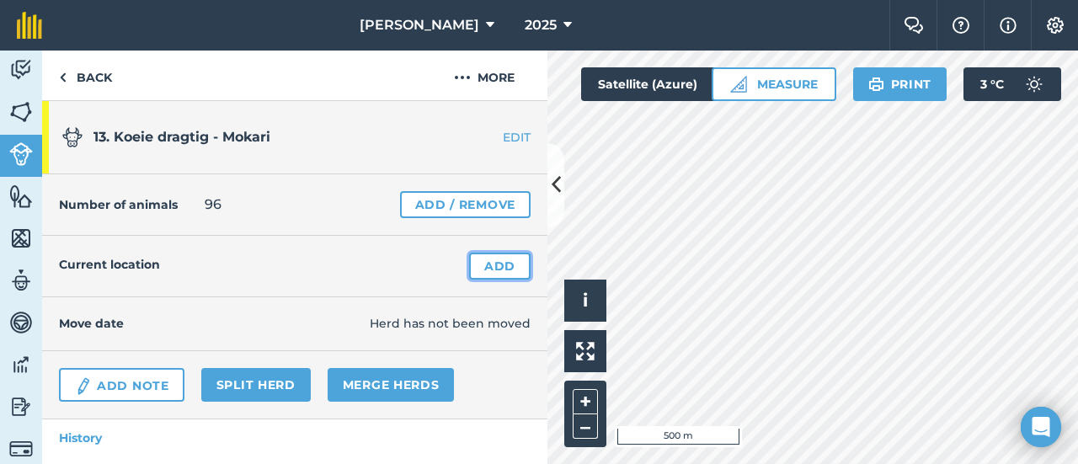
click at [490, 265] on link "Add" at bounding box center [499, 266] width 61 height 27
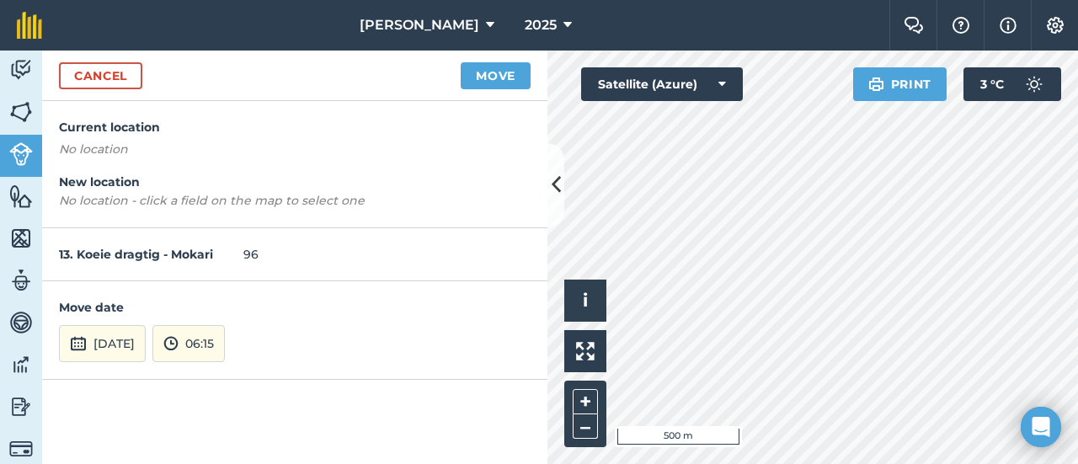
click at [866, 463] on html "TSL Boerdery 2025 Farm Chat Help Info Settings TSL Boerdery - 2025 Reproduced w…" at bounding box center [539, 232] width 1078 height 464
click at [495, 72] on button "Move" at bounding box center [496, 75] width 70 height 27
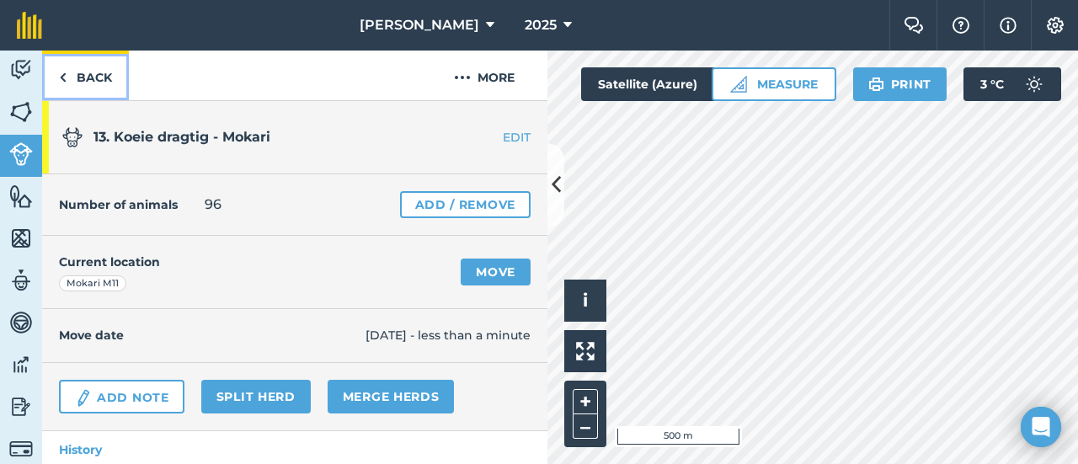
click at [96, 75] on link "Back" at bounding box center [85, 76] width 87 height 50
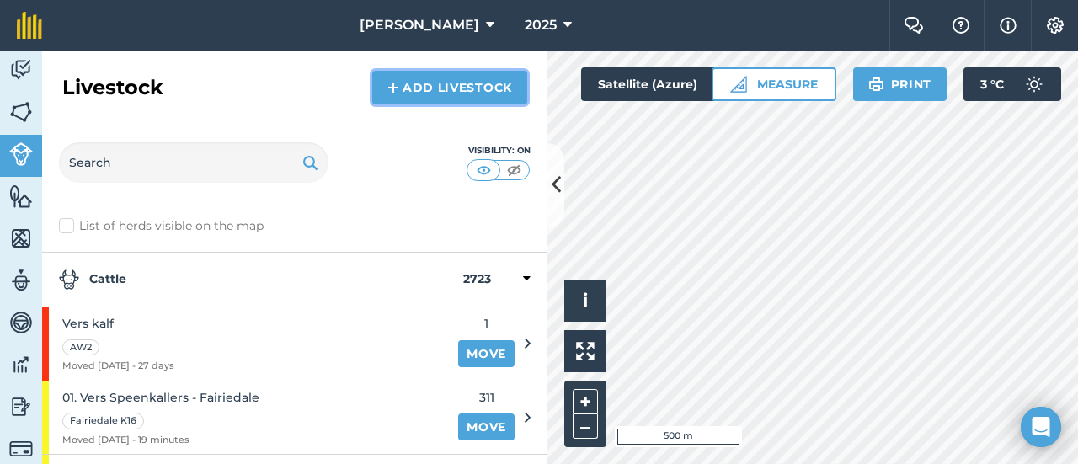
click at [408, 80] on link "Add Livestock" at bounding box center [449, 88] width 155 height 34
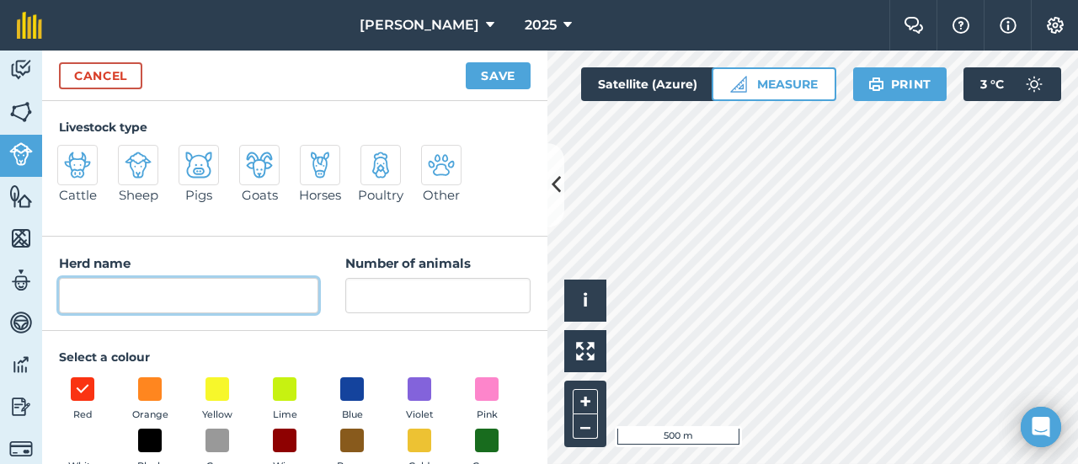
click at [110, 292] on input "Herd name" at bounding box center [188, 295] width 259 height 35
type input "14. Koeie dragtig - Mokari"
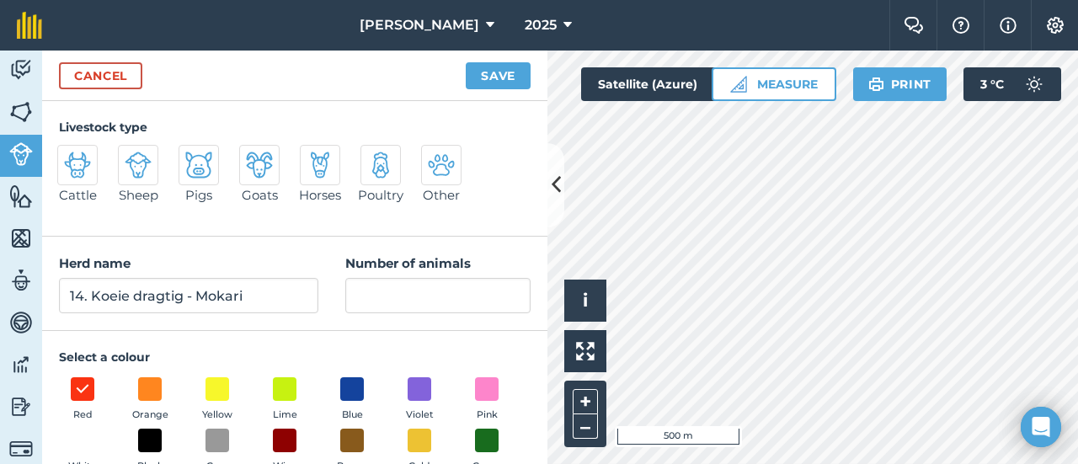
click at [64, 179] on img at bounding box center [77, 165] width 27 height 27
click at [64, 156] on input "Cattle" at bounding box center [64, 150] width 11 height 11
radio input "true"
click at [211, 381] on span at bounding box center [218, 389] width 26 height 26
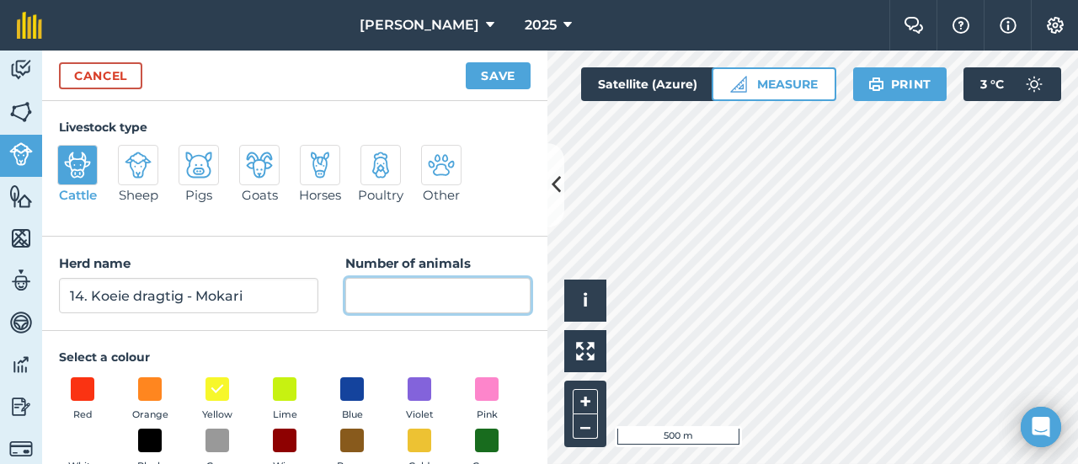
click at [384, 297] on input "Number of animals" at bounding box center [437, 295] width 185 height 35
type input "101"
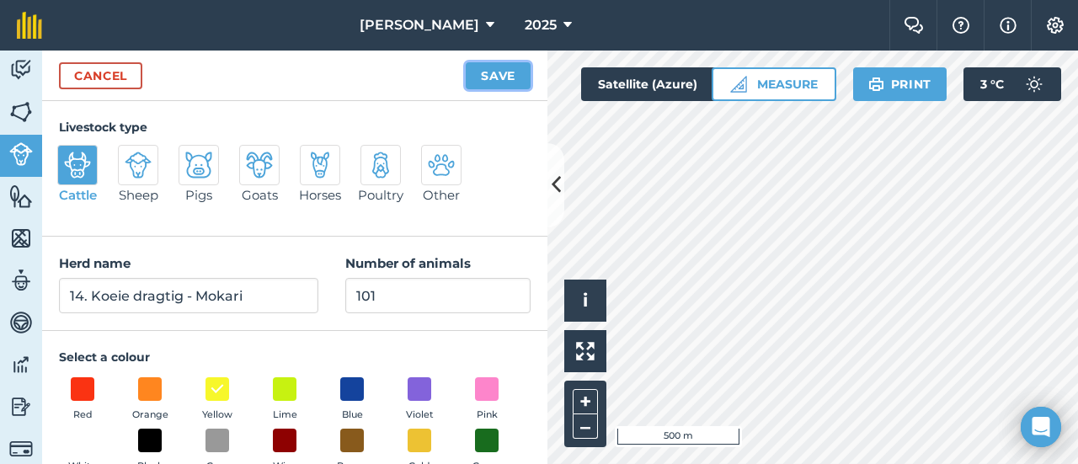
click at [494, 73] on button "Save" at bounding box center [498, 75] width 65 height 27
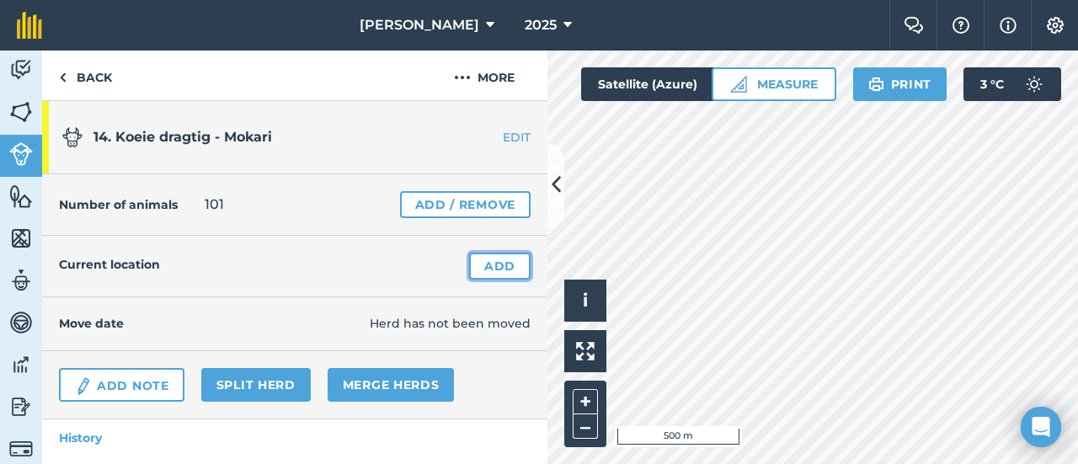
click at [502, 265] on link "Add" at bounding box center [499, 266] width 61 height 27
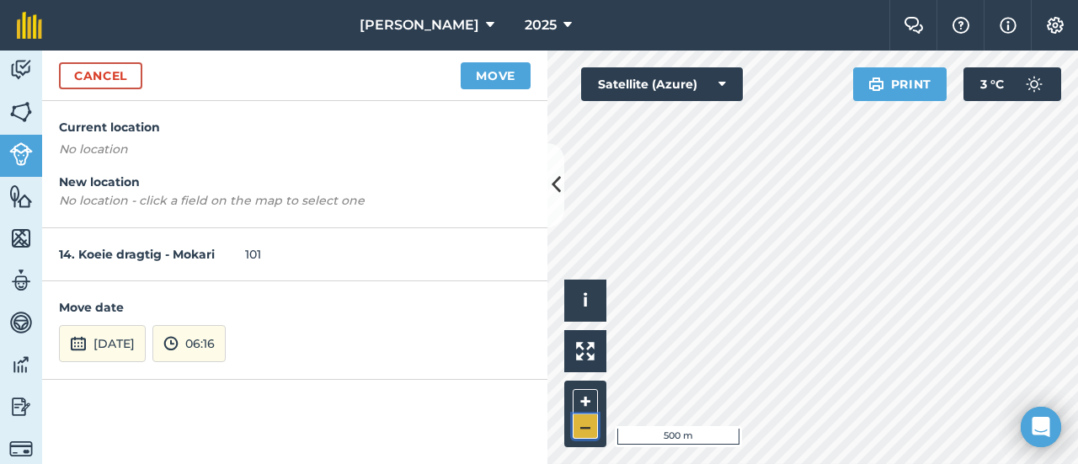
click at [584, 429] on button "–" at bounding box center [585, 426] width 25 height 24
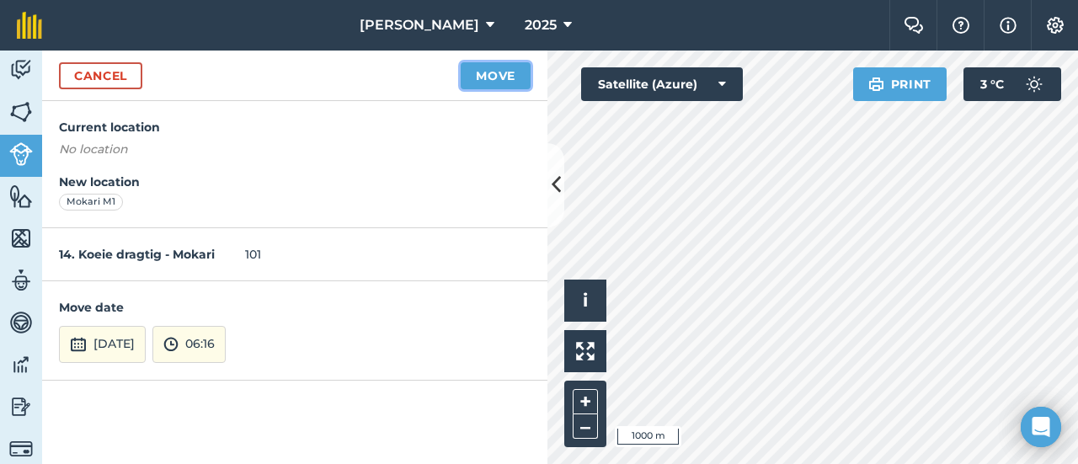
click at [512, 71] on button "Move" at bounding box center [496, 75] width 70 height 27
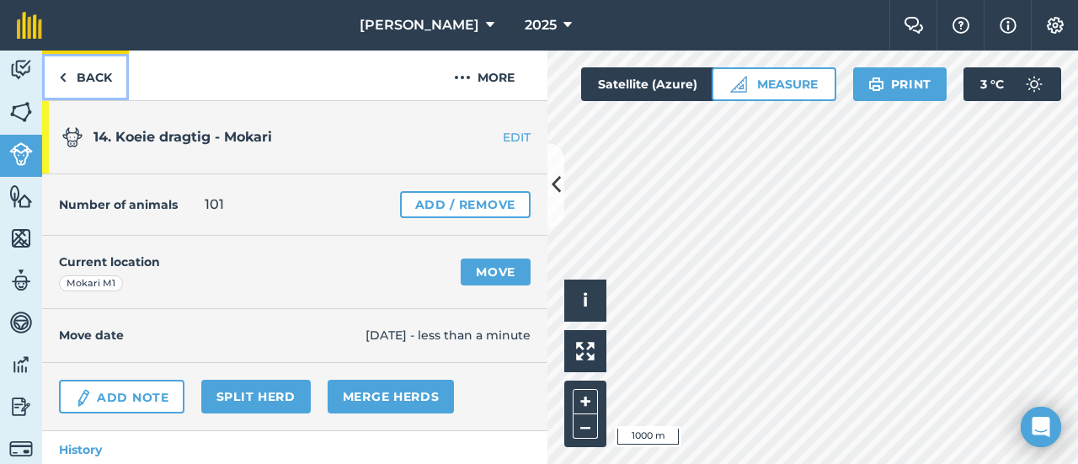
click at [94, 78] on link "Back" at bounding box center [85, 76] width 87 height 50
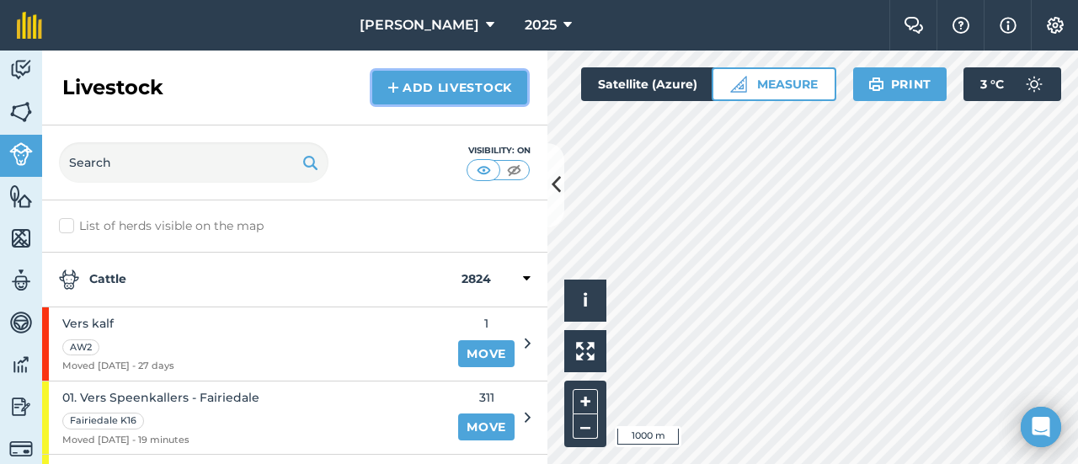
click at [427, 82] on link "Add Livestock" at bounding box center [449, 88] width 155 height 34
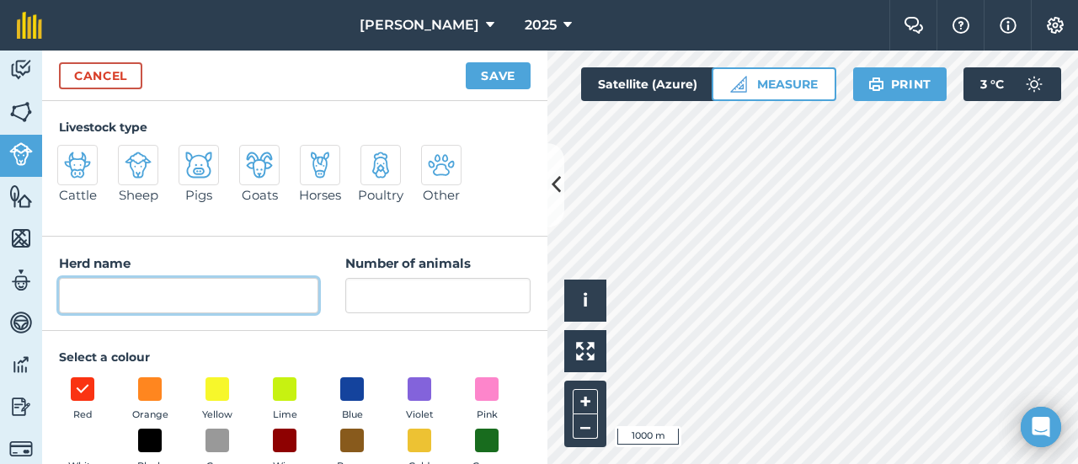
click at [104, 291] on input "Herd name" at bounding box center [188, 295] width 259 height 35
type input "15. Koeie Uitskot - Mokari"
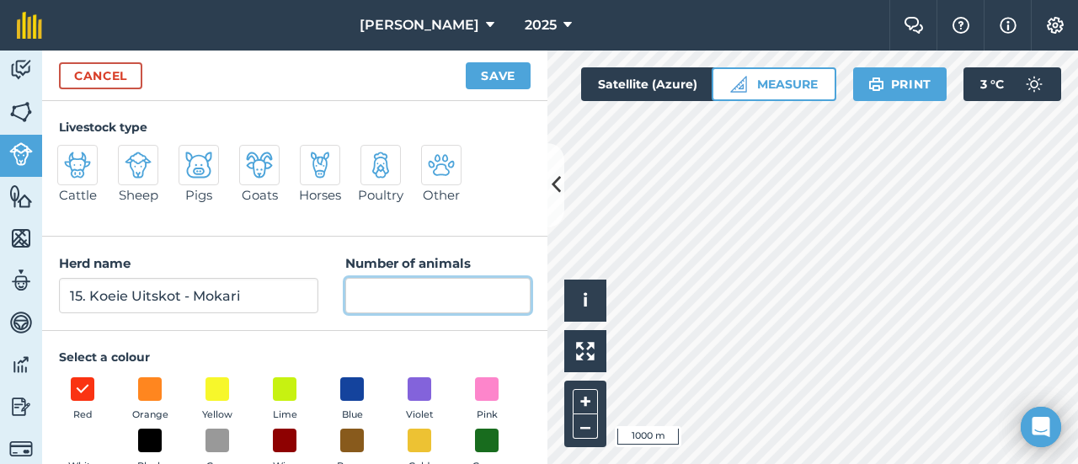
click at [382, 288] on input "Number of animals" at bounding box center [437, 295] width 185 height 35
type input "29"
click at [65, 178] on img at bounding box center [77, 165] width 27 height 27
click at [65, 156] on input "Cattle" at bounding box center [64, 150] width 11 height 11
radio input "true"
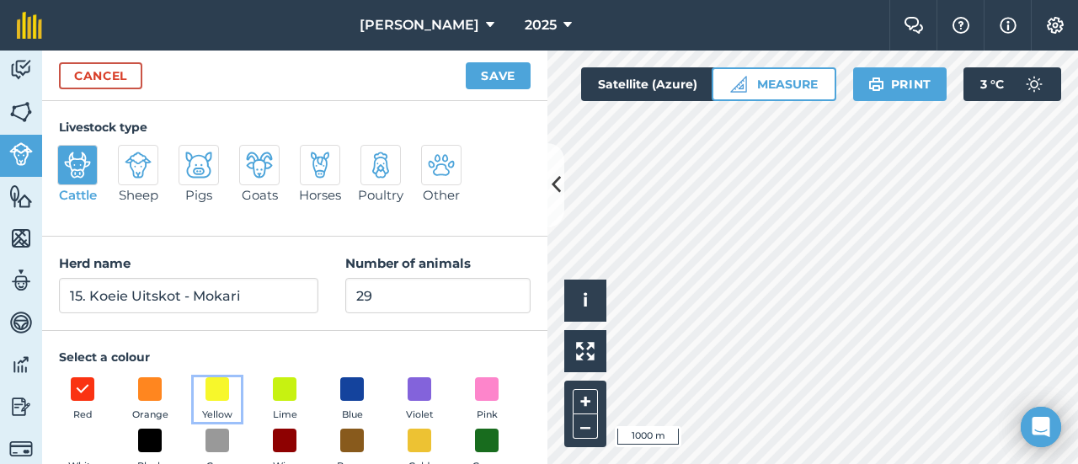
click at [229, 388] on button "Yellow" at bounding box center [217, 399] width 47 height 45
click at [494, 70] on button "Save" at bounding box center [498, 75] width 65 height 27
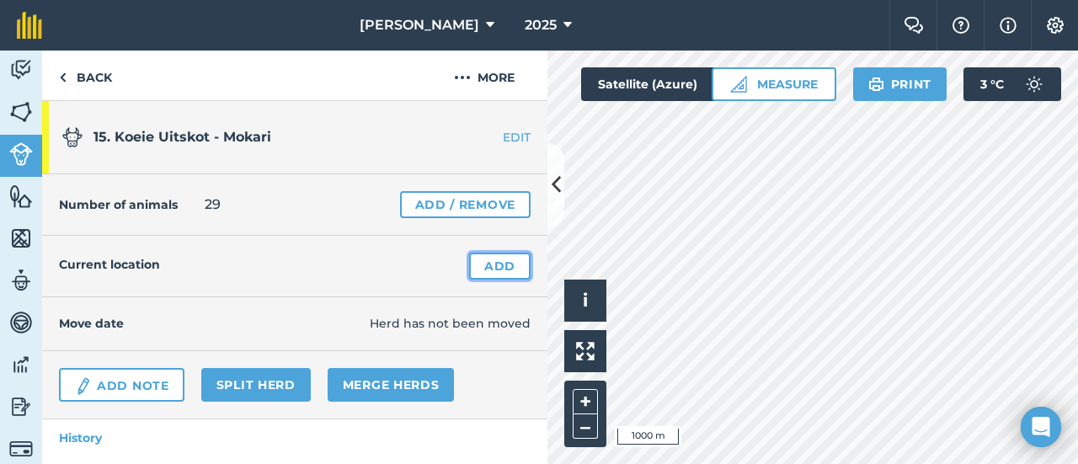
click at [490, 259] on link "Add" at bounding box center [499, 266] width 61 height 27
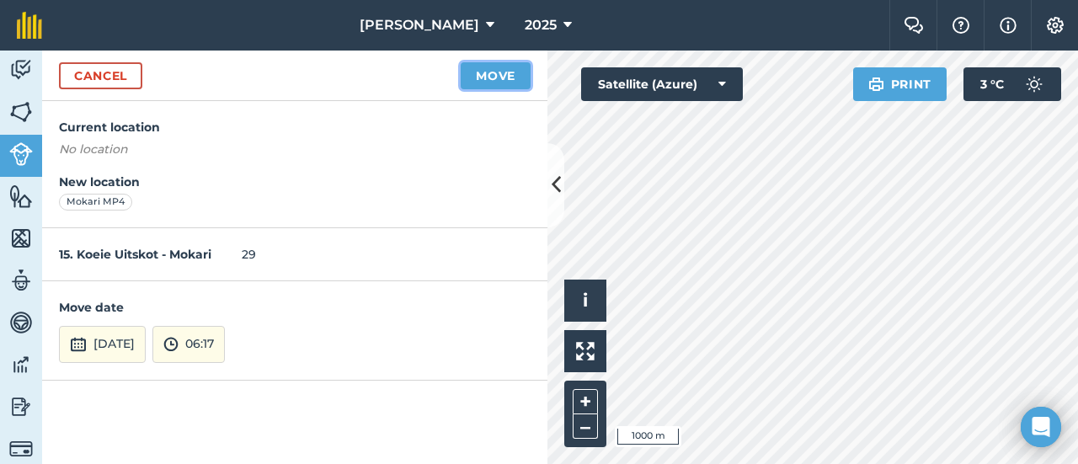
click at [505, 73] on button "Move" at bounding box center [496, 75] width 70 height 27
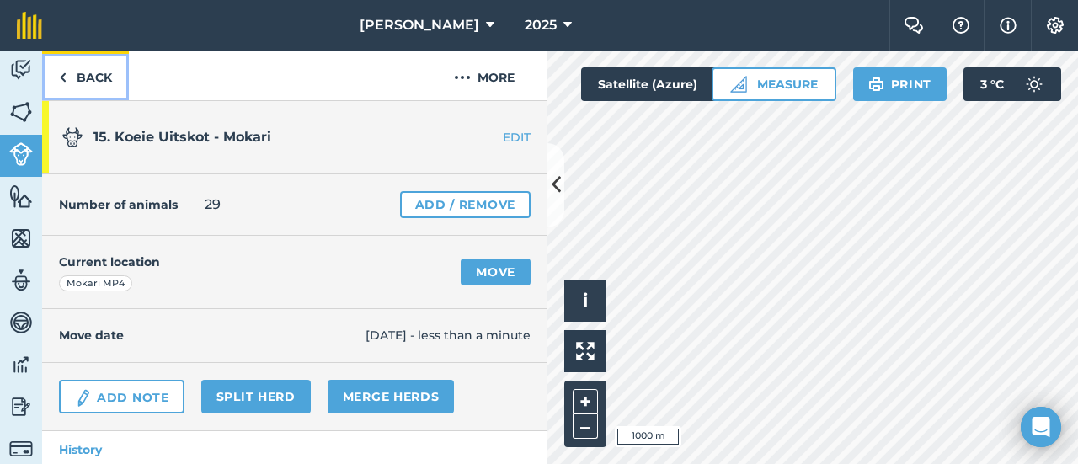
click at [87, 69] on link "Back" at bounding box center [85, 76] width 87 height 50
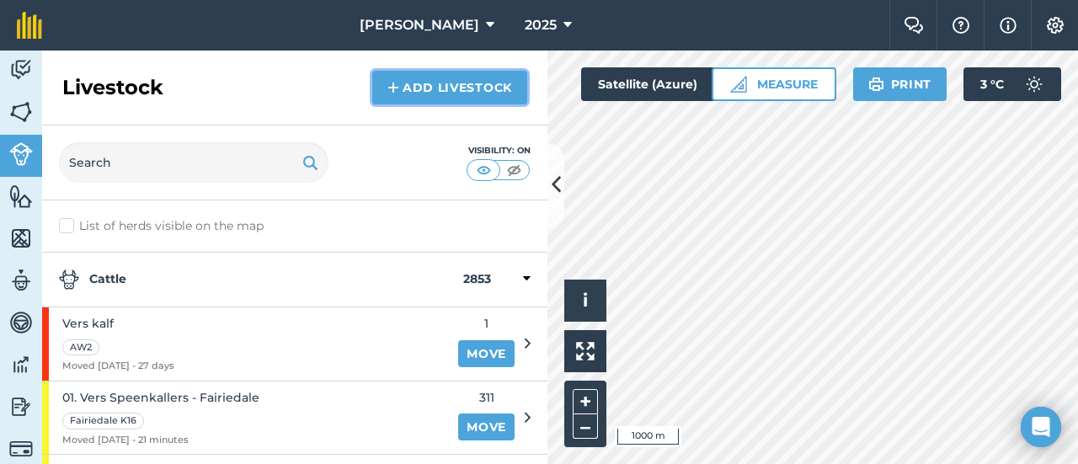
click at [387, 83] on link "Add Livestock" at bounding box center [449, 88] width 155 height 34
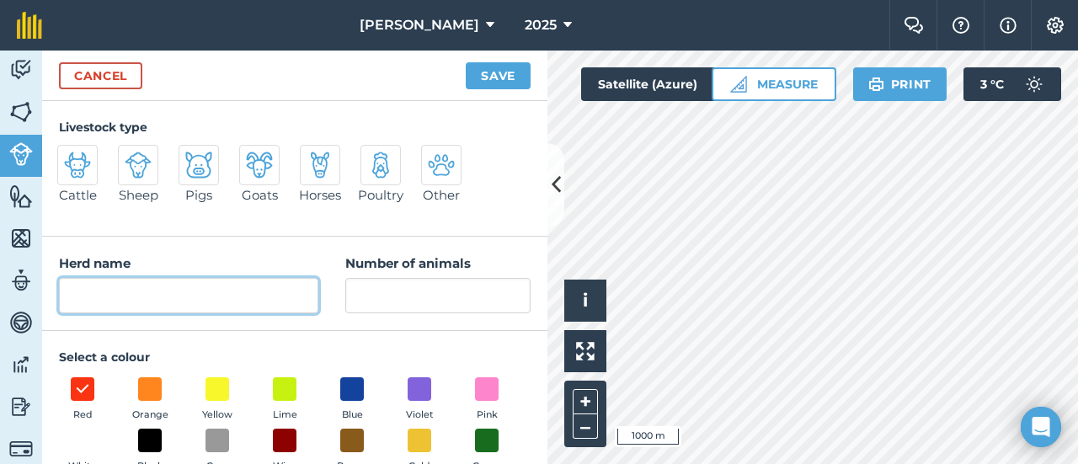
click at [175, 294] on input "Herd name" at bounding box center [188, 295] width 259 height 35
type input "16. Speen Bulkallers - [GEOGRAPHIC_DATA]"
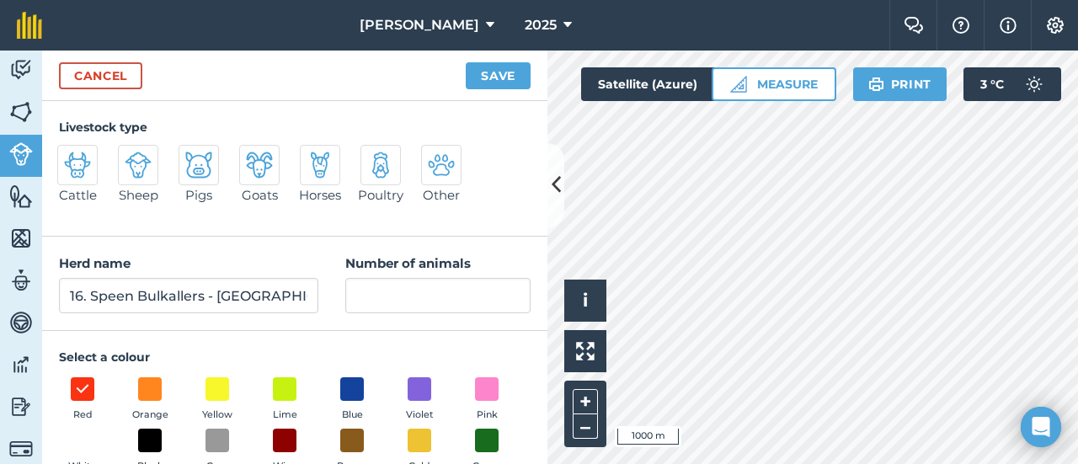
click at [86, 168] on img at bounding box center [77, 165] width 27 height 27
click at [70, 156] on input "Cattle" at bounding box center [64, 150] width 11 height 11
radio input "true"
click at [222, 380] on span at bounding box center [218, 389] width 26 height 26
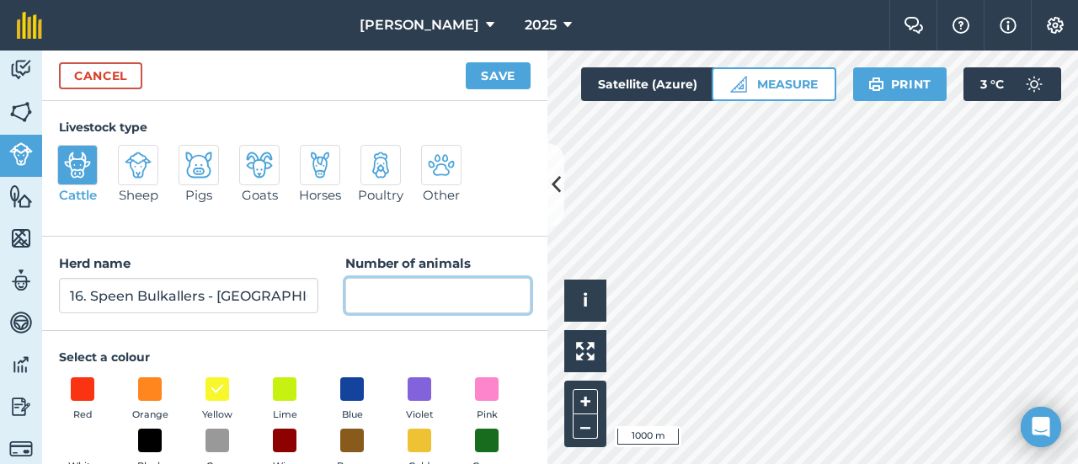
click at [380, 295] on input "Number of animals" at bounding box center [437, 295] width 185 height 35
type input "186"
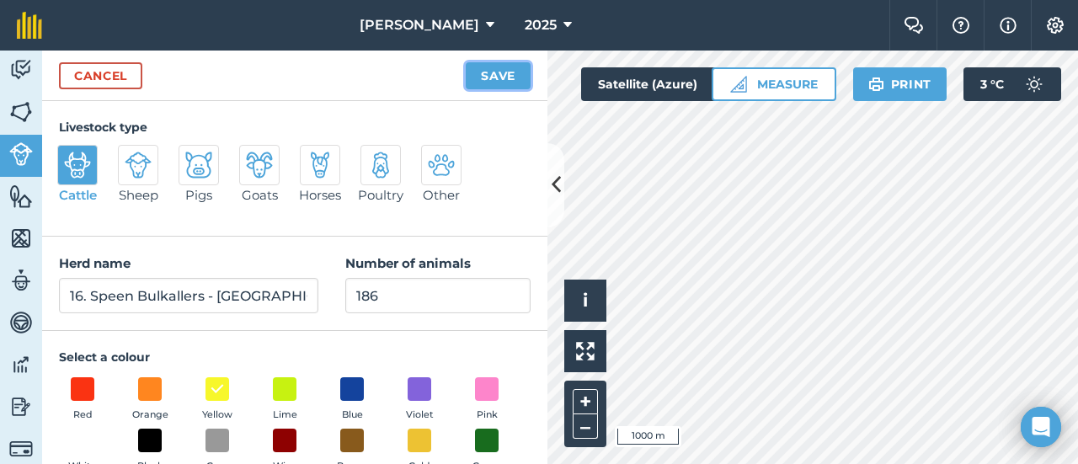
click at [492, 80] on button "Save" at bounding box center [498, 75] width 65 height 27
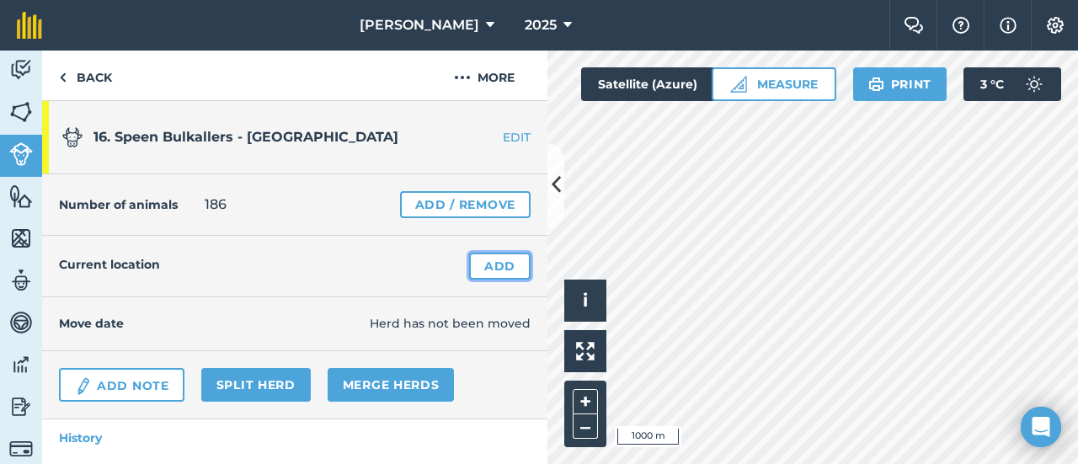
click at [499, 266] on link "Add" at bounding box center [499, 266] width 61 height 27
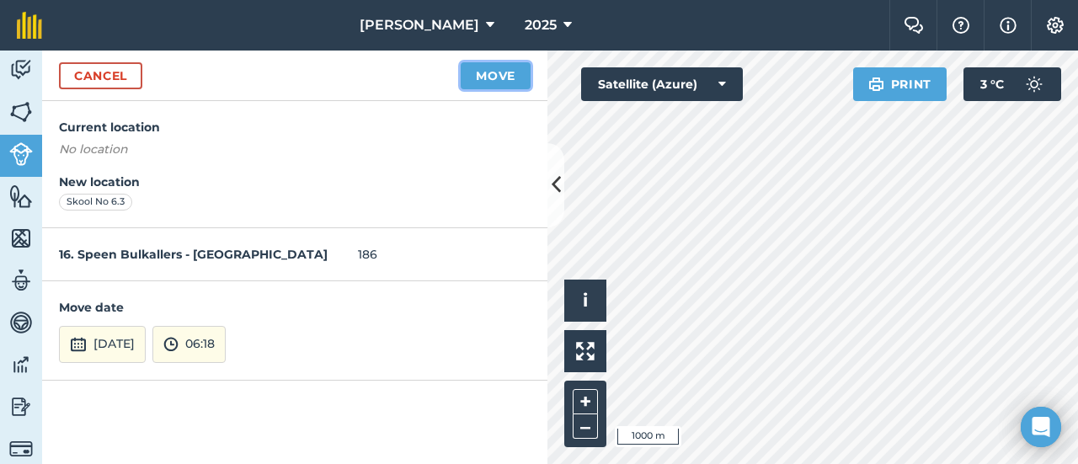
click at [509, 73] on button "Move" at bounding box center [496, 75] width 70 height 27
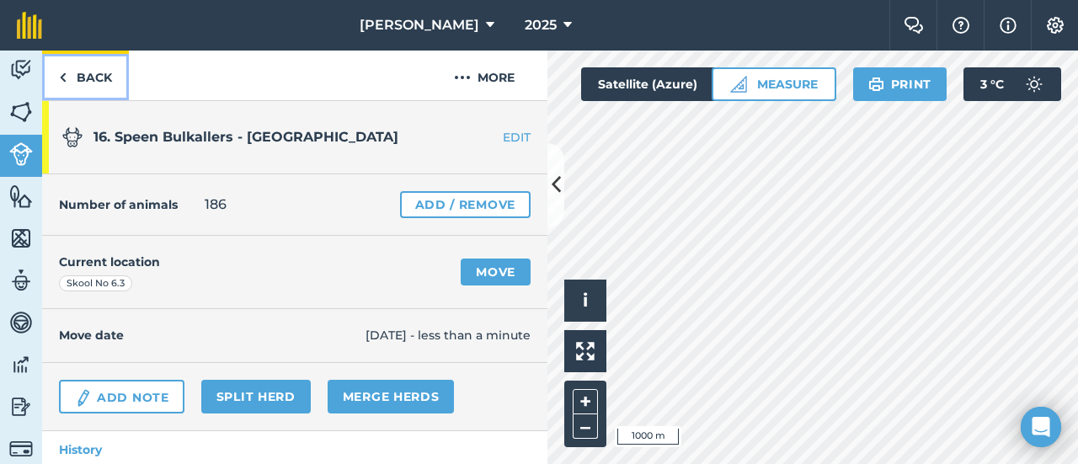
click at [93, 72] on link "Back" at bounding box center [85, 76] width 87 height 50
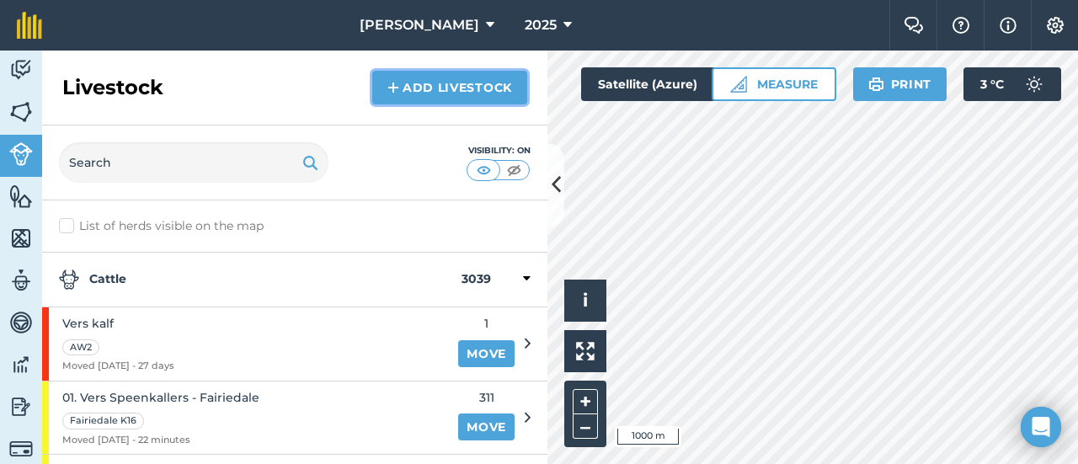
click at [398, 82] on img at bounding box center [394, 88] width 12 height 20
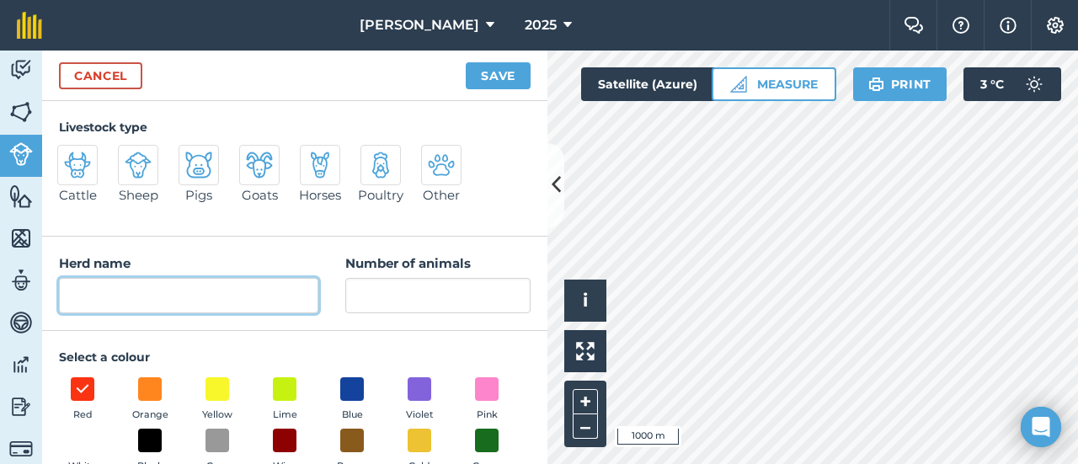
click at [202, 298] on input "Herd name" at bounding box center [188, 295] width 259 height 35
type input "17. Teel Bulle - [GEOGRAPHIC_DATA]"
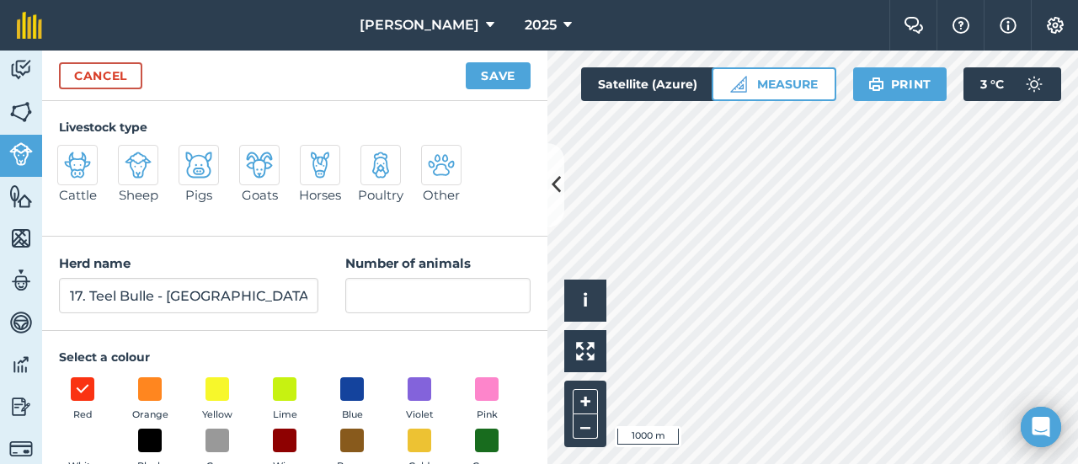
click at [88, 166] on img at bounding box center [77, 165] width 27 height 27
click at [70, 156] on input "Cattle" at bounding box center [64, 150] width 11 height 11
radio input "true"
click at [219, 397] on span at bounding box center [218, 389] width 26 height 26
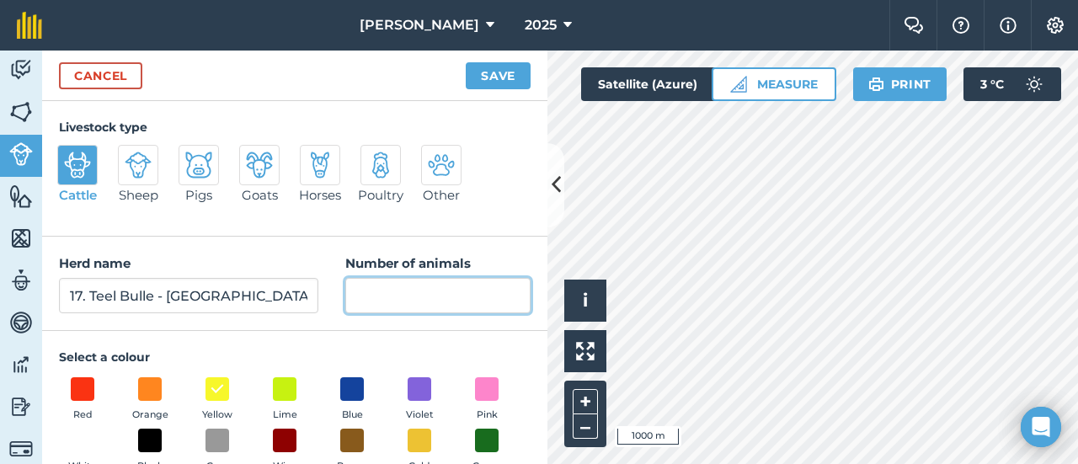
click at [384, 291] on input "Number of animals" at bounding box center [437, 295] width 185 height 35
type input "39"
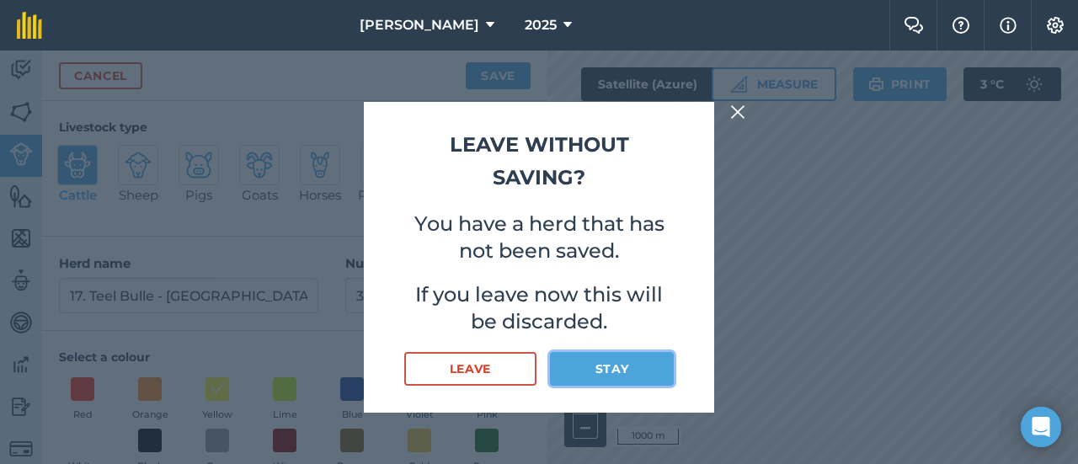
click at [626, 372] on button "Stay" at bounding box center [612, 369] width 124 height 34
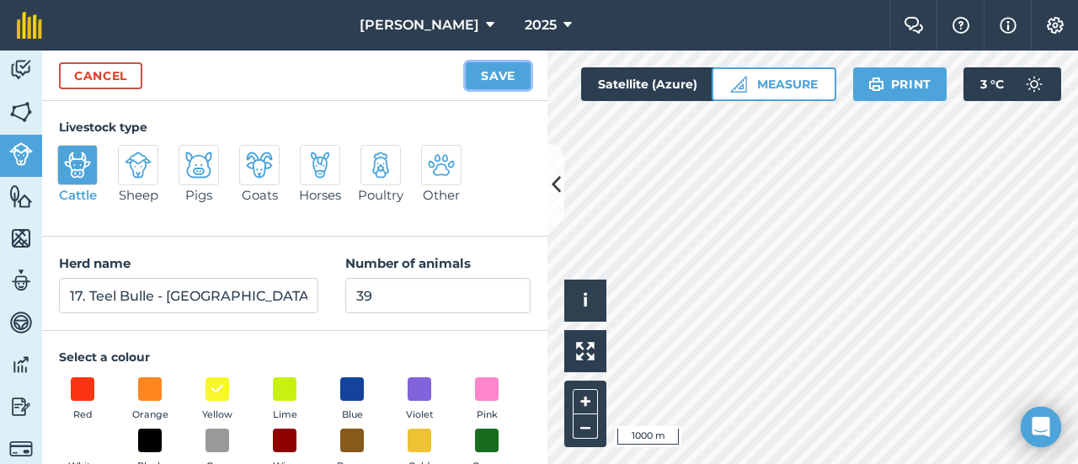
click at [493, 70] on button "Save" at bounding box center [498, 75] width 65 height 27
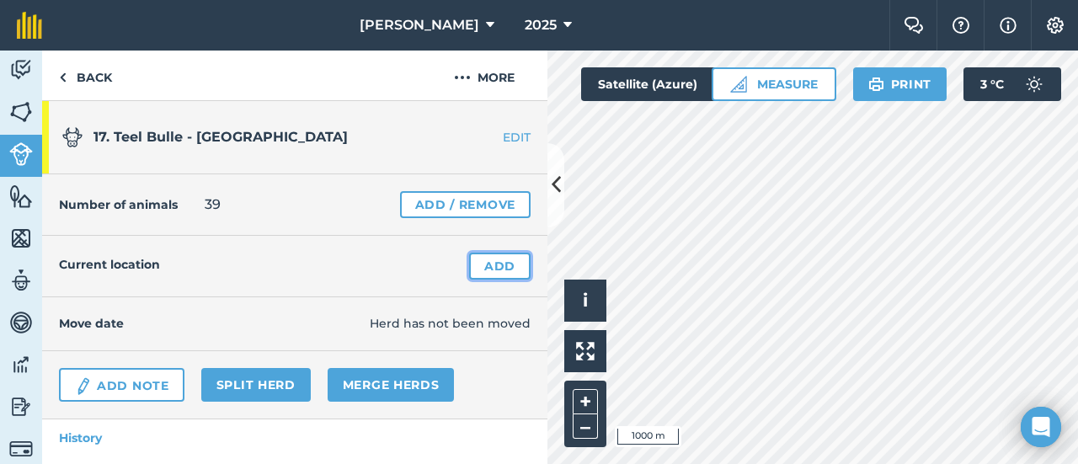
click at [495, 253] on link "Add" at bounding box center [499, 266] width 61 height 27
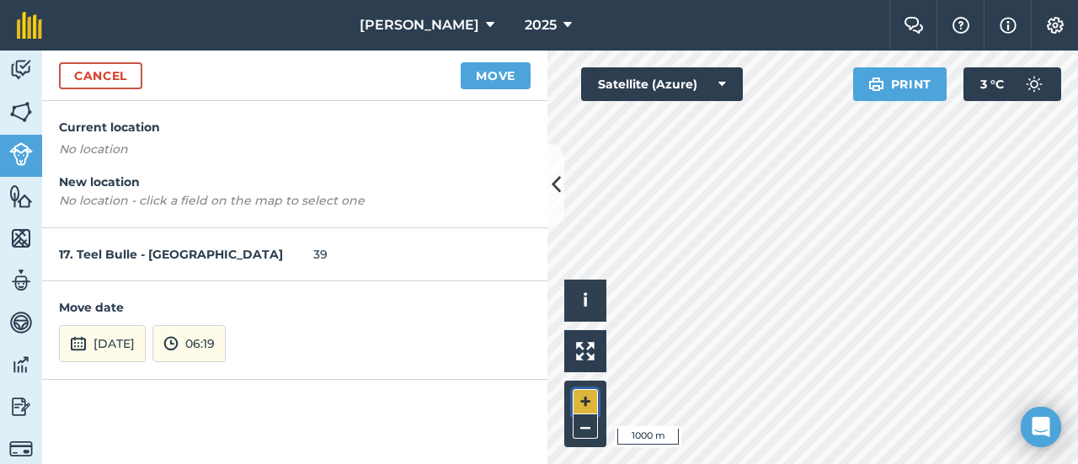
click at [591, 397] on button "+" at bounding box center [585, 401] width 25 height 25
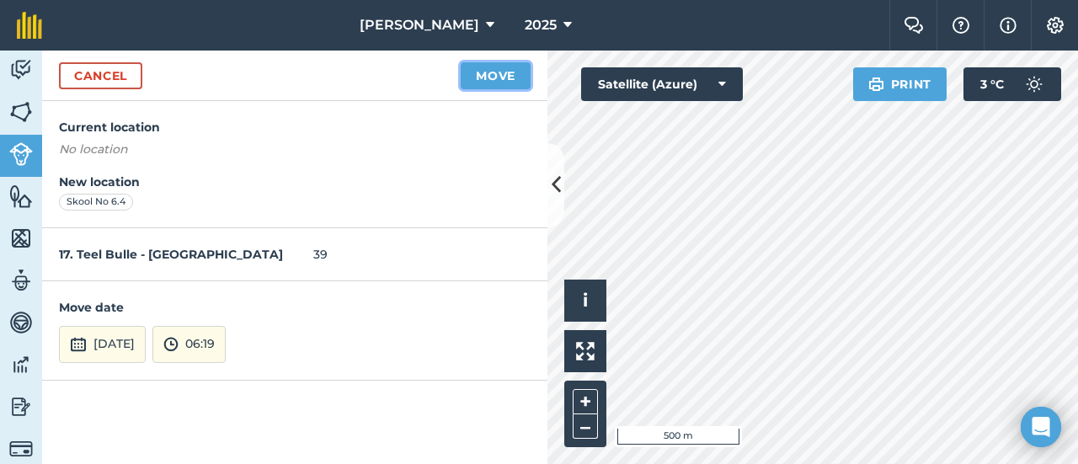
click at [514, 68] on button "Move" at bounding box center [496, 75] width 70 height 27
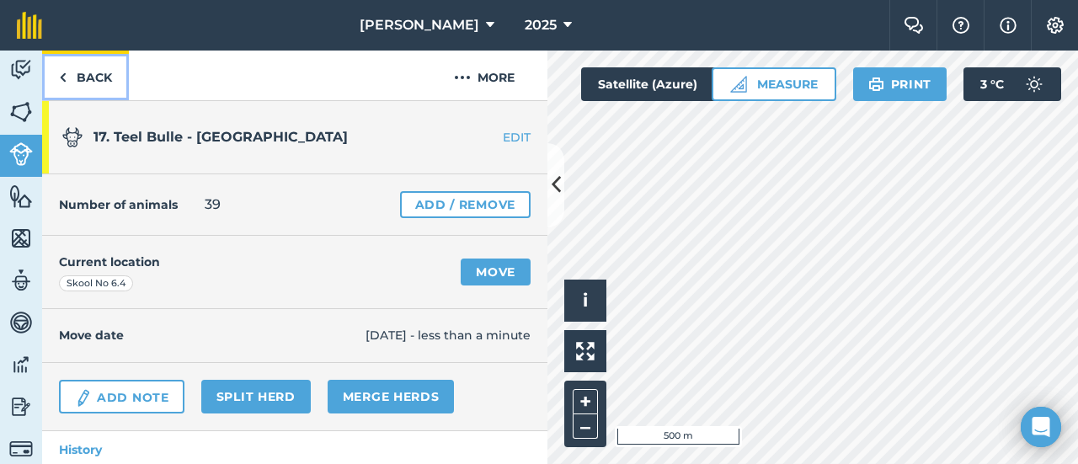
click at [92, 75] on link "Back" at bounding box center [85, 76] width 87 height 50
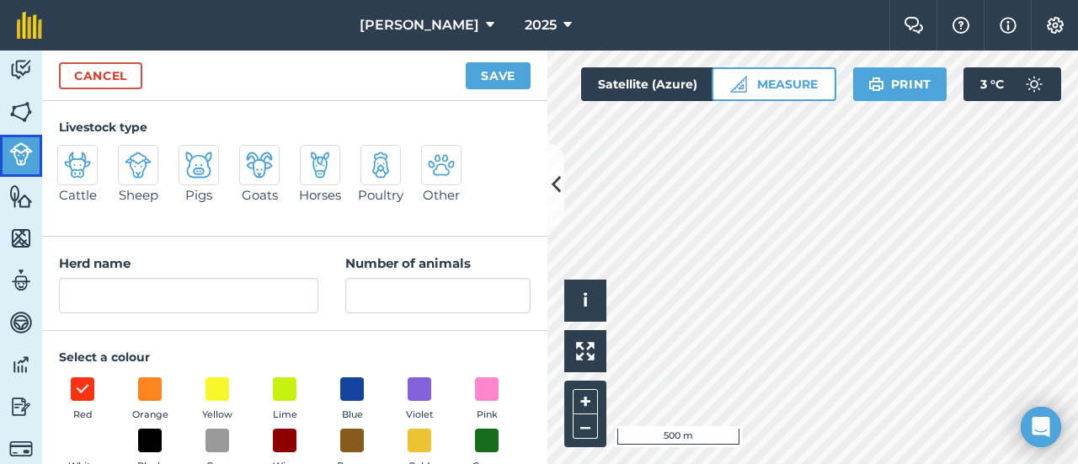
click at [23, 158] on img at bounding box center [21, 154] width 24 height 24
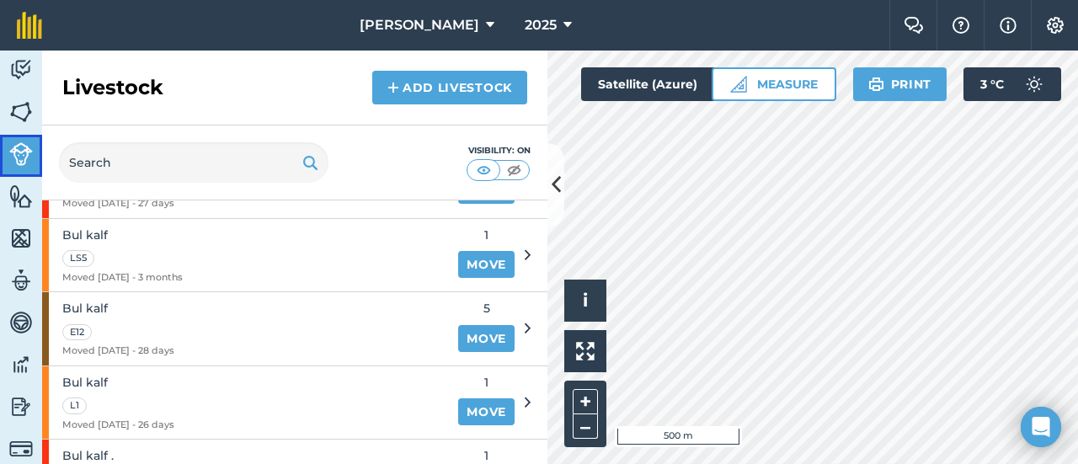
scroll to position [1820, 0]
